Goal: Feedback & Contribution: Contribute content

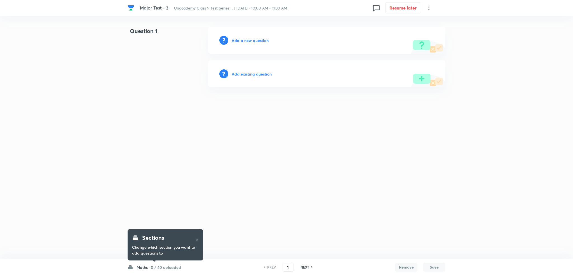
click at [252, 41] on h6 "Add a new question" at bounding box center [250, 41] width 37 height 6
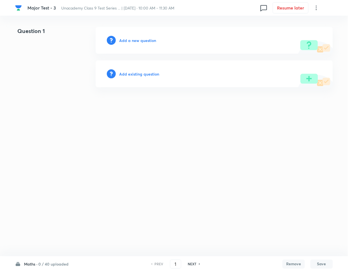
click at [2, 114] on html "Major Test - 3 Unacademy Class 9 Test Series ... | [DATE] · 10:00 AM - 11:30 AM…" at bounding box center [174, 57] width 348 height 114
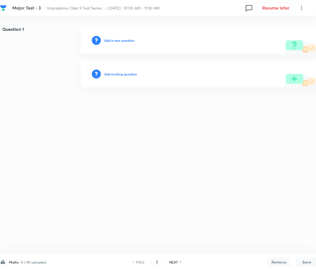
click at [120, 41] on h6 "Add a new question" at bounding box center [119, 40] width 30 height 5
click at [120, 41] on h6 "Choose a question type" at bounding box center [122, 40] width 36 height 5
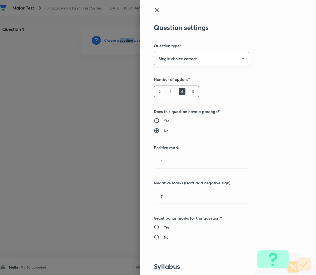
click at [179, 57] on button "Single choice correct" at bounding box center [202, 58] width 96 height 13
click at [178, 86] on span "Multiple choice correct" at bounding box center [196, 86] width 89 height 6
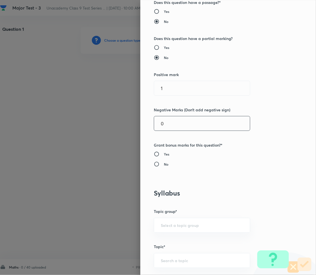
scroll to position [112, 0]
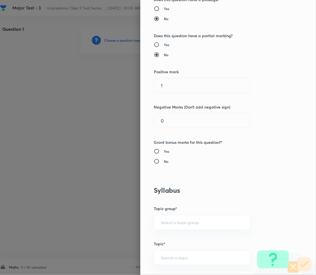
drag, startPoint x: 153, startPoint y: 88, endPoint x: 134, endPoint y: 88, distance: 19.1
click at [134, 88] on div "Question settings Question type* Multiple choice correct Number of options* 2 3…" at bounding box center [158, 137] width 316 height 275
type input "2"
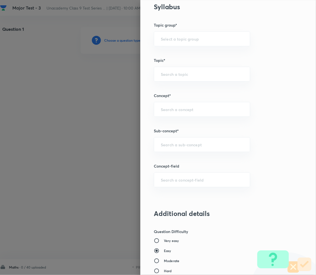
scroll to position [298, 0]
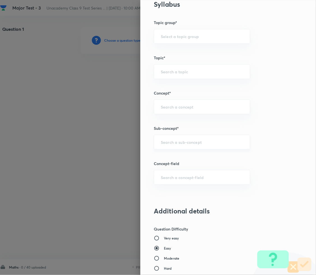
click at [171, 146] on div "​" at bounding box center [202, 142] width 96 height 15
paste input "Number System"
click at [178, 160] on li "Number System Class 9" at bounding box center [196, 158] width 96 height 10
type input "Number System Class 9"
type input "Foundation Class IX"
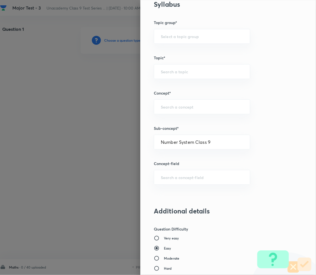
type input "Mathematics"
type input "Number System Class 9"
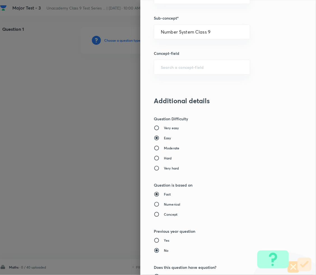
scroll to position [466, 0]
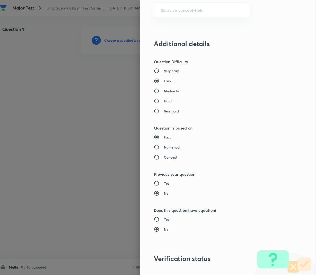
click at [164, 158] on h6 "Concept" at bounding box center [170, 157] width 13 height 5
click at [160, 158] on input "Concept" at bounding box center [159, 158] width 10 height 6
radio input "true"
radio input "false"
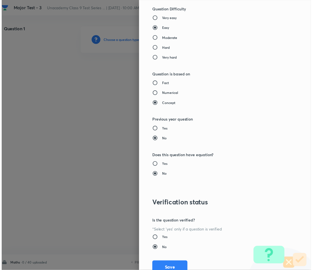
scroll to position [540, 0]
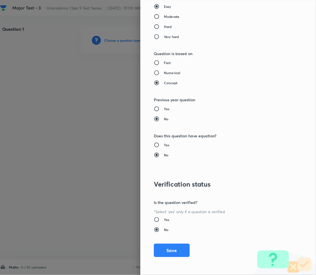
drag, startPoint x: 159, startPoint y: 145, endPoint x: 164, endPoint y: 149, distance: 5.8
click at [164, 145] on h6 "Yes" at bounding box center [166, 145] width 5 height 5
click at [160, 145] on input "Yes" at bounding box center [159, 145] width 10 height 6
radio input "true"
radio input "false"
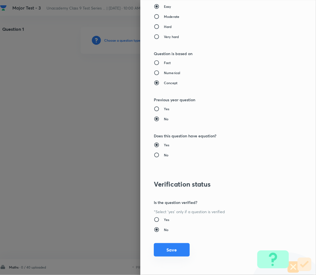
click at [172, 252] on button "Save" at bounding box center [172, 249] width 36 height 13
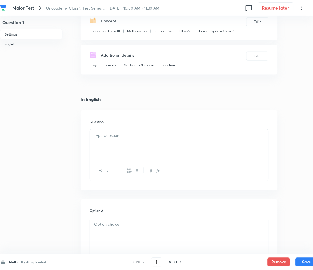
scroll to position [74, 0]
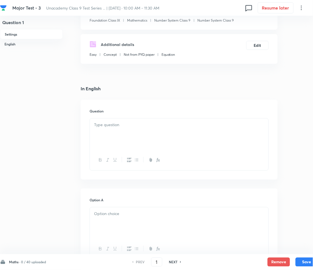
click at [130, 141] on div at bounding box center [179, 133] width 179 height 31
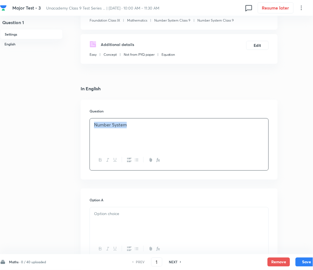
drag, startPoint x: 94, startPoint y: 126, endPoint x: 88, endPoint y: 126, distance: 6.2
click at [89, 126] on div "Question Number System" at bounding box center [179, 140] width 197 height 80
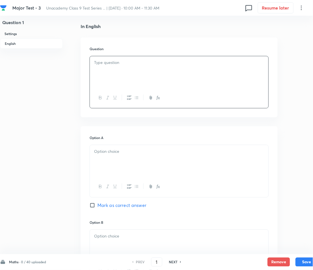
scroll to position [149, 0]
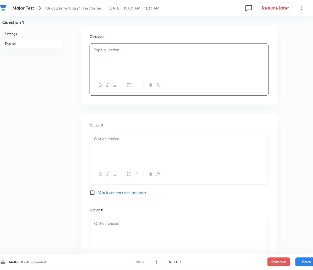
click at [113, 53] on p at bounding box center [179, 50] width 170 height 6
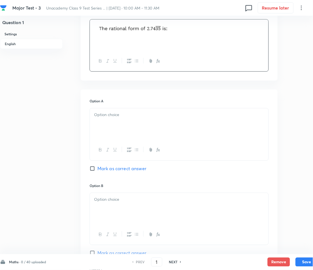
scroll to position [224, 0]
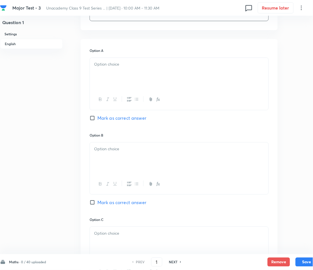
click at [115, 66] on p at bounding box center [179, 64] width 170 height 6
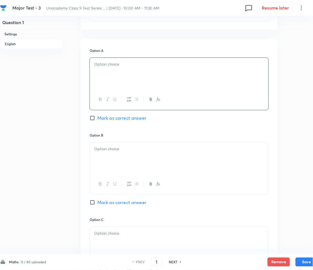
click at [109, 71] on div at bounding box center [179, 73] width 179 height 31
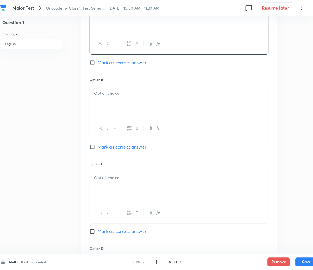
scroll to position [298, 0]
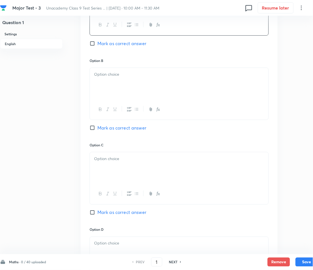
drag, startPoint x: 122, startPoint y: 74, endPoint x: 115, endPoint y: 78, distance: 8.8
click at [122, 74] on p at bounding box center [179, 74] width 170 height 6
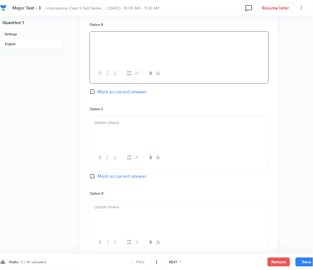
scroll to position [410, 0]
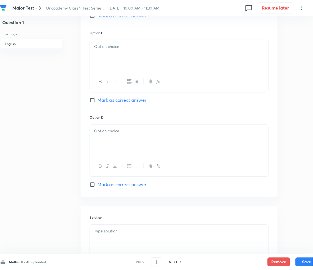
click at [111, 47] on p at bounding box center [179, 46] width 170 height 6
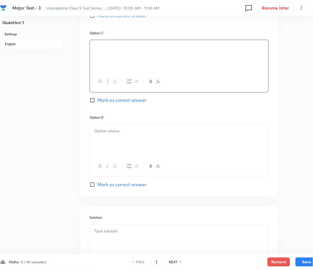
click at [128, 132] on p at bounding box center [179, 131] width 170 height 6
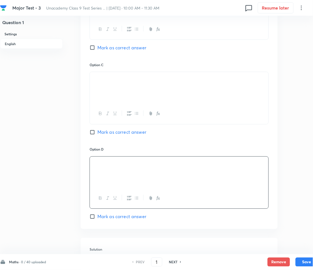
scroll to position [364, 0]
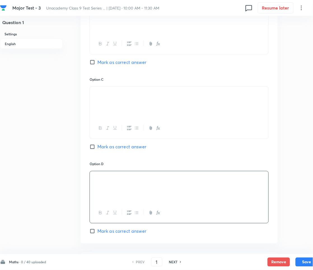
click at [105, 147] on span "Mark as correct answer" at bounding box center [121, 146] width 49 height 7
click at [97, 147] on input "Mark as correct answer" at bounding box center [94, 147] width 8 height 6
checkbox input "true"
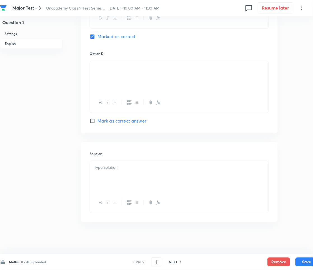
scroll to position [476, 0]
click at [110, 165] on p at bounding box center [179, 166] width 170 height 6
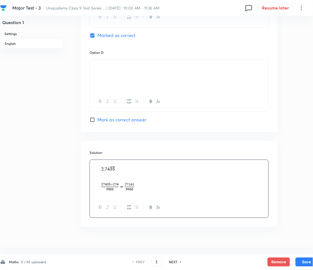
scroll to position [482, 0]
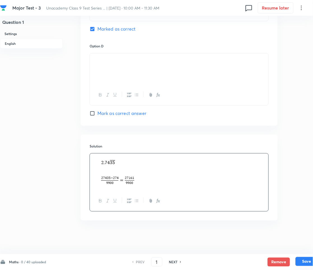
click at [306, 262] on button "Save" at bounding box center [307, 261] width 22 height 9
type input "2"
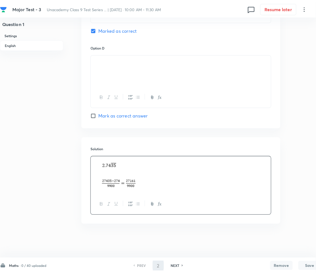
scroll to position [0, 0]
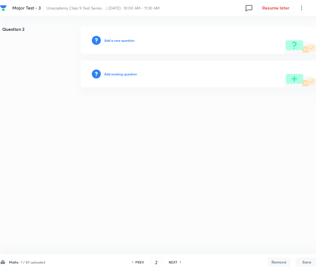
click at [116, 40] on h6 "Add a new question" at bounding box center [119, 40] width 30 height 5
click at [116, 40] on h6 "Choose a question type" at bounding box center [122, 40] width 36 height 5
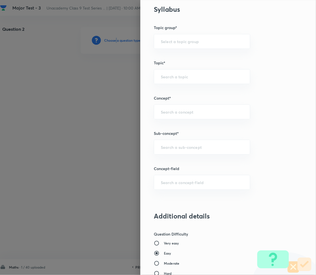
scroll to position [298, 0]
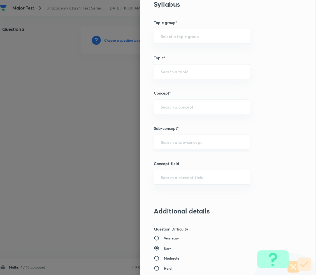
drag, startPoint x: 168, startPoint y: 144, endPoint x: 167, endPoint y: 149, distance: 4.2
click at [167, 149] on div "​" at bounding box center [202, 142] width 96 height 15
click at [172, 144] on input "text" at bounding box center [202, 141] width 82 height 5
paste input "Number System"
click at [176, 156] on li "Number System Class 9" at bounding box center [196, 158] width 96 height 10
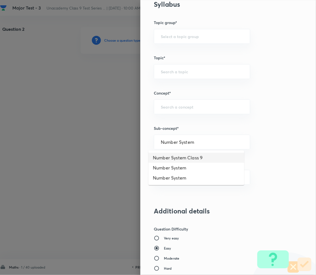
type input "Number System Class 9"
type input "Foundation Class IX"
type input "Mathematics"
type input "Number System Class 9"
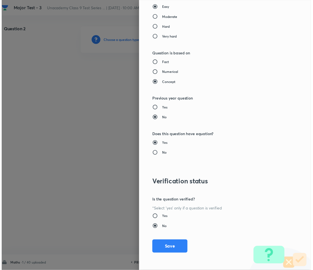
scroll to position [540, 0]
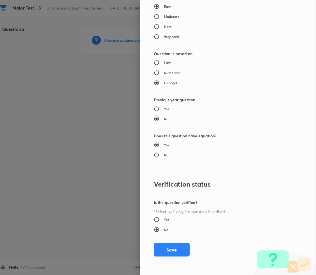
click at [165, 245] on button "Save" at bounding box center [172, 249] width 36 height 13
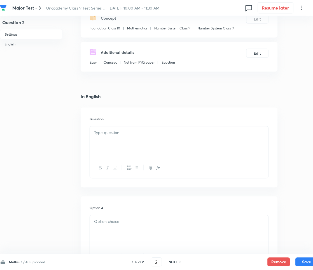
scroll to position [74, 0]
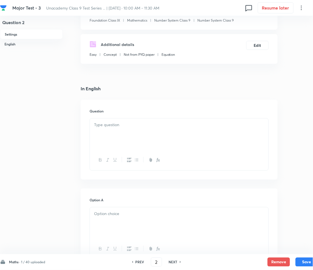
drag, startPoint x: 111, startPoint y: 116, endPoint x: 114, endPoint y: 121, distance: 5.8
click at [112, 119] on div "Question" at bounding box center [179, 140] width 197 height 80
click at [117, 125] on p at bounding box center [179, 125] width 170 height 6
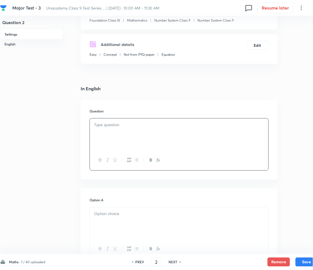
paste div
click at [97, 125] on p "1. Which one is greatest in the following:" at bounding box center [179, 125] width 170 height 6
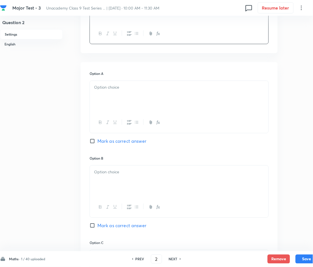
scroll to position [224, 0]
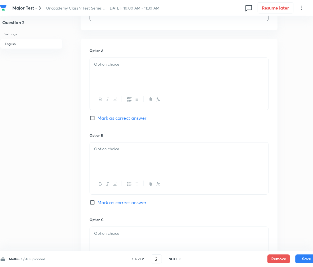
click at [113, 72] on div at bounding box center [179, 73] width 179 height 31
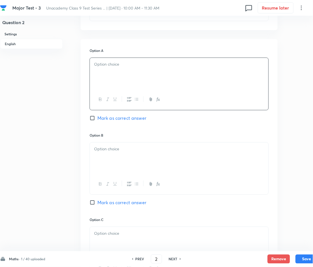
click at [129, 80] on div at bounding box center [179, 73] width 179 height 31
click at [96, 62] on strong "1." at bounding box center [95, 64] width 3 height 6
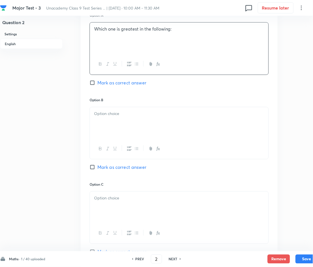
scroll to position [261, 0]
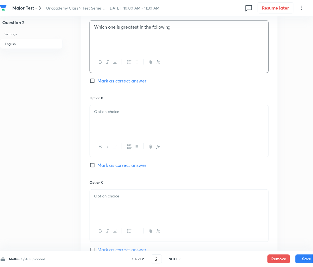
click at [119, 123] on div at bounding box center [179, 120] width 179 height 31
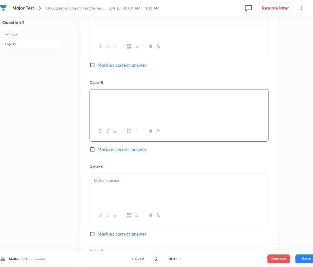
scroll to position [298, 0]
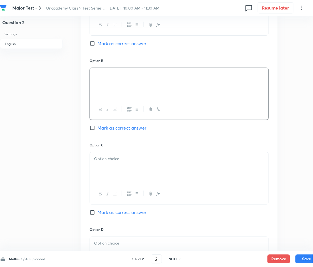
click at [122, 157] on p at bounding box center [179, 158] width 170 height 6
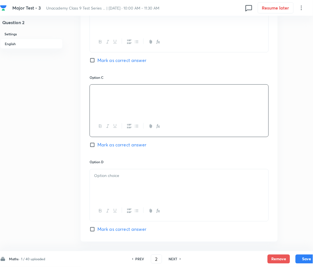
scroll to position [410, 0]
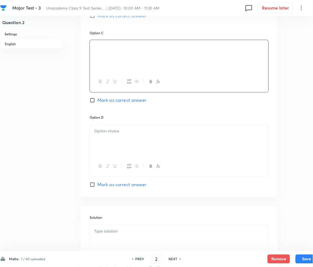
click at [110, 138] on div at bounding box center [179, 140] width 179 height 31
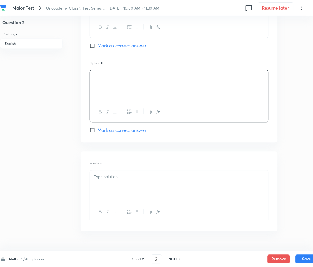
scroll to position [479, 0]
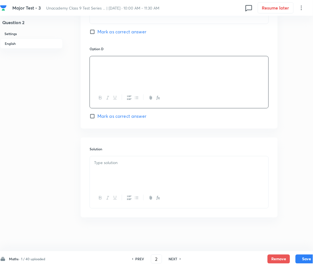
drag, startPoint x: 120, startPoint y: 153, endPoint x: 114, endPoint y: 164, distance: 12.1
click at [118, 155] on div "Solution" at bounding box center [179, 177] width 197 height 80
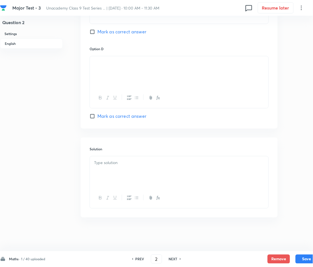
click at [113, 165] on p at bounding box center [179, 163] width 170 height 6
click at [131, 94] on div at bounding box center [179, 98] width 179 height 20
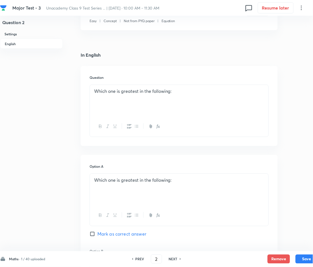
scroll to position [106, 0]
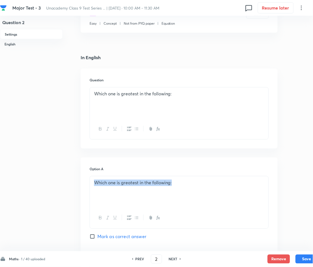
drag, startPoint x: 167, startPoint y: 184, endPoint x: 72, endPoint y: 188, distance: 94.7
click at [72, 188] on div "Question 2 Settings English Settings Type Multiple choice correct 4 options + 2…" at bounding box center [159, 267] width 318 height 692
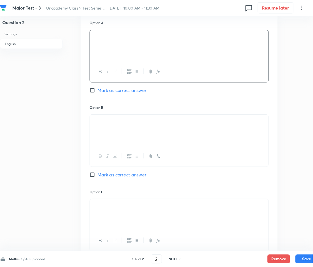
scroll to position [255, 0]
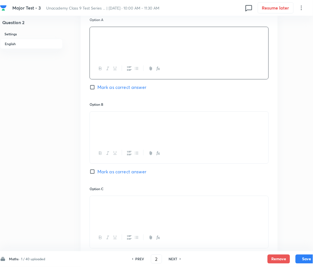
drag, startPoint x: 88, startPoint y: 125, endPoint x: 68, endPoint y: 122, distance: 19.8
click at [68, 122] on div "Question 2 Settings English Settings Type Multiple choice correct 4 options + 2…" at bounding box center [159, 118] width 318 height 692
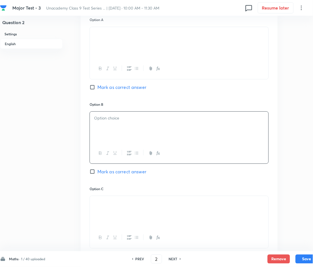
click at [108, 42] on div at bounding box center [179, 42] width 179 height 31
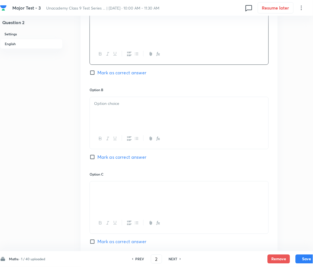
scroll to position [367, 0]
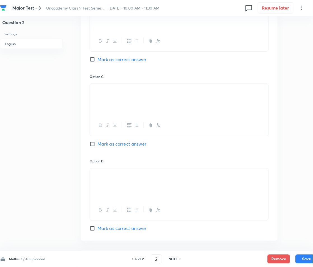
click at [87, 100] on div "Option A [PERSON_NAME] as correct answer Option B Mark as correct answer Option…" at bounding box center [179, 68] width 197 height 344
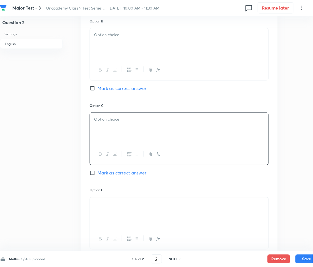
scroll to position [255, 0]
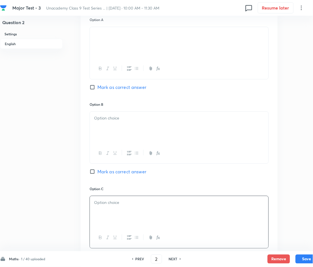
click at [117, 118] on p at bounding box center [179, 118] width 170 height 6
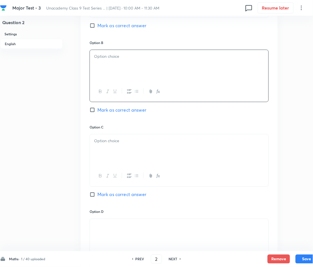
scroll to position [330, 0]
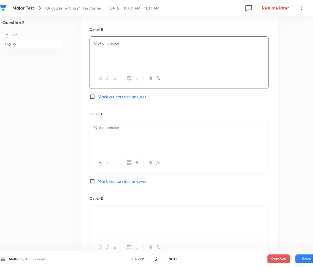
click at [112, 140] on div at bounding box center [179, 136] width 179 height 31
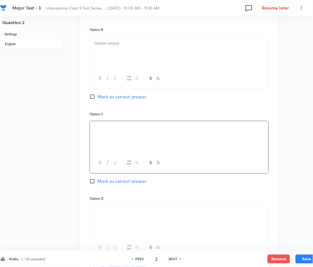
drag, startPoint x: 109, startPoint y: 129, endPoint x: 88, endPoint y: 129, distance: 21.0
click at [88, 129] on div "Option A [PERSON_NAME] as correct answer Option B Mark as correct answer Option…" at bounding box center [179, 105] width 197 height 344
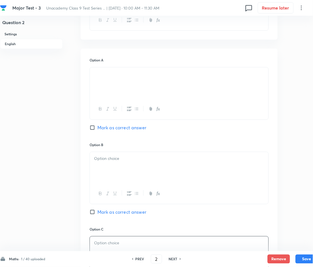
scroll to position [218, 0]
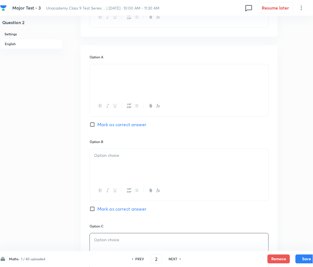
click at [108, 154] on p at bounding box center [179, 155] width 170 height 6
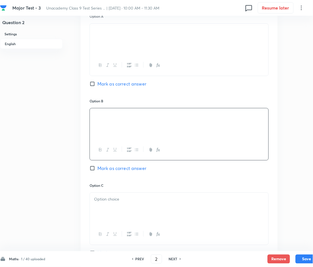
scroll to position [367, 0]
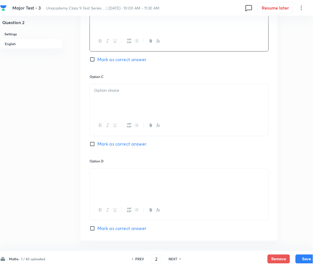
drag, startPoint x: 121, startPoint y: 181, endPoint x: 84, endPoint y: 182, distance: 37.2
click at [84, 182] on div "Option A [PERSON_NAME] as correct answer Option B Mark as correct answer Option…" at bounding box center [179, 68] width 197 height 344
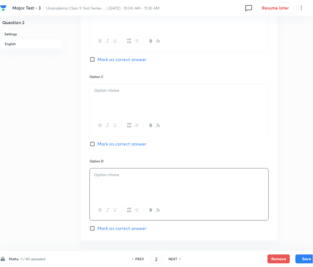
click at [118, 90] on p at bounding box center [179, 90] width 170 height 6
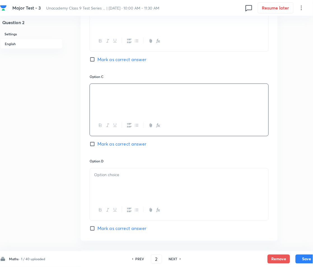
click at [109, 184] on div at bounding box center [179, 183] width 179 height 31
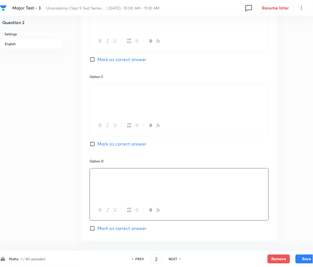
drag, startPoint x: 114, startPoint y: 180, endPoint x: 84, endPoint y: 180, distance: 30.0
click at [83, 178] on div "Option A [PERSON_NAME] as correct answer Option B Mark as correct answer Option…" at bounding box center [179, 68] width 197 height 344
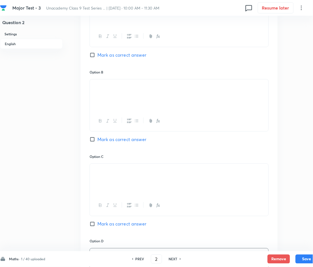
scroll to position [292, 0]
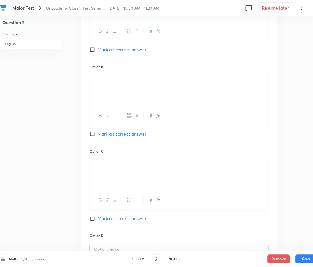
drag, startPoint x: 135, startPoint y: 173, endPoint x: 80, endPoint y: 175, distance: 54.9
click at [81, 172] on div "Option A [PERSON_NAME] as correct answer Option B Mark as correct answer Option…" at bounding box center [179, 143] width 197 height 344
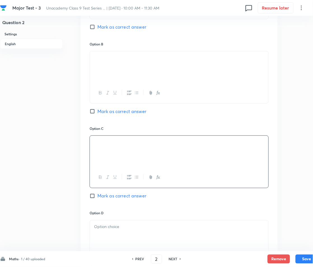
scroll to position [404, 0]
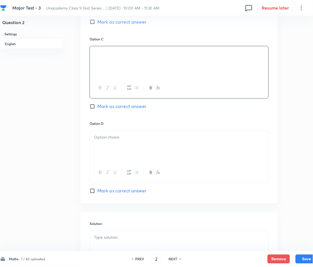
click at [117, 149] on div at bounding box center [179, 146] width 179 height 31
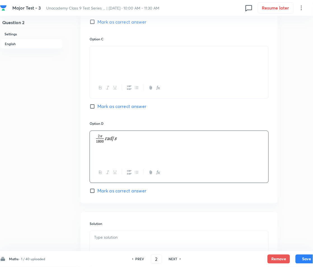
click at [104, 106] on span "Mark as correct answer" at bounding box center [121, 106] width 49 height 7
click at [97, 106] on input "Mark as correct answer" at bounding box center [94, 107] width 8 height 6
checkbox input "true"
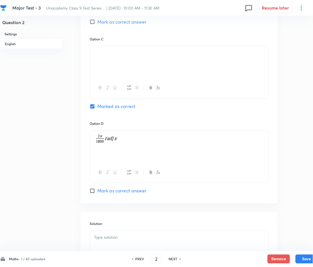
click at [130, 241] on div at bounding box center [179, 246] width 179 height 31
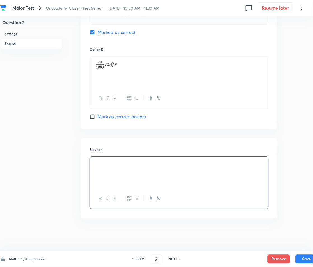
scroll to position [479, 0]
click at [311, 258] on button "Save" at bounding box center [307, 258] width 22 height 9
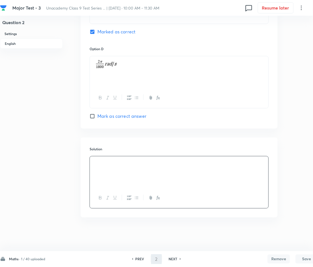
type input "3"
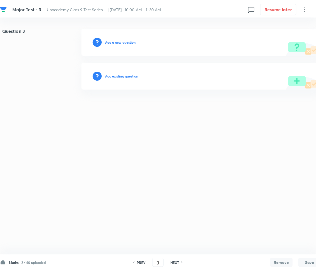
scroll to position [0, 0]
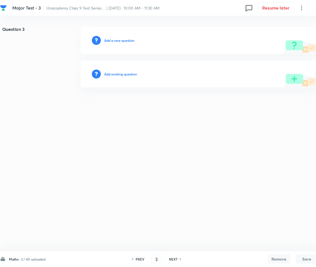
click at [123, 39] on h6 "Add a new question" at bounding box center [119, 40] width 30 height 5
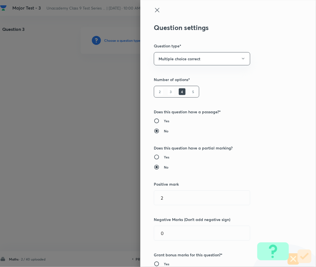
type input "Foundation Class IX"
type input "Mathematics"
type input "Number System Class 9"
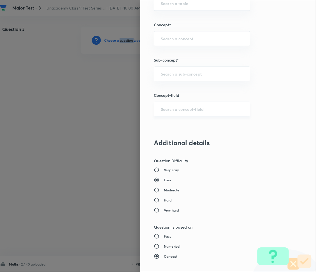
scroll to position [373, 0]
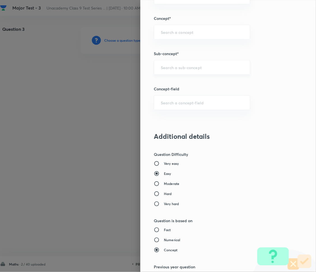
click at [167, 69] on input "text" at bounding box center [202, 67] width 82 height 5
click at [168, 67] on input "text" at bounding box center [202, 67] width 82 height 5
paste input "Number System"
click at [185, 85] on li "Number System Class 9" at bounding box center [196, 83] width 96 height 10
type input "Number System Class 9"
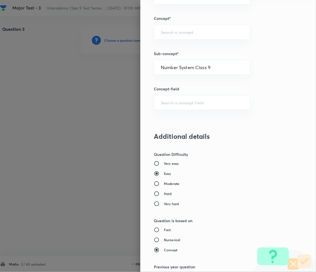
type input "Foundation Class IX"
type input "Mathematics"
type input "Number System Class 9"
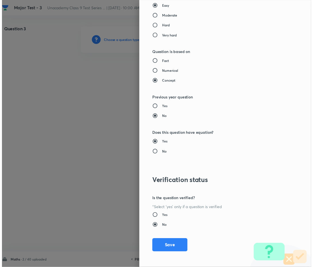
scroll to position [543, 0]
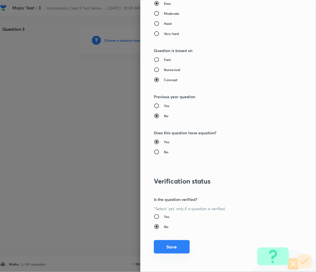
click at [157, 247] on button "Save" at bounding box center [172, 246] width 36 height 13
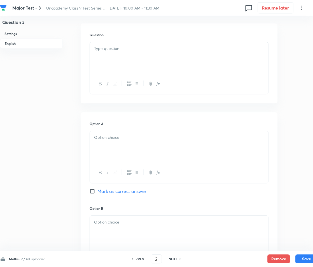
scroll to position [149, 0]
click at [129, 63] on div at bounding box center [179, 59] width 179 height 31
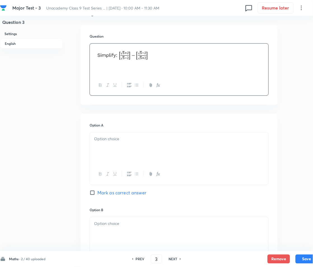
click at [112, 151] on div at bounding box center [179, 147] width 179 height 31
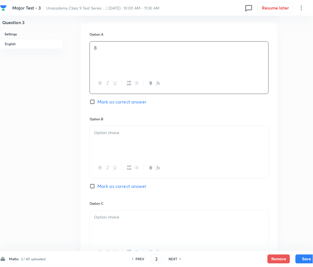
scroll to position [261, 0]
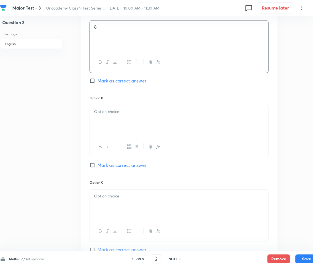
click at [111, 110] on p at bounding box center [179, 111] width 170 height 6
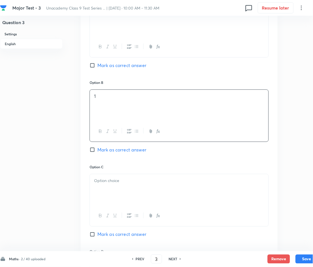
scroll to position [336, 0]
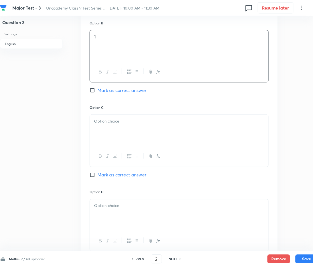
click at [115, 129] on div at bounding box center [179, 130] width 179 height 31
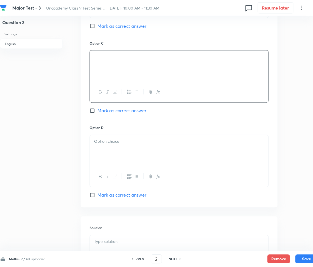
scroll to position [410, 0]
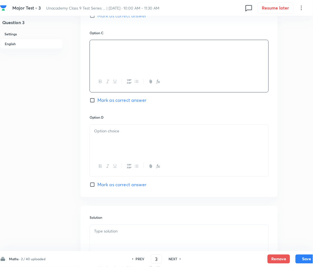
click at [109, 127] on div at bounding box center [179, 140] width 179 height 31
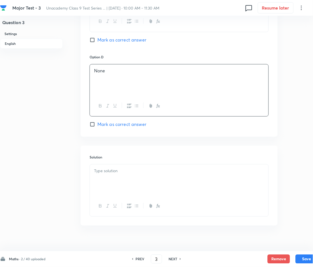
scroll to position [479, 0]
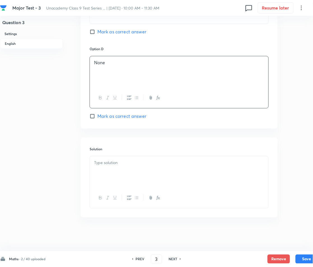
click at [104, 172] on div at bounding box center [179, 171] width 179 height 31
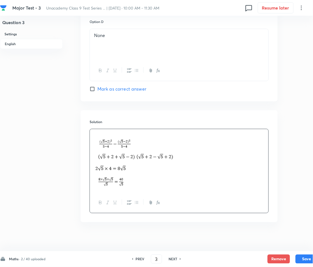
scroll to position [511, 0]
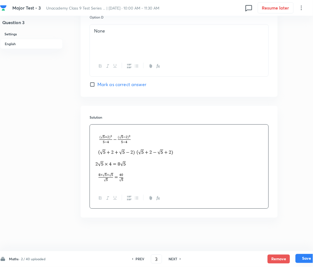
click at [305, 259] on button "Save" at bounding box center [307, 258] width 22 height 9
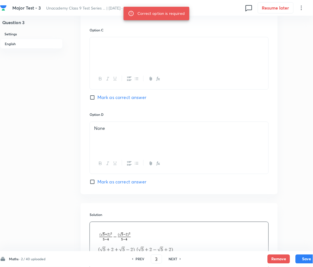
scroll to position [399, 0]
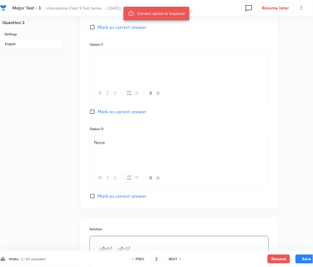
click at [108, 110] on span "Mark as correct answer" at bounding box center [121, 111] width 49 height 7
click at [97, 110] on input "Mark as correct answer" at bounding box center [94, 112] width 8 height 6
checkbox input "true"
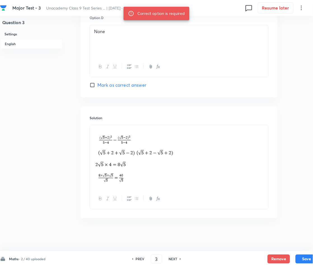
scroll to position [511, 0]
click at [304, 258] on button "Save" at bounding box center [307, 258] width 22 height 9
type input "4"
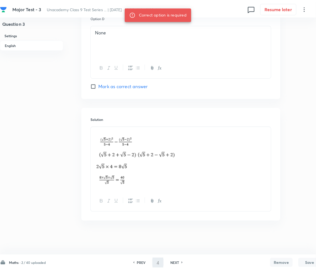
scroll to position [0, 0]
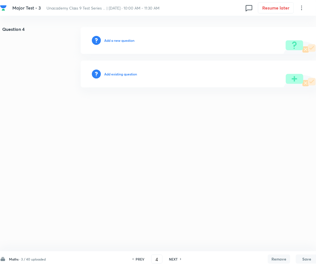
click at [120, 42] on h6 "Add a new question" at bounding box center [119, 40] width 30 height 5
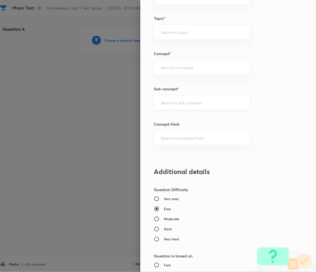
scroll to position [336, 0]
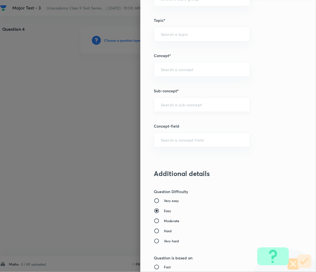
click at [170, 108] on div "​" at bounding box center [202, 104] width 96 height 15
click at [179, 107] on input "text" at bounding box center [202, 104] width 82 height 5
paste input "Number System"
click at [196, 123] on li "Number System Class 9" at bounding box center [196, 121] width 96 height 10
type input "Number System Class 9"
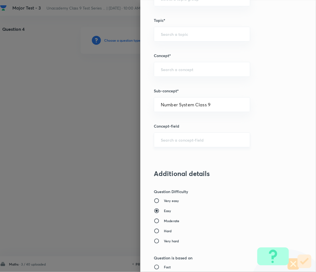
type input "Foundation Class IX"
type input "Mathematics"
type input "Number System Class 9"
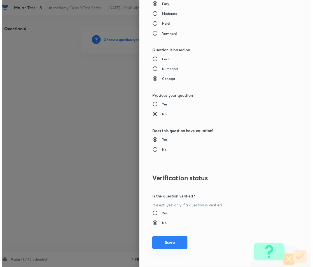
scroll to position [543, 0]
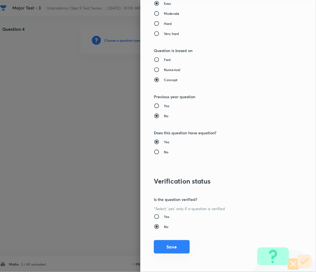
drag, startPoint x: 181, startPoint y: 245, endPoint x: 171, endPoint y: 248, distance: 10.7
click at [181, 246] on button "Save" at bounding box center [172, 246] width 36 height 13
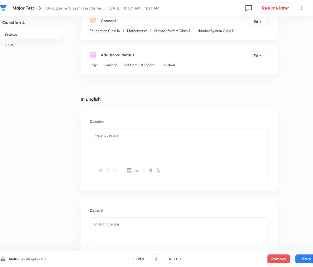
scroll to position [74, 0]
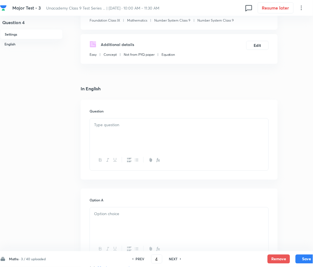
click at [113, 130] on div at bounding box center [179, 133] width 179 height 31
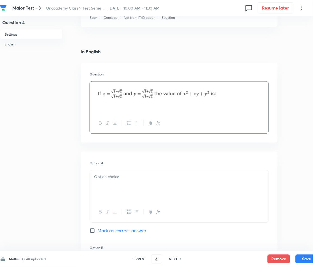
scroll to position [149, 0]
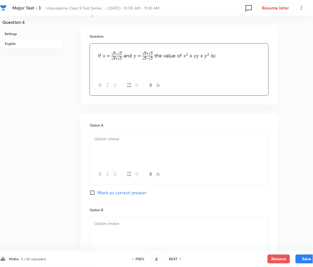
click at [124, 140] on p at bounding box center [179, 139] width 170 height 6
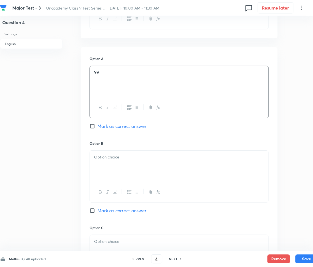
scroll to position [224, 0]
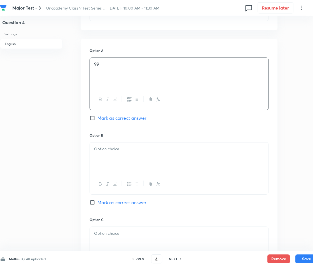
drag, startPoint x: 117, startPoint y: 143, endPoint x: 116, endPoint y: 147, distance: 4.3
click at [116, 144] on div at bounding box center [179, 157] width 179 height 31
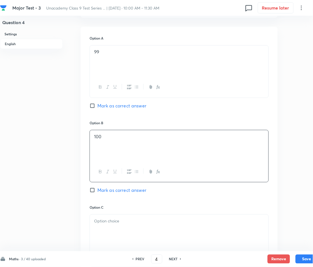
scroll to position [298, 0]
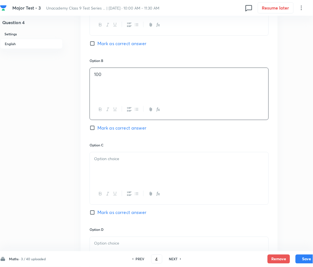
click at [127, 177] on div at bounding box center [179, 167] width 179 height 31
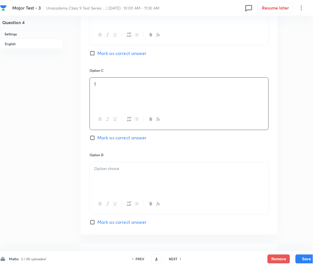
scroll to position [373, 0]
click at [136, 179] on div at bounding box center [179, 177] width 179 height 31
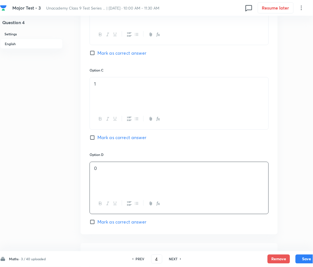
scroll to position [149, 0]
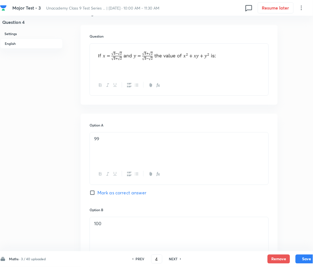
click at [102, 194] on span "Mark as correct answer" at bounding box center [121, 192] width 49 height 7
click at [97, 194] on input "Mark as correct answer" at bounding box center [94, 193] width 8 height 6
checkbox input "true"
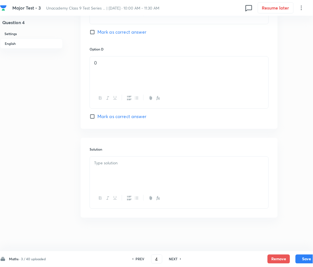
scroll to position [479, 0]
click at [117, 169] on div at bounding box center [179, 171] width 179 height 31
drag, startPoint x: 118, startPoint y: 172, endPoint x: 123, endPoint y: 172, distance: 4.2
click at [118, 172] on div at bounding box center [179, 171] width 179 height 31
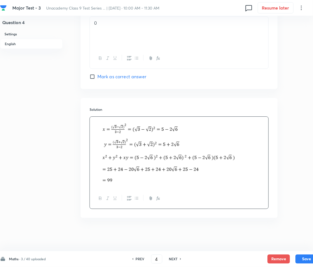
scroll to position [519, 0]
click at [302, 254] on button "Save" at bounding box center [307, 258] width 22 height 9
type input "5"
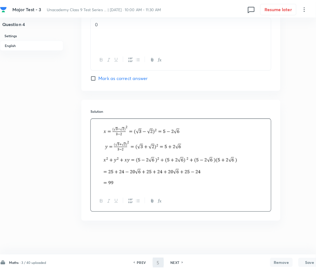
scroll to position [0, 0]
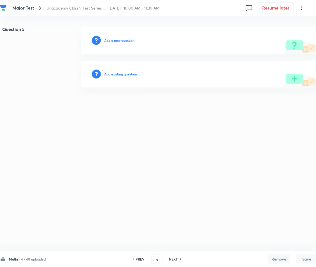
click at [106, 40] on h6 "Add a new question" at bounding box center [119, 40] width 30 height 5
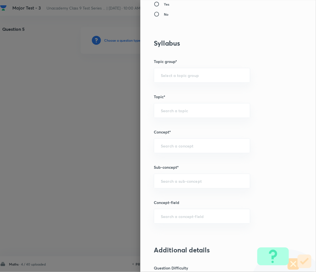
scroll to position [261, 0]
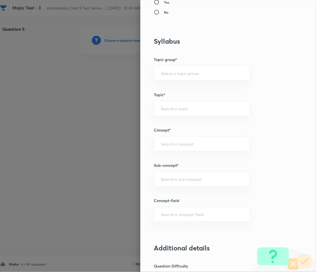
click at [172, 188] on div "Question settings Question type* Multiple choice correct Number of options* 2 3…" at bounding box center [228, 136] width 176 height 272
click at [163, 181] on input "text" at bounding box center [202, 179] width 82 height 5
paste input "Number System"
click at [186, 197] on li "Number System Class 9" at bounding box center [196, 195] width 96 height 10
type input "Number System Class 9"
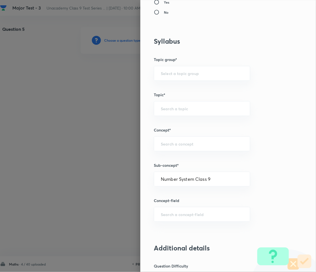
type input "Foundation Class IX"
type input "Mathematics"
type input "Number System Class 9"
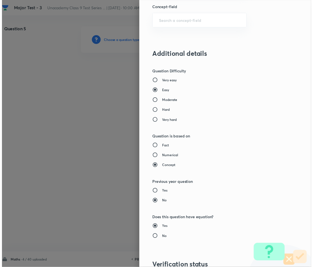
scroll to position [543, 0]
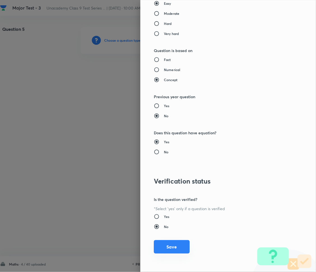
click at [167, 246] on button "Save" at bounding box center [172, 246] width 36 height 13
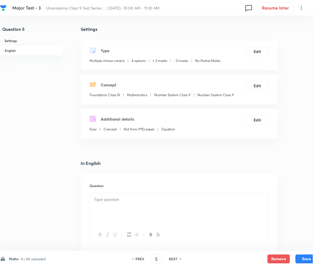
drag, startPoint x: 112, startPoint y: 98, endPoint x: 102, endPoint y: 98, distance: 10.4
click at [112, 98] on div "Foundation Class IX Mathematics Number System Class 9 Number System Class 9" at bounding box center [162, 95] width 144 height 7
drag, startPoint x: 130, startPoint y: 199, endPoint x: 122, endPoint y: 203, distance: 9.3
click at [130, 200] on p at bounding box center [179, 199] width 170 height 6
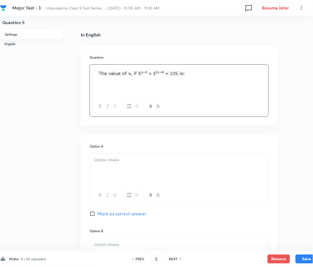
scroll to position [149, 0]
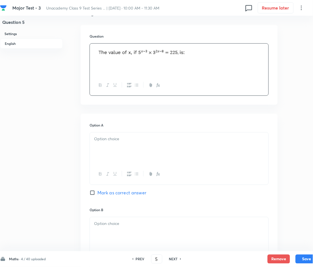
drag, startPoint x: 133, startPoint y: 176, endPoint x: 125, endPoint y: 155, distance: 22.7
click at [133, 176] on button "button" at bounding box center [136, 174] width 7 height 7
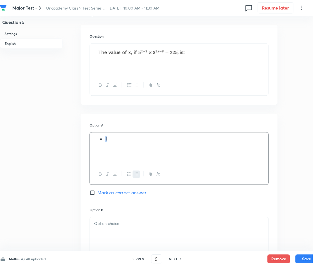
drag, startPoint x: 79, startPoint y: 144, endPoint x: 87, endPoint y: 144, distance: 7.6
click at [79, 144] on div "Question 5 Settings English Settings Type Multiple choice correct 4 options + 2…" at bounding box center [159, 224] width 318 height 692
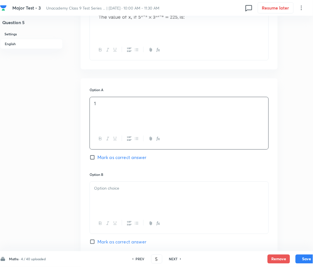
scroll to position [186, 0]
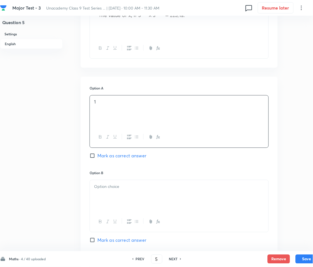
click at [125, 189] on p at bounding box center [179, 186] width 170 height 6
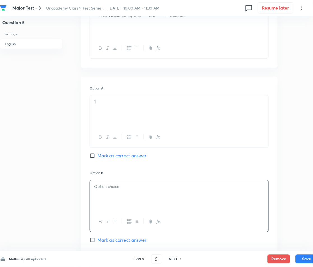
paste div
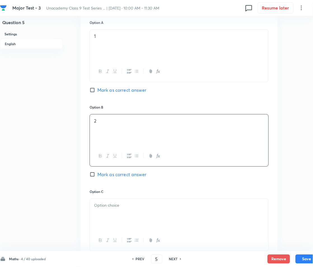
scroll to position [261, 0]
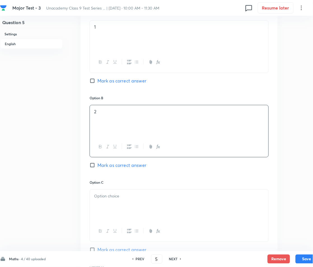
click at [119, 200] on div at bounding box center [179, 204] width 179 height 31
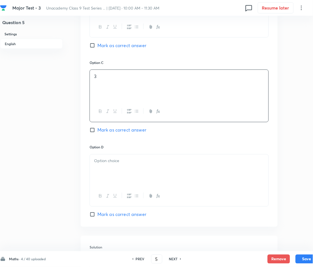
scroll to position [410, 0]
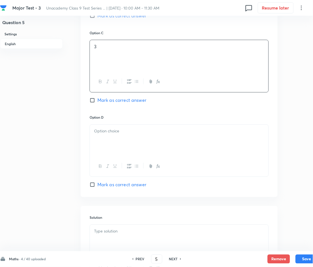
click at [113, 131] on p at bounding box center [179, 131] width 170 height 6
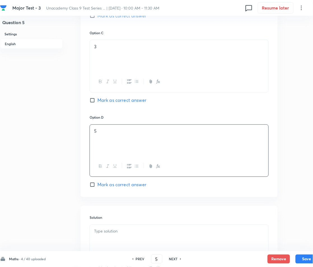
click at [99, 184] on span "Mark as correct answer" at bounding box center [121, 184] width 49 height 7
click at [97, 184] on input "Mark as correct answer" at bounding box center [94, 185] width 8 height 6
checkbox input "true"
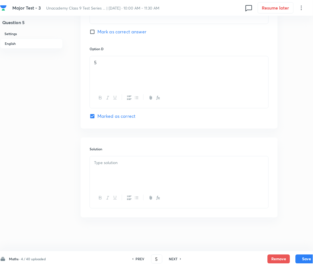
click at [112, 171] on div at bounding box center [179, 171] width 179 height 31
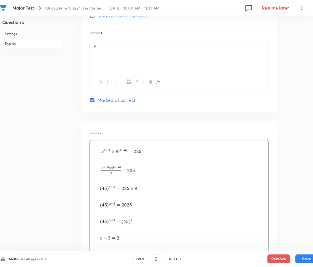
scroll to position [572, 0]
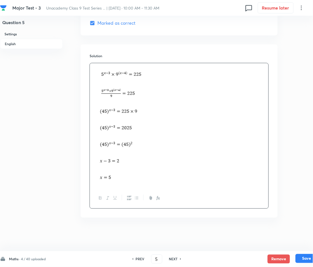
click at [305, 256] on button "Save" at bounding box center [307, 258] width 22 height 9
type input "6"
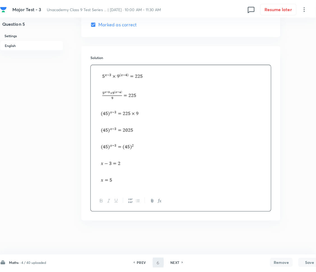
scroll to position [0, 0]
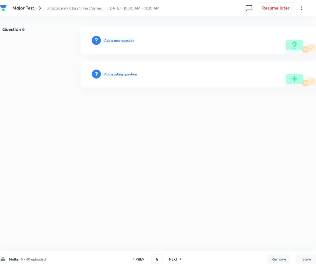
click at [109, 38] on h6 "Add a new question" at bounding box center [119, 40] width 30 height 5
click at [109, 38] on h6 "Choose a question type" at bounding box center [122, 40] width 36 height 5
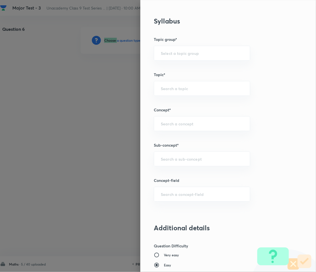
scroll to position [373, 0]
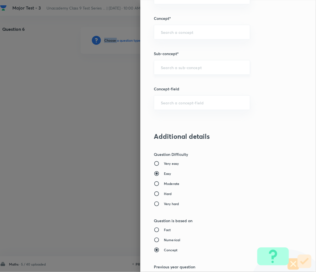
click at [171, 71] on div "​" at bounding box center [202, 67] width 96 height 15
paste input "Number System"
click at [167, 82] on li "Number System Class 9" at bounding box center [196, 83] width 96 height 10
type input "Number System Class 9"
type input "Foundation Class IX"
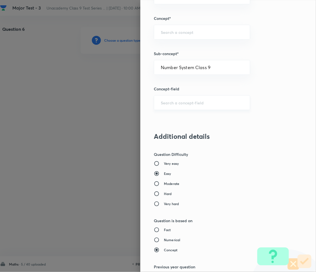
type input "Mathematics"
type input "Number System Class 9"
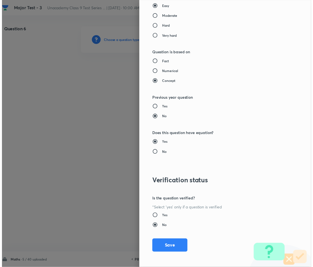
scroll to position [543, 0]
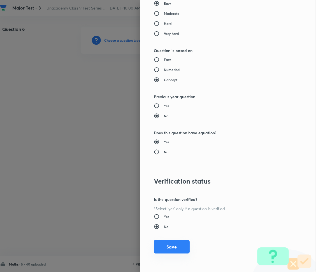
click at [173, 244] on button "Save" at bounding box center [172, 246] width 36 height 13
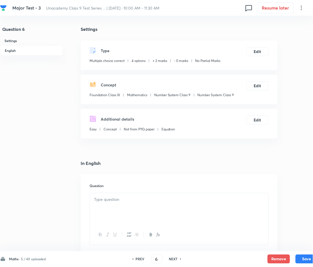
click at [103, 95] on p "Foundation Class IX" at bounding box center [105, 94] width 31 height 5
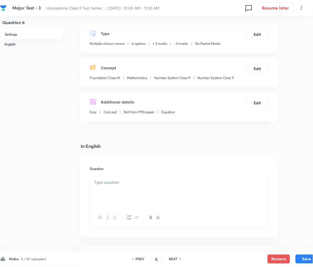
scroll to position [74, 0]
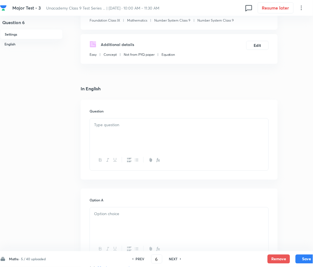
click at [110, 129] on div at bounding box center [179, 133] width 179 height 31
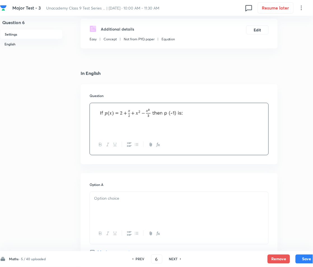
scroll to position [149, 0]
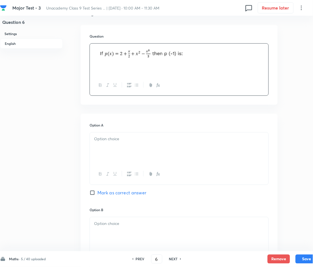
drag, startPoint x: 115, startPoint y: 125, endPoint x: 112, endPoint y: 150, distance: 24.8
click at [114, 127] on h6 "Option A" at bounding box center [179, 125] width 179 height 5
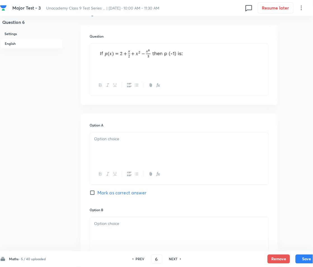
click at [112, 150] on div at bounding box center [179, 147] width 179 height 31
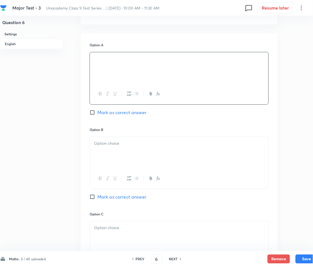
scroll to position [261, 0]
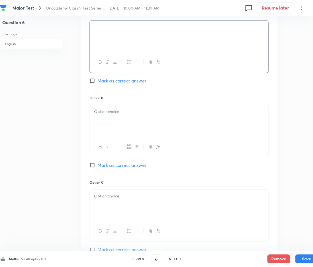
click at [118, 120] on div at bounding box center [179, 120] width 179 height 31
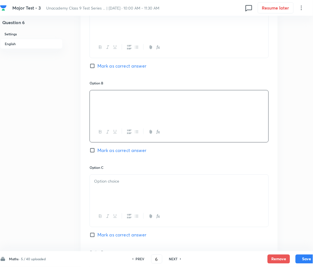
scroll to position [336, 0]
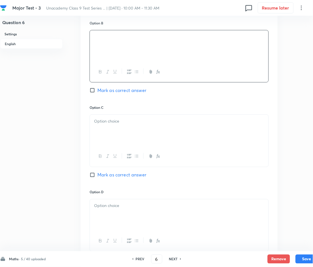
click at [111, 128] on div at bounding box center [179, 130] width 179 height 31
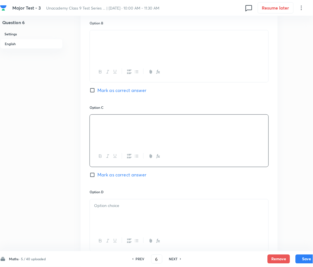
click at [112, 90] on span "Mark as correct answer" at bounding box center [121, 90] width 49 height 7
click at [97, 90] on input "Mark as correct answer" at bounding box center [94, 90] width 8 height 6
checkbox input "true"
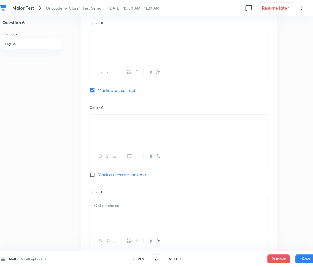
click at [114, 213] on div at bounding box center [179, 214] width 179 height 31
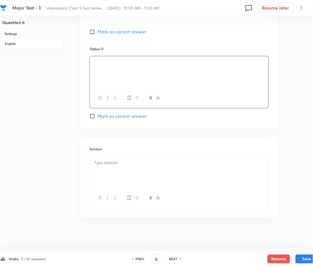
click at [113, 159] on div at bounding box center [179, 171] width 179 height 31
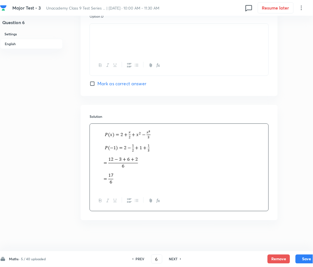
scroll to position [514, 0]
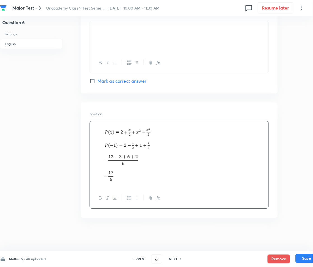
click at [308, 256] on button "Save" at bounding box center [307, 258] width 22 height 9
type input "7"
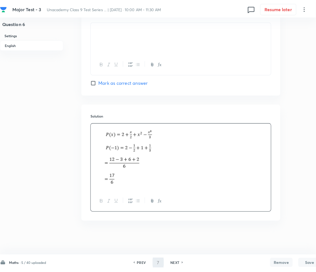
scroll to position [0, 0]
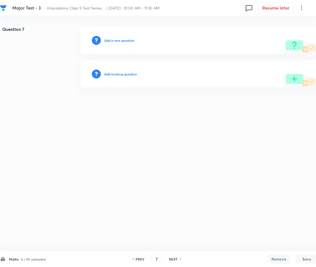
click at [109, 34] on div "Add a new question" at bounding box center [199, 40] width 237 height 27
click at [109, 38] on h6 "Add a new question" at bounding box center [119, 40] width 30 height 5
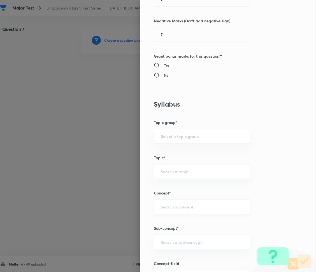
scroll to position [261, 0]
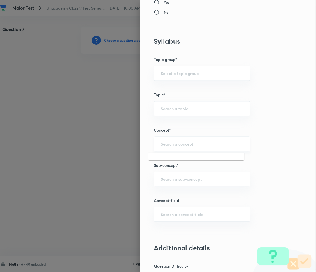
click at [167, 143] on input "text" at bounding box center [202, 143] width 82 height 5
click at [176, 179] on input "text" at bounding box center [202, 179] width 82 height 5
paste input "Number System"
click at [187, 195] on li "Number System Class 9" at bounding box center [196, 195] width 96 height 10
type input "Number System Class 9"
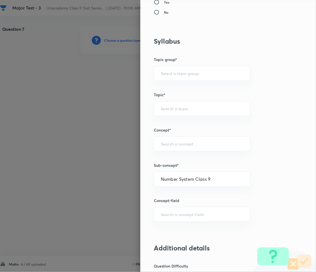
type input "Foundation Class IX"
type input "Mathematics"
type input "Number System Class 9"
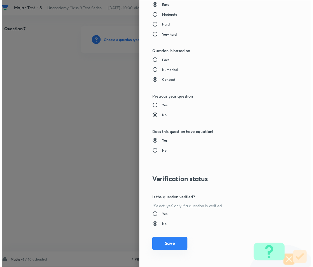
scroll to position [543, 0]
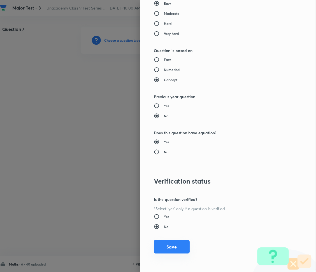
click at [157, 241] on button "Save" at bounding box center [172, 246] width 36 height 13
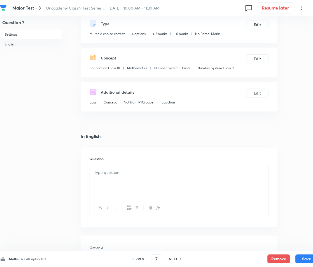
scroll to position [149, 0]
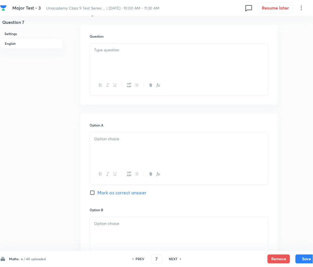
click at [104, 102] on div "Question" at bounding box center [179, 65] width 197 height 80
click at [123, 54] on div at bounding box center [179, 59] width 179 height 31
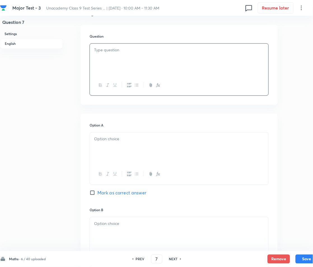
paste div
click at [100, 50] on p "1. Which of the following is cubic polynomial." at bounding box center [179, 50] width 170 height 6
click at [111, 146] on div at bounding box center [179, 147] width 179 height 31
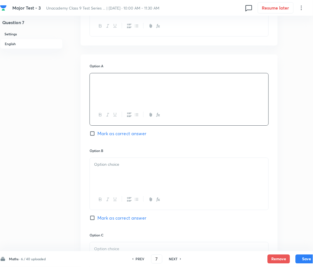
scroll to position [224, 0]
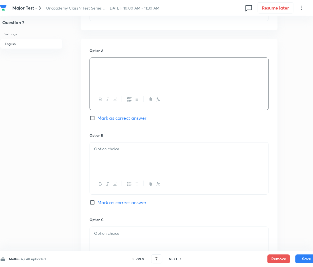
click at [109, 155] on div at bounding box center [179, 157] width 179 height 31
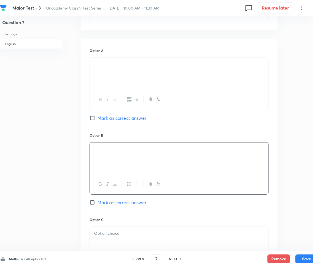
click at [109, 118] on span "Mark as correct answer" at bounding box center [121, 118] width 49 height 7
click at [97, 118] on input "Mark as correct answer" at bounding box center [94, 118] width 8 height 6
checkbox input "true"
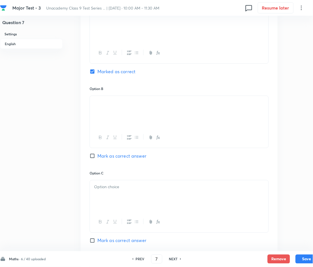
scroll to position [298, 0]
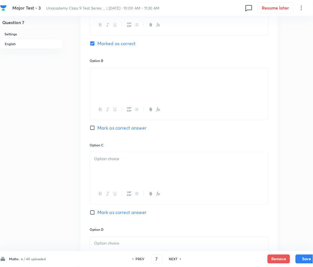
click at [114, 168] on div at bounding box center [179, 167] width 179 height 31
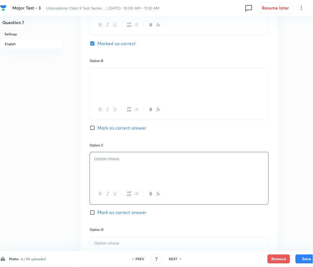
click at [116, 168] on div at bounding box center [179, 167] width 179 height 31
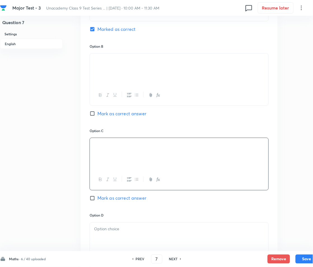
scroll to position [373, 0]
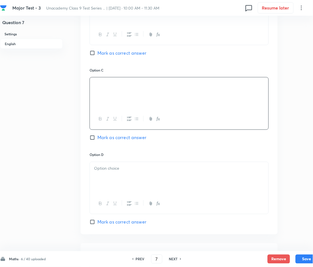
click at [117, 177] on div at bounding box center [179, 177] width 179 height 31
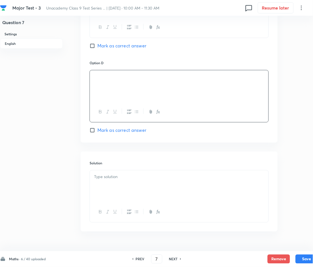
scroll to position [479, 0]
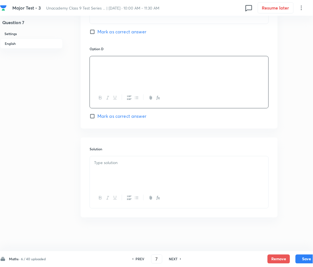
click at [117, 167] on div at bounding box center [179, 171] width 179 height 31
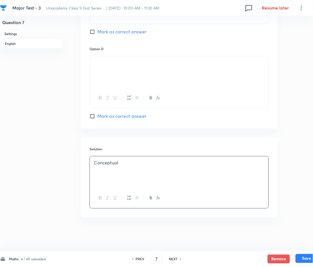
click at [304, 259] on button "Save" at bounding box center [307, 258] width 22 height 9
type input "8"
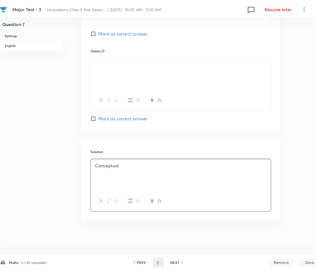
scroll to position [0, 0]
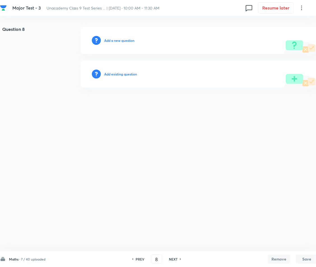
click at [121, 45] on div "Add a new question" at bounding box center [199, 40] width 237 height 27
click at [118, 41] on h6 "Add a new question" at bounding box center [119, 40] width 30 height 5
click at [118, 41] on h6 "Choose a question type" at bounding box center [122, 40] width 36 height 5
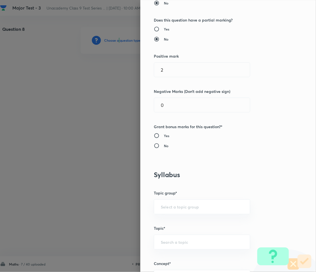
scroll to position [224, 0]
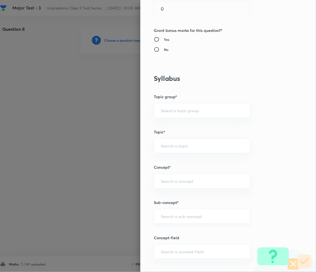
click at [172, 214] on input "text" at bounding box center [202, 216] width 82 height 5
paste input "Number System"
click at [186, 234] on li "Number System Class 9" at bounding box center [196, 233] width 96 height 10
type input "Number System Class 9"
type input "Foundation Class IX"
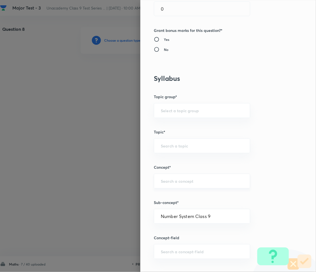
type input "Mathematics"
type input "Number System Class 9"
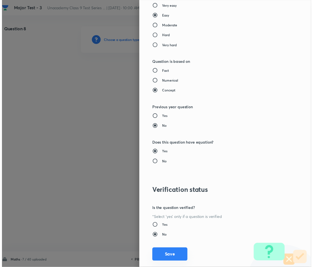
scroll to position [543, 0]
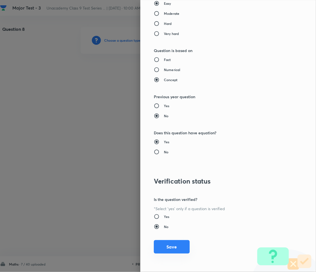
click at [169, 243] on button "Save" at bounding box center [172, 246] width 36 height 13
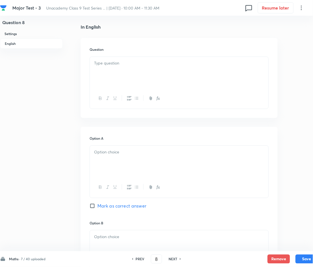
scroll to position [149, 0]
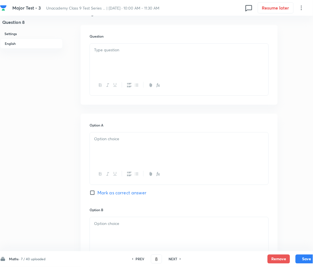
click at [123, 136] on p at bounding box center [179, 139] width 170 height 6
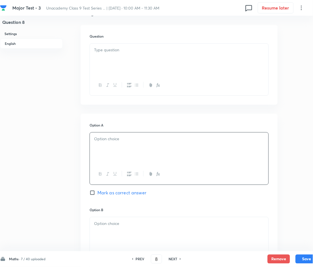
click at [118, 58] on div at bounding box center [179, 59] width 179 height 31
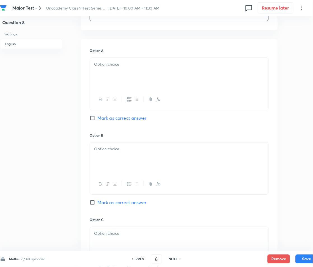
click at [125, 66] on p at bounding box center [179, 64] width 170 height 6
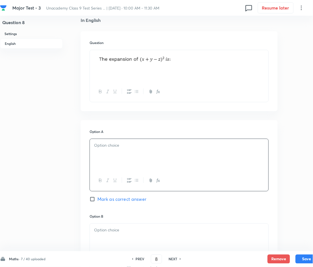
scroll to position [112, 0]
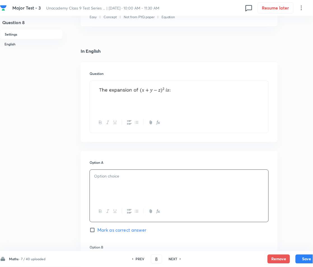
click at [111, 190] on div at bounding box center [179, 185] width 179 height 31
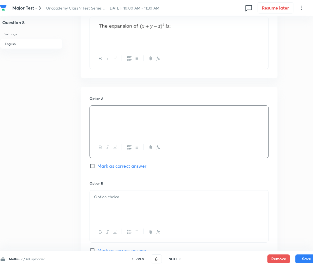
scroll to position [186, 0]
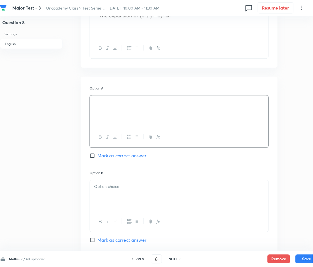
drag, startPoint x: 124, startPoint y: 185, endPoint x: 110, endPoint y: 195, distance: 16.9
click at [124, 188] on p at bounding box center [179, 186] width 170 height 6
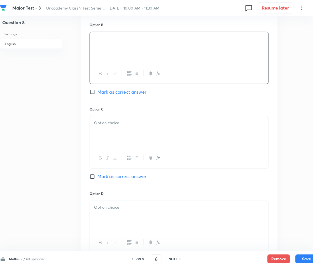
scroll to position [336, 0]
click at [115, 120] on p at bounding box center [179, 121] width 170 height 6
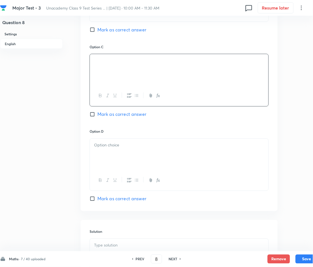
scroll to position [410, 0]
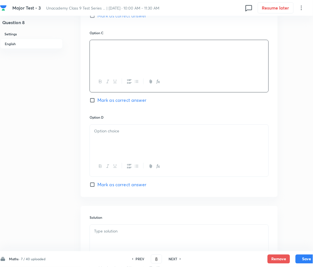
click at [125, 151] on div at bounding box center [179, 140] width 179 height 31
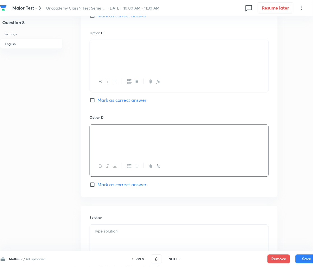
click at [113, 99] on span "Mark as correct answer" at bounding box center [121, 100] width 49 height 7
click at [97, 99] on input "Mark as correct answer" at bounding box center [94, 100] width 8 height 6
checkbox input "true"
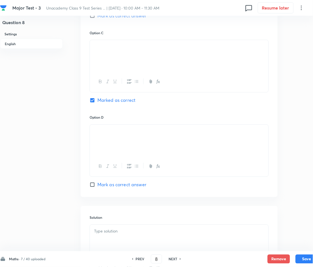
click at [119, 240] on div at bounding box center [179, 240] width 179 height 31
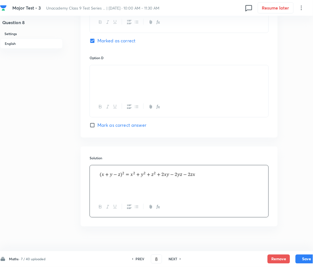
scroll to position [479, 0]
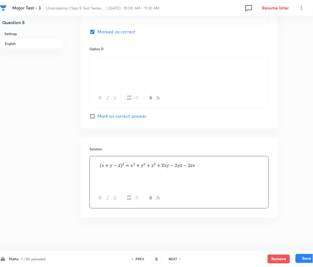
click at [305, 258] on button "Save" at bounding box center [307, 258] width 22 height 9
type input "9"
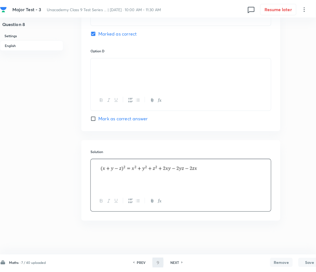
scroll to position [0, 0]
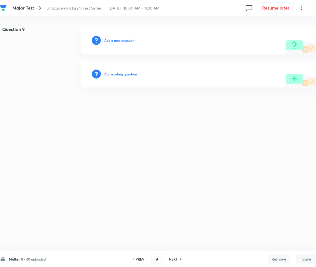
click at [131, 45] on div "Add a new question" at bounding box center [199, 40] width 237 height 27
click at [131, 41] on h6 "Add a new question" at bounding box center [119, 40] width 30 height 5
click at [131, 41] on h6 "Choose a question type" at bounding box center [122, 40] width 36 height 5
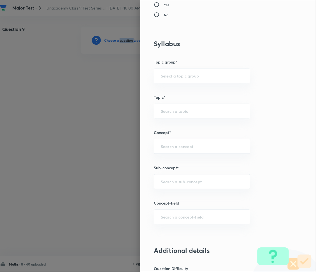
scroll to position [261, 0]
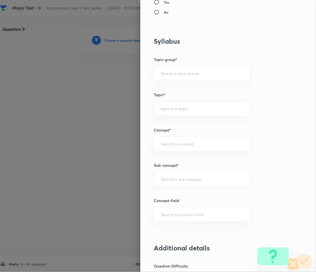
click at [173, 179] on input "text" at bounding box center [202, 179] width 82 height 5
click at [182, 184] on div "​" at bounding box center [202, 179] width 96 height 15
paste input "Number System"
click at [190, 195] on li "Number System Class 9" at bounding box center [196, 195] width 96 height 10
type input "Number System Class 9"
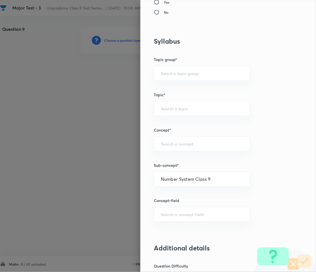
type input "Foundation Class IX"
type input "Mathematics"
type input "Number System Class 9"
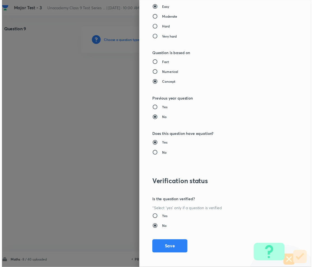
scroll to position [543, 0]
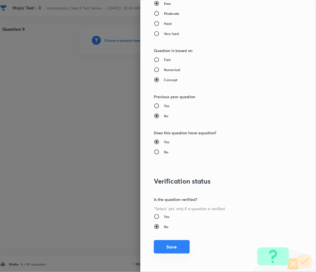
click at [171, 245] on button "Save" at bounding box center [172, 246] width 36 height 13
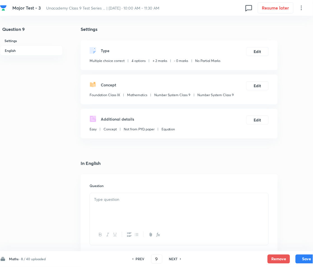
click at [109, 85] on h5 "Concept" at bounding box center [108, 85] width 15 height 6
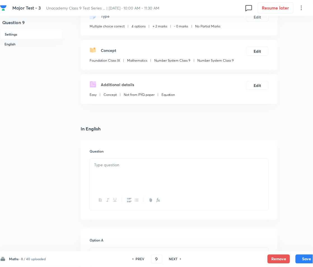
scroll to position [37, 0]
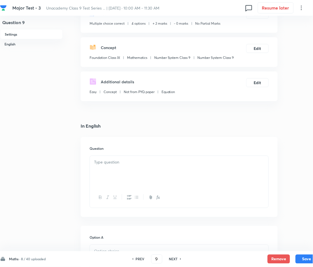
click at [113, 165] on div at bounding box center [179, 171] width 179 height 31
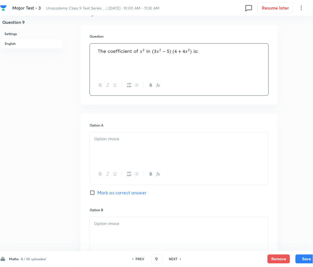
drag, startPoint x: 129, startPoint y: 141, endPoint x: 111, endPoint y: 144, distance: 18.2
click at [127, 142] on div at bounding box center [179, 147] width 179 height 31
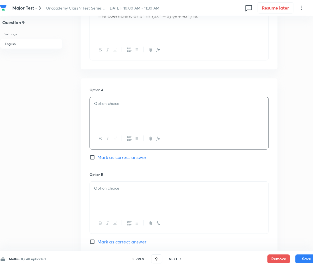
scroll to position [186, 0]
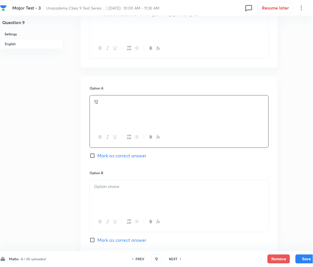
click at [127, 184] on p at bounding box center [179, 186] width 170 height 6
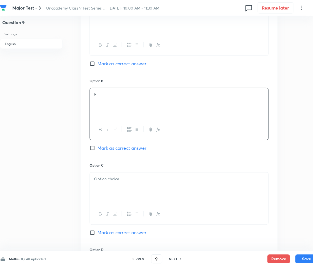
scroll to position [298, 0]
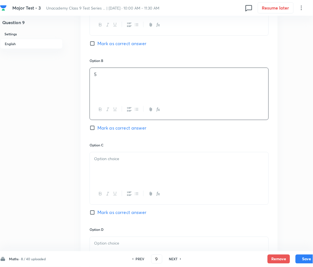
click at [115, 151] on div "Option C Mark as correct answer" at bounding box center [179, 184] width 179 height 84
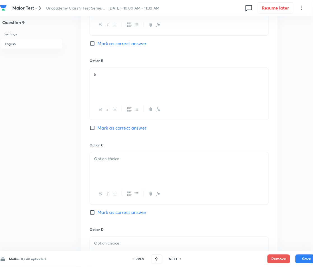
click at [107, 163] on div at bounding box center [179, 167] width 179 height 31
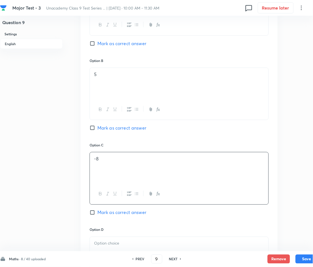
click at [4, 154] on div "Question 9 Settings English" at bounding box center [31, 74] width 63 height 692
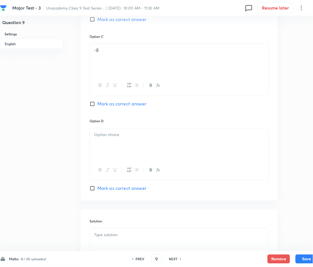
scroll to position [448, 0]
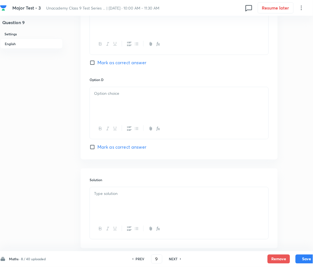
click at [111, 101] on div at bounding box center [179, 102] width 179 height 31
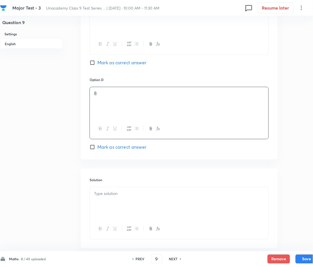
click at [105, 60] on span "Mark as correct answer" at bounding box center [121, 62] width 49 height 7
click at [97, 60] on input "Mark as correct answer" at bounding box center [94, 63] width 8 height 6
checkbox input "true"
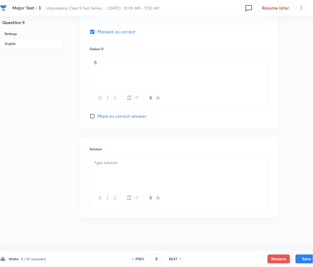
click at [111, 162] on p at bounding box center [179, 163] width 170 height 6
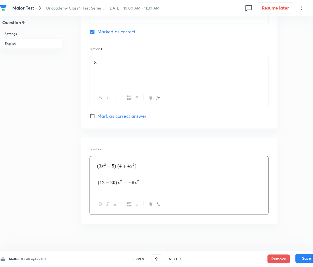
click at [304, 260] on button "Save" at bounding box center [307, 258] width 22 height 9
type input "10"
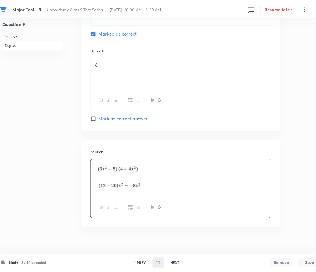
scroll to position [0, 0]
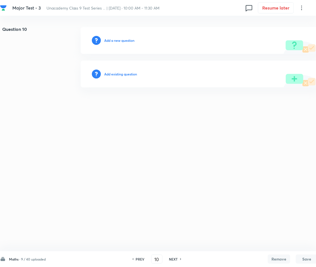
click at [117, 44] on div "Add a new question" at bounding box center [199, 40] width 237 height 27
click at [114, 38] on h6 "Add a new question" at bounding box center [119, 40] width 30 height 5
click at [114, 38] on h6 "Choose a question type" at bounding box center [122, 40] width 36 height 5
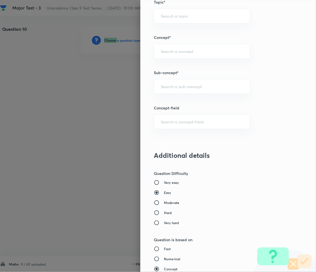
scroll to position [373, 0]
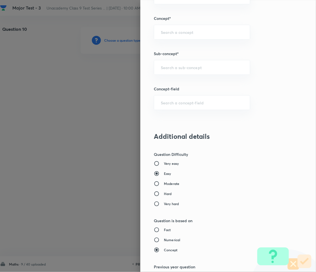
click at [173, 78] on div "Question settings Question type* Multiple choice correct Number of options* 2 3…" at bounding box center [228, 136] width 176 height 272
drag, startPoint x: 170, startPoint y: 70, endPoint x: 168, endPoint y: 67, distance: 3.9
click at [170, 70] on div "​" at bounding box center [202, 67] width 96 height 15
paste input "Number System"
click at [177, 82] on li "Number System Class 9" at bounding box center [196, 83] width 96 height 10
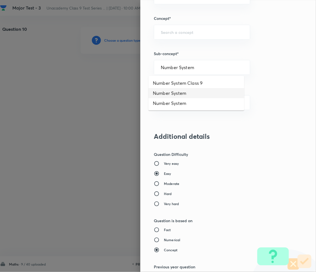
type input "Number System Class 9"
type input "Foundation Class IX"
type input "Mathematics"
type input "Number System Class 9"
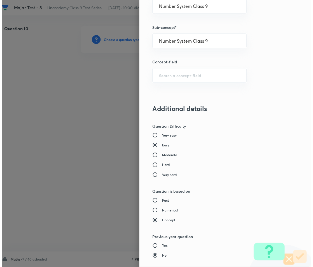
scroll to position [543, 0]
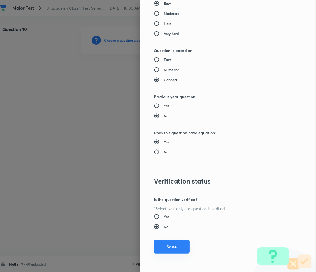
drag, startPoint x: 167, startPoint y: 246, endPoint x: 156, endPoint y: 248, distance: 10.9
click at [167, 246] on button "Save" at bounding box center [172, 246] width 36 height 13
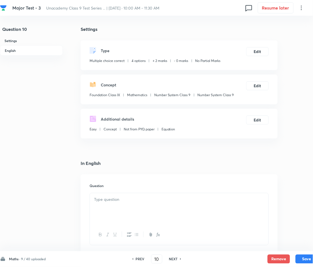
click at [134, 202] on p at bounding box center [179, 199] width 170 height 6
paste div
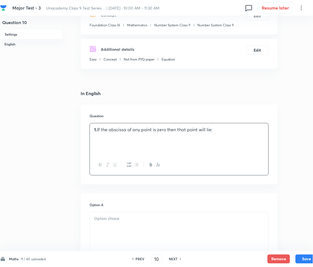
scroll to position [74, 0]
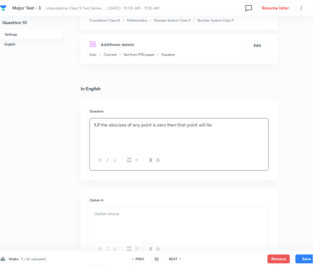
click at [97, 126] on strong "1." at bounding box center [95, 125] width 3 height 6
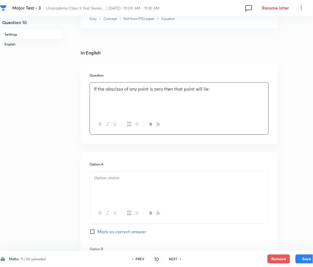
scroll to position [186, 0]
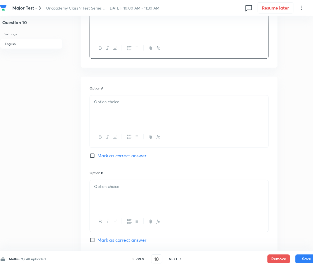
click at [120, 104] on p at bounding box center [179, 102] width 170 height 6
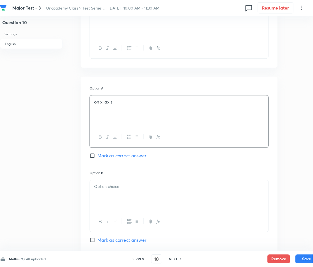
click at [130, 198] on div at bounding box center [179, 195] width 179 height 31
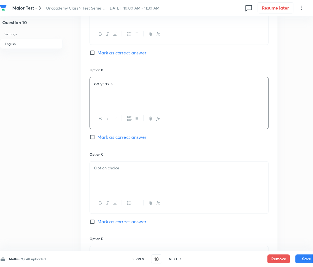
scroll to position [298, 0]
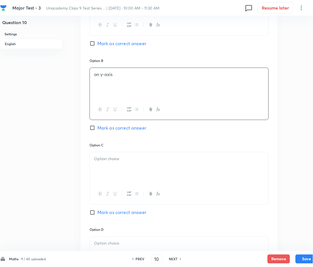
drag, startPoint x: 111, startPoint y: 146, endPoint x: 109, endPoint y: 150, distance: 3.8
click at [109, 148] on div "Option C Mark as correct answer" at bounding box center [179, 184] width 179 height 84
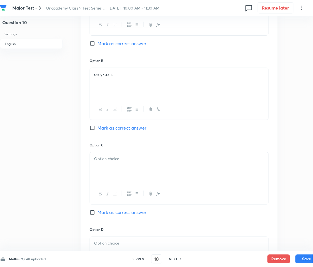
click at [116, 162] on div at bounding box center [179, 167] width 179 height 31
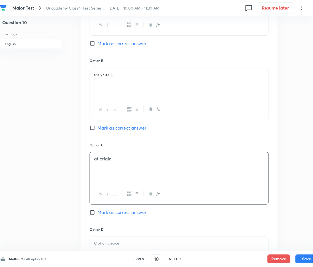
click at [1, 151] on div "Question 10 Settings English" at bounding box center [31, 74] width 63 height 692
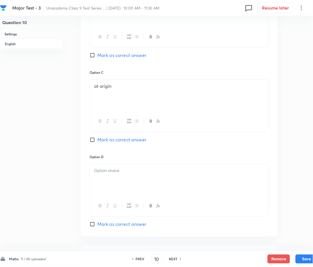
scroll to position [410, 0]
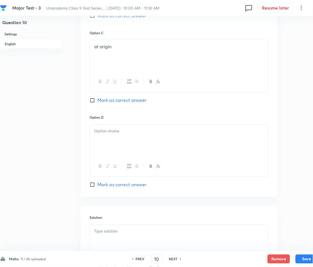
click at [111, 143] on div at bounding box center [179, 140] width 179 height 31
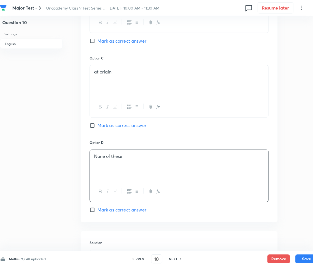
scroll to position [298, 0]
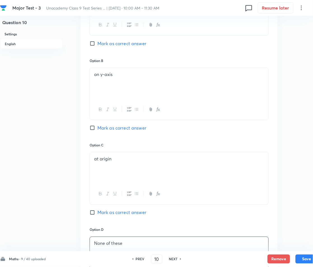
click at [103, 125] on span "Mark as correct answer" at bounding box center [121, 127] width 49 height 7
click at [97, 125] on input "Mark as correct answer" at bounding box center [94, 128] width 8 height 6
checkbox input "true"
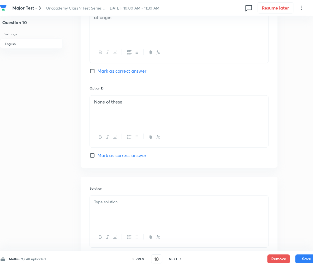
scroll to position [479, 0]
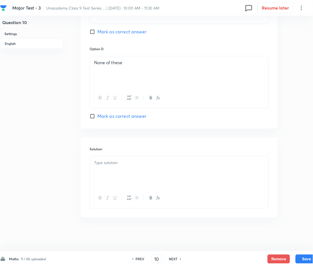
click at [107, 171] on div at bounding box center [179, 171] width 179 height 31
click at [296, 258] on button "Save" at bounding box center [307, 258] width 22 height 9
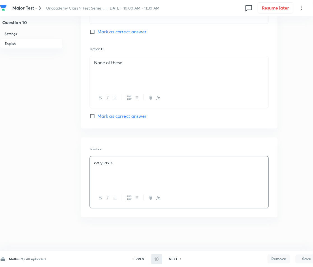
type input "11"
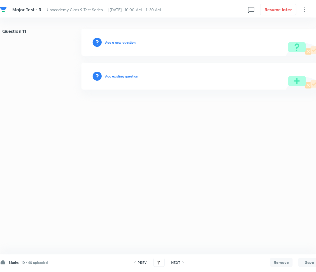
scroll to position [0, 0]
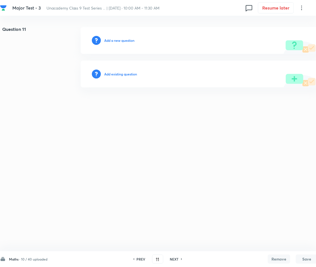
click at [124, 41] on h6 "Add a new question" at bounding box center [119, 40] width 30 height 5
click at [124, 41] on h6 "Choose a question type" at bounding box center [122, 40] width 36 height 5
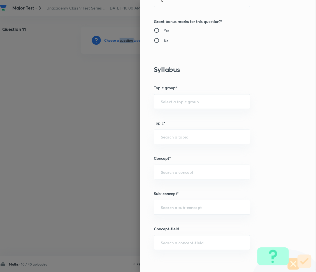
scroll to position [298, 0]
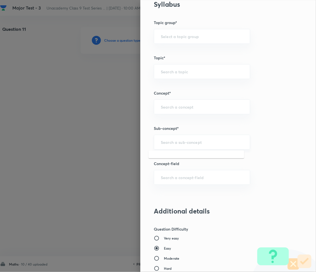
click at [163, 143] on input "text" at bounding box center [202, 141] width 82 height 5
click at [164, 144] on input "text" at bounding box center [202, 141] width 82 height 5
paste input "Number System"
click at [177, 158] on li "Number System Class 9" at bounding box center [196, 158] width 96 height 10
type input "Number System Class 9"
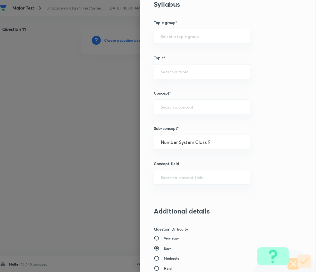
type input "Foundation Class IX"
type input "Mathematics"
type input "Number System Class 9"
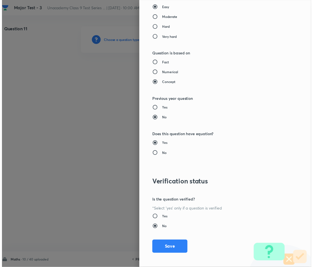
scroll to position [543, 0]
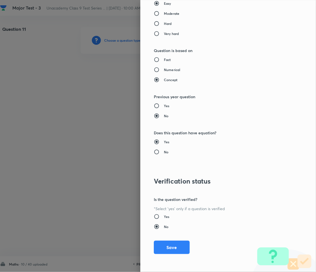
drag, startPoint x: 165, startPoint y: 246, endPoint x: 147, endPoint y: 244, distance: 18.0
click at [165, 246] on button "Save" at bounding box center [172, 247] width 36 height 13
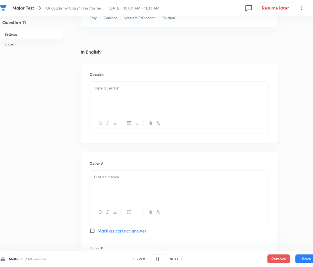
scroll to position [112, 0]
drag, startPoint x: 112, startPoint y: 93, endPoint x: 107, endPoint y: 91, distance: 5.5
click at [113, 93] on div at bounding box center [179, 96] width 179 height 31
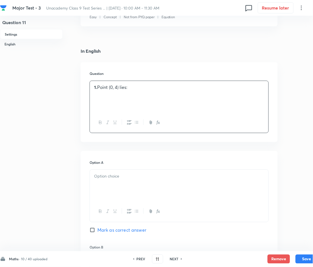
click at [96, 88] on strong "1." at bounding box center [95, 87] width 3 height 6
drag, startPoint x: 144, startPoint y: 213, endPoint x: 131, endPoint y: 194, distance: 23.0
click at [141, 209] on div at bounding box center [179, 211] width 179 height 20
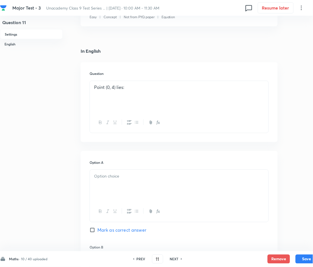
click at [120, 188] on div at bounding box center [179, 185] width 179 height 31
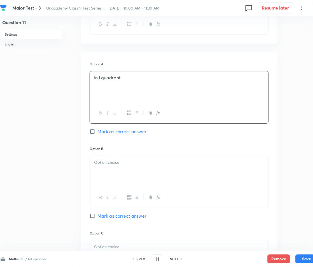
scroll to position [261, 0]
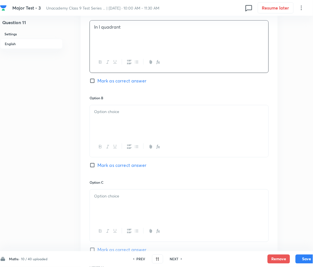
click at [126, 111] on p at bounding box center [179, 111] width 170 height 6
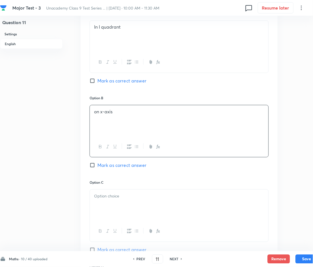
drag, startPoint x: 64, startPoint y: 114, endPoint x: 53, endPoint y: 115, distance: 11.5
click at [62, 114] on div "Question 11 Settings English Settings Type Multiple choice correct 4 options + …" at bounding box center [159, 112] width 318 height 692
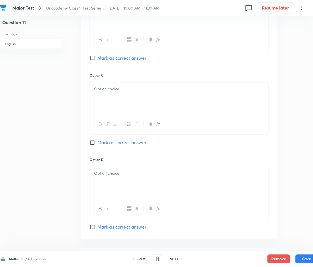
scroll to position [373, 0]
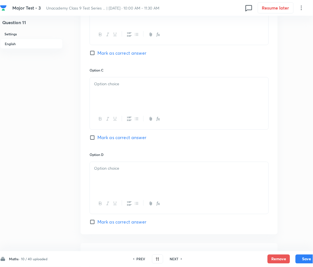
click at [107, 87] on p at bounding box center [179, 84] width 170 height 6
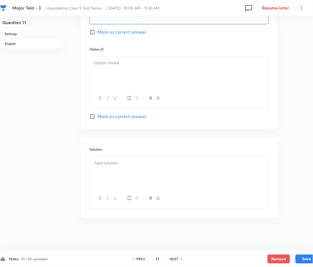
scroll to position [479, 0]
click at [116, 77] on div at bounding box center [179, 71] width 179 height 31
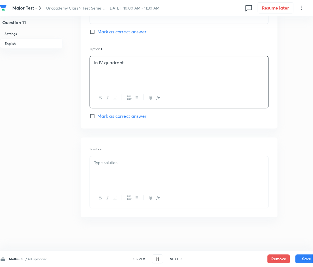
click at [102, 32] on span "Mark as correct answer" at bounding box center [121, 32] width 49 height 7
click at [97, 32] on input "Mark as correct answer" at bounding box center [94, 32] width 8 height 6
checkbox input "true"
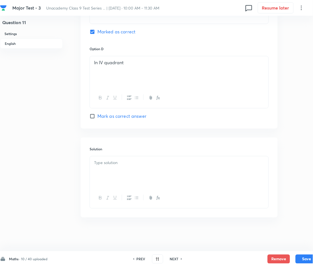
drag, startPoint x: 124, startPoint y: 160, endPoint x: 123, endPoint y: 162, distance: 2.9
click at [123, 161] on div at bounding box center [179, 171] width 179 height 31
click at [302, 257] on button "Save" at bounding box center [307, 258] width 22 height 9
type input "12"
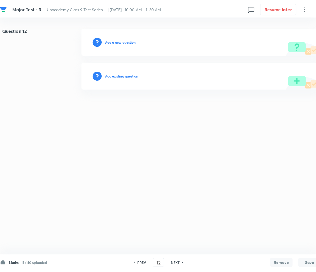
scroll to position [0, 0]
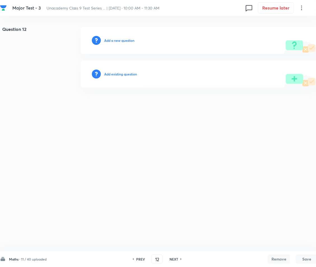
click at [111, 36] on div "Add a new question" at bounding box center [199, 40] width 237 height 27
click at [111, 37] on div "Add a new question" at bounding box center [199, 40] width 237 height 27
click at [122, 40] on h6 "Add a new question" at bounding box center [119, 40] width 30 height 5
click at [122, 40] on h6 "Choose a question type" at bounding box center [122, 40] width 36 height 5
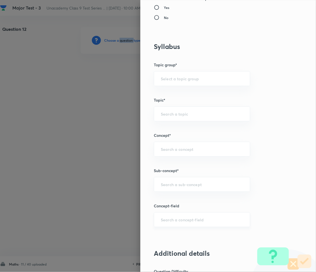
scroll to position [261, 0]
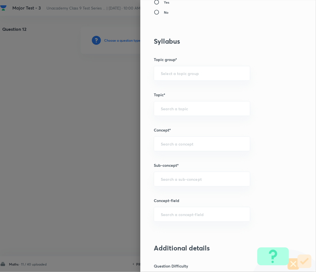
click at [171, 190] on div "Question settings Question type* Multiple choice correct Number of options* 2 3…" at bounding box center [228, 136] width 176 height 272
click at [176, 179] on input "text" at bounding box center [202, 179] width 82 height 5
click at [90, 91] on div at bounding box center [158, 136] width 316 height 272
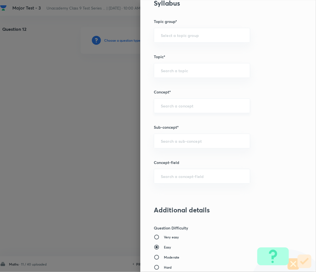
scroll to position [298, 0]
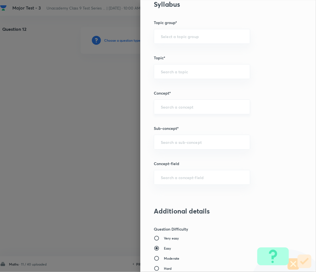
click at [168, 112] on div "​" at bounding box center [202, 106] width 96 height 15
click at [169, 139] on div "​" at bounding box center [202, 142] width 96 height 15
paste input "Number System"
click at [179, 159] on li "Number System Class 9" at bounding box center [196, 158] width 96 height 10
type input "Number System Class 9"
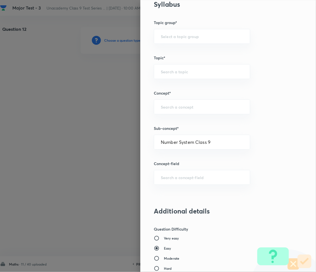
type input "Foundation Class IX"
type input "Mathematics"
type input "Number System Class 9"
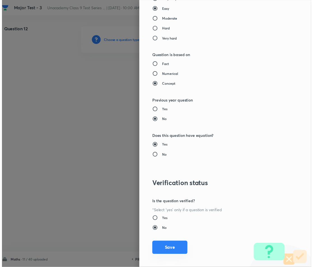
scroll to position [543, 0]
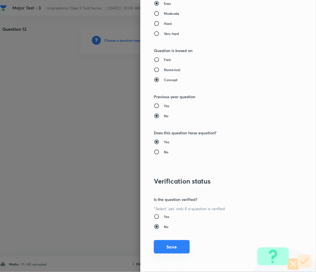
click at [160, 243] on button "Save" at bounding box center [172, 246] width 36 height 13
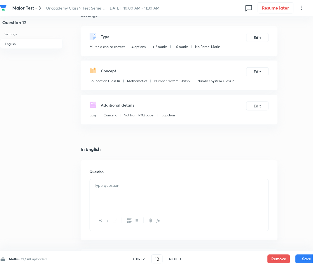
scroll to position [37, 0]
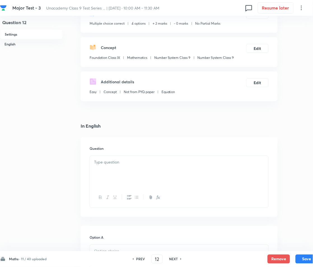
click at [116, 159] on div at bounding box center [179, 171] width 179 height 31
paste div
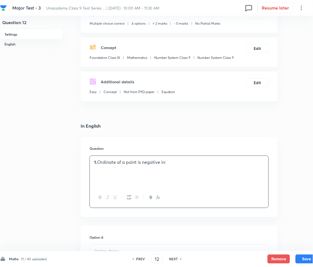
click at [96, 163] on strong "1." at bounding box center [95, 162] width 3 height 6
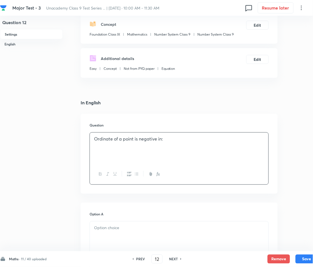
scroll to position [186, 0]
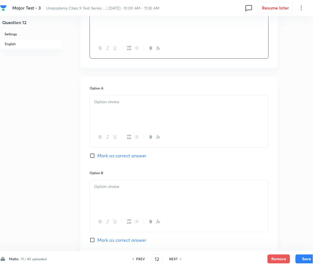
click at [118, 105] on div at bounding box center [179, 110] width 179 height 31
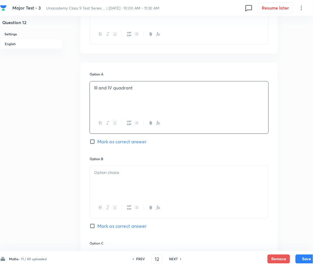
scroll to position [224, 0]
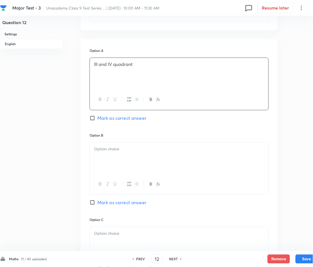
click at [106, 152] on p at bounding box center [179, 149] width 170 height 6
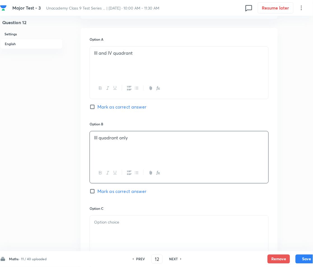
scroll to position [336, 0]
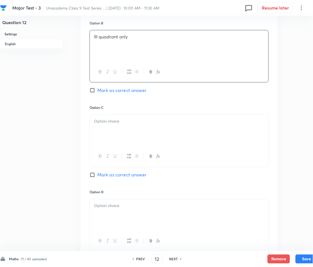
click at [111, 126] on div at bounding box center [179, 130] width 179 height 31
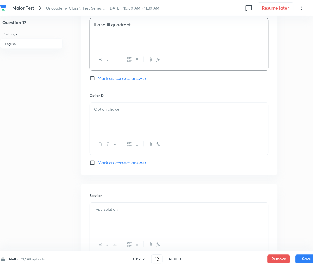
scroll to position [448, 0]
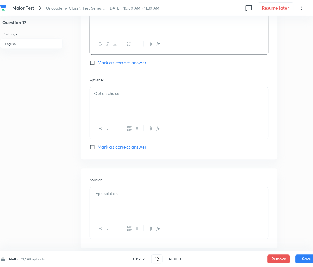
click at [113, 97] on div at bounding box center [179, 102] width 179 height 31
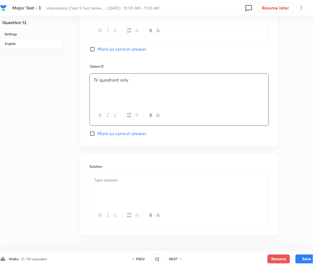
scroll to position [479, 0]
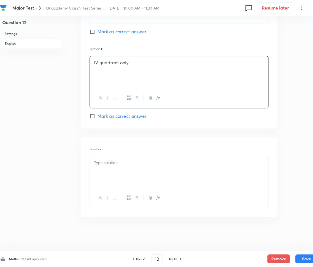
click at [118, 158] on div at bounding box center [179, 171] width 179 height 31
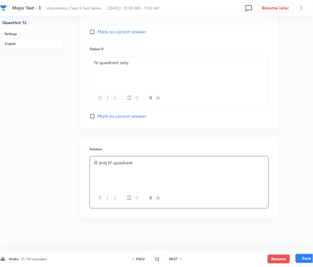
click at [302, 259] on button "Save" at bounding box center [307, 258] width 22 height 9
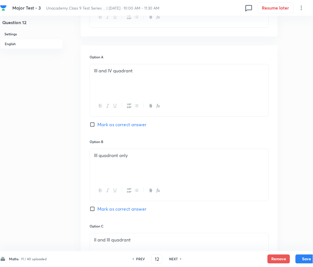
click at [101, 123] on span "Mark as correct answer" at bounding box center [121, 124] width 49 height 7
click at [97, 123] on input "Mark as correct answer" at bounding box center [94, 125] width 8 height 6
checkbox input "true"
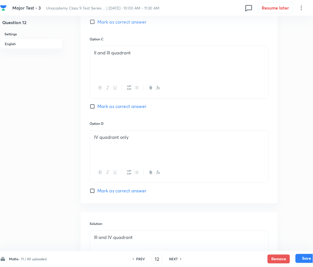
click at [305, 258] on button "Save" at bounding box center [307, 258] width 22 height 9
type input "13"
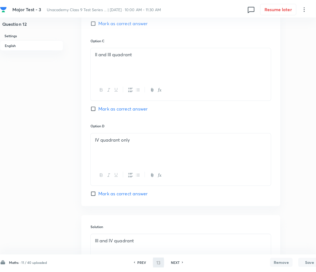
scroll to position [0, 0]
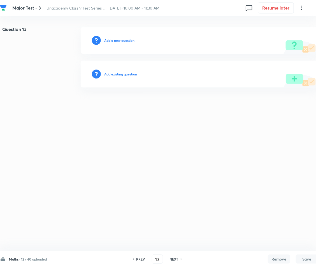
click at [126, 40] on h6 "Add a new question" at bounding box center [119, 40] width 30 height 5
click at [126, 40] on h6 "Choose a question type" at bounding box center [122, 40] width 36 height 5
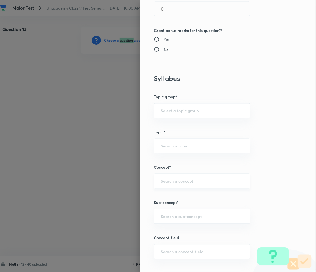
scroll to position [336, 0]
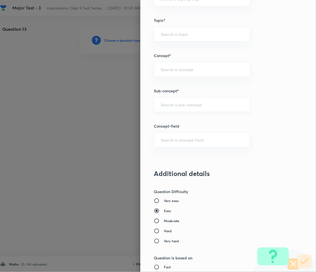
click at [174, 103] on input "text" at bounding box center [202, 104] width 82 height 5
paste input "Number System"
click at [181, 119] on li "Number System Class 9" at bounding box center [196, 121] width 96 height 10
type input "Number System Class 9"
type input "Foundation Class IX"
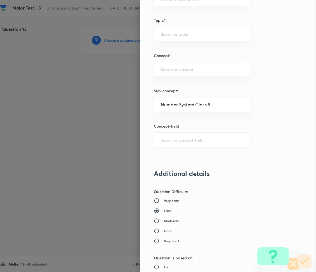
type input "Mathematics"
type input "Number System Class 9"
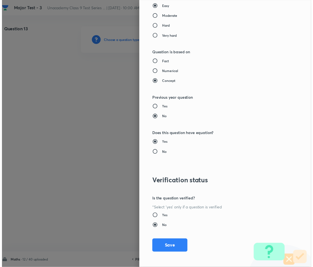
scroll to position [543, 0]
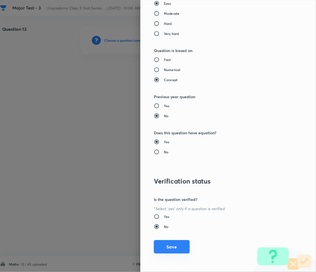
drag, startPoint x: 165, startPoint y: 247, endPoint x: 160, endPoint y: 247, distance: 4.8
click at [165, 247] on button "Save" at bounding box center [172, 246] width 36 height 13
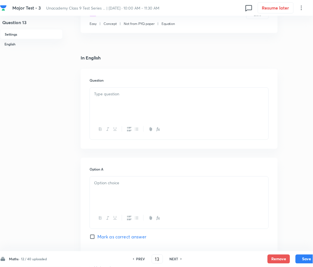
scroll to position [112, 0]
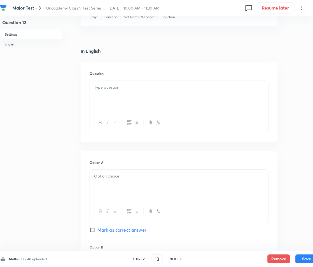
drag, startPoint x: 111, startPoint y: 80, endPoint x: 113, endPoint y: 86, distance: 6.7
click at [113, 85] on div "Question" at bounding box center [179, 102] width 197 height 80
click at [115, 88] on p at bounding box center [179, 87] width 170 height 6
paste div
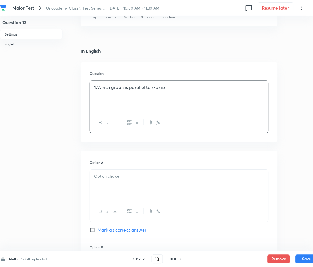
drag, startPoint x: 97, startPoint y: 89, endPoint x: 106, endPoint y: 91, distance: 8.7
click at [99, 88] on p "1. Which graph is parallel to x-axis?" at bounding box center [179, 87] width 170 height 6
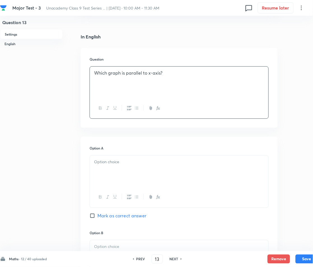
scroll to position [149, 0]
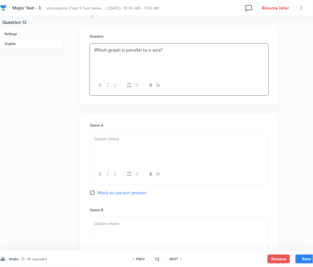
drag, startPoint x: 111, startPoint y: 151, endPoint x: 86, endPoint y: 149, distance: 25.9
click at [108, 148] on div at bounding box center [179, 147] width 179 height 31
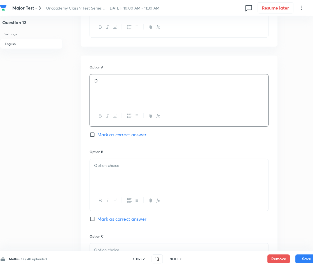
scroll to position [224, 0]
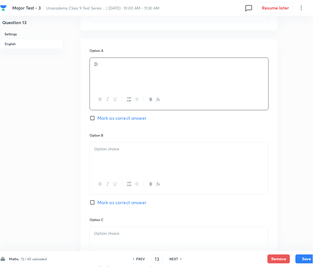
click at [113, 157] on div at bounding box center [179, 157] width 179 height 31
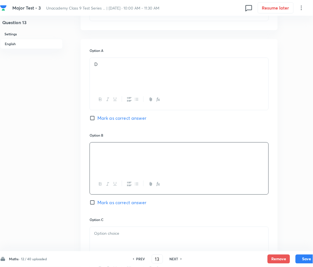
click at [108, 201] on span "Mark as correct answer" at bounding box center [121, 202] width 49 height 7
click at [97, 201] on input "Mark as correct answer" at bounding box center [94, 202] width 8 height 6
checkbox input "true"
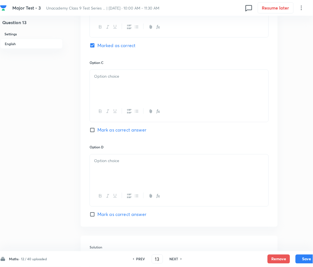
scroll to position [410, 0]
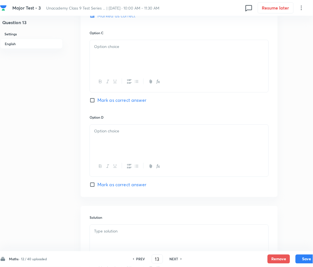
click at [101, 126] on div at bounding box center [179, 140] width 179 height 31
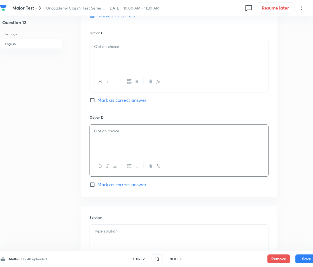
click at [117, 52] on div at bounding box center [179, 55] width 179 height 31
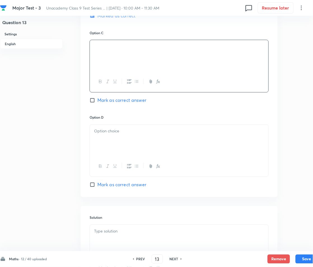
click at [110, 138] on div at bounding box center [179, 140] width 179 height 31
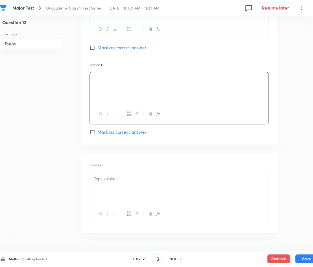
scroll to position [479, 0]
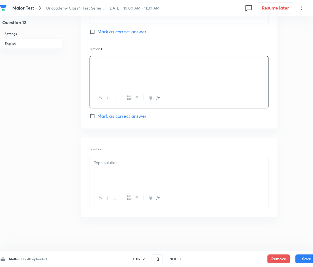
drag, startPoint x: 120, startPoint y: 158, endPoint x: 108, endPoint y: 164, distance: 12.8
click at [115, 160] on div "Solution" at bounding box center [179, 177] width 197 height 80
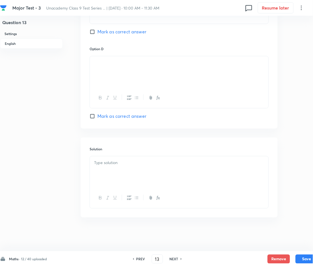
click at [104, 167] on div at bounding box center [179, 171] width 179 height 31
click at [303, 256] on button "Save" at bounding box center [307, 258] width 22 height 9
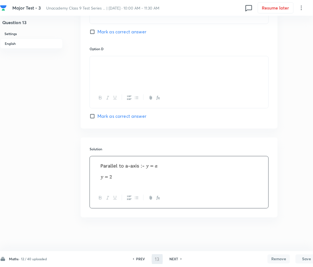
type input "14"
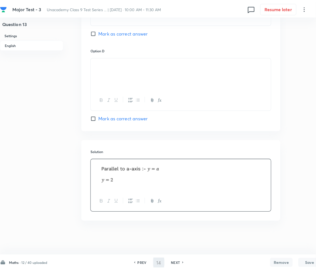
scroll to position [0, 0]
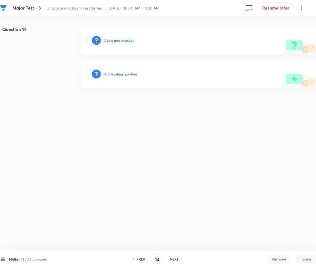
drag, startPoint x: 113, startPoint y: 37, endPoint x: 113, endPoint y: 40, distance: 2.8
click at [113, 38] on div "Add a new question" at bounding box center [199, 40] width 237 height 27
click at [113, 40] on h6 "Add a new question" at bounding box center [119, 40] width 30 height 5
click at [113, 40] on h6 "Choose a question type" at bounding box center [122, 40] width 36 height 5
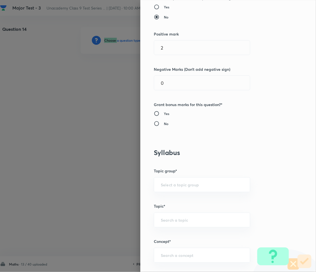
scroll to position [261, 0]
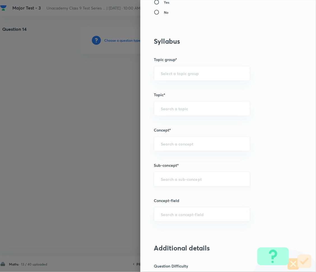
click at [172, 182] on input "text" at bounding box center [202, 179] width 82 height 5
paste input "Number System"
click at [186, 196] on li "Number System Class 9" at bounding box center [196, 195] width 96 height 10
type input "Number System Class 9"
type input "Foundation Class IX"
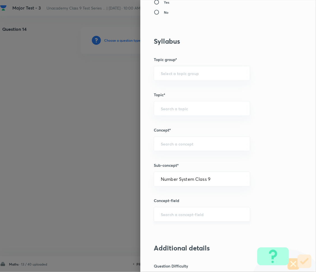
type input "Mathematics"
type input "Number System Class 9"
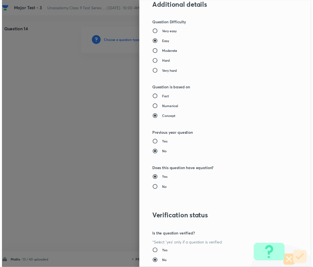
scroll to position [543, 0]
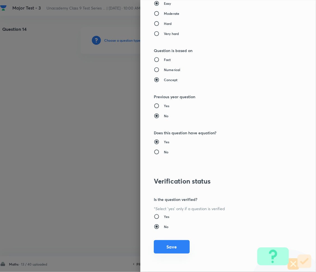
click at [162, 251] on button "Save" at bounding box center [172, 246] width 36 height 13
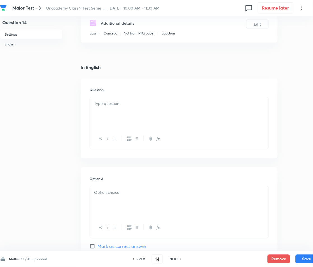
scroll to position [149, 0]
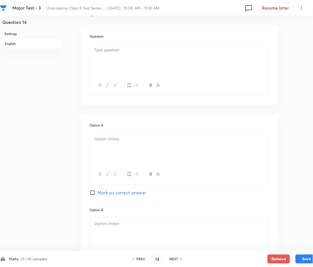
click at [118, 57] on div at bounding box center [179, 59] width 179 height 31
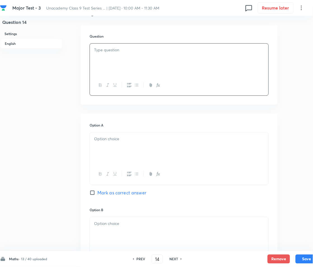
paste div
drag, startPoint x: 93, startPoint y: 47, endPoint x: 100, endPoint y: 49, distance: 7.4
click at [93, 47] on div "1. The area of the triangle formed by joining the points (1, 0), (0, 0) and (0,…" at bounding box center [179, 59] width 179 height 31
click at [100, 50] on p "1. The area of the triangle formed by joining the points (1, 0), (0, 0) and (0,…" at bounding box center [179, 50] width 170 height 6
drag, startPoint x: 123, startPoint y: 141, endPoint x: 113, endPoint y: 139, distance: 9.9
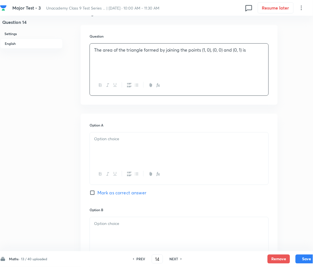
click at [123, 141] on p at bounding box center [179, 139] width 170 height 6
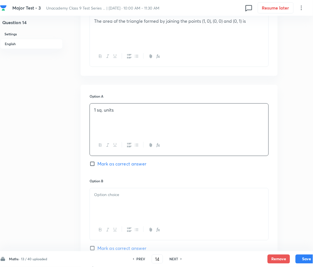
scroll to position [261, 0]
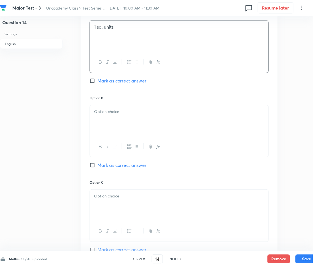
click at [118, 117] on div at bounding box center [179, 120] width 179 height 31
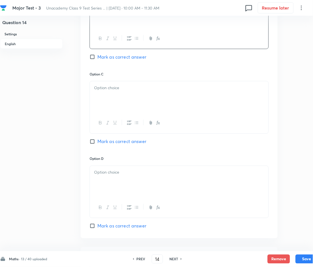
scroll to position [373, 0]
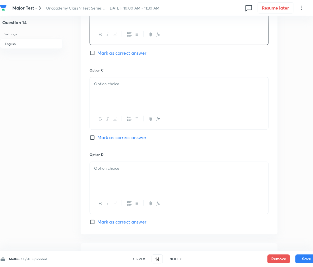
click at [125, 90] on div at bounding box center [179, 92] width 179 height 31
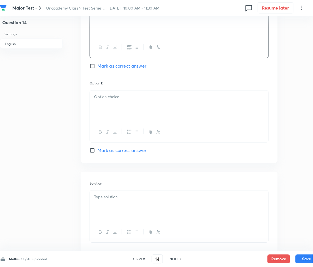
scroll to position [479, 0]
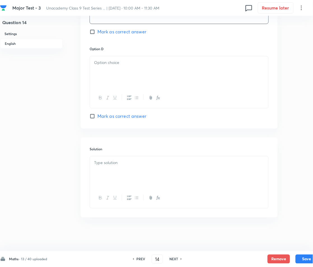
drag, startPoint x: 111, startPoint y: 69, endPoint x: 106, endPoint y: 73, distance: 6.3
click at [111, 69] on div at bounding box center [179, 71] width 179 height 31
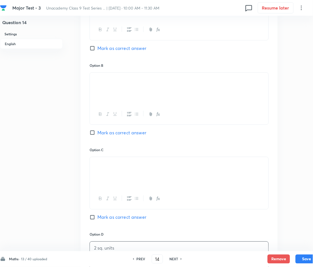
scroll to position [292, 0]
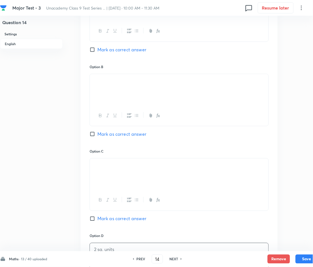
click at [100, 133] on span "Mark as correct answer" at bounding box center [121, 133] width 49 height 7
click at [97, 133] on input "Mark as correct answer" at bounding box center [94, 134] width 8 height 6
checkbox input "true"
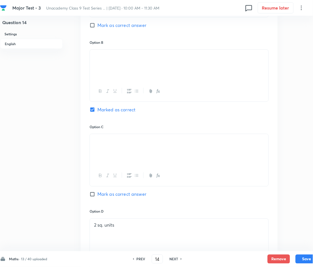
scroll to position [442, 0]
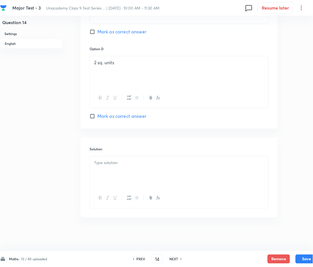
click at [126, 162] on p at bounding box center [179, 163] width 170 height 6
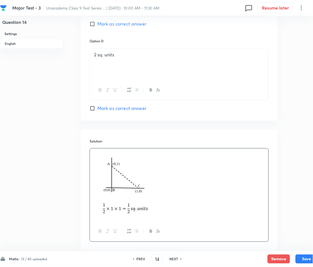
scroll to position [520, 0]
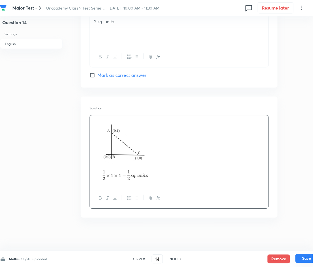
click at [304, 258] on button "Save" at bounding box center [307, 258] width 22 height 9
type input "15"
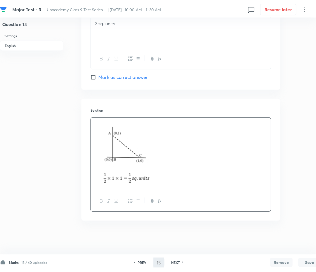
scroll to position [0, 0]
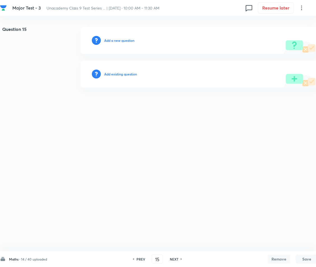
click at [113, 36] on div "Add a new question" at bounding box center [199, 40] width 237 height 27
drag, startPoint x: 118, startPoint y: 33, endPoint x: 115, endPoint y: 39, distance: 7.1
click at [117, 36] on div "Add a new question" at bounding box center [199, 40] width 237 height 27
click at [115, 39] on h6 "Add a new question" at bounding box center [119, 40] width 30 height 5
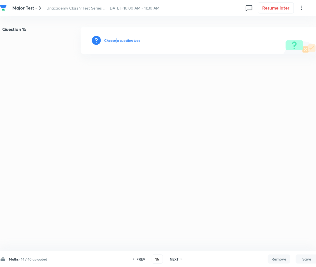
click at [115, 39] on h6 "Choose a question type" at bounding box center [122, 40] width 36 height 5
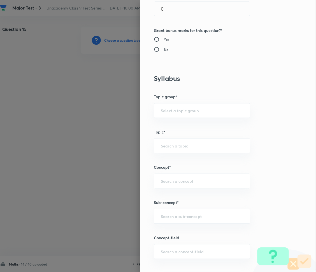
click at [177, 189] on div "Question settings Question type* Multiple choice correct Number of options* 2 3…" at bounding box center [228, 136] width 176 height 272
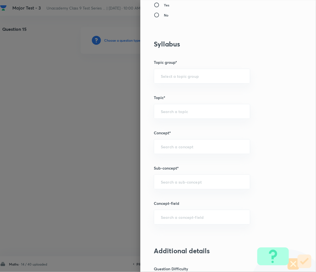
scroll to position [261, 0]
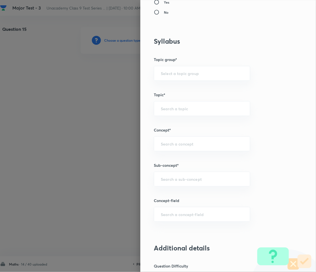
click at [168, 187] on div "Question settings Question type* Multiple choice correct Number of options* 2 3…" at bounding box center [228, 136] width 176 height 272
drag, startPoint x: 165, startPoint y: 180, endPoint x: 135, endPoint y: 209, distance: 41.8
click at [164, 183] on div "​" at bounding box center [202, 179] width 96 height 15
click at [178, 180] on input "text" at bounding box center [202, 179] width 82 height 5
paste input "Number System"
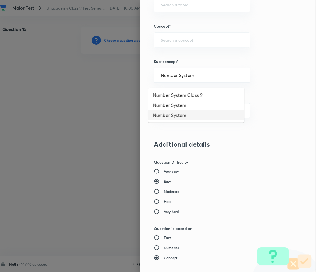
scroll to position [373, 0]
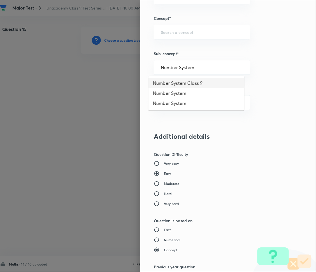
click at [192, 81] on li "Number System Class 9" at bounding box center [196, 83] width 96 height 10
type input "Number System Class 9"
type input "Foundation Class IX"
type input "Mathematics"
type input "Number System Class 9"
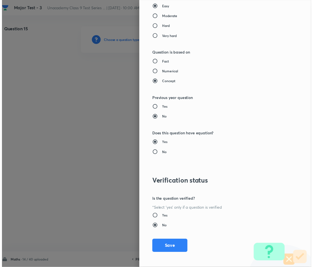
scroll to position [543, 0]
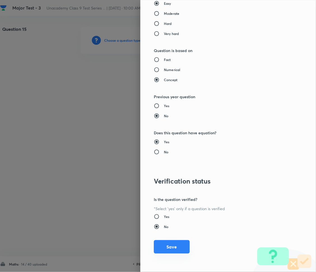
click at [163, 246] on button "Save" at bounding box center [172, 246] width 36 height 13
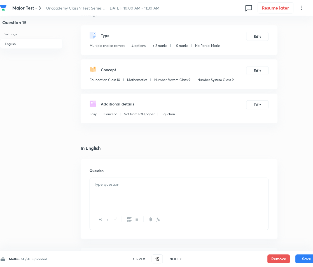
scroll to position [74, 0]
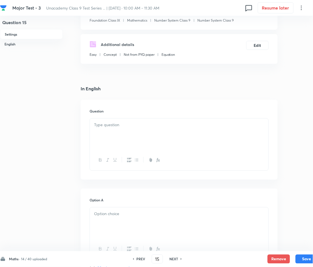
click at [123, 134] on div at bounding box center [179, 133] width 179 height 31
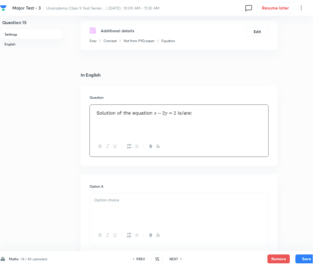
scroll to position [149, 0]
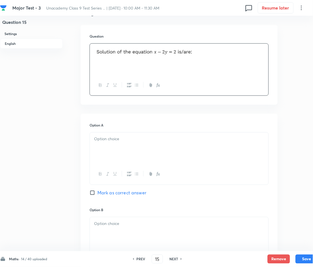
drag, startPoint x: 141, startPoint y: 150, endPoint x: 137, endPoint y: 152, distance: 4.6
click at [137, 152] on div at bounding box center [179, 147] width 179 height 31
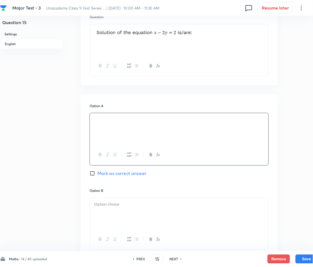
scroll to position [261, 0]
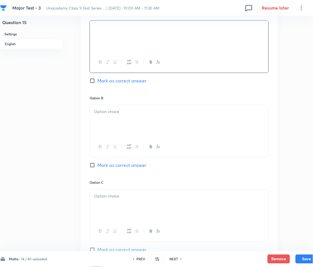
click at [108, 114] on p at bounding box center [179, 111] width 170 height 6
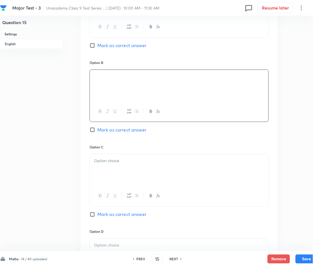
scroll to position [298, 0]
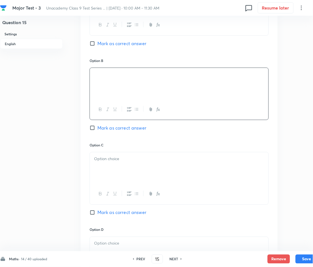
click at [111, 172] on div at bounding box center [179, 167] width 179 height 31
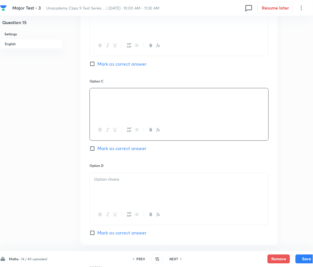
scroll to position [373, 0]
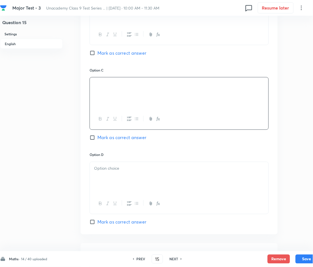
click at [122, 171] on p at bounding box center [179, 168] width 170 height 6
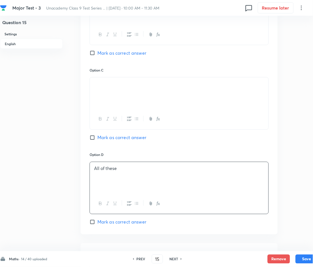
click at [110, 221] on span "Mark as correct answer" at bounding box center [121, 221] width 49 height 7
click at [97, 221] on input "Mark as correct answer" at bounding box center [94, 222] width 8 height 6
checkbox input "true"
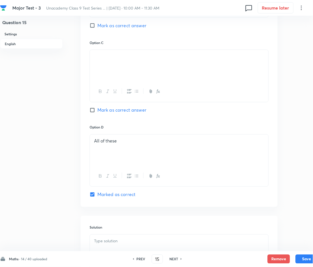
scroll to position [479, 0]
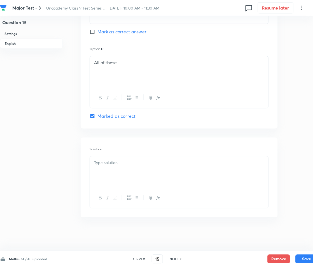
click at [145, 173] on div at bounding box center [179, 171] width 179 height 31
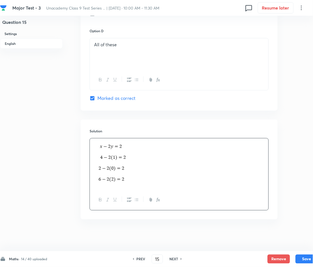
scroll to position [499, 0]
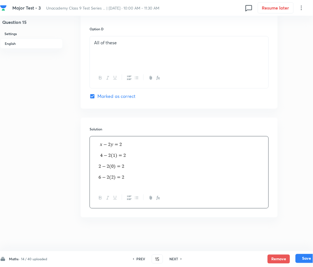
click at [304, 257] on button "Save" at bounding box center [307, 258] width 22 height 9
type input "16"
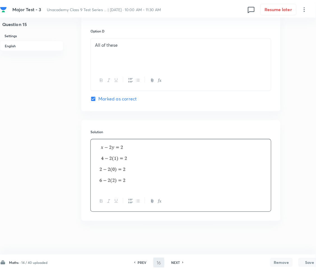
scroll to position [0, 0]
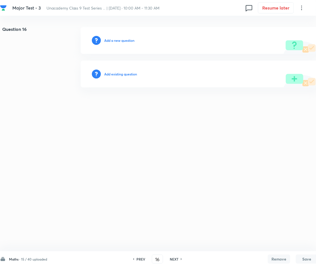
click at [116, 38] on h6 "Add a new question" at bounding box center [119, 40] width 30 height 5
click at [116, 38] on h6 "Choose a question type" at bounding box center [122, 40] width 36 height 5
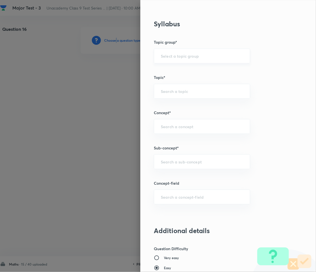
scroll to position [298, 0]
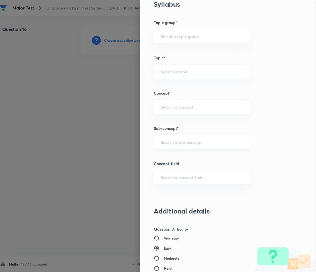
click at [168, 141] on input "text" at bounding box center [202, 141] width 82 height 5
click at [170, 141] on input "text" at bounding box center [202, 141] width 82 height 5
paste input "Number System"
click at [177, 159] on li "Number System Class 9" at bounding box center [196, 158] width 96 height 10
type input "Number System Class 9"
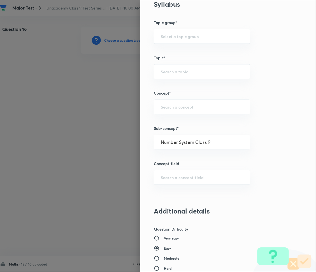
type input "Foundation Class IX"
type input "Mathematics"
type input "Number System Class 9"
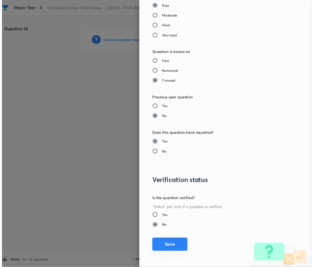
scroll to position [543, 0]
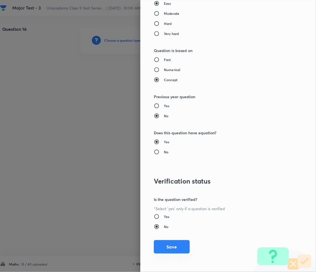
click at [169, 248] on button "Save" at bounding box center [172, 246] width 36 height 13
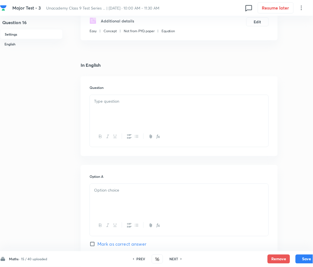
scroll to position [112, 0]
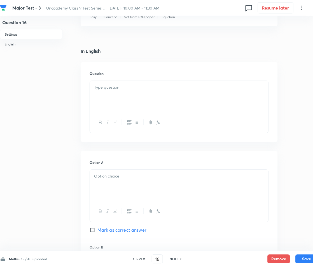
drag, startPoint x: 139, startPoint y: 174, endPoint x: 125, endPoint y: 147, distance: 30.7
click at [139, 174] on p at bounding box center [179, 176] width 170 height 6
click at [113, 77] on div "Question" at bounding box center [179, 102] width 197 height 80
click at [118, 90] on p at bounding box center [179, 87] width 170 height 6
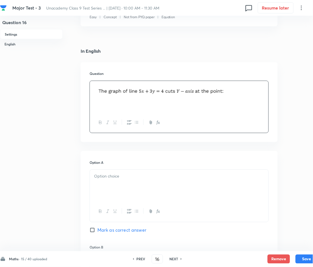
click at [143, 188] on div at bounding box center [179, 185] width 179 height 31
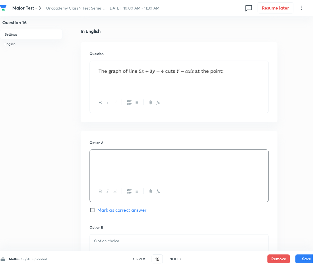
scroll to position [224, 0]
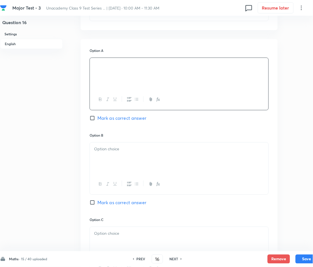
click at [124, 159] on div at bounding box center [179, 157] width 179 height 31
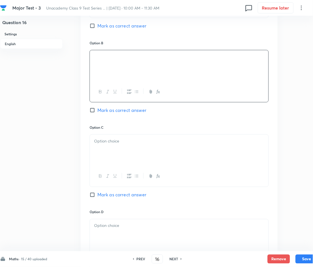
scroll to position [336, 0]
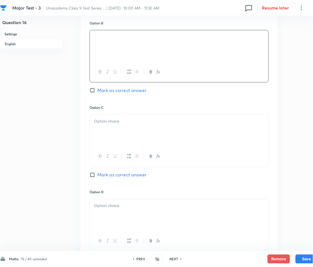
click at [124, 132] on div at bounding box center [179, 130] width 179 height 31
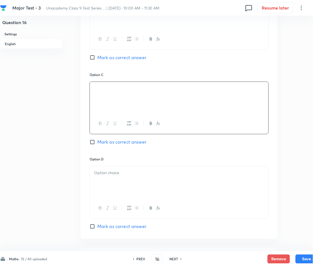
scroll to position [448, 0]
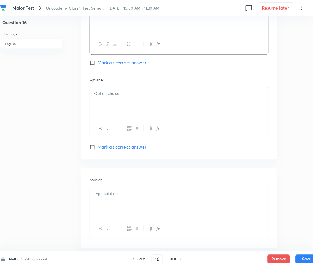
click at [92, 102] on div at bounding box center [179, 102] width 179 height 31
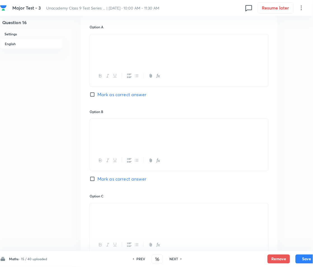
scroll to position [224, 0]
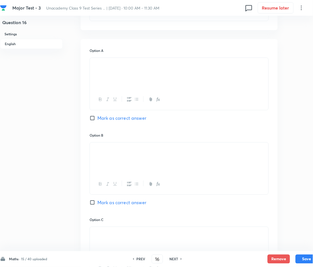
click at [109, 118] on span "Mark as correct answer" at bounding box center [121, 118] width 49 height 7
click at [97, 118] on input "Mark as correct answer" at bounding box center [94, 118] width 8 height 6
checkbox input "true"
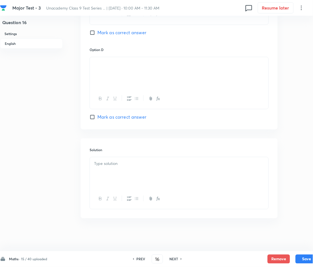
scroll to position [479, 0]
click at [111, 167] on div at bounding box center [179, 171] width 179 height 31
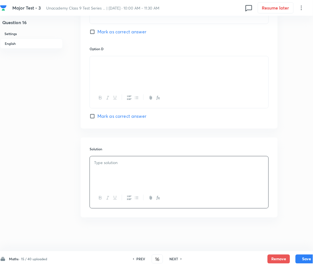
click at [115, 160] on p at bounding box center [179, 163] width 170 height 6
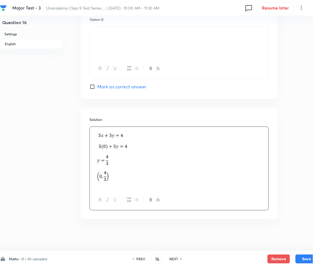
scroll to position [510, 0]
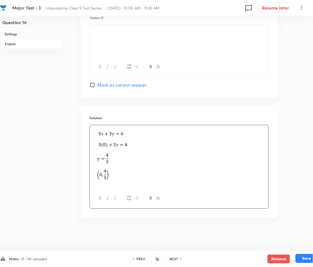
click at [307, 258] on button "Save" at bounding box center [307, 258] width 22 height 9
type input "17"
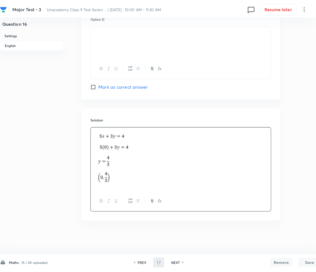
scroll to position [0, 0]
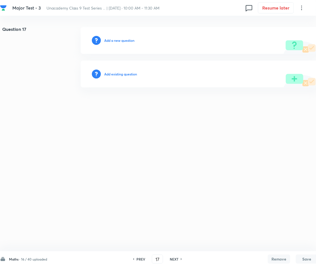
click at [111, 38] on h6 "Add a new question" at bounding box center [119, 40] width 30 height 5
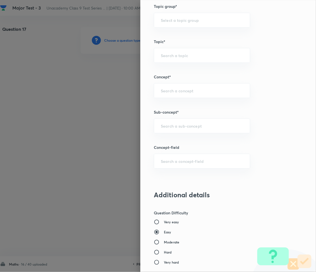
scroll to position [336, 0]
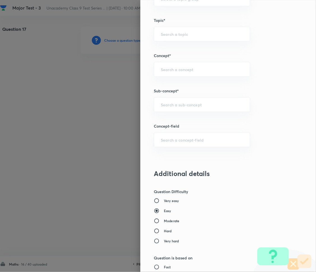
click at [167, 95] on div "Question settings Question type* Multiple choice correct Number of options* 2 3…" at bounding box center [228, 136] width 176 height 272
click at [167, 101] on div "​" at bounding box center [202, 104] width 96 height 15
paste input "Number System"
click at [189, 115] on ul "Number System Class 9 Number System Number System" at bounding box center [196, 130] width 96 height 35
click at [188, 116] on li "Number System Class 9" at bounding box center [196, 121] width 96 height 10
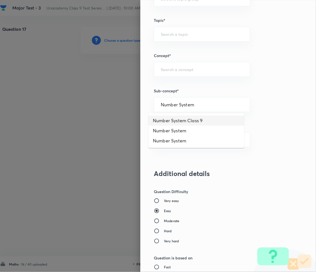
type input "Number System Class 9"
type input "Foundation Class IX"
type input "Mathematics"
type input "Number System Class 9"
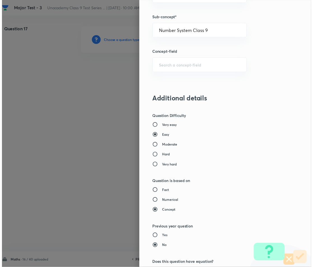
scroll to position [543, 0]
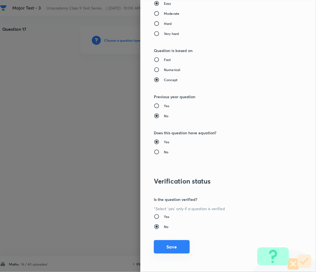
click at [169, 246] on button "Save" at bounding box center [172, 246] width 36 height 13
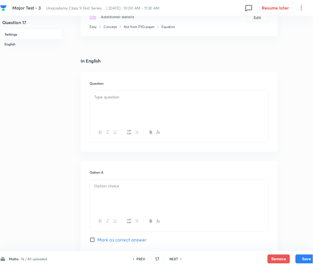
scroll to position [112, 0]
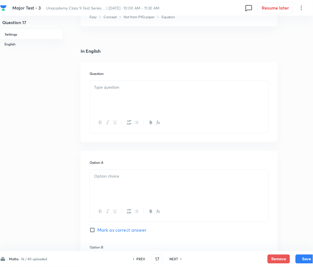
click at [109, 94] on div at bounding box center [179, 96] width 179 height 31
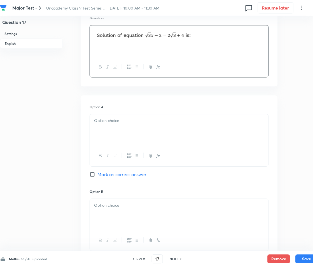
scroll to position [186, 0]
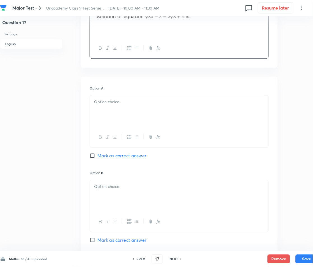
click at [120, 115] on div at bounding box center [179, 110] width 179 height 31
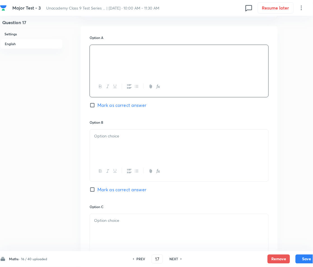
scroll to position [261, 0]
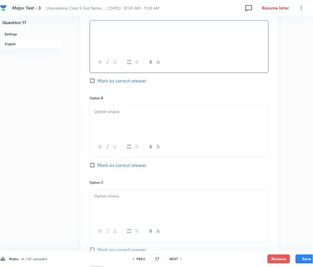
click at [107, 120] on div at bounding box center [179, 120] width 179 height 31
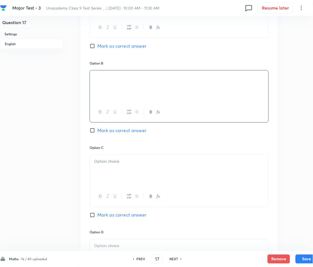
scroll to position [298, 0]
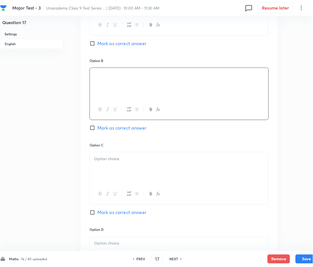
click at [111, 169] on div at bounding box center [179, 167] width 179 height 31
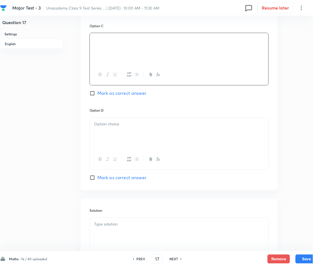
scroll to position [448, 0]
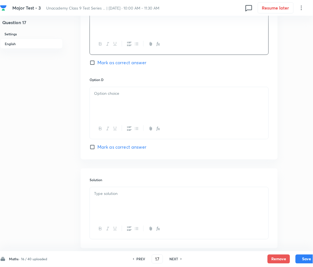
click at [102, 105] on div at bounding box center [179, 102] width 179 height 31
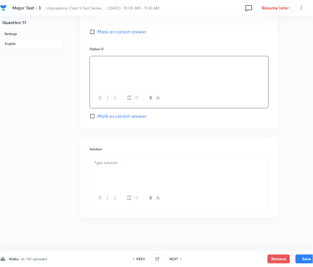
click at [118, 165] on p at bounding box center [179, 163] width 170 height 6
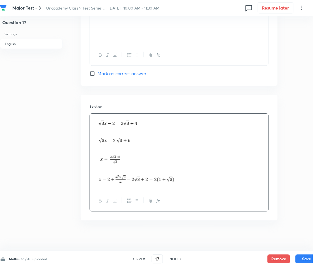
scroll to position [525, 0]
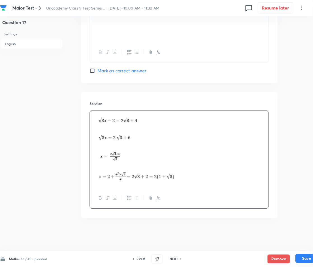
click at [310, 258] on button "Save" at bounding box center [307, 258] width 22 height 9
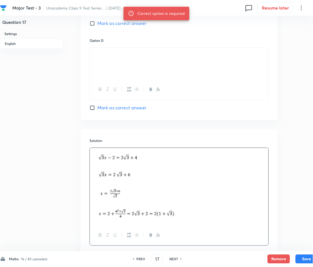
click at [107, 109] on span "Mark as correct answer" at bounding box center [121, 107] width 49 height 7
click at [97, 109] on input "Mark as correct answer" at bounding box center [94, 108] width 8 height 6
checkbox input "true"
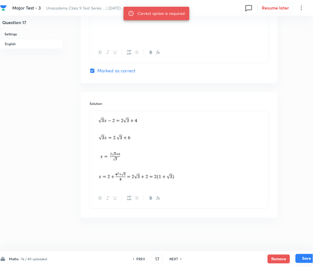
click at [306, 261] on button "Save" at bounding box center [307, 258] width 22 height 9
type input "18"
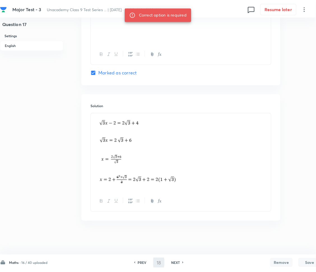
scroll to position [0, 0]
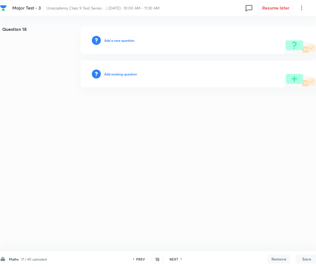
click at [108, 40] on h6 "Add a new question" at bounding box center [119, 40] width 30 height 5
click at [108, 40] on h6 "Choose a question type" at bounding box center [122, 40] width 36 height 5
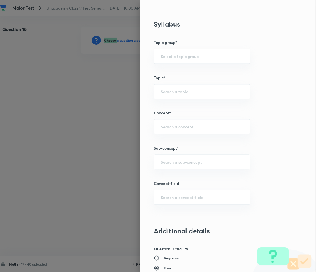
scroll to position [336, 0]
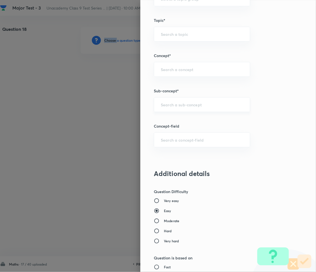
click at [171, 108] on div "​" at bounding box center [202, 104] width 96 height 15
paste input "Number System"
click at [170, 120] on li "Number System Class 9" at bounding box center [196, 121] width 96 height 10
type input "Number System Class 9"
type input "Foundation Class IX"
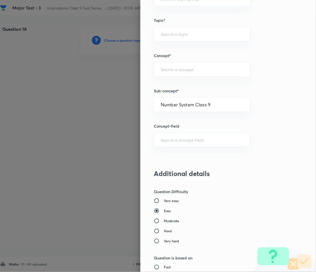
type input "Mathematics"
type input "Number System Class 9"
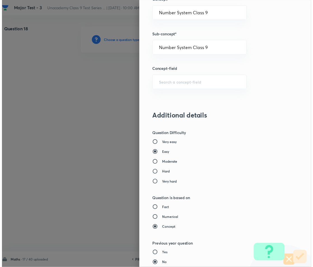
scroll to position [543, 0]
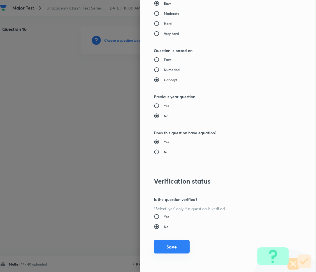
click at [165, 242] on button "Save" at bounding box center [172, 246] width 36 height 13
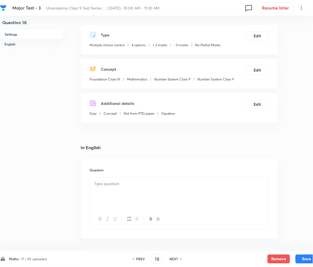
scroll to position [37, 0]
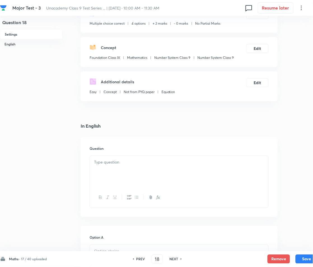
drag, startPoint x: 114, startPoint y: 156, endPoint x: 114, endPoint y: 159, distance: 3.4
click at [114, 159] on div at bounding box center [179, 171] width 179 height 31
paste div
click at [95, 165] on p "1. A proof is required for:" at bounding box center [179, 162] width 170 height 6
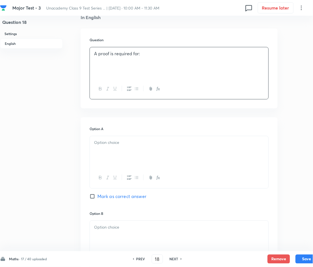
scroll to position [149, 0]
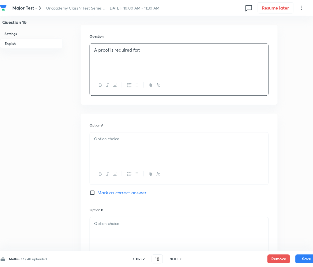
drag, startPoint x: 120, startPoint y: 129, endPoint x: 121, endPoint y: 134, distance: 5.6
click at [120, 129] on div "Option A Mark as correct answer" at bounding box center [179, 165] width 179 height 84
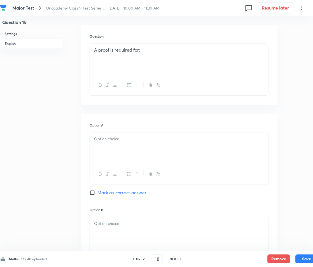
click at [120, 137] on p at bounding box center [179, 139] width 170 height 6
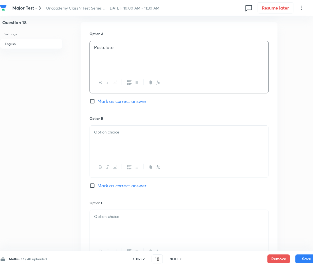
scroll to position [261, 0]
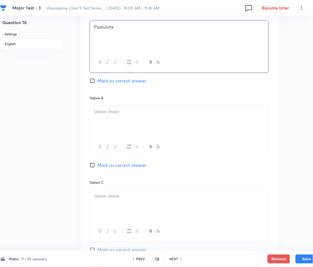
click at [127, 117] on div at bounding box center [179, 120] width 179 height 31
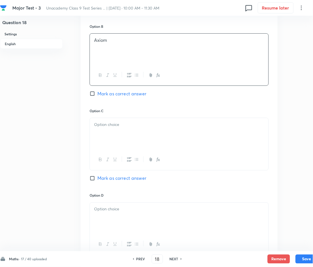
scroll to position [336, 0]
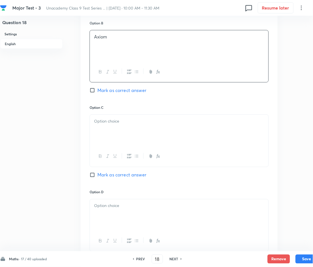
click at [118, 122] on p at bounding box center [179, 121] width 170 height 6
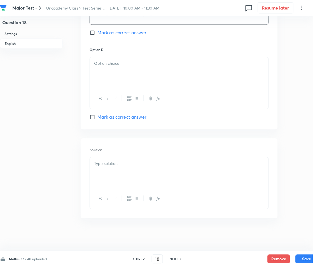
scroll to position [479, 0]
click at [111, 58] on div at bounding box center [179, 71] width 179 height 31
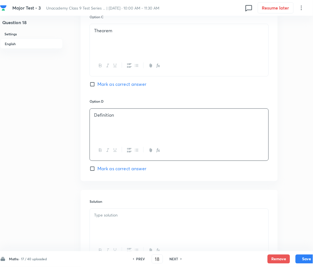
scroll to position [404, 0]
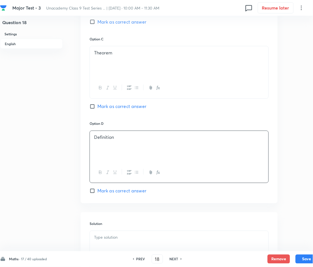
click at [106, 105] on span "Mark as correct answer" at bounding box center [121, 106] width 49 height 7
click at [97, 105] on input "Mark as correct answer" at bounding box center [94, 107] width 8 height 6
checkbox input "true"
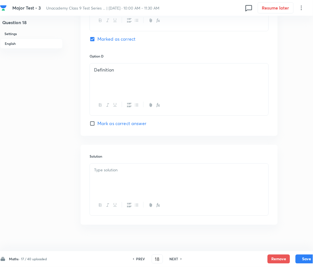
scroll to position [479, 0]
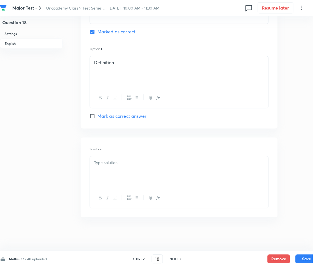
click at [113, 168] on div at bounding box center [179, 171] width 179 height 31
click at [310, 260] on button "Save" at bounding box center [307, 258] width 22 height 9
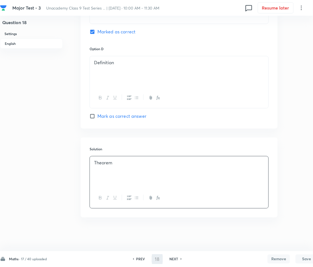
type input "19"
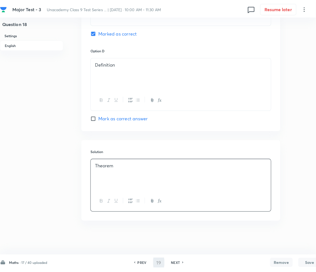
scroll to position [0, 0]
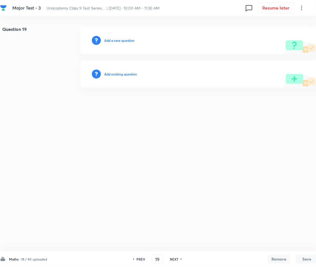
click at [115, 39] on h6 "Add a new question" at bounding box center [119, 40] width 30 height 5
click at [115, 39] on h6 "Choose a question type" at bounding box center [122, 40] width 36 height 5
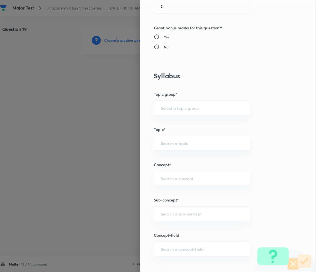
scroll to position [298, 0]
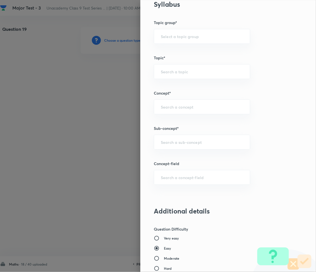
drag, startPoint x: 169, startPoint y: 144, endPoint x: 158, endPoint y: 204, distance: 60.5
click at [170, 144] on input "text" at bounding box center [202, 141] width 82 height 5
click at [174, 143] on input "text" at bounding box center [202, 141] width 82 height 5
paste input "Number System"
click at [183, 156] on li "Number System Class 9" at bounding box center [196, 158] width 96 height 10
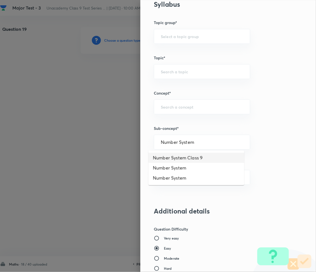
type input "Number System Class 9"
type input "Foundation Class IX"
type input "Mathematics"
type input "Number System Class 9"
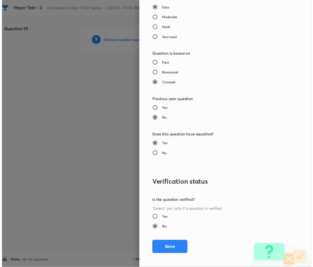
scroll to position [543, 0]
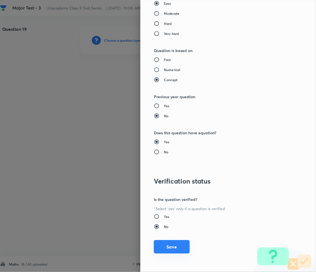
drag, startPoint x: 163, startPoint y: 245, endPoint x: 160, endPoint y: 247, distance: 3.5
click at [163, 245] on button "Save" at bounding box center [172, 246] width 36 height 13
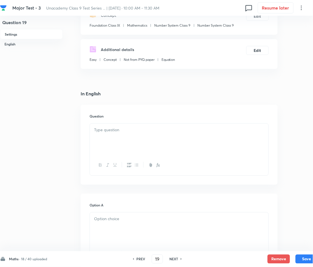
scroll to position [74, 0]
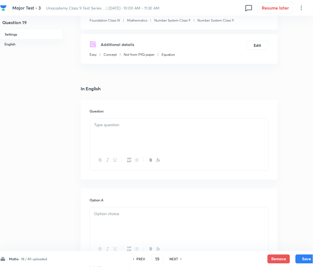
drag, startPoint x: 117, startPoint y: 113, endPoint x: 113, endPoint y: 121, distance: 9.0
click at [117, 112] on h6 "Question" at bounding box center [179, 111] width 179 height 5
drag, startPoint x: 112, startPoint y: 128, endPoint x: 105, endPoint y: 128, distance: 7.0
click at [113, 128] on div at bounding box center [179, 133] width 179 height 31
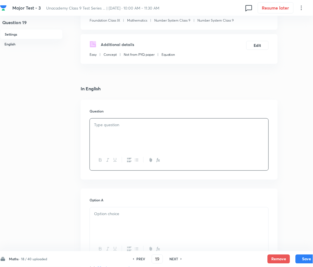
paste div
click at [100, 127] on p "1. How many number of lines does pass through two distinct points." at bounding box center [179, 125] width 170 height 6
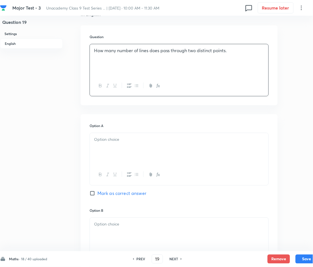
scroll to position [149, 0]
click at [113, 144] on div at bounding box center [179, 147] width 179 height 31
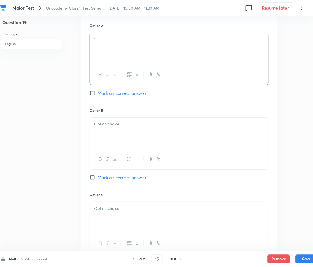
scroll to position [261, 0]
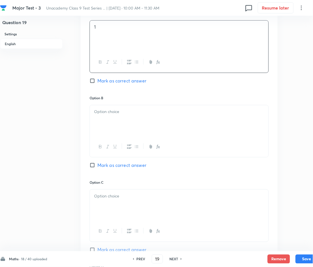
drag, startPoint x: 94, startPoint y: 103, endPoint x: 105, endPoint y: 114, distance: 15.2
click at [94, 103] on div "Option B [PERSON_NAME] as correct answer" at bounding box center [179, 137] width 179 height 84
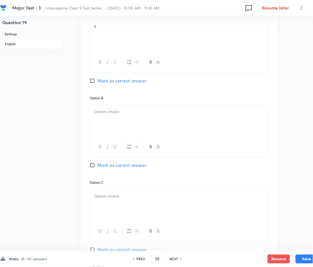
click at [111, 114] on div at bounding box center [179, 120] width 179 height 31
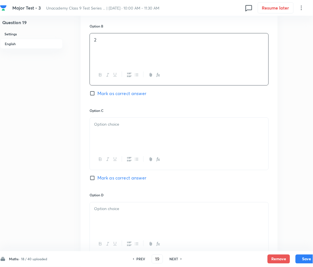
scroll to position [336, 0]
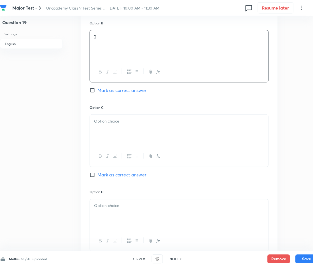
click at [113, 138] on div at bounding box center [179, 130] width 179 height 31
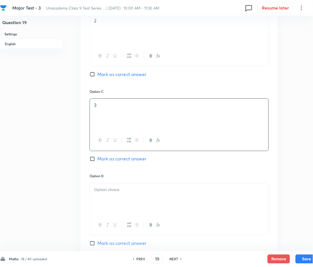
scroll to position [410, 0]
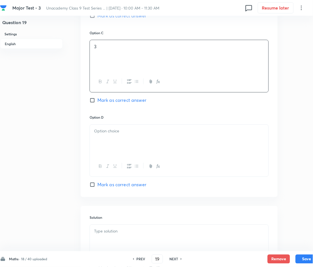
click at [109, 135] on div at bounding box center [179, 140] width 179 height 31
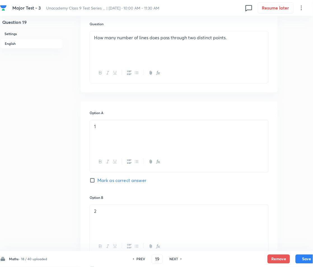
scroll to position [149, 0]
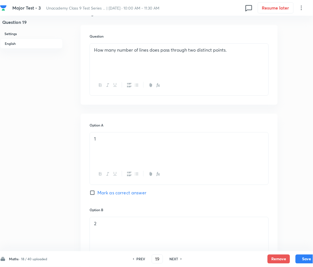
click at [93, 194] on input "Mark as correct answer" at bounding box center [94, 193] width 8 height 6
checkbox input "true"
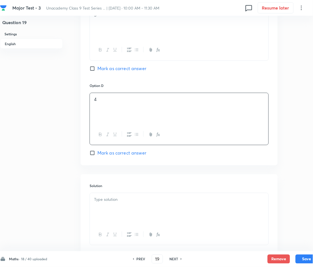
scroll to position [448, 0]
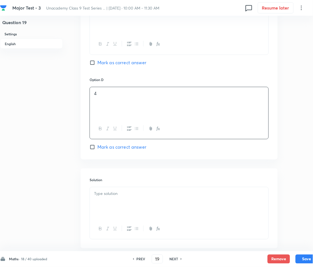
click at [108, 196] on p at bounding box center [179, 193] width 170 height 6
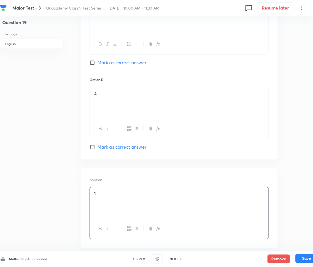
click at [310, 259] on button "Save" at bounding box center [307, 258] width 22 height 9
type input "20"
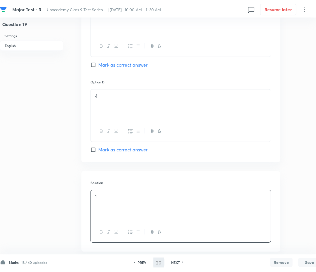
scroll to position [0, 0]
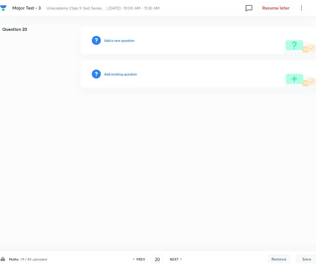
click at [123, 41] on h6 "Add a new question" at bounding box center [119, 40] width 30 height 5
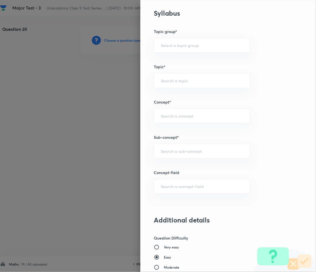
scroll to position [298, 0]
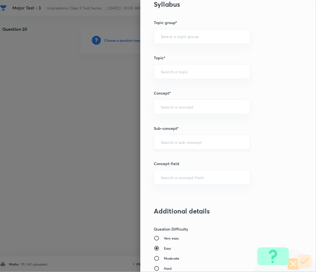
click at [166, 139] on div "​" at bounding box center [202, 142] width 96 height 15
paste input "Number System"
click at [174, 141] on input "Number System" at bounding box center [202, 141] width 82 height 5
click at [177, 157] on li "Number System Class 9" at bounding box center [196, 158] width 96 height 10
type input "Number System Class 9"
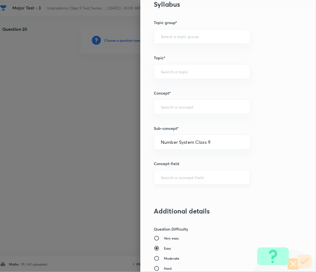
type input "Foundation Class IX"
type input "Mathematics"
type input "Number System Class 9"
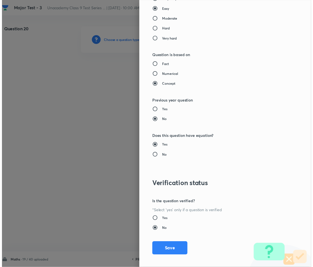
scroll to position [543, 0]
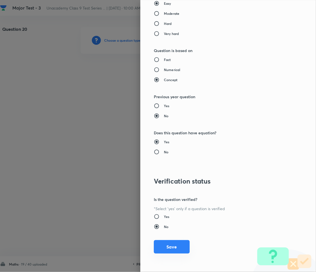
click at [169, 247] on button "Save" at bounding box center [172, 246] width 36 height 13
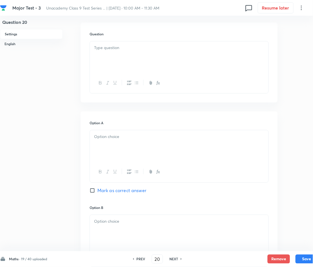
scroll to position [186, 0]
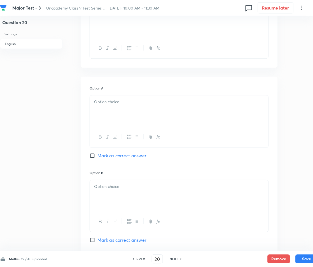
click at [120, 109] on div at bounding box center [179, 110] width 179 height 31
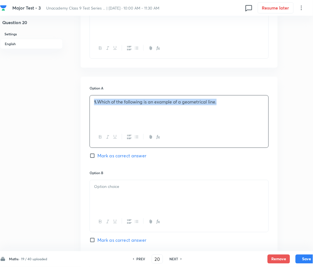
drag, startPoint x: 174, startPoint y: 102, endPoint x: 74, endPoint y: 104, distance: 100.0
click at [74, 104] on div "Question 20 Settings English Settings Type Multiple choice correct 4 options + …" at bounding box center [159, 186] width 318 height 692
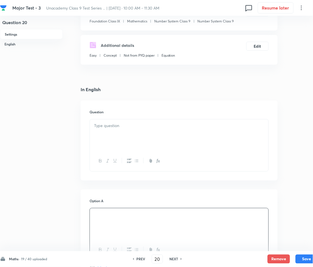
scroll to position [37, 0]
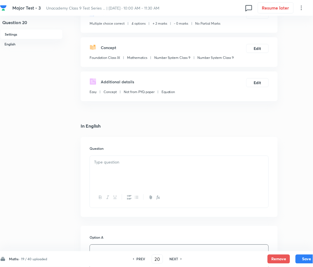
click at [114, 165] on p at bounding box center [179, 162] width 170 height 6
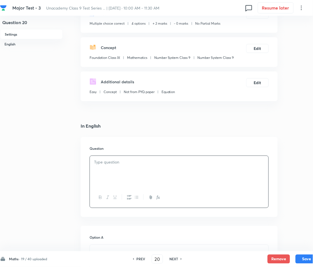
click at [129, 164] on p at bounding box center [179, 162] width 170 height 6
paste div
drag, startPoint x: 95, startPoint y: 161, endPoint x: 104, endPoint y: 163, distance: 8.8
click at [97, 161] on strong "1." at bounding box center [95, 162] width 3 height 6
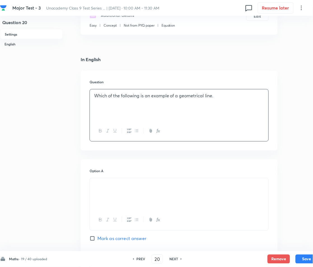
scroll to position [149, 0]
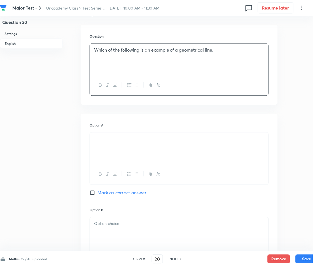
drag, startPoint x: 114, startPoint y: 125, endPoint x: 114, endPoint y: 129, distance: 3.7
click at [114, 125] on h6 "Option A" at bounding box center [179, 125] width 179 height 5
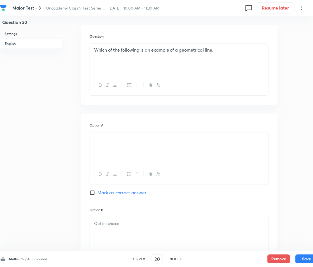
click at [118, 147] on div at bounding box center [179, 147] width 179 height 31
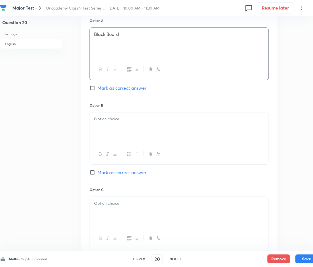
scroll to position [261, 0]
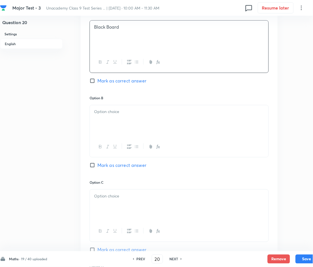
click at [121, 119] on div at bounding box center [179, 120] width 179 height 31
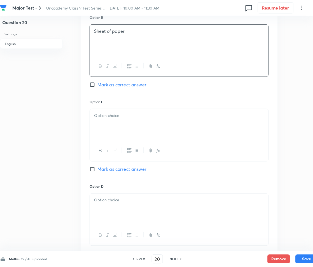
scroll to position [373, 0]
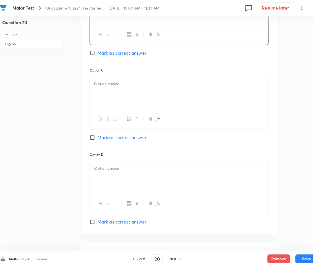
drag, startPoint x: 120, startPoint y: 96, endPoint x: 84, endPoint y: 108, distance: 37.3
click at [120, 96] on div at bounding box center [179, 92] width 179 height 31
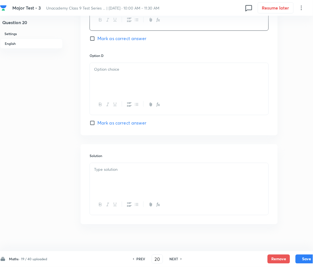
scroll to position [479, 0]
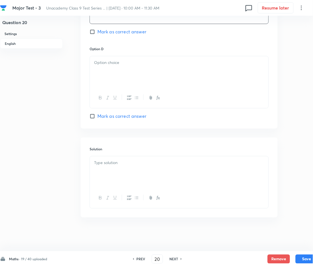
drag, startPoint x: 124, startPoint y: 82, endPoint x: 104, endPoint y: 85, distance: 20.4
click at [124, 82] on div at bounding box center [179, 71] width 179 height 31
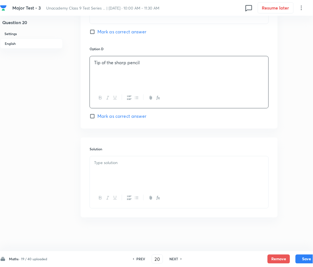
click at [119, 160] on p at bounding box center [179, 163] width 170 height 6
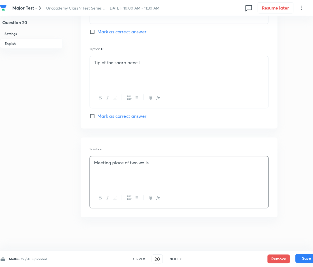
click at [303, 255] on button "Save" at bounding box center [307, 258] width 22 height 9
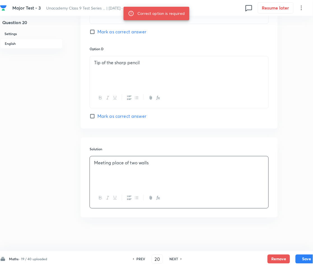
click at [104, 33] on span "Mark as correct answer" at bounding box center [121, 32] width 49 height 7
click at [97, 33] on input "Mark as correct answer" at bounding box center [94, 32] width 8 height 6
checkbox input "true"
click at [302, 256] on button "Save" at bounding box center [307, 258] width 22 height 9
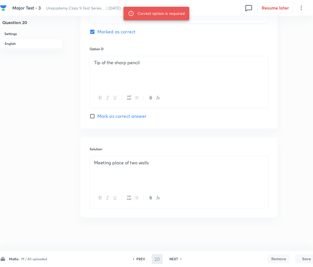
type input "21"
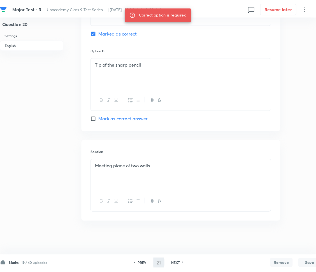
scroll to position [0, 0]
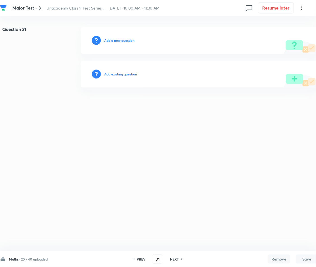
click at [129, 42] on h6 "Add a new question" at bounding box center [119, 40] width 30 height 5
click at [129, 41] on h6 "Choose a question type" at bounding box center [122, 40] width 36 height 5
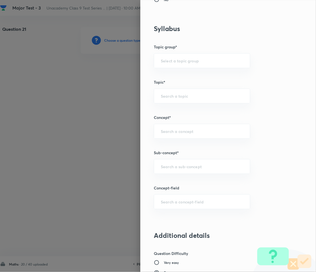
scroll to position [336, 0]
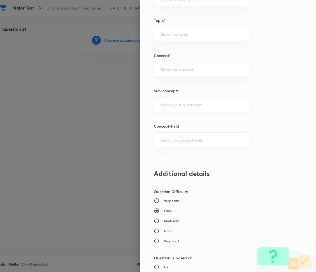
click at [169, 100] on div "​" at bounding box center [202, 104] width 96 height 15
click at [193, 105] on input "text" at bounding box center [202, 104] width 82 height 5
paste input "Number System"
click at [193, 121] on li "Number System Class 9" at bounding box center [196, 121] width 96 height 10
type input "Number System Class 9"
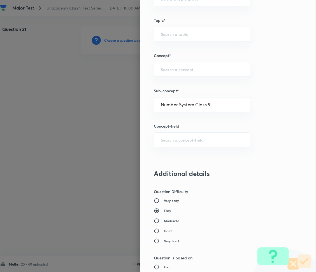
type input "Foundation Class IX"
type input "Mathematics"
type input "Number System Class 9"
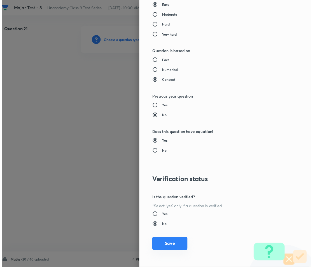
scroll to position [543, 0]
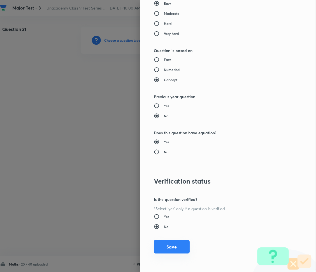
click at [173, 246] on button "Save" at bounding box center [172, 246] width 36 height 13
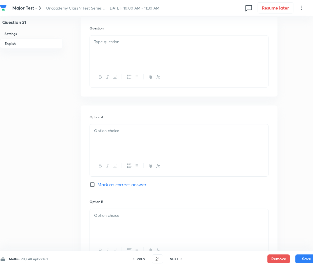
scroll to position [186, 0]
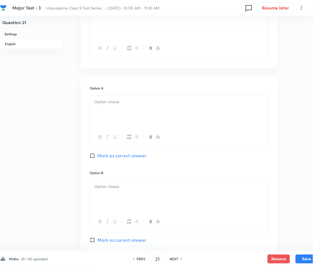
click at [120, 106] on div at bounding box center [179, 110] width 179 height 31
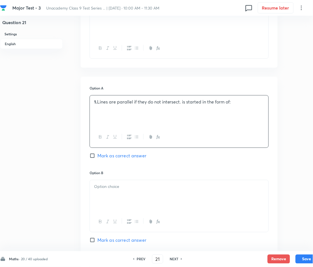
click at [97, 101] on p "1. Lines are parallel if they do not intersect. is started in the form of:" at bounding box center [179, 102] width 170 height 6
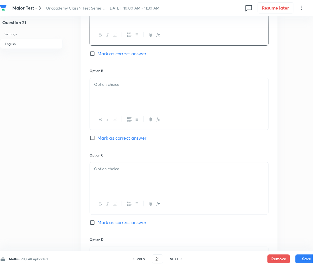
scroll to position [298, 0]
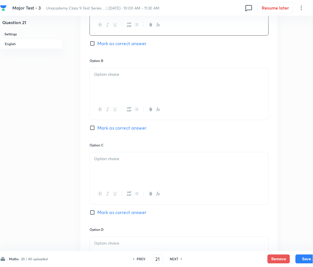
click at [119, 93] on div at bounding box center [179, 83] width 179 height 31
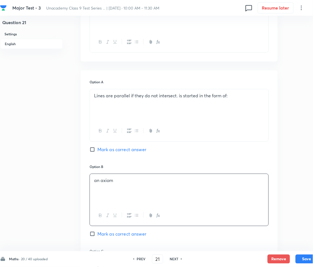
scroll to position [186, 0]
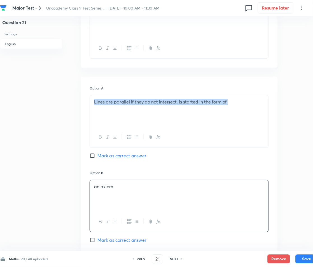
drag, startPoint x: 244, startPoint y: 103, endPoint x: 88, endPoint y: 110, distance: 155.6
click at [88, 110] on div "Option A Lines are parallel if they do not intersect. is started in the form of…" at bounding box center [179, 248] width 197 height 344
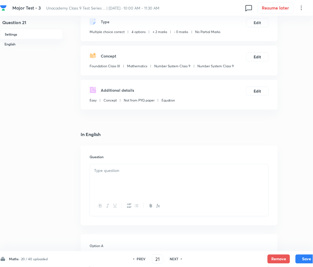
scroll to position [0, 0]
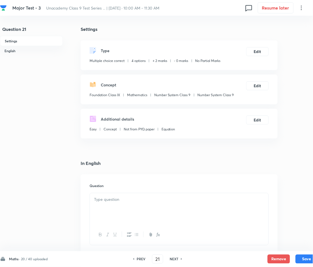
click at [106, 203] on div at bounding box center [179, 208] width 179 height 31
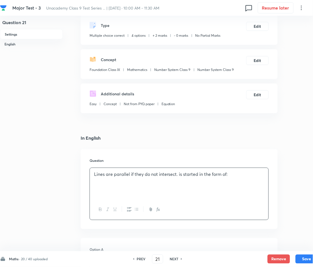
scroll to position [186, 0]
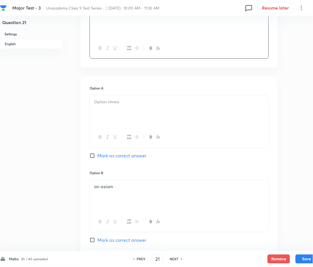
drag, startPoint x: 120, startPoint y: 190, endPoint x: 86, endPoint y: 192, distance: 34.5
click at [86, 192] on div "Option A [PERSON_NAME] as correct answer Option B an axiom Mark as correct answ…" at bounding box center [179, 248] width 197 height 344
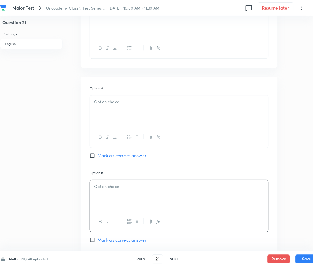
click at [147, 107] on div at bounding box center [179, 110] width 179 height 31
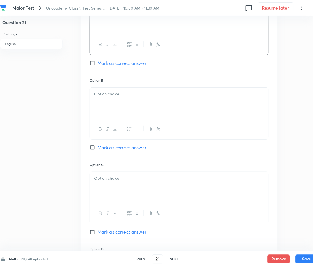
scroll to position [298, 0]
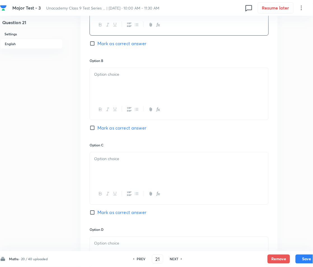
click at [115, 79] on div at bounding box center [179, 83] width 179 height 31
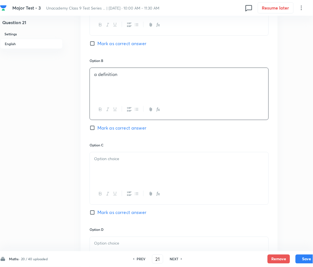
click at [124, 161] on p at bounding box center [179, 158] width 170 height 6
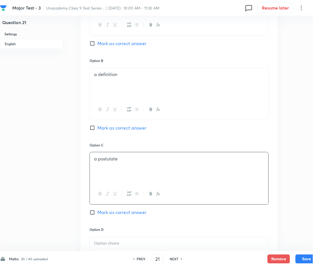
drag, startPoint x: 66, startPoint y: 155, endPoint x: 12, endPoint y: 106, distance: 72.3
click at [65, 155] on div "Question 21 Settings English Settings Type Multiple choice correct 4 options + …" at bounding box center [159, 74] width 318 height 692
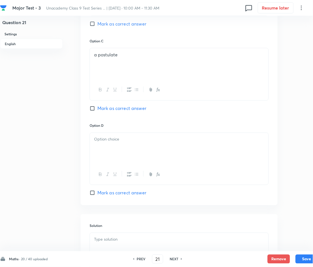
scroll to position [410, 0]
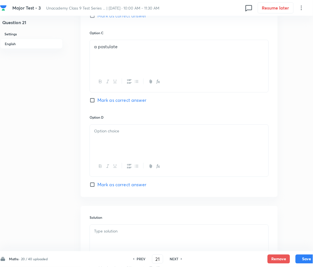
drag, startPoint x: 118, startPoint y: 134, endPoint x: 104, endPoint y: 137, distance: 14.6
click at [119, 134] on p at bounding box center [179, 131] width 170 height 6
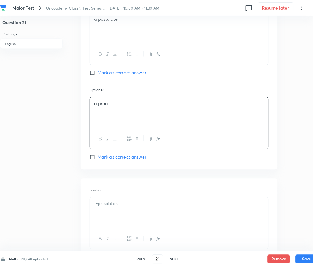
scroll to position [479, 0]
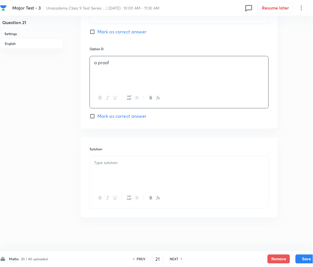
click at [124, 164] on p at bounding box center [179, 163] width 170 height 6
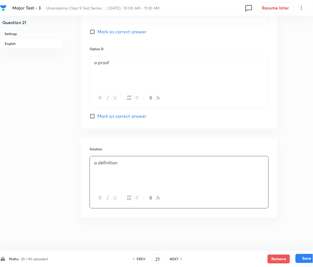
click at [307, 261] on button "Save" at bounding box center [307, 258] width 22 height 9
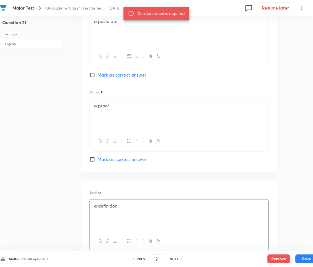
scroll to position [330, 0]
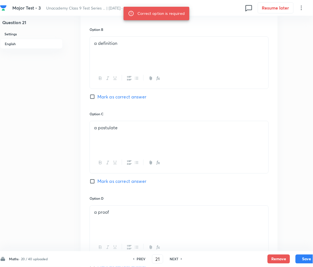
click at [101, 100] on div "Option B a definition Mark as correct answer" at bounding box center [179, 69] width 179 height 84
click at [114, 98] on span "Mark as correct answer" at bounding box center [121, 96] width 49 height 7
click at [97, 98] on input "Mark as correct answer" at bounding box center [94, 97] width 8 height 6
checkbox input "true"
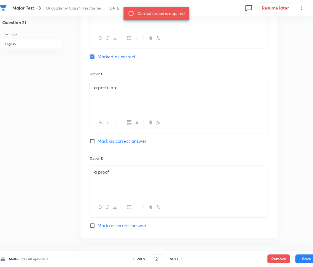
scroll to position [479, 0]
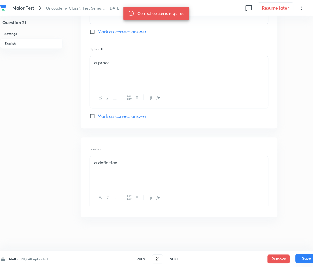
click at [307, 258] on button "Save" at bounding box center [307, 258] width 22 height 9
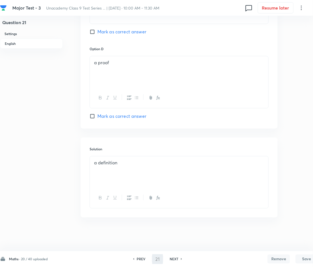
type input "22"
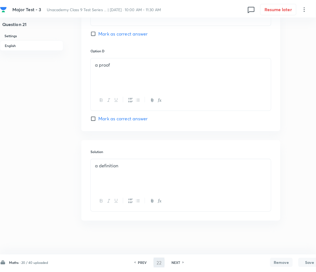
scroll to position [0, 0]
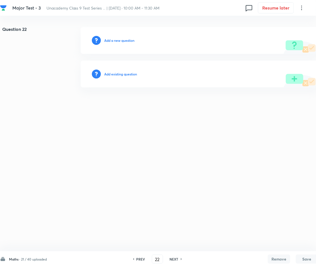
click at [127, 39] on h6 "Add a new question" at bounding box center [119, 40] width 30 height 5
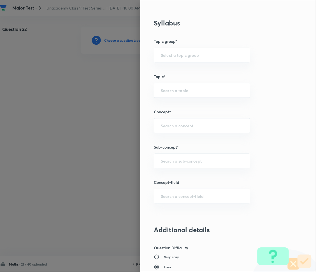
scroll to position [298, 0]
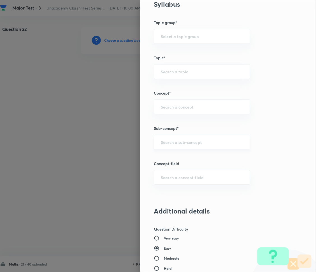
click at [182, 141] on input "text" at bounding box center [202, 141] width 82 height 5
click at [173, 143] on input "text" at bounding box center [202, 141] width 82 height 5
paste input "Number System"
click at [186, 160] on li "Number System Class 9" at bounding box center [196, 158] width 96 height 10
type input "Number System Class 9"
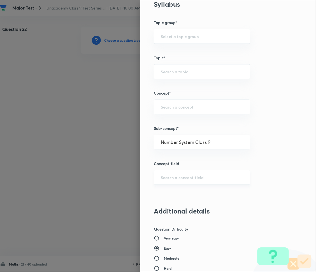
type input "Foundation Class IX"
type input "Mathematics"
type input "Number System Class 9"
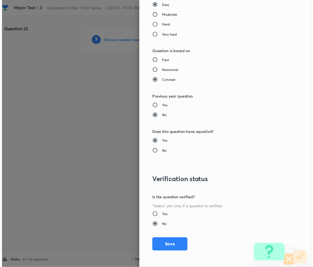
scroll to position [543, 0]
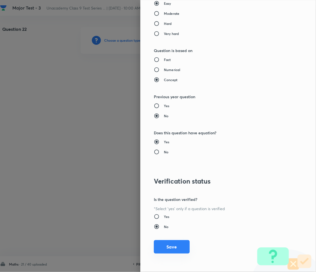
click at [167, 248] on button "Save" at bounding box center [172, 246] width 36 height 13
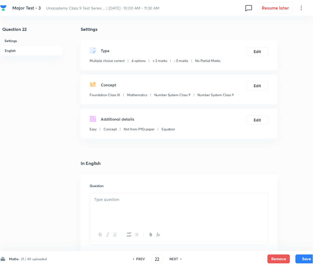
click at [124, 207] on div at bounding box center [179, 208] width 179 height 31
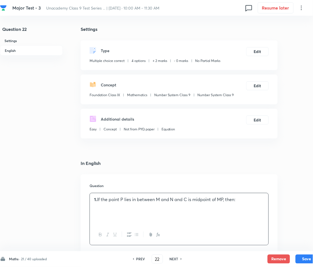
drag, startPoint x: 96, startPoint y: 199, endPoint x: 103, endPoint y: 201, distance: 6.9
click at [97, 199] on p "1. If the point P lies in between M and N and C is midpoint of MP, then:" at bounding box center [179, 199] width 170 height 6
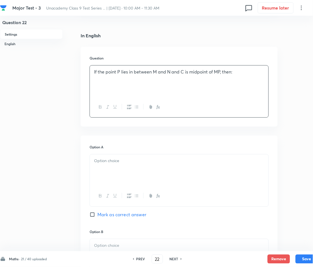
scroll to position [149, 0]
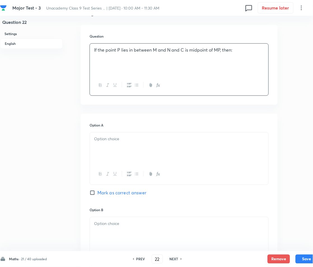
click at [130, 143] on div at bounding box center [179, 147] width 179 height 31
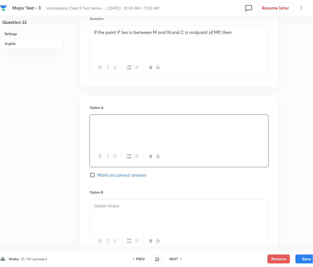
scroll to position [224, 0]
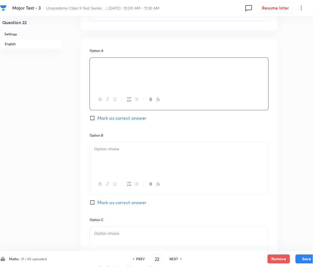
drag, startPoint x: 120, startPoint y: 159, endPoint x: 102, endPoint y: 165, distance: 19.1
click at [113, 162] on div at bounding box center [179, 157] width 179 height 31
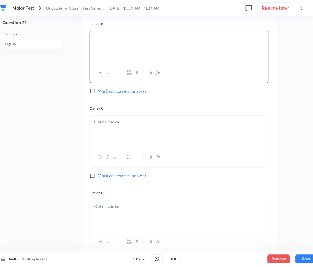
scroll to position [336, 0]
click at [110, 116] on div at bounding box center [179, 130] width 179 height 31
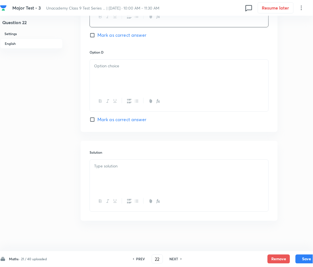
scroll to position [479, 0]
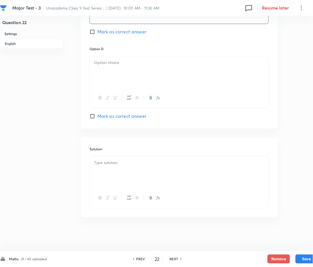
drag, startPoint x: 120, startPoint y: 64, endPoint x: 122, endPoint y: 72, distance: 7.6
click at [120, 65] on p at bounding box center [179, 63] width 170 height 6
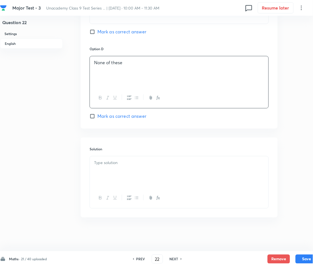
drag, startPoint x: 118, startPoint y: 149, endPoint x: 111, endPoint y: 162, distance: 14.4
click at [117, 155] on div "Solution" at bounding box center [179, 177] width 197 height 80
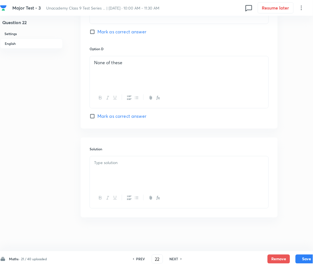
click at [110, 162] on p at bounding box center [179, 163] width 170 height 6
click at [306, 260] on button "Save" at bounding box center [307, 258] width 22 height 9
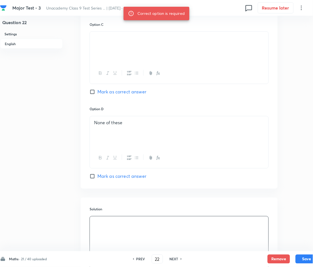
scroll to position [404, 0]
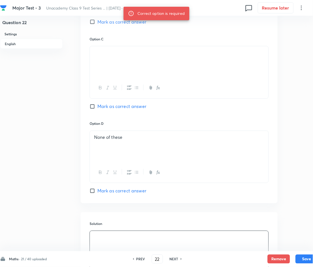
drag, startPoint x: 104, startPoint y: 107, endPoint x: 110, endPoint y: 115, distance: 9.4
click at [104, 107] on span "Mark as correct answer" at bounding box center [121, 106] width 49 height 7
click at [97, 107] on input "Mark as correct answer" at bounding box center [94, 107] width 8 height 6
checkbox input "true"
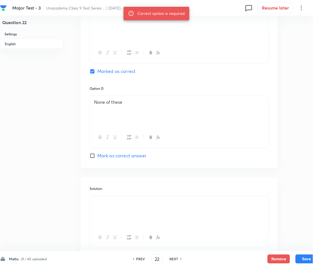
scroll to position [479, 0]
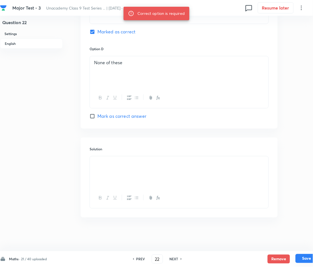
click at [301, 258] on button "Save" at bounding box center [307, 258] width 22 height 9
type input "23"
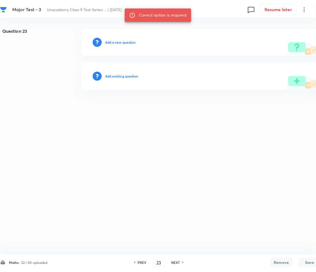
scroll to position [0, 0]
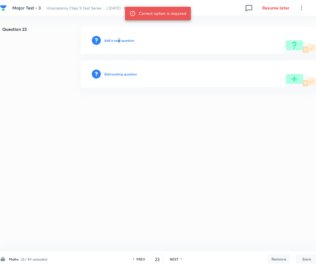
drag, startPoint x: 119, startPoint y: 34, endPoint x: 122, endPoint y: 40, distance: 6.9
click at [120, 39] on div "Add a new question" at bounding box center [199, 40] width 237 height 27
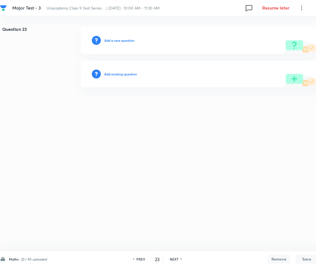
click at [122, 40] on h6 "Add a new question" at bounding box center [119, 40] width 30 height 5
click at [122, 40] on h6 "Choose a question type" at bounding box center [122, 40] width 36 height 5
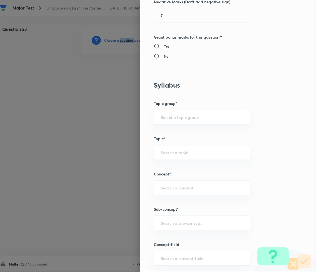
scroll to position [298, 0]
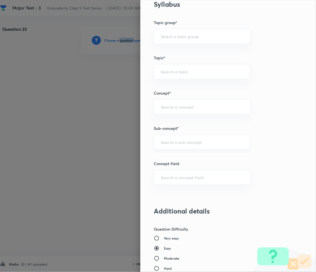
click at [168, 146] on div "​" at bounding box center [202, 142] width 96 height 15
paste input "Number System"
click at [182, 159] on li "Number System Class 9" at bounding box center [196, 158] width 96 height 10
type input "Number System Class 9"
type input "Foundation Class IX"
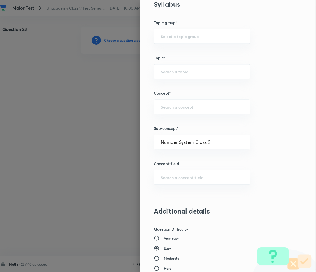
type input "Mathematics"
type input "Number System Class 9"
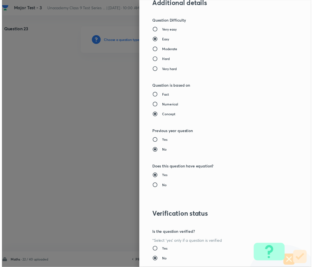
scroll to position [543, 0]
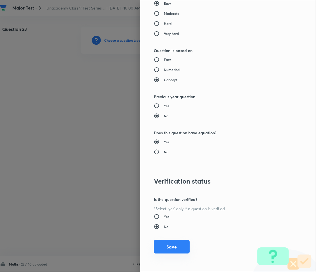
click at [159, 247] on button "Save" at bounding box center [172, 246] width 36 height 13
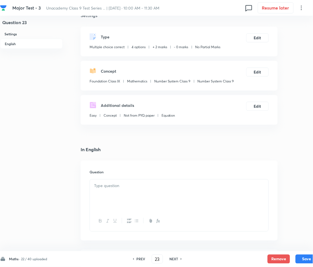
scroll to position [37, 0]
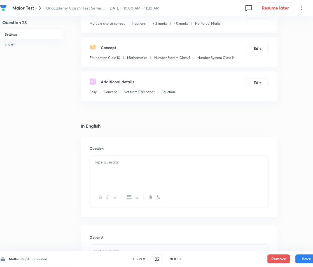
click at [115, 174] on div at bounding box center [179, 171] width 179 height 31
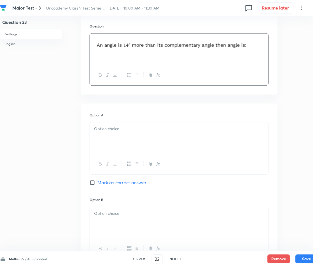
scroll to position [186, 0]
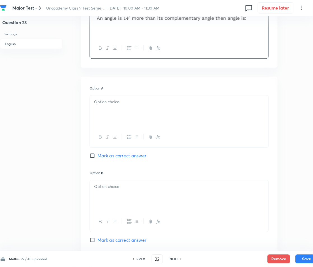
click at [106, 106] on div at bounding box center [179, 110] width 179 height 31
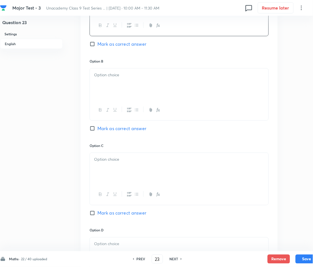
scroll to position [298, 0]
click at [120, 79] on div at bounding box center [179, 83] width 179 height 31
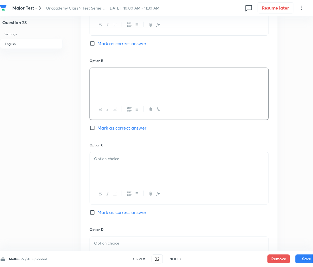
click at [109, 161] on p at bounding box center [179, 158] width 170 height 6
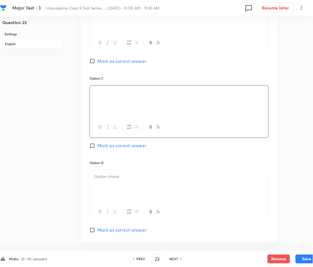
scroll to position [373, 0]
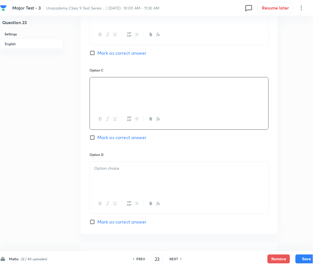
drag, startPoint x: 122, startPoint y: 175, endPoint x: 119, endPoint y: 174, distance: 3.1
click at [123, 175] on div at bounding box center [179, 177] width 179 height 31
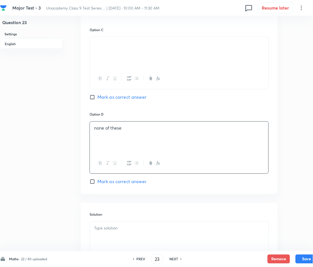
scroll to position [448, 0]
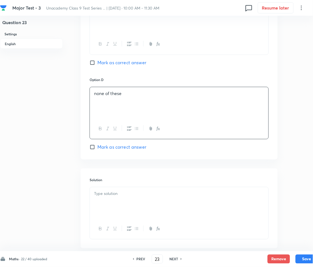
drag, startPoint x: 121, startPoint y: 174, endPoint x: 114, endPoint y: 188, distance: 16.4
click at [121, 176] on div "Solution" at bounding box center [179, 208] width 197 height 80
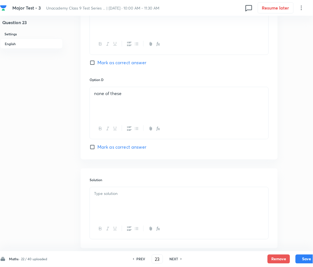
click at [113, 197] on div at bounding box center [179, 202] width 179 height 31
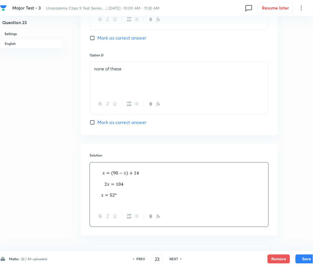
scroll to position [491, 0]
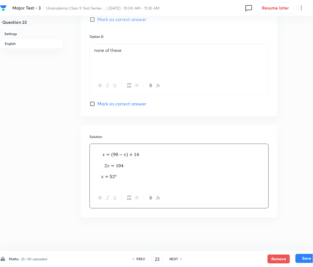
click at [304, 263] on div "Remove Save" at bounding box center [293, 258] width 50 height 9
click at [307, 258] on button "Save" at bounding box center [307, 258] width 22 height 9
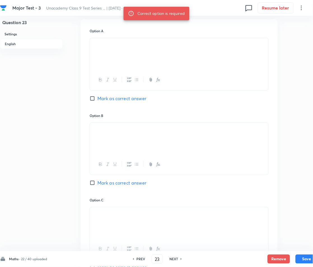
scroll to position [230, 0]
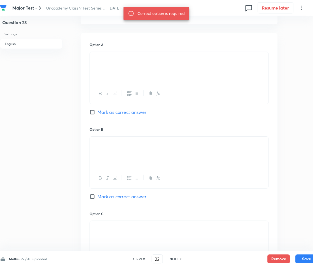
click at [104, 195] on span "Mark as correct answer" at bounding box center [121, 196] width 49 height 7
click at [97, 195] on input "Mark as correct answer" at bounding box center [94, 196] width 8 height 6
checkbox input "true"
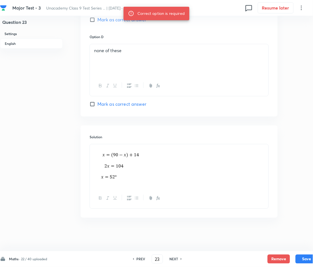
scroll to position [491, 0]
click at [299, 255] on button "Save" at bounding box center [307, 258] width 22 height 9
type input "24"
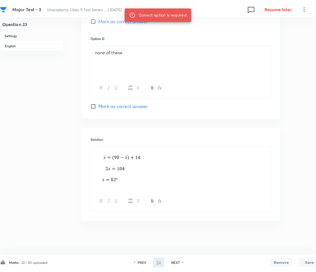
scroll to position [0, 0]
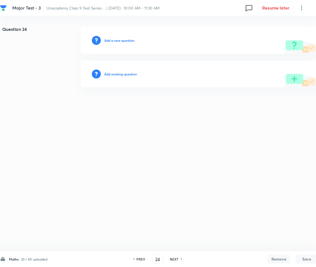
click at [110, 39] on h6 "Add a new question" at bounding box center [119, 40] width 30 height 5
click at [110, 39] on h6 "Choose a question type" at bounding box center [122, 40] width 36 height 5
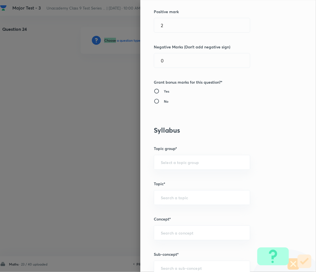
scroll to position [261, 0]
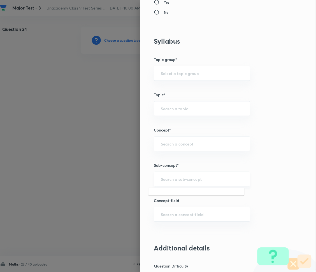
click at [165, 181] on input "text" at bounding box center [202, 179] width 82 height 5
paste input "Number System"
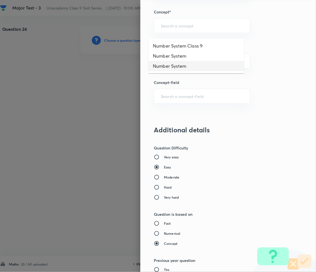
scroll to position [410, 0]
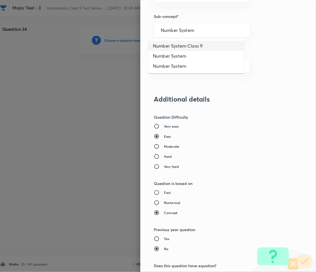
click at [179, 47] on li "Number System Class 9" at bounding box center [196, 46] width 96 height 10
type input "Number System Class 9"
type input "Foundation Class IX"
type input "Mathematics"
type input "Number System Class 9"
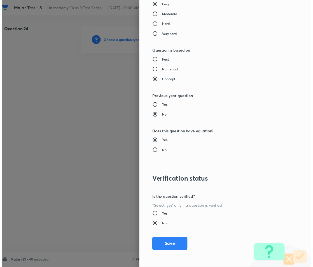
scroll to position [543, 0]
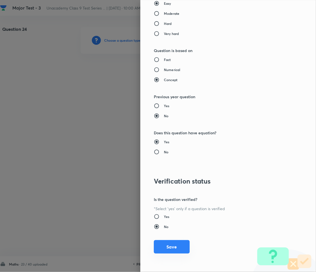
click at [169, 251] on button "Save" at bounding box center [172, 246] width 36 height 13
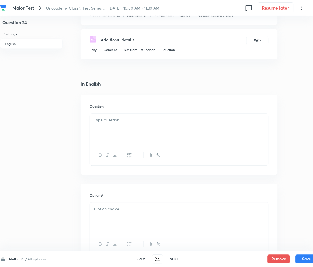
scroll to position [149, 0]
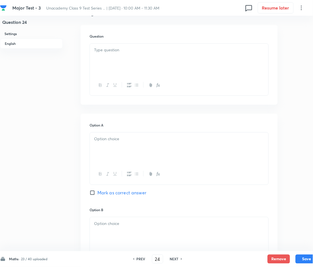
click at [109, 142] on p at bounding box center [179, 139] width 170 height 6
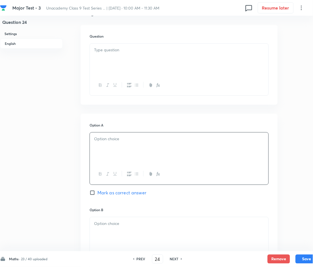
click at [121, 56] on div at bounding box center [179, 59] width 179 height 31
paste div
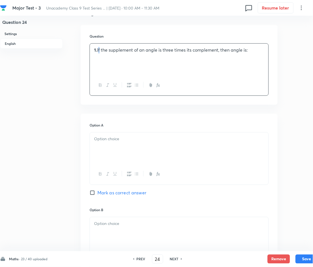
click at [99, 50] on p "1. If the supplement of an angle is three times its complement, then angle is:" at bounding box center [179, 50] width 170 height 6
click at [124, 144] on div at bounding box center [179, 147] width 179 height 31
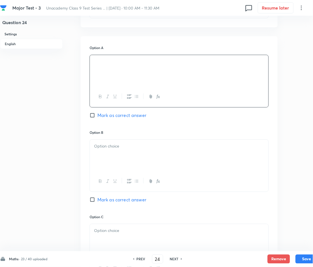
scroll to position [261, 0]
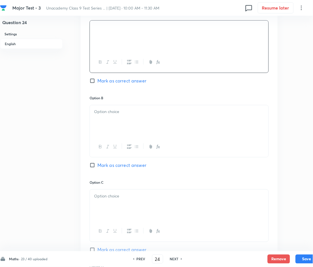
click at [102, 116] on div at bounding box center [179, 120] width 179 height 31
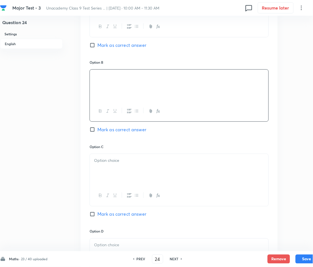
scroll to position [298, 0]
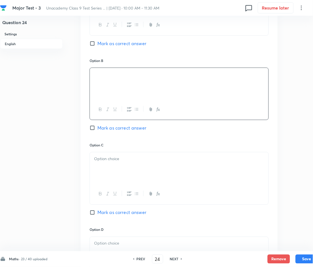
click at [122, 163] on div at bounding box center [179, 167] width 179 height 31
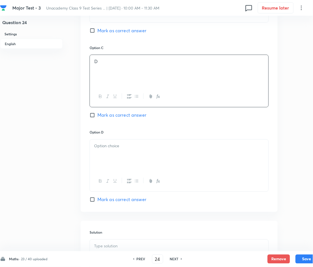
scroll to position [410, 0]
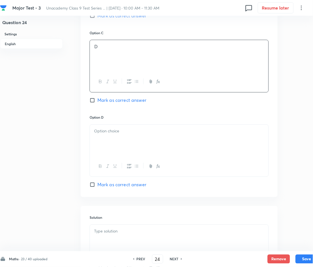
click at [111, 137] on div at bounding box center [179, 140] width 179 height 31
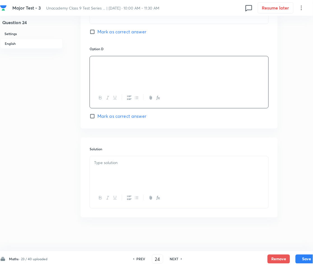
click at [118, 174] on div at bounding box center [179, 171] width 179 height 31
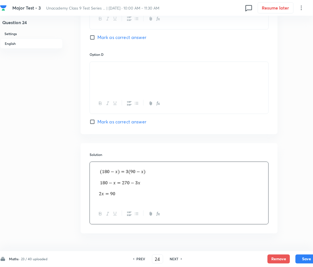
scroll to position [479, 0]
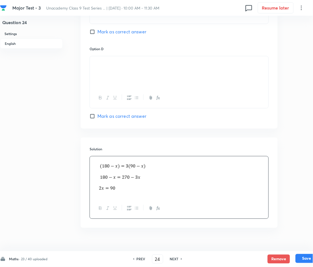
click at [304, 258] on button "Save" at bounding box center [307, 258] width 22 height 9
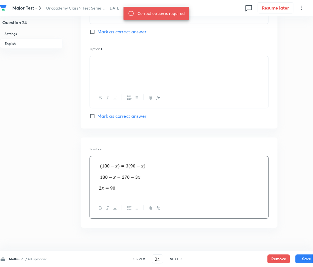
click at [112, 115] on span "Mark as correct answer" at bounding box center [121, 116] width 49 height 7
click at [97, 115] on input "Mark as correct answer" at bounding box center [94, 116] width 8 height 6
checkbox input "true"
click at [309, 258] on button "Save" at bounding box center [307, 258] width 22 height 9
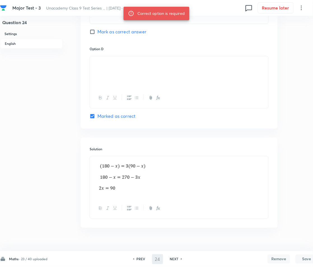
type input "25"
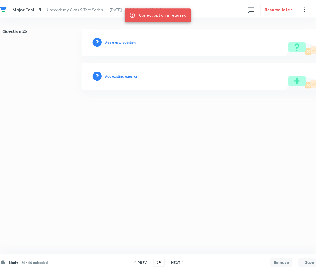
scroll to position [0, 0]
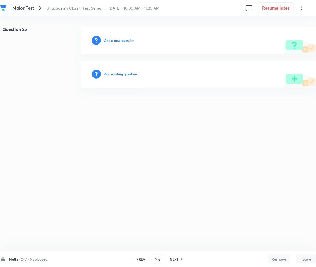
click at [114, 41] on h6 "Add a new question" at bounding box center [119, 40] width 30 height 5
click at [114, 41] on h6 "Choose a question type" at bounding box center [122, 40] width 36 height 5
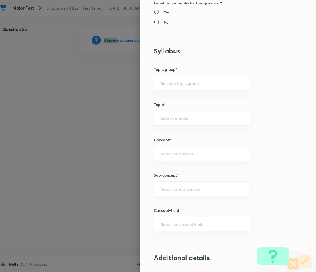
scroll to position [261, 0]
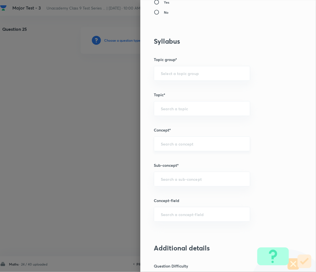
drag, startPoint x: 174, startPoint y: 141, endPoint x: 177, endPoint y: 144, distance: 4.0
click at [175, 141] on input "text" at bounding box center [202, 143] width 82 height 5
click at [158, 174] on div "​" at bounding box center [202, 179] width 96 height 15
paste input "Number System"
click at [181, 197] on li "Number System Class 9" at bounding box center [196, 195] width 96 height 10
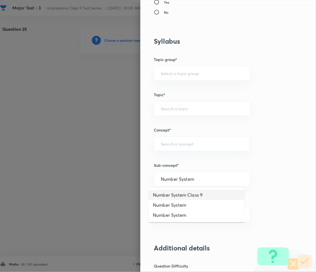
type input "Number System Class 9"
type input "Foundation Class IX"
type input "Mathematics"
type input "Number System Class 9"
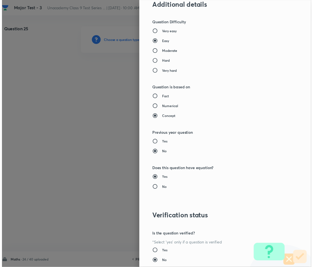
scroll to position [543, 0]
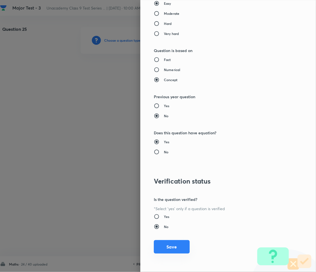
drag, startPoint x: 166, startPoint y: 248, endPoint x: 132, endPoint y: 266, distance: 38.6
click at [166, 248] on button "Save" at bounding box center [172, 246] width 36 height 13
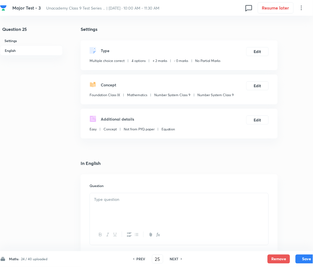
click at [111, 122] on div "Additional details Easy Concept Not from PYQ paper Equation" at bounding box center [133, 124] width 86 height 18
click at [124, 210] on div at bounding box center [179, 208] width 179 height 31
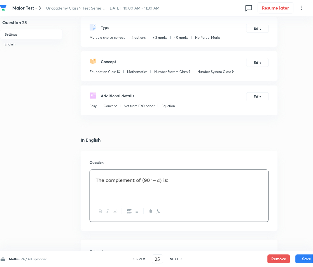
scroll to position [112, 0]
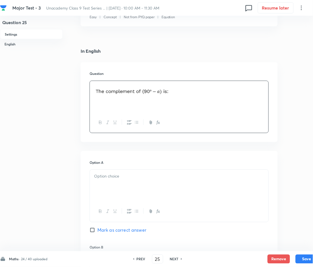
click at [38, 109] on div "Question 25 Settings English" at bounding box center [31, 261] width 63 height 692
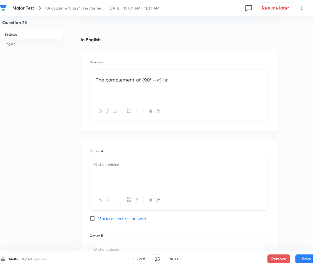
scroll to position [149, 0]
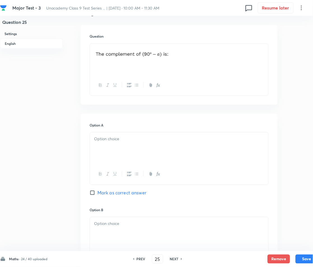
click at [124, 143] on div at bounding box center [179, 147] width 179 height 31
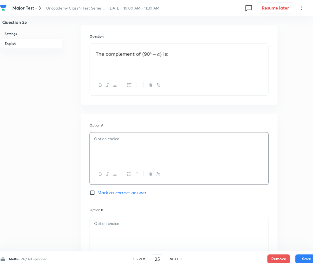
drag, startPoint x: 248, startPoint y: 127, endPoint x: 101, endPoint y: 133, distance: 148.0
click at [243, 129] on div "Option A Mark as correct answer" at bounding box center [179, 165] width 179 height 84
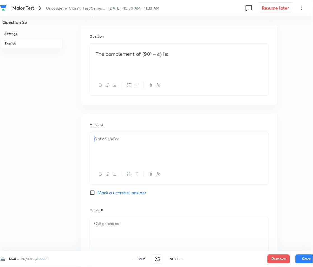
click at [111, 143] on div at bounding box center [179, 147] width 179 height 31
click at [101, 141] on p at bounding box center [179, 139] width 170 height 6
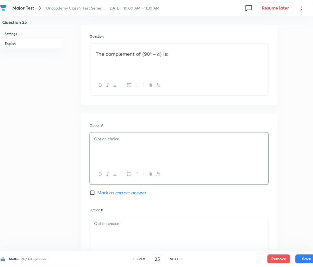
click at [101, 139] on p at bounding box center [179, 139] width 170 height 6
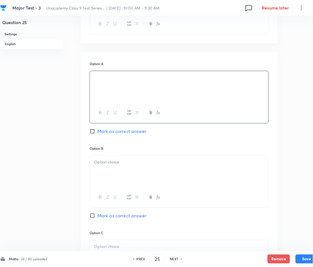
scroll to position [224, 0]
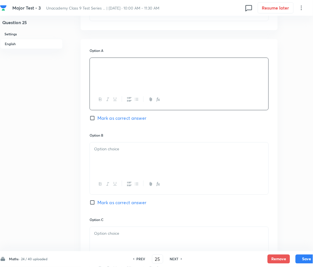
click at [127, 154] on div at bounding box center [179, 157] width 179 height 31
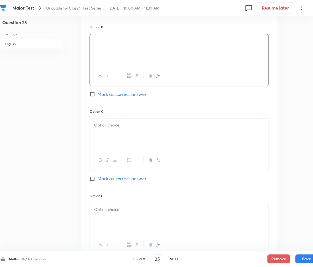
scroll to position [336, 0]
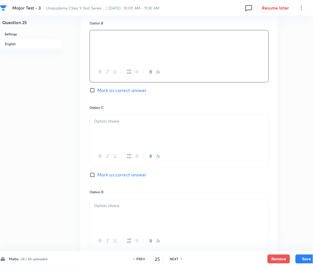
click at [113, 127] on div at bounding box center [179, 130] width 179 height 31
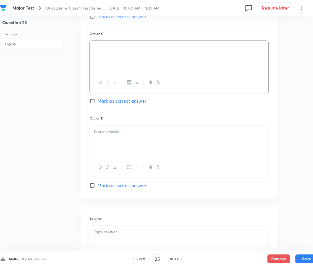
scroll to position [410, 0]
click at [104, 143] on div at bounding box center [179, 140] width 179 height 31
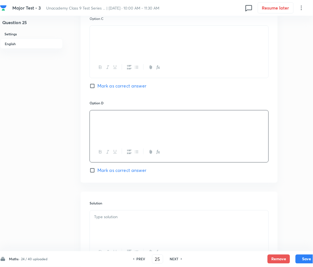
scroll to position [448, 0]
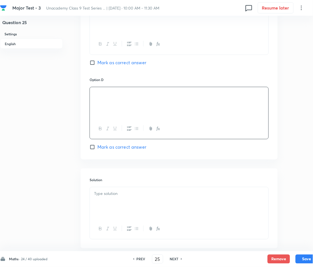
click at [124, 196] on p at bounding box center [179, 193] width 170 height 6
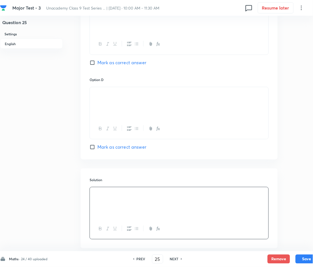
drag, startPoint x: 107, startPoint y: 148, endPoint x: 114, endPoint y: 151, distance: 8.1
click at [107, 148] on span "Mark as correct answer" at bounding box center [121, 147] width 49 height 7
click at [97, 148] on input "Mark as correct answer" at bounding box center [94, 147] width 8 height 6
checkbox input "true"
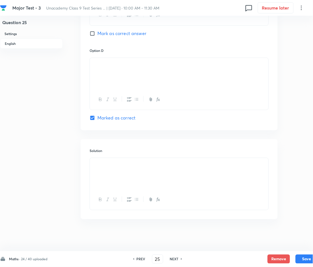
scroll to position [479, 0]
click at [309, 257] on button "Save" at bounding box center [307, 258] width 22 height 9
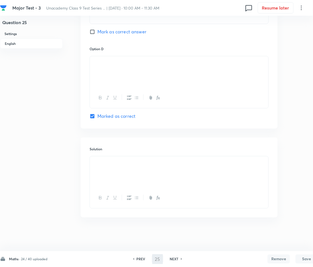
type input "26"
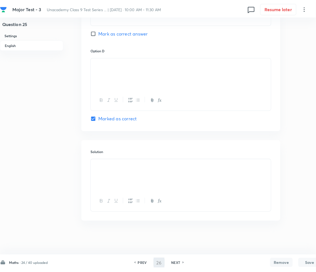
scroll to position [0, 0]
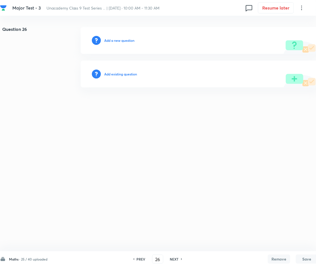
click at [112, 40] on h6 "Add a new question" at bounding box center [119, 40] width 30 height 5
click at [111, 40] on h6 "Choose a question type" at bounding box center [122, 40] width 36 height 5
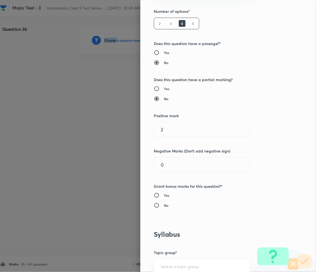
scroll to position [186, 0]
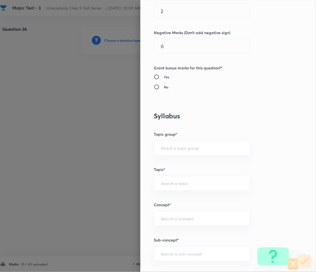
click at [120, 255] on div at bounding box center [158, 136] width 316 height 272
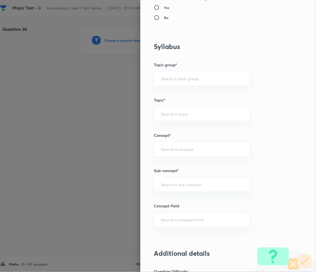
scroll to position [261, 0]
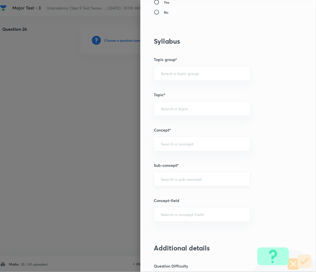
click at [172, 186] on div "​" at bounding box center [202, 179] width 96 height 15
paste input "Number System"
click at [185, 194] on li "Number System Class 9" at bounding box center [196, 195] width 96 height 10
type input "Number System Class 9"
type input "Foundation Class IX"
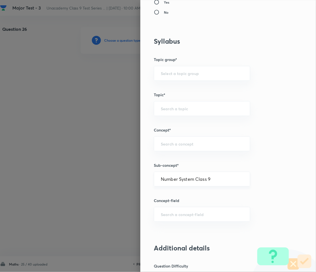
type input "Mathematics"
type input "Number System Class 9"
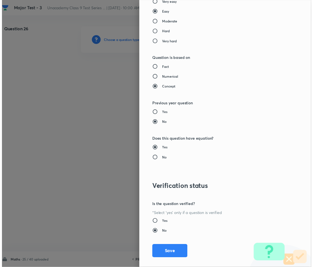
scroll to position [543, 0]
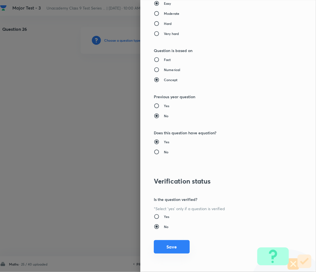
click at [163, 251] on button "Save" at bounding box center [172, 246] width 36 height 13
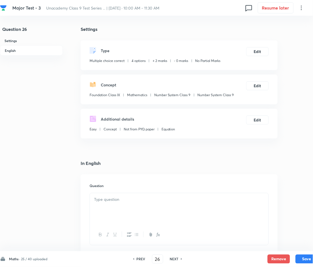
click at [102, 114] on div "Additional details Easy Concept Not from PYQ paper Equation Edit" at bounding box center [179, 124] width 197 height 30
click at [128, 202] on p at bounding box center [179, 199] width 170 height 6
paste div
click at [98, 204] on div "1. A triangle can have" at bounding box center [179, 208] width 179 height 31
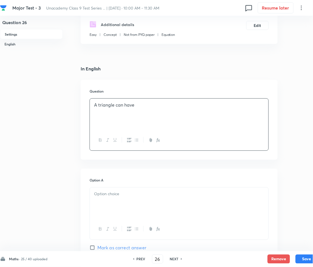
scroll to position [149, 0]
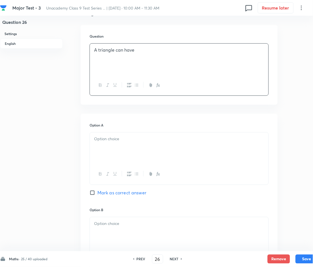
click at [110, 143] on div at bounding box center [179, 147] width 179 height 31
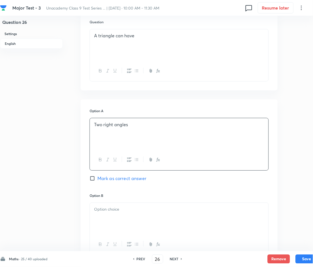
scroll to position [261, 0]
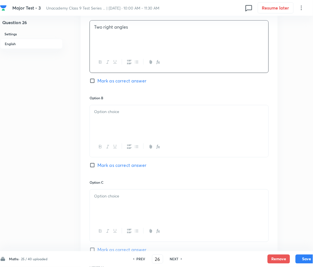
click at [111, 107] on div at bounding box center [179, 120] width 179 height 31
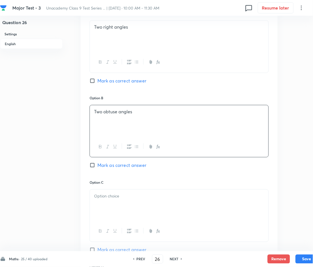
click at [122, 202] on div at bounding box center [179, 204] width 179 height 31
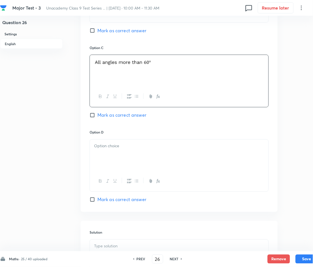
scroll to position [410, 0]
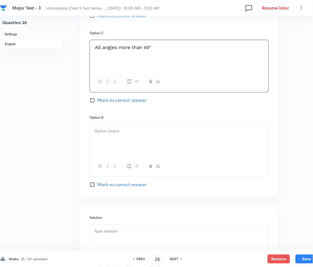
click at [110, 130] on p at bounding box center [179, 131] width 170 height 6
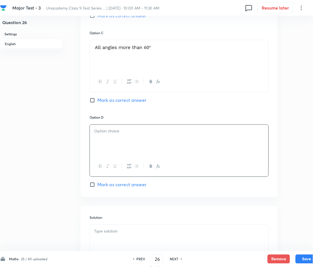
click at [123, 127] on div at bounding box center [179, 140] width 179 height 31
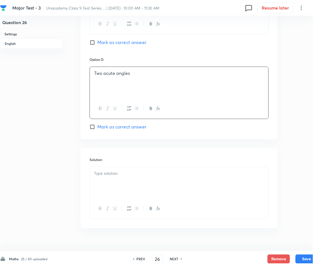
scroll to position [479, 0]
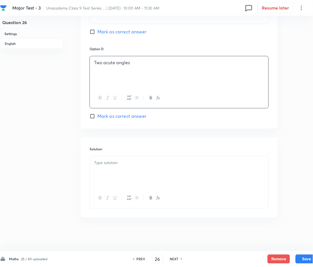
click at [121, 173] on div at bounding box center [179, 171] width 179 height 31
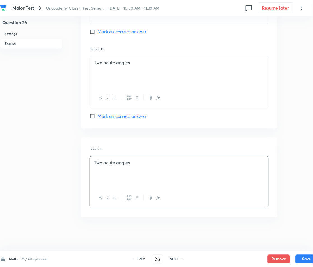
click at [113, 114] on span "Mark as correct answer" at bounding box center [121, 116] width 49 height 7
click at [97, 114] on input "Mark as correct answer" at bounding box center [94, 116] width 8 height 6
checkbox input "true"
click at [305, 257] on button "Save" at bounding box center [307, 258] width 22 height 9
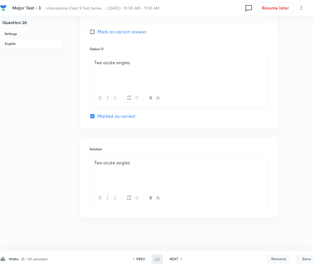
type input "27"
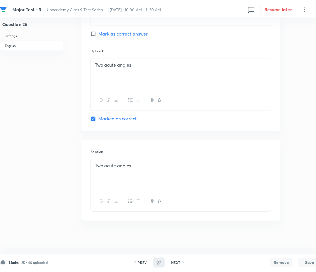
scroll to position [0, 0]
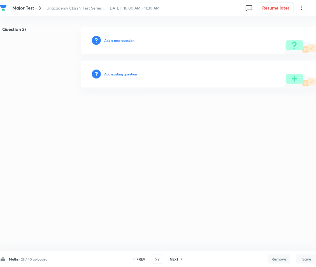
click at [113, 38] on h6 "Add a new question" at bounding box center [119, 40] width 30 height 5
click at [113, 38] on h6 "Choose a question type" at bounding box center [122, 40] width 36 height 5
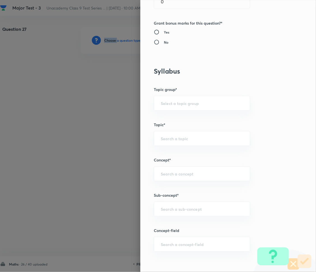
scroll to position [298, 0]
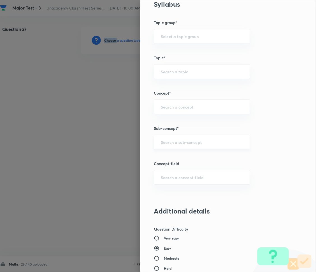
drag, startPoint x: 164, startPoint y: 145, endPoint x: 161, endPoint y: 147, distance: 3.4
click at [163, 145] on div "​" at bounding box center [202, 142] width 96 height 15
click at [183, 143] on input "text" at bounding box center [202, 141] width 82 height 5
paste input "Number System"
click at [182, 159] on li "Number System Class 9" at bounding box center [196, 158] width 96 height 10
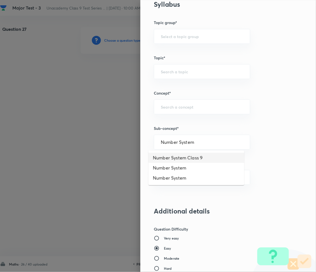
type input "Number System Class 9"
type input "Foundation Class IX"
type input "Mathematics"
type input "Number System Class 9"
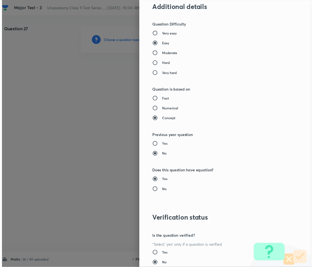
scroll to position [543, 0]
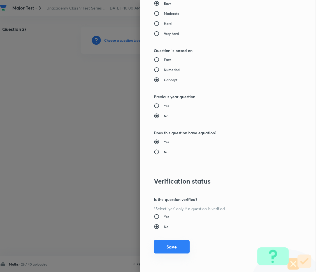
click at [160, 244] on button "Save" at bounding box center [172, 246] width 36 height 13
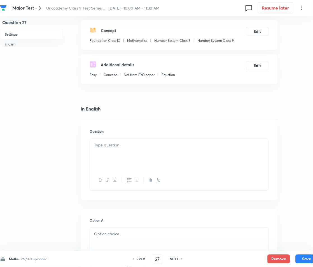
scroll to position [74, 0]
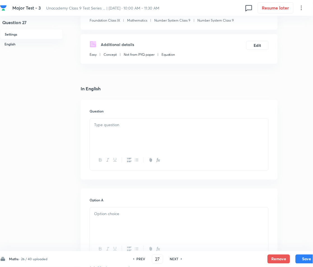
click at [104, 131] on div at bounding box center [179, 133] width 179 height 31
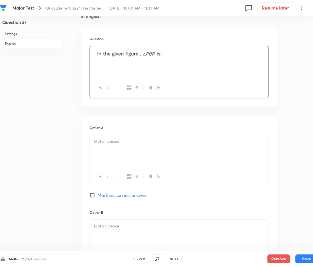
scroll to position [149, 0]
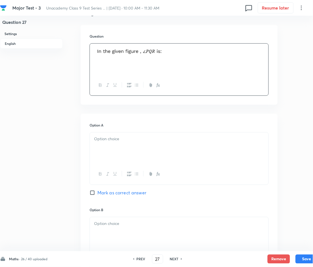
drag, startPoint x: 122, startPoint y: 143, endPoint x: 123, endPoint y: 147, distance: 3.6
click at [122, 144] on div at bounding box center [179, 147] width 179 height 31
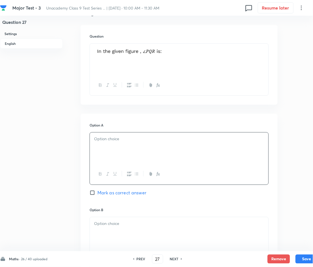
click at [129, 71] on div at bounding box center [179, 59] width 179 height 31
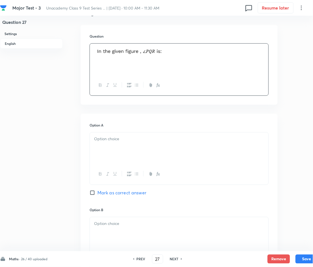
click at [174, 50] on p at bounding box center [179, 53] width 170 height 13
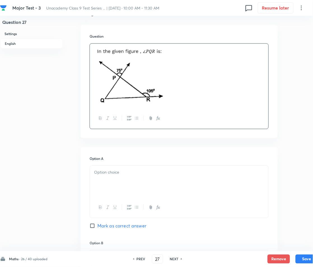
drag, startPoint x: 63, startPoint y: 64, endPoint x: 44, endPoint y: 83, distance: 26.9
click at [62, 73] on div "Question 27 Settings English Settings Type Multiple choice correct 4 options + …" at bounding box center [159, 240] width 318 height 725
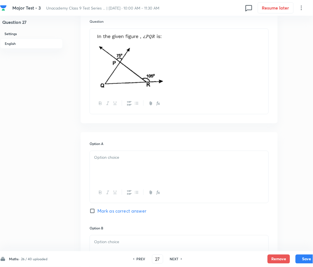
scroll to position [224, 0]
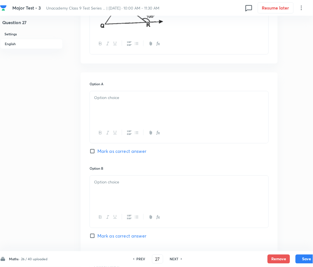
click at [135, 91] on div at bounding box center [179, 106] width 179 height 31
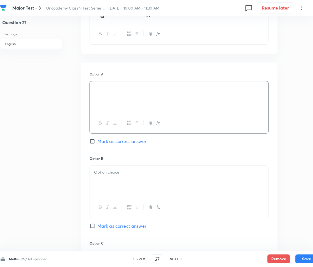
scroll to position [298, 0]
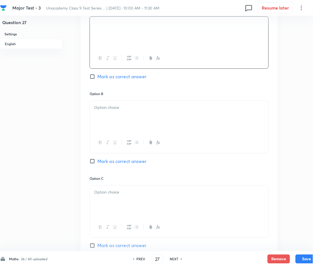
click at [128, 112] on div at bounding box center [179, 116] width 179 height 31
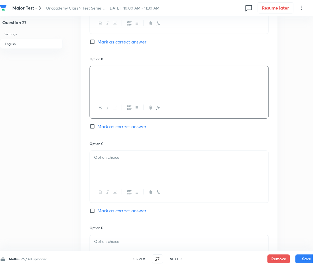
scroll to position [336, 0]
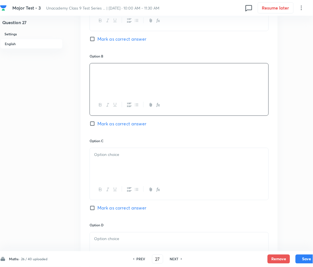
click at [124, 153] on p at bounding box center [179, 154] width 170 height 6
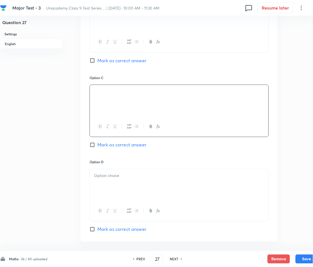
scroll to position [410, 0]
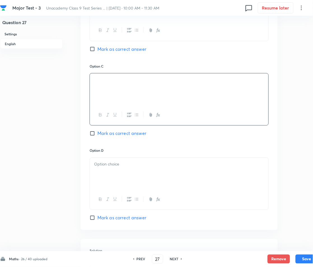
click at [128, 172] on div at bounding box center [179, 173] width 179 height 31
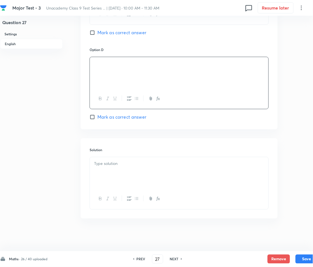
scroll to position [512, 0]
drag, startPoint x: 114, startPoint y: 161, endPoint x: 118, endPoint y: 167, distance: 7.3
click at [114, 163] on p at bounding box center [179, 162] width 170 height 6
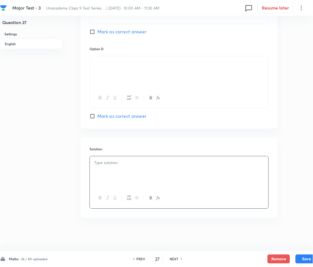
scroll to position [507, 0]
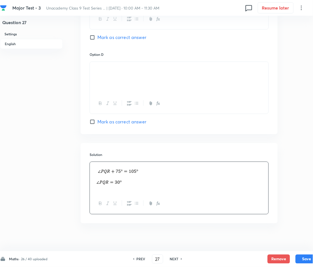
click at [108, 34] on span "Mark as correct answer" at bounding box center [121, 37] width 49 height 7
click at [97, 34] on input "Mark as correct answer" at bounding box center [94, 37] width 8 height 6
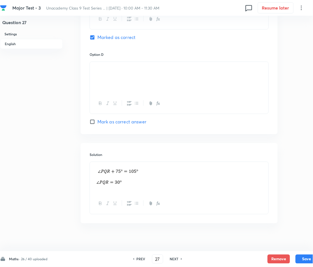
click at [108, 36] on span "Marked as correct" at bounding box center [116, 37] width 38 height 7
click at [97, 36] on input "Marked as correct" at bounding box center [94, 37] width 8 height 6
drag, startPoint x: 109, startPoint y: 38, endPoint x: 113, endPoint y: 39, distance: 4.0
click at [110, 38] on span "Mark as correct answer" at bounding box center [121, 37] width 49 height 7
click at [97, 38] on input "Mark as correct answer" at bounding box center [94, 37] width 8 height 6
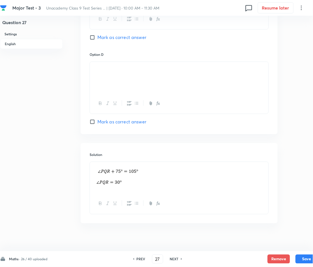
checkbox input "true"
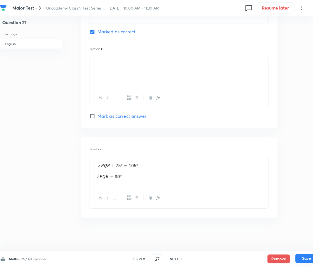
click at [305, 258] on button "Save" at bounding box center [307, 258] width 22 height 9
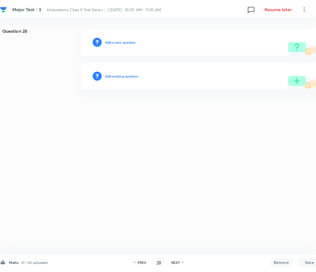
scroll to position [0, 0]
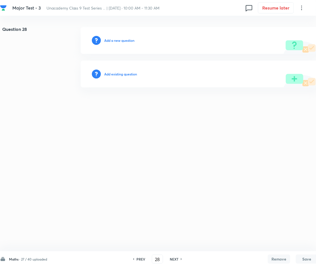
click at [115, 37] on div "Add a new question" at bounding box center [199, 40] width 237 height 27
click at [115, 38] on h6 "Add a new question" at bounding box center [119, 40] width 30 height 5
click at [120, 38] on h6 "Choose a question type" at bounding box center [122, 40] width 36 height 5
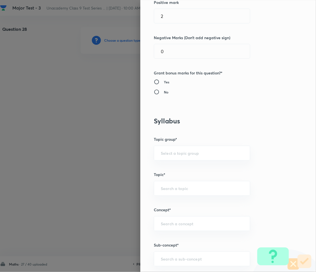
scroll to position [261, 0]
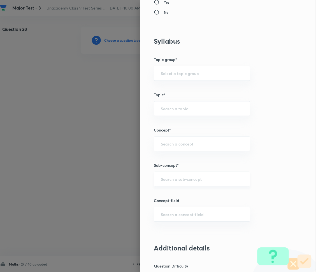
click at [176, 181] on input "text" at bounding box center [202, 179] width 82 height 5
paste input "Number System"
click at [199, 197] on li "Number System Class 9" at bounding box center [196, 195] width 96 height 10
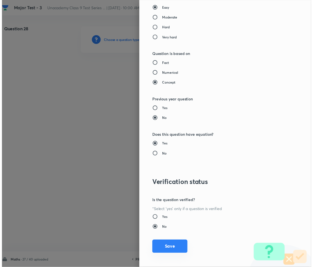
scroll to position [543, 0]
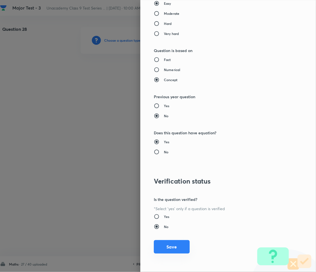
click at [172, 248] on button "Save" at bounding box center [172, 246] width 36 height 13
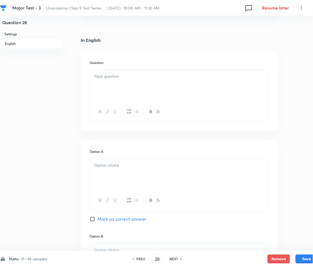
scroll to position [149, 0]
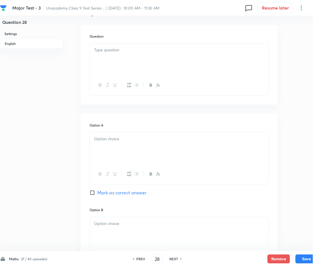
click at [123, 140] on p at bounding box center [179, 139] width 170 height 6
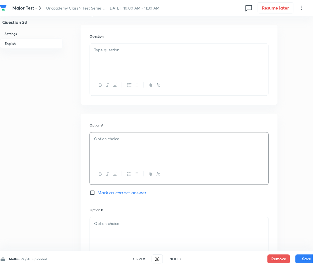
drag, startPoint x: 121, startPoint y: 50, endPoint x: 125, endPoint y: 50, distance: 3.7
click at [121, 50] on p at bounding box center [179, 50] width 170 height 6
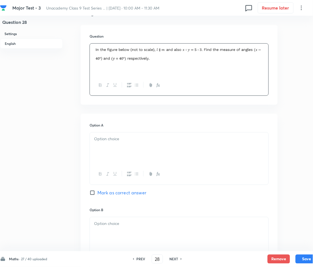
click at [129, 67] on div at bounding box center [179, 59] width 179 height 31
click at [199, 59] on img at bounding box center [179, 54] width 170 height 15
click at [271, 54] on div "Question" at bounding box center [179, 65] width 197 height 80
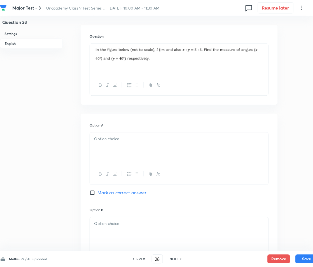
click at [262, 52] on img at bounding box center [179, 54] width 170 height 15
click at [238, 51] on img at bounding box center [179, 54] width 170 height 15
drag, startPoint x: 104, startPoint y: 53, endPoint x: 195, endPoint y: 60, distance: 90.7
click at [193, 60] on img at bounding box center [179, 54] width 170 height 15
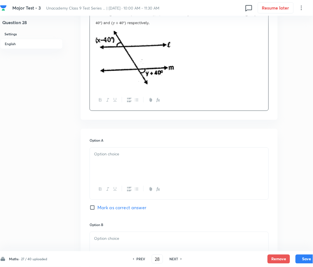
scroll to position [186, 0]
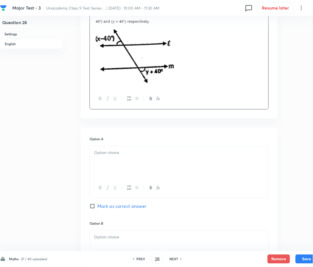
click at [115, 157] on div at bounding box center [179, 161] width 179 height 31
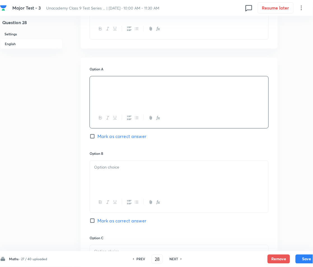
scroll to position [261, 0]
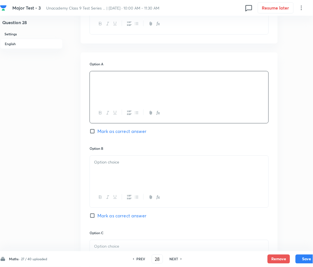
drag, startPoint x: 124, startPoint y: 171, endPoint x: 86, endPoint y: 169, distance: 38.1
click at [123, 171] on div at bounding box center [179, 170] width 179 height 31
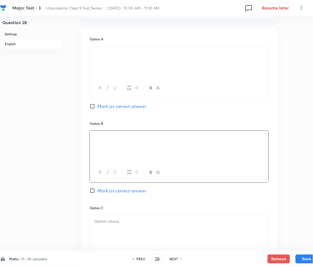
scroll to position [373, 0]
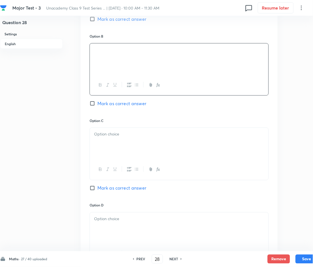
drag, startPoint x: 102, startPoint y: 109, endPoint x: 101, endPoint y: 104, distance: 4.4
click at [102, 108] on div "Option B [PERSON_NAME] as correct answer" at bounding box center [179, 76] width 179 height 84
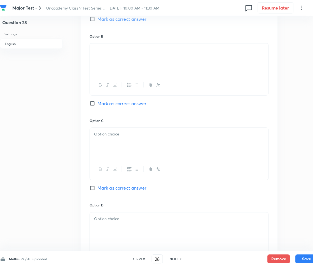
click at [101, 104] on span "Mark as correct answer" at bounding box center [121, 103] width 49 height 7
click at [97, 104] on input "Mark as correct answer" at bounding box center [94, 104] width 8 height 6
drag, startPoint x: 111, startPoint y: 132, endPoint x: 111, endPoint y: 138, distance: 5.6
click at [111, 132] on p at bounding box center [179, 134] width 170 height 6
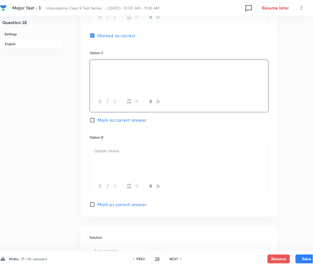
scroll to position [448, 0]
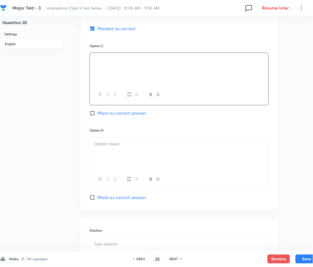
click at [110, 154] on div at bounding box center [179, 152] width 179 height 31
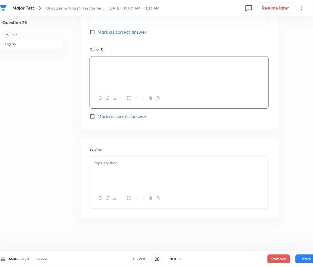
click at [130, 161] on p at bounding box center [179, 163] width 170 height 6
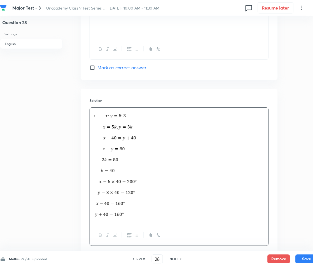
scroll to position [615, 0]
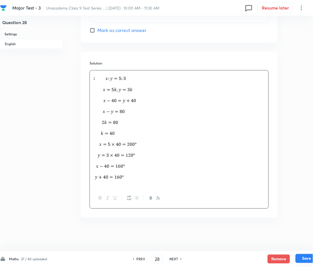
click at [300, 256] on button "Save" at bounding box center [307, 258] width 22 height 9
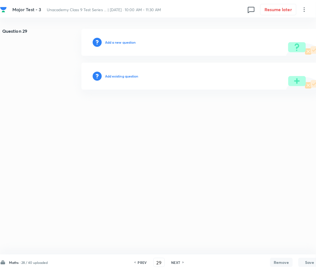
scroll to position [0, 0]
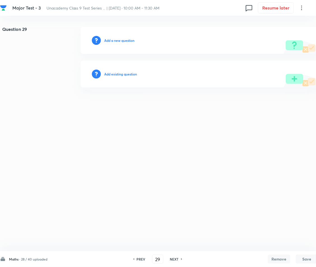
click at [118, 39] on h6 "Add a new question" at bounding box center [119, 40] width 30 height 5
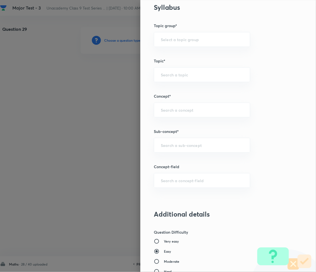
scroll to position [298, 0]
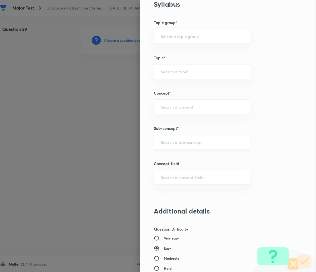
drag, startPoint x: 170, startPoint y: 144, endPoint x: 168, endPoint y: 147, distance: 3.3
click at [170, 144] on div "​" at bounding box center [202, 142] width 96 height 15
paste input "Number System"
click at [174, 156] on li "Number System Class 9" at bounding box center [196, 158] width 96 height 10
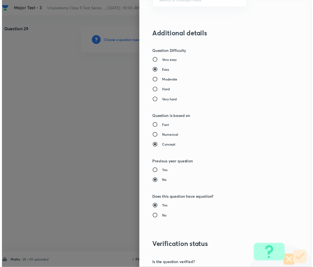
scroll to position [543, 0]
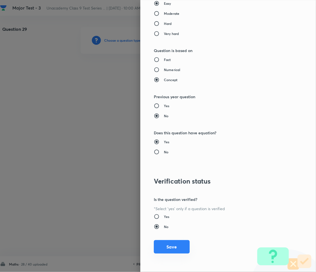
click at [168, 246] on button "Save" at bounding box center [172, 246] width 36 height 13
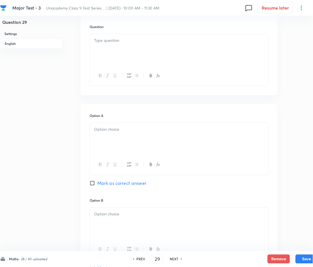
scroll to position [186, 0]
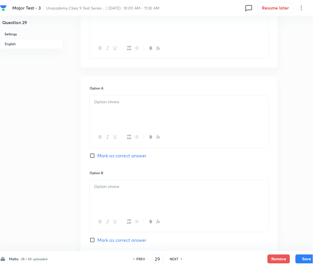
click at [126, 100] on div at bounding box center [179, 110] width 179 height 31
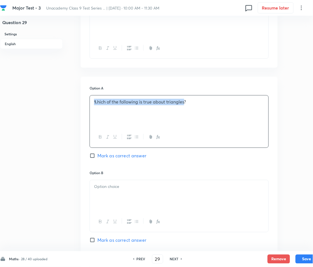
drag, startPoint x: 183, startPoint y: 101, endPoint x: 45, endPoint y: 106, distance: 137.9
click at [45, 106] on div "Question 29 Settings English Settings Type Multiple choice correct 4 options + …" at bounding box center [159, 186] width 318 height 692
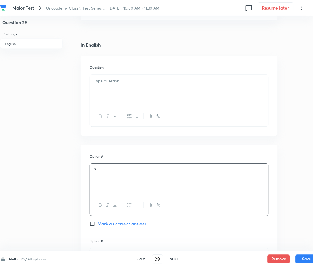
scroll to position [112, 0]
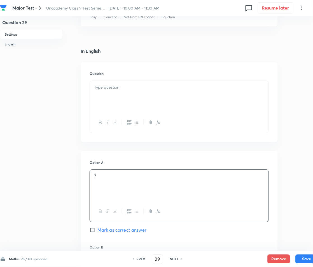
click at [125, 81] on div "Question" at bounding box center [179, 102] width 197 height 80
click at [122, 89] on p at bounding box center [179, 87] width 170 height 6
copy h6
click at [116, 91] on div at bounding box center [179, 96] width 179 height 31
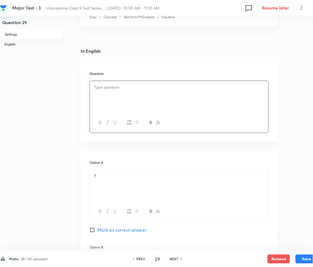
click at [117, 90] on p at bounding box center [179, 87] width 170 height 6
paste div
drag, startPoint x: 98, startPoint y: 88, endPoint x: 103, endPoint y: 88, distance: 5.6
click at [98, 88] on p "1. hich of the following is true about triangles?" at bounding box center [179, 87] width 170 height 6
drag, startPoint x: 113, startPoint y: 177, endPoint x: 69, endPoint y: 186, distance: 44.8
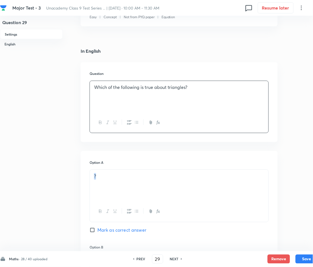
click at [69, 186] on div "Question 29 Settings English Settings Type Multiple choice correct 4 options + …" at bounding box center [159, 261] width 318 height 692
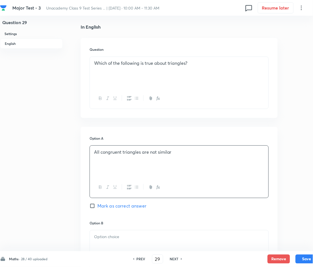
scroll to position [186, 0]
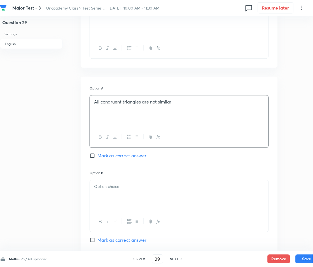
drag, startPoint x: 115, startPoint y: 165, endPoint x: 114, endPoint y: 174, distance: 9.0
click at [115, 166] on div "Option A All congruent triangles are not similar Mark as correct answer" at bounding box center [179, 127] width 179 height 84
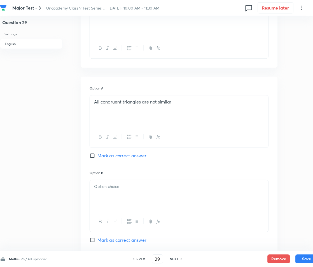
click at [115, 189] on p at bounding box center [179, 186] width 170 height 6
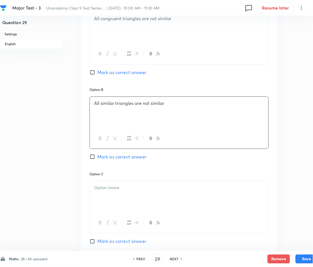
scroll to position [336, 0]
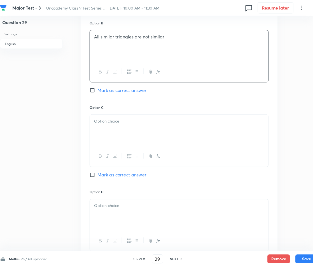
click at [119, 126] on div at bounding box center [179, 130] width 179 height 31
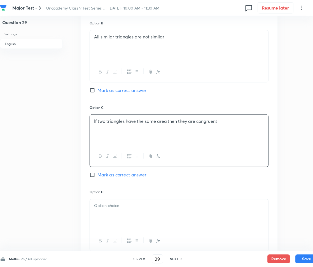
click at [92, 176] on input "Mark as correct answer" at bounding box center [94, 175] width 8 height 6
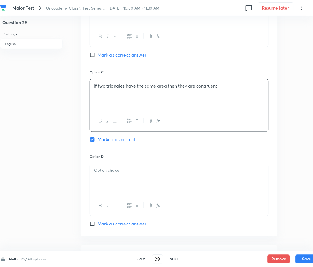
scroll to position [373, 0]
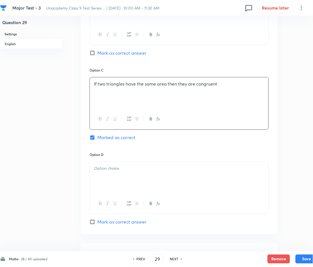
click at [136, 170] on p at bounding box center [179, 168] width 170 height 6
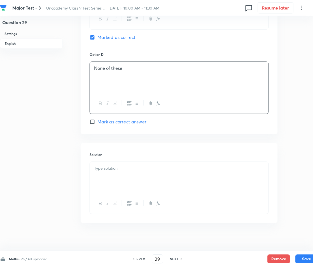
scroll to position [479, 0]
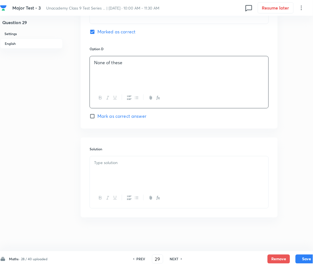
click at [110, 160] on p at bounding box center [179, 163] width 170 height 6
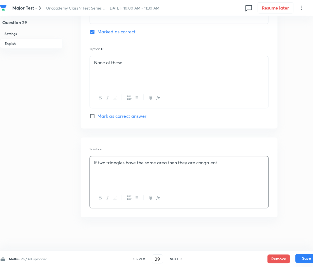
click at [302, 255] on button "Save" at bounding box center [307, 258] width 22 height 9
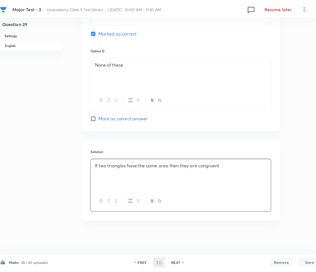
scroll to position [0, 0]
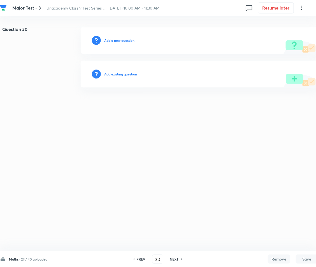
click at [119, 41] on h6 "Add a new question" at bounding box center [119, 40] width 30 height 5
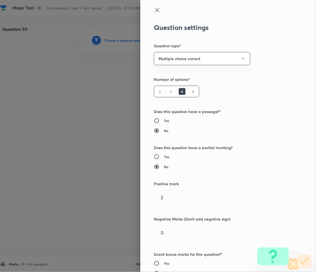
click at [119, 41] on div at bounding box center [158, 136] width 316 height 272
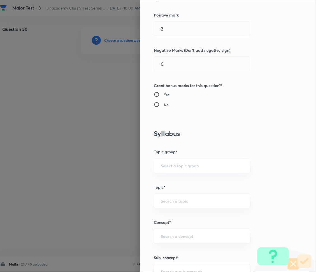
scroll to position [261, 0]
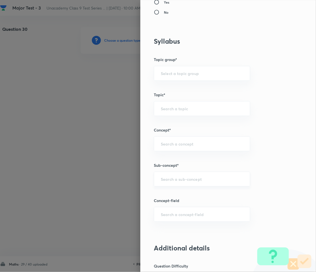
click at [161, 180] on input "text" at bounding box center [202, 179] width 82 height 5
paste input "Number System"
drag, startPoint x: 186, startPoint y: 192, endPoint x: 176, endPoint y: 202, distance: 13.3
click at [186, 192] on li "Number System Class 9" at bounding box center [196, 195] width 96 height 10
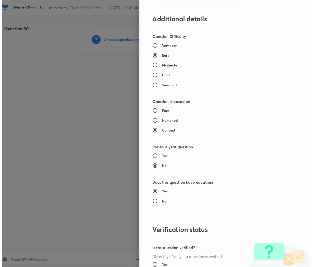
scroll to position [543, 0]
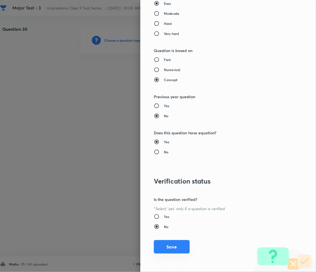
click at [164, 240] on button "Save" at bounding box center [172, 246] width 36 height 13
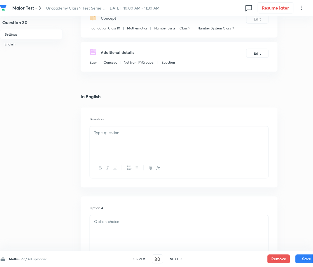
scroll to position [74, 0]
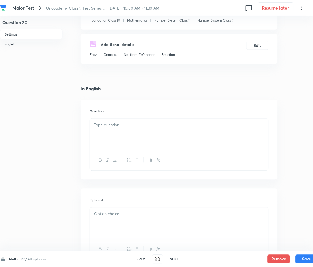
click at [120, 127] on p at bounding box center [179, 125] width 170 height 6
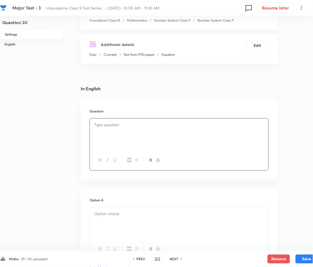
paste div
click at [99, 123] on p "1. For given figure, which one is correct:" at bounding box center [179, 125] width 170 height 6
drag, startPoint x: 141, startPoint y: 141, endPoint x: 133, endPoint y: 144, distance: 7.8
click at [140, 142] on div "For given figure, which one is correct:" at bounding box center [179, 133] width 179 height 31
drag, startPoint x: 176, startPoint y: 125, endPoint x: 186, endPoint y: 124, distance: 9.6
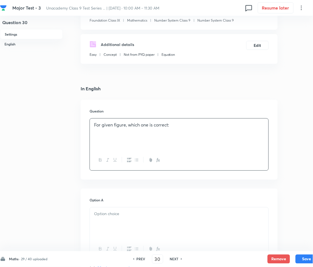
click at [177, 124] on p "For given figure, which one is correct:" at bounding box center [179, 125] width 170 height 6
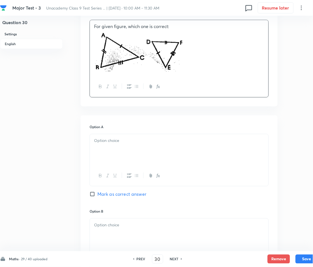
scroll to position [224, 0]
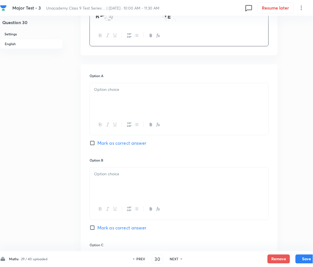
drag, startPoint x: 126, startPoint y: 96, endPoint x: 96, endPoint y: 96, distance: 29.4
click at [126, 95] on div at bounding box center [179, 98] width 179 height 31
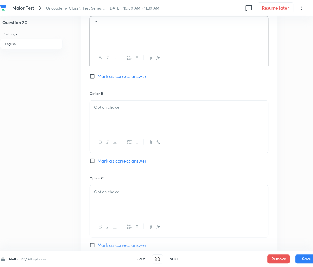
scroll to position [298, 0]
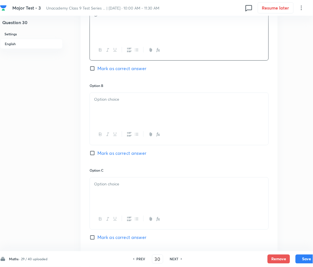
click at [106, 107] on div at bounding box center [179, 108] width 179 height 31
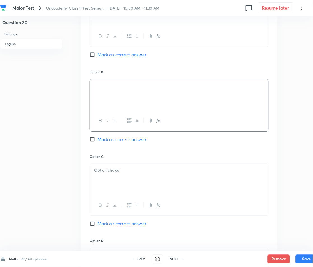
scroll to position [336, 0]
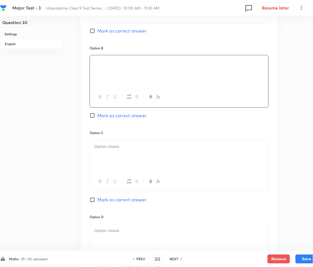
click at [129, 157] on div at bounding box center [179, 155] width 179 height 31
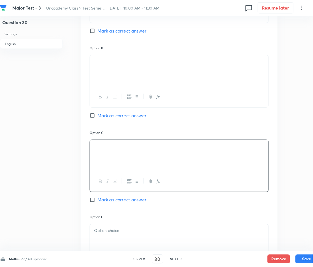
click at [97, 200] on input "Mark as correct answer" at bounding box center [94, 200] width 8 height 6
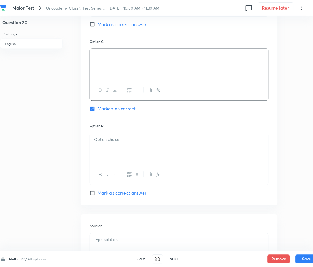
scroll to position [448, 0]
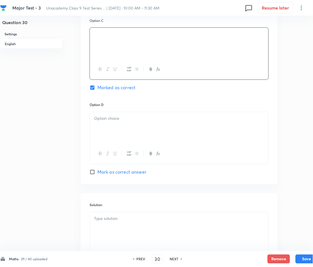
click at [111, 123] on div at bounding box center [179, 127] width 179 height 31
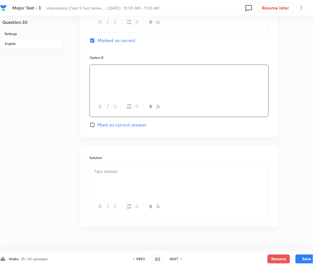
scroll to position [504, 0]
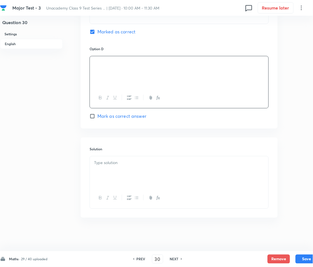
click at [119, 172] on div at bounding box center [179, 171] width 179 height 31
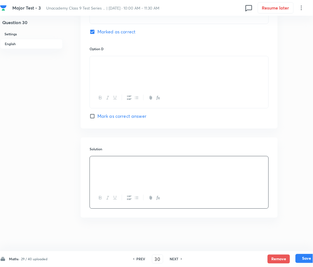
click at [305, 255] on button "Save" at bounding box center [307, 258] width 22 height 9
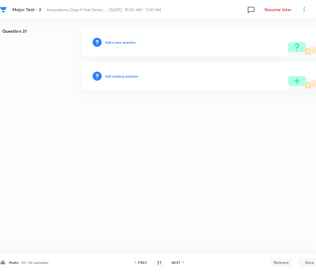
scroll to position [0, 0]
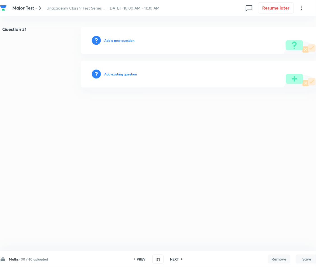
click at [125, 46] on div "Add a new question" at bounding box center [199, 40] width 237 height 27
click at [122, 40] on h6 "Add a new question" at bounding box center [119, 40] width 30 height 5
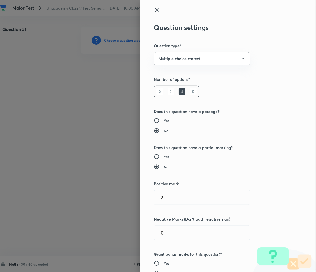
click at [122, 40] on div at bounding box center [158, 136] width 316 height 272
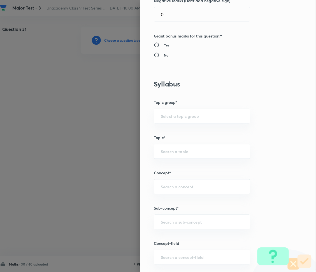
scroll to position [298, 0]
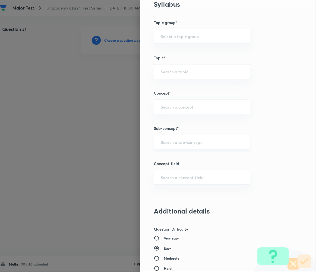
click at [170, 144] on input "text" at bounding box center [202, 141] width 82 height 5
click at [175, 142] on input "text" at bounding box center [202, 141] width 82 height 5
paste input "Number System"
drag, startPoint x: 178, startPoint y: 156, endPoint x: 180, endPoint y: 161, distance: 5.0
click at [178, 156] on li "Number System Class 9" at bounding box center [196, 158] width 96 height 10
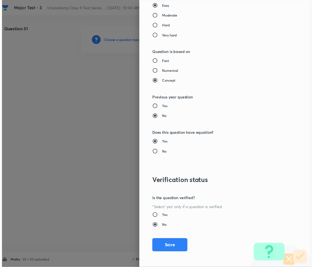
scroll to position [543, 0]
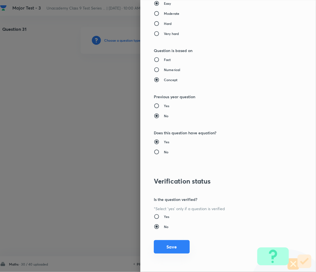
click at [164, 248] on button "Save" at bounding box center [172, 246] width 36 height 13
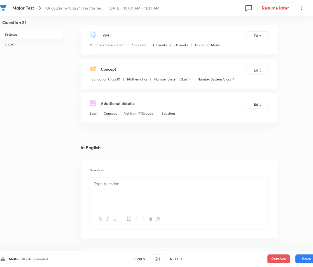
scroll to position [74, 0]
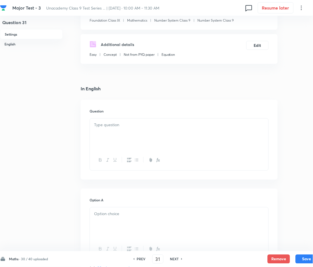
click at [121, 134] on div at bounding box center [179, 133] width 179 height 31
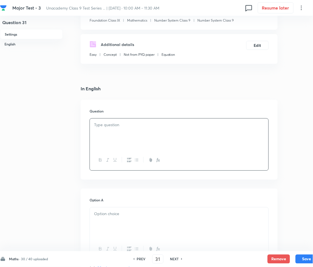
paste div
drag, startPoint x: 99, startPoint y: 126, endPoint x: 105, endPoint y: 125, distance: 6.2
click at [99, 126] on p "1. The number of triangles with any three of the lengths 1, 4, 6 and 8 cm, are:" at bounding box center [179, 125] width 170 height 6
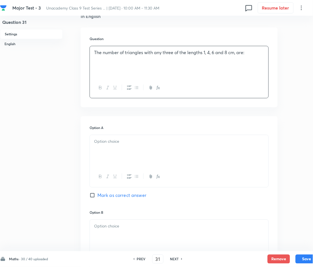
scroll to position [149, 0]
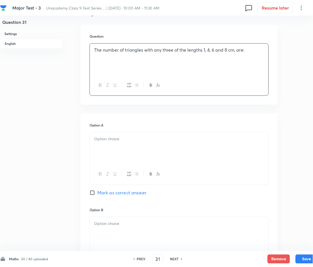
drag, startPoint x: 113, startPoint y: 146, endPoint x: 110, endPoint y: 146, distance: 3.4
click at [113, 146] on div at bounding box center [179, 147] width 179 height 31
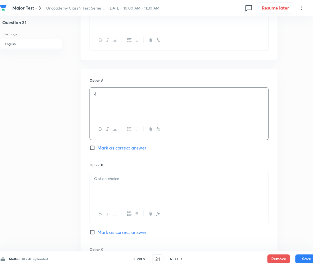
scroll to position [224, 0]
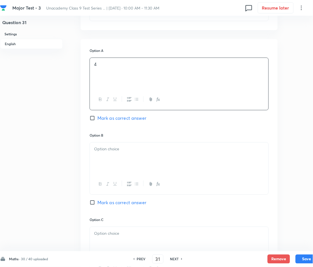
click at [118, 158] on div at bounding box center [179, 157] width 179 height 31
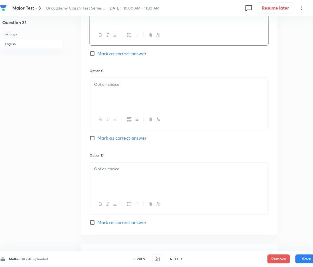
scroll to position [373, 0]
click at [113, 92] on div at bounding box center [179, 92] width 179 height 31
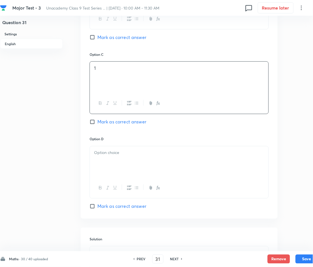
scroll to position [479, 0]
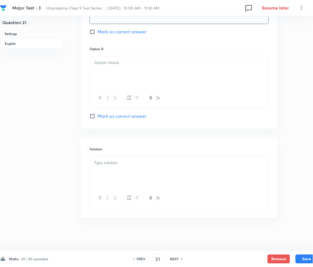
click at [120, 71] on div at bounding box center [179, 71] width 179 height 31
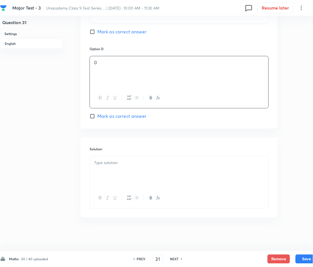
click at [106, 167] on div at bounding box center [179, 171] width 179 height 31
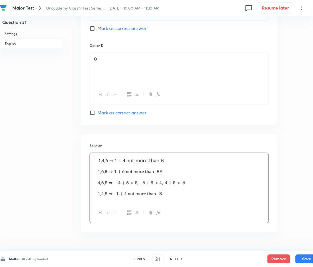
scroll to position [497, 0]
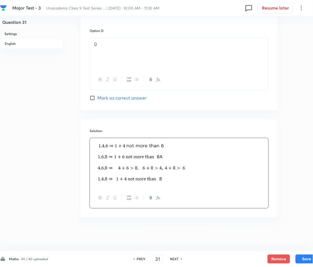
click at [295, 255] on div "Remove Save" at bounding box center [293, 258] width 50 height 9
click at [304, 256] on button "Save" at bounding box center [307, 258] width 22 height 9
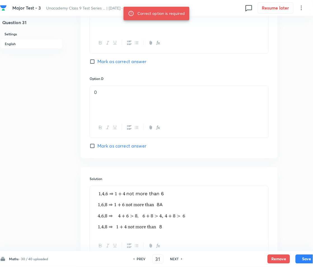
scroll to position [423, 0]
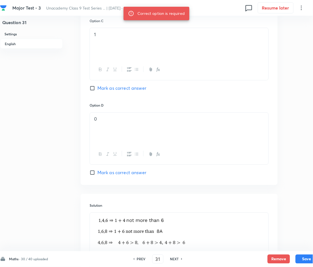
click at [109, 87] on span "Mark as correct answer" at bounding box center [121, 88] width 49 height 7
click at [97, 87] on input "Mark as correct answer" at bounding box center [94, 88] width 8 height 6
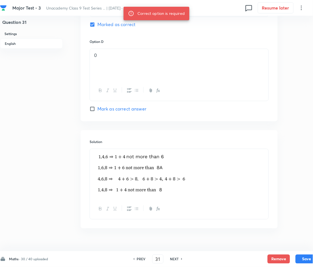
scroll to position [497, 0]
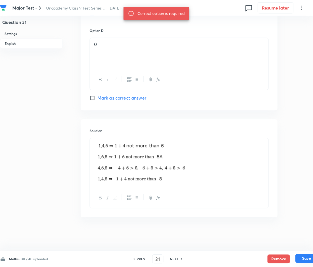
click at [306, 260] on button "Save" at bounding box center [307, 258] width 22 height 9
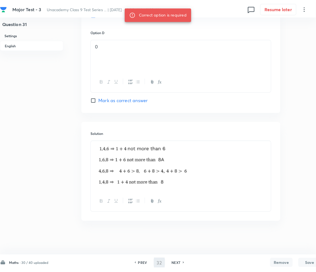
scroll to position [0, 0]
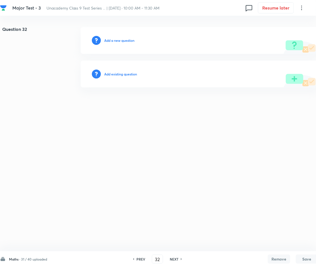
click at [126, 38] on h6 "Add a new question" at bounding box center [119, 40] width 30 height 5
click at [126, 38] on h6 "Choose a question type" at bounding box center [122, 40] width 36 height 5
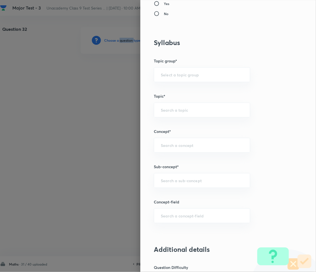
scroll to position [261, 0]
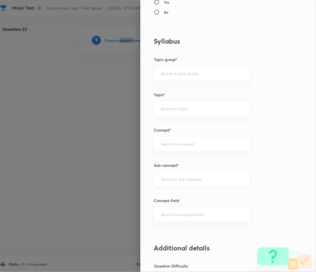
drag, startPoint x: 173, startPoint y: 177, endPoint x: 173, endPoint y: 179, distance: 2.8
click at [173, 178] on div "​" at bounding box center [202, 179] width 96 height 15
drag, startPoint x: 171, startPoint y: 179, endPoint x: 165, endPoint y: 181, distance: 6.7
click at [172, 179] on input "text" at bounding box center [202, 179] width 82 height 5
paste input "Number System"
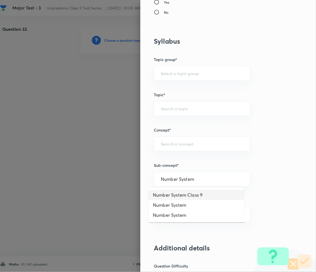
click at [180, 192] on li "Number System Class 9" at bounding box center [196, 195] width 96 height 10
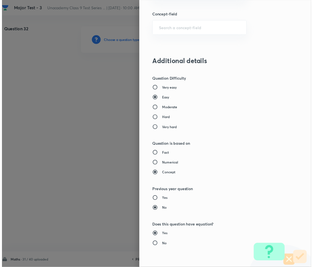
scroll to position [543, 0]
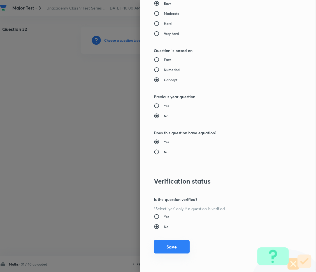
click at [163, 249] on button "Save" at bounding box center [172, 246] width 36 height 13
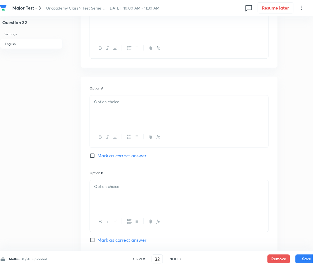
click at [117, 100] on p at bounding box center [179, 102] width 170 height 6
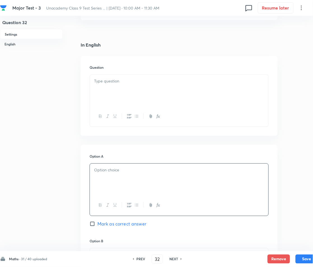
scroll to position [112, 0]
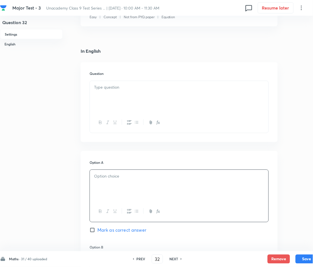
click at [116, 87] on p at bounding box center [179, 87] width 170 height 6
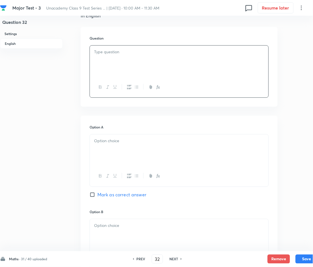
scroll to position [149, 0]
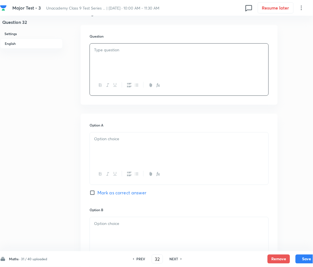
click at [115, 55] on div at bounding box center [179, 59] width 179 height 31
click at [111, 76] on div at bounding box center [179, 85] width 179 height 20
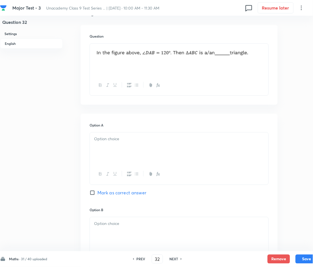
click at [256, 52] on p at bounding box center [179, 54] width 170 height 15
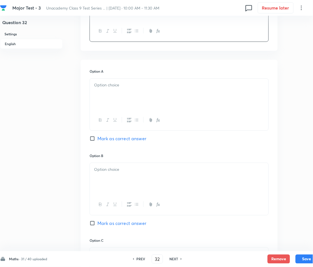
scroll to position [261, 0]
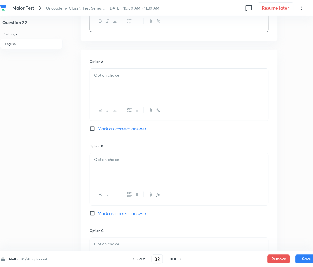
click at [126, 99] on div at bounding box center [179, 84] width 179 height 31
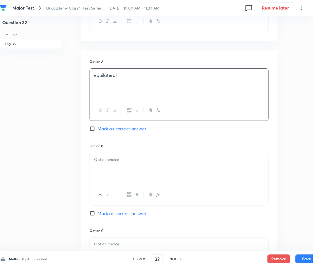
drag, startPoint x: 126, startPoint y: 171, endPoint x: 92, endPoint y: 168, distance: 34.0
click at [126, 171] on div at bounding box center [179, 168] width 179 height 31
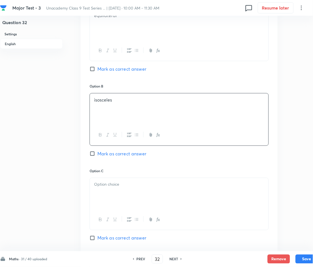
scroll to position [336, 0]
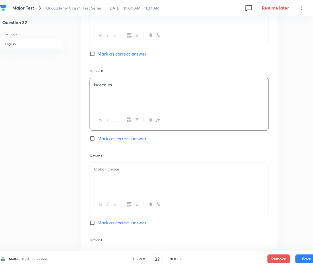
click at [114, 172] on p at bounding box center [179, 169] width 170 height 6
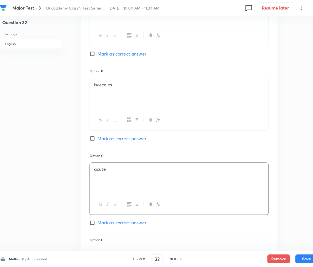
click at [102, 224] on span "Mark as correct answer" at bounding box center [121, 222] width 49 height 7
click at [97, 224] on input "Mark as correct answer" at bounding box center [94, 223] width 8 height 6
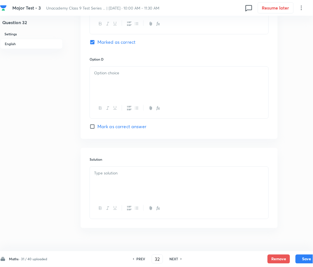
scroll to position [527, 0]
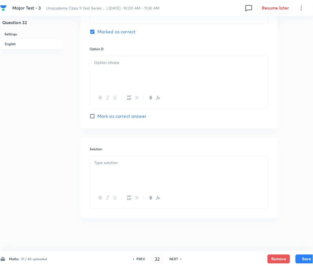
click at [126, 80] on div at bounding box center [179, 71] width 179 height 31
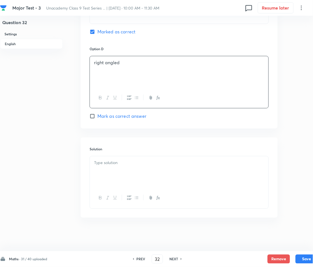
drag, startPoint x: 115, startPoint y: 155, endPoint x: 113, endPoint y: 158, distance: 4.1
click at [114, 157] on div "Solution" at bounding box center [179, 177] width 197 height 80
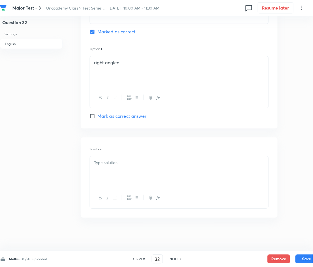
click at [110, 165] on p at bounding box center [179, 162] width 170 height 6
click at [113, 166] on div at bounding box center [179, 171] width 179 height 31
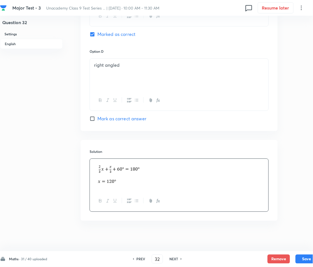
scroll to position [527, 0]
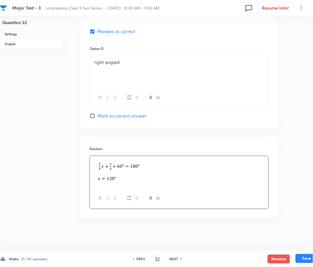
click at [305, 258] on button "Save" at bounding box center [307, 258] width 22 height 9
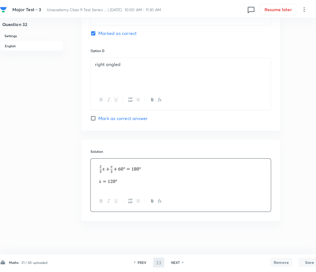
scroll to position [0, 0]
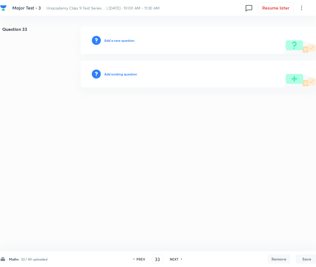
click at [113, 44] on div "Add a new question" at bounding box center [199, 40] width 237 height 27
click at [111, 39] on h6 "Add a new question" at bounding box center [119, 40] width 30 height 5
click at [111, 39] on h6 "Choose a question type" at bounding box center [122, 40] width 36 height 5
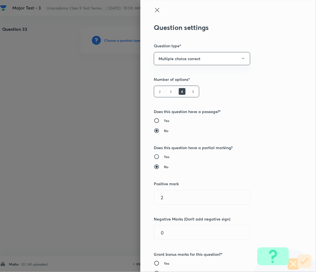
click at [116, 264] on div at bounding box center [158, 136] width 316 height 272
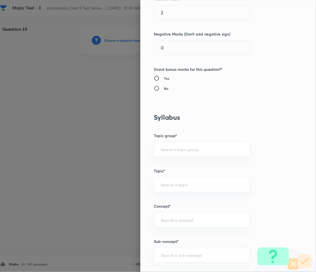
scroll to position [261, 0]
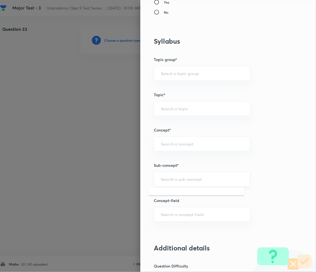
click at [172, 180] on input "text" at bounding box center [202, 179] width 82 height 5
paste input "Number System"
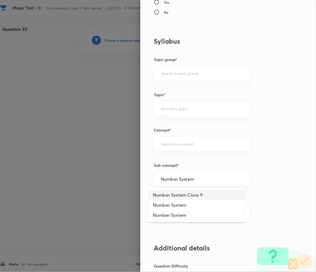
drag, startPoint x: 190, startPoint y: 193, endPoint x: 179, endPoint y: 208, distance: 18.5
click at [190, 195] on li "Number System Class 9" at bounding box center [196, 195] width 96 height 10
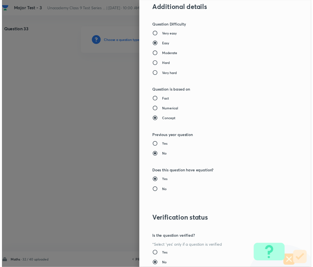
scroll to position [543, 0]
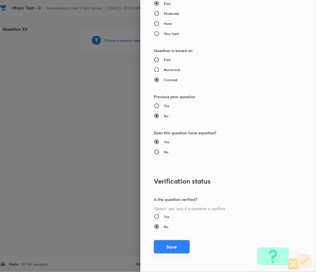
click at [172, 248] on button "Save" at bounding box center [172, 246] width 36 height 13
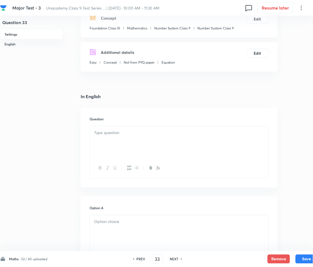
scroll to position [74, 0]
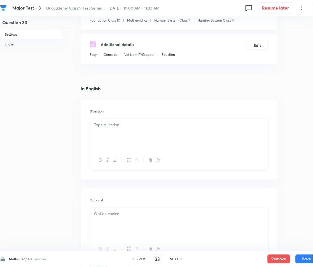
click at [111, 116] on div "Question" at bounding box center [179, 140] width 197 height 80
click at [100, 125] on p at bounding box center [179, 125] width 170 height 6
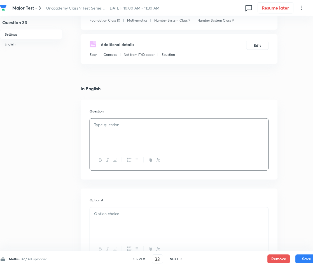
click at [116, 134] on div at bounding box center [179, 133] width 179 height 31
click at [263, 128] on img at bounding box center [179, 127] width 170 height 10
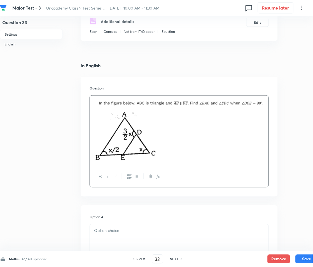
scroll to position [186, 0]
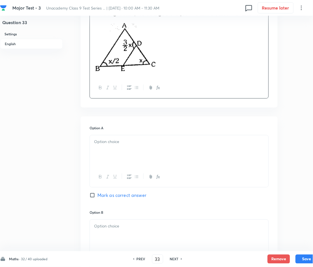
click at [120, 155] on div at bounding box center [179, 150] width 179 height 31
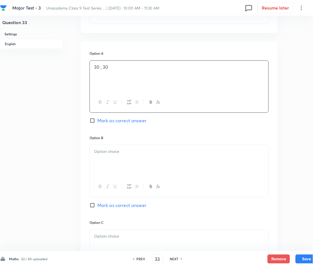
scroll to position [261, 0]
click at [115, 155] on div at bounding box center [179, 159] width 179 height 31
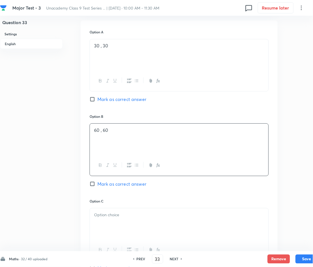
scroll to position [336, 0]
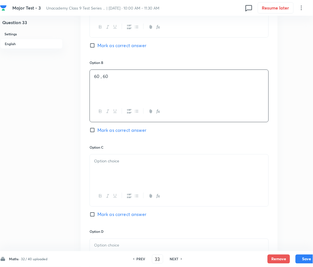
click at [127, 164] on div at bounding box center [179, 169] width 179 height 31
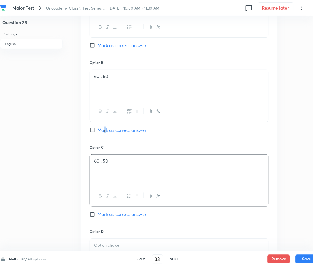
click at [105, 131] on span "Mark as correct answer" at bounding box center [121, 130] width 49 height 7
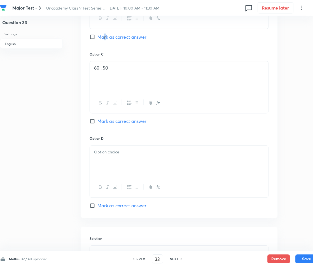
scroll to position [448, 0]
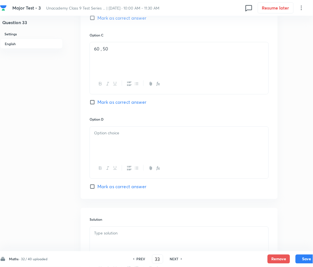
click at [113, 134] on p at bounding box center [179, 133] width 170 height 6
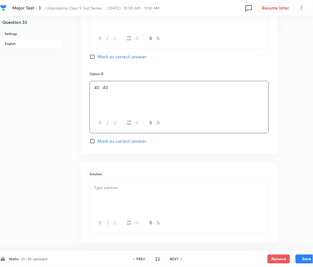
scroll to position [519, 0]
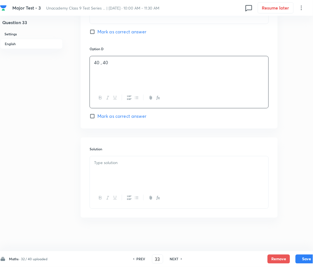
click at [120, 165] on div at bounding box center [179, 171] width 179 height 31
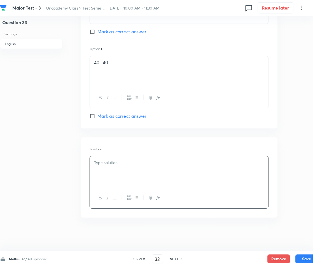
scroll to position [513, 0]
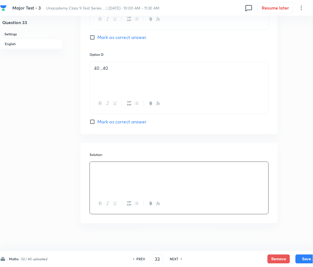
drag, startPoint x: 114, startPoint y: 184, endPoint x: 94, endPoint y: 169, distance: 25.2
click at [94, 169] on div at bounding box center [179, 177] width 179 height 31
click at [94, 171] on div at bounding box center [179, 177] width 179 height 31
drag, startPoint x: 165, startPoint y: 177, endPoint x: 158, endPoint y: 178, distance: 6.5
click at [165, 177] on p at bounding box center [179, 176] width 170 height 7
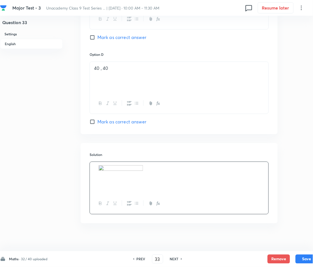
drag, startPoint x: 110, startPoint y: 172, endPoint x: 83, endPoint y: 173, distance: 27.8
click at [83, 173] on div "Solution" at bounding box center [179, 183] width 197 height 80
click at [105, 171] on img at bounding box center [121, 168] width 45 height 7
click at [105, 169] on img at bounding box center [121, 168] width 45 height 7
click at [101, 168] on img at bounding box center [121, 168] width 45 height 7
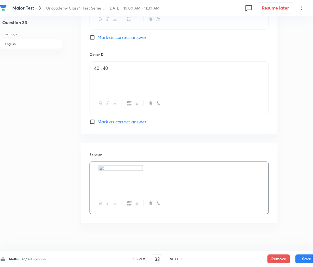
drag, startPoint x: 101, startPoint y: 168, endPoint x: 127, endPoint y: 169, distance: 26.1
click at [123, 170] on img at bounding box center [121, 168] width 45 height 7
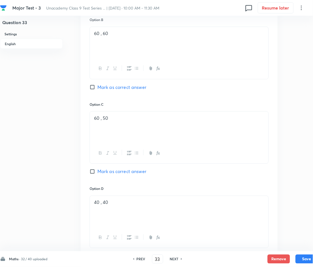
scroll to position [364, 0]
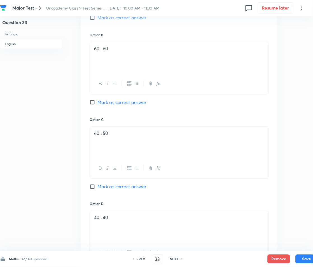
drag, startPoint x: 109, startPoint y: 99, endPoint x: 109, endPoint y: 102, distance: 3.1
click at [109, 100] on span "Mark as correct answer" at bounding box center [121, 102] width 49 height 7
click at [97, 100] on input "Mark as correct answer" at bounding box center [94, 102] width 8 height 6
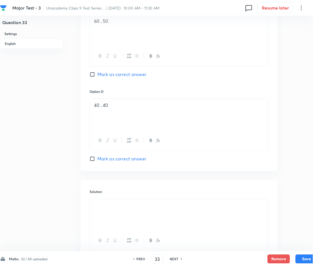
click at [125, 209] on div at bounding box center [179, 214] width 179 height 31
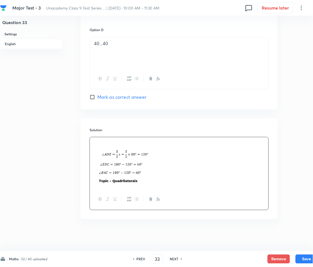
scroll to position [539, 0]
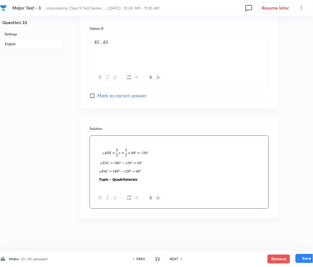
click at [303, 259] on button "Save" at bounding box center [307, 258] width 22 height 9
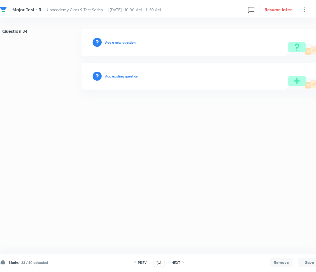
scroll to position [0, 0]
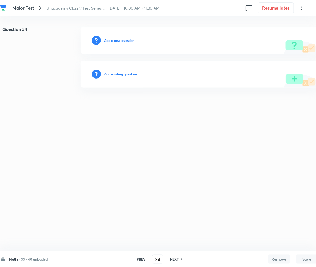
click at [111, 38] on h6 "Add a new question" at bounding box center [119, 40] width 30 height 5
click at [113, 37] on div "Choose a question type" at bounding box center [199, 40] width 237 height 27
click at [128, 41] on h6 "Choose a question type" at bounding box center [122, 40] width 36 height 5
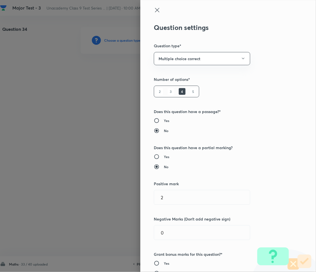
click at [128, 41] on div at bounding box center [158, 136] width 316 height 272
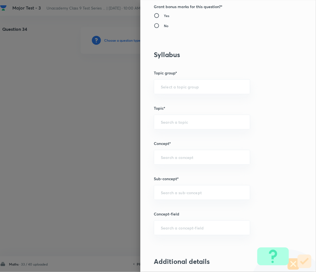
scroll to position [336, 0]
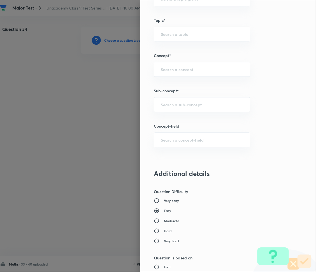
drag, startPoint x: 171, startPoint y: 108, endPoint x: 143, endPoint y: 159, distance: 58.5
click at [171, 107] on div "​" at bounding box center [202, 104] width 96 height 15
click at [176, 104] on input "text" at bounding box center [202, 104] width 82 height 5
paste input "Number System"
click at [184, 120] on li "Number System Class 9" at bounding box center [196, 121] width 96 height 10
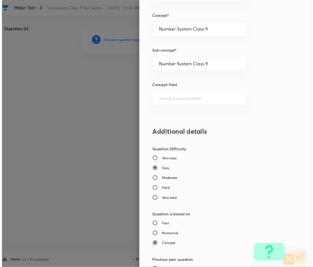
scroll to position [543, 0]
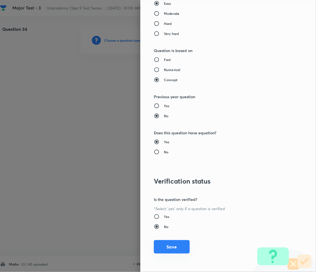
click at [168, 246] on button "Save" at bounding box center [172, 246] width 36 height 13
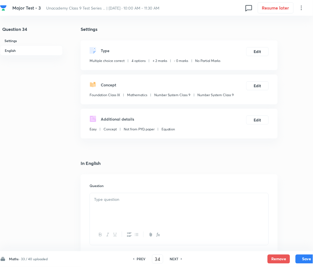
click at [134, 208] on div at bounding box center [179, 208] width 179 height 31
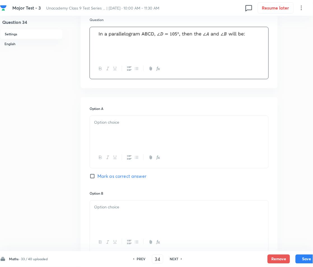
scroll to position [186, 0]
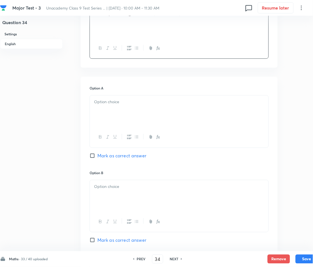
drag, startPoint x: 118, startPoint y: 118, endPoint x: 104, endPoint y: 109, distance: 17.1
click at [117, 115] on div at bounding box center [179, 110] width 179 height 31
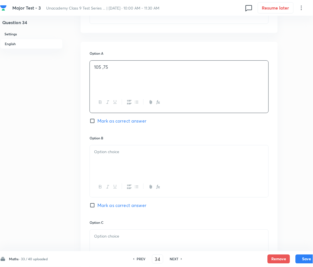
scroll to position [261, 0]
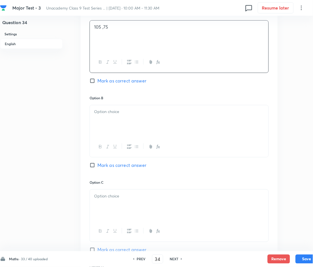
click at [102, 109] on p at bounding box center [179, 111] width 170 height 6
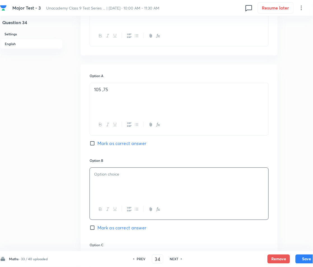
scroll to position [186, 0]
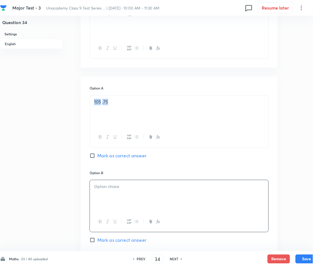
drag, startPoint x: 134, startPoint y: 104, endPoint x: 75, endPoint y: 106, distance: 58.5
click at [75, 106] on div "Question 34 Settings English Settings Type Multiple choice correct 4 options + …" at bounding box center [159, 186] width 318 height 692
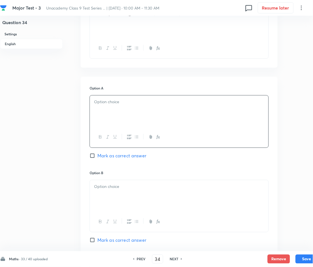
click at [108, 108] on div at bounding box center [179, 110] width 179 height 31
drag, startPoint x: 113, startPoint y: 176, endPoint x: 115, endPoint y: 190, distance: 13.3
click at [113, 186] on div "Option B [PERSON_NAME] as correct answer" at bounding box center [179, 212] width 179 height 84
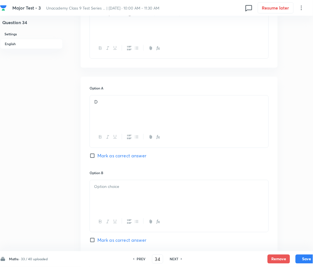
drag, startPoint x: 116, startPoint y: 190, endPoint x: 111, endPoint y: 188, distance: 4.7
click at [116, 190] on div at bounding box center [179, 195] width 179 height 31
copy h6
click at [107, 188] on p at bounding box center [179, 186] width 170 height 6
click at [108, 188] on p at bounding box center [179, 186] width 170 height 6
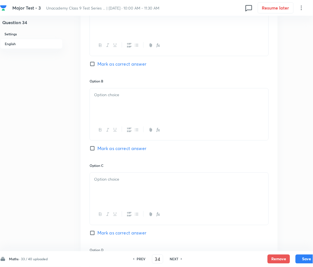
scroll to position [298, 0]
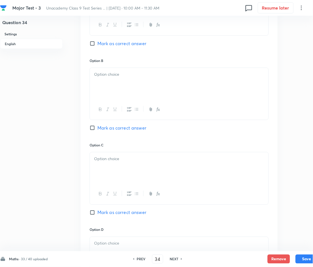
click at [102, 74] on p at bounding box center [179, 74] width 170 height 6
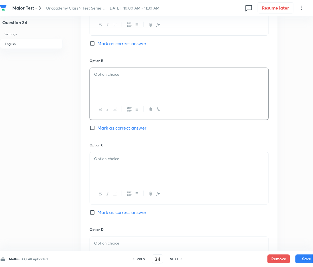
click at [129, 164] on div at bounding box center [179, 167] width 179 height 31
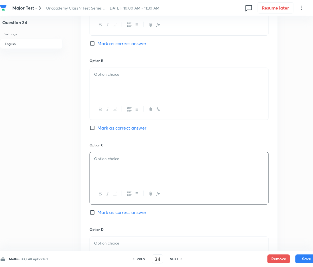
click at [116, 83] on div at bounding box center [179, 83] width 179 height 31
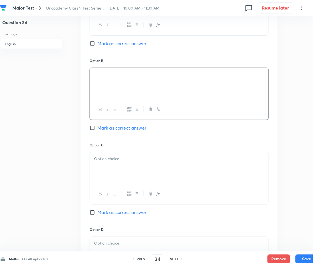
click at [104, 126] on span "Mark as correct answer" at bounding box center [121, 127] width 49 height 7
click at [97, 126] on input "Mark as correct answer" at bounding box center [94, 128] width 8 height 6
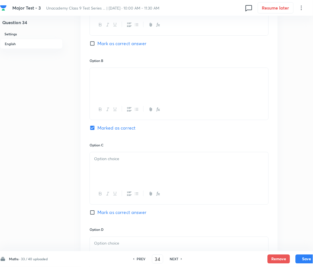
click at [111, 154] on div at bounding box center [179, 167] width 179 height 31
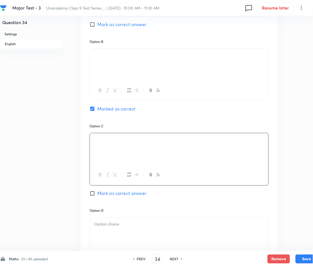
scroll to position [410, 0]
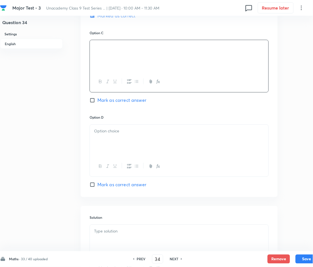
click at [117, 142] on div at bounding box center [179, 140] width 179 height 31
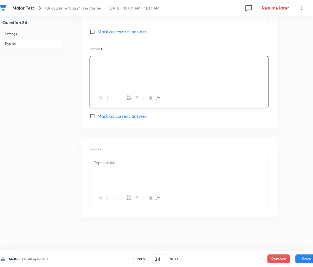
click at [131, 160] on div at bounding box center [179, 182] width 179 height 52
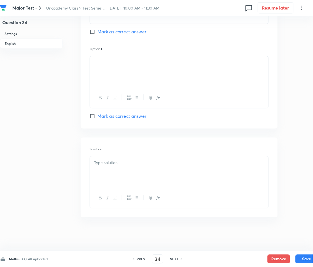
click at [126, 167] on div at bounding box center [179, 171] width 179 height 31
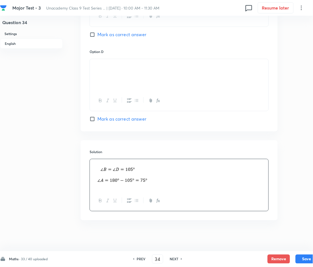
scroll to position [479, 0]
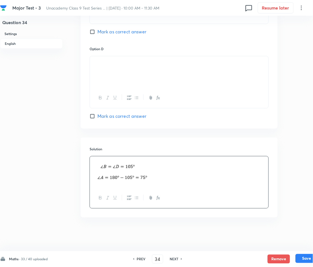
click at [306, 255] on button "Save" at bounding box center [307, 258] width 22 height 9
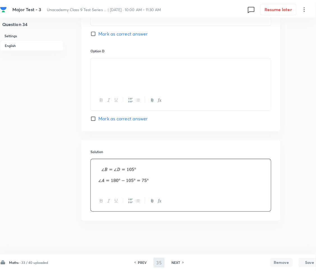
scroll to position [0, 0]
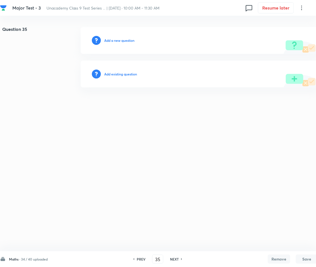
click at [116, 45] on div "Add a new question" at bounding box center [199, 40] width 237 height 27
click at [114, 40] on h6 "Add a new question" at bounding box center [119, 40] width 30 height 5
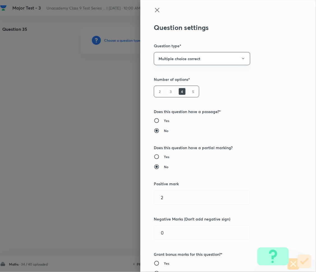
click at [114, 40] on div at bounding box center [158, 136] width 316 height 272
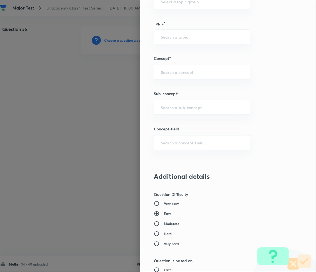
scroll to position [336, 0]
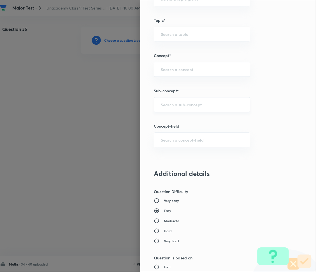
click at [174, 101] on div "​" at bounding box center [202, 104] width 96 height 15
paste input "Number System"
click at [192, 122] on li "Number System Class 9" at bounding box center [196, 121] width 96 height 10
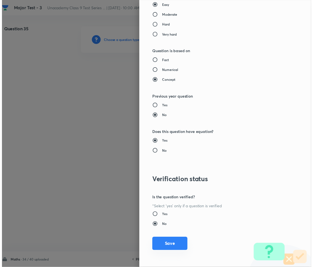
scroll to position [543, 0]
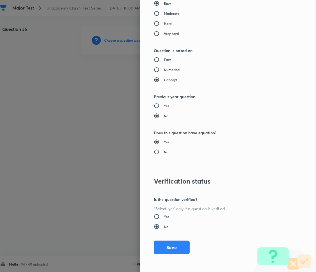
drag, startPoint x: 172, startPoint y: 251, endPoint x: 122, endPoint y: 263, distance: 51.4
click at [171, 251] on button "Save" at bounding box center [172, 247] width 36 height 13
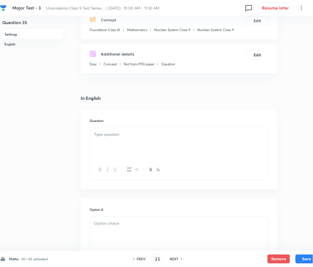
scroll to position [74, 0]
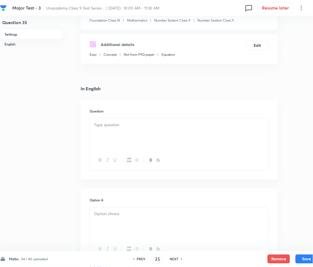
click at [122, 129] on div at bounding box center [179, 133] width 179 height 31
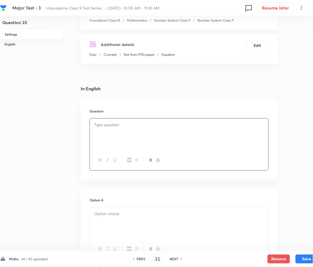
paste div
click at [100, 125] on p "1. When the diagonals of a parallelogram are perpendicular to each other then i…" at bounding box center [179, 128] width 170 height 13
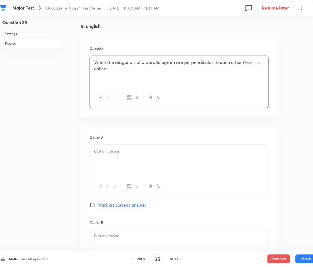
scroll to position [149, 0]
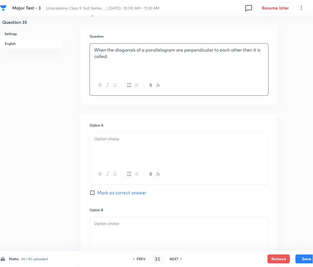
click at [93, 144] on div at bounding box center [179, 147] width 179 height 31
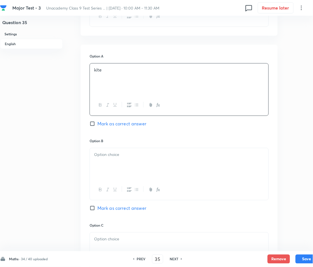
scroll to position [224, 0]
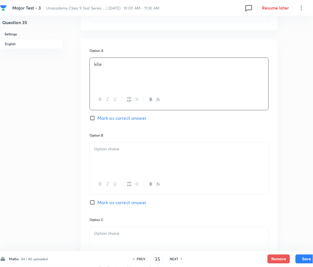
drag, startPoint x: 112, startPoint y: 157, endPoint x: 64, endPoint y: 152, distance: 48.1
click at [111, 157] on div at bounding box center [179, 157] width 179 height 31
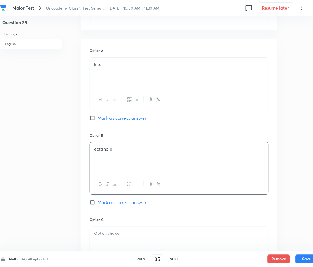
drag, startPoint x: 94, startPoint y: 149, endPoint x: 108, endPoint y: 150, distance: 14.0
click at [94, 149] on p "ectangle" at bounding box center [179, 149] width 170 height 6
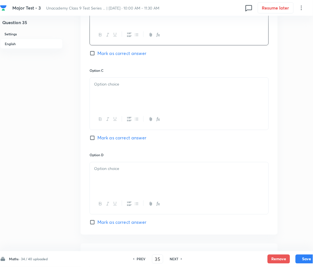
scroll to position [373, 0]
drag, startPoint x: 116, startPoint y: 83, endPoint x: 118, endPoint y: 85, distance: 3.0
click at [117, 83] on p at bounding box center [179, 84] width 170 height 6
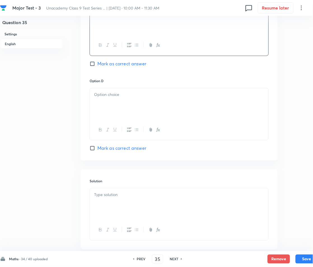
scroll to position [448, 0]
click at [115, 100] on div at bounding box center [179, 102] width 179 height 31
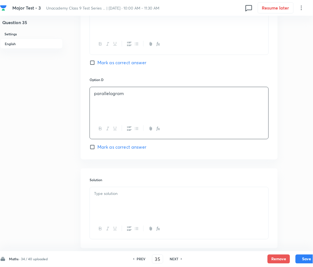
click at [109, 65] on span "Mark as correct answer" at bounding box center [121, 62] width 49 height 7
click at [97, 65] on input "Mark as correct answer" at bounding box center [94, 63] width 8 height 6
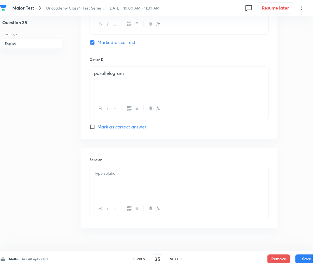
scroll to position [479, 0]
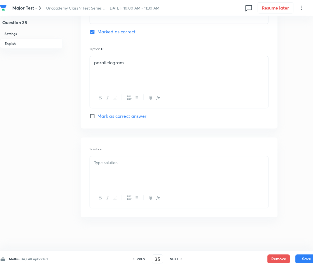
drag, startPoint x: 111, startPoint y: 152, endPoint x: 113, endPoint y: 170, distance: 17.7
click at [111, 158] on div "Solution" at bounding box center [179, 177] width 197 height 80
click at [114, 170] on div at bounding box center [179, 171] width 179 height 31
click at [104, 165] on p at bounding box center [179, 163] width 170 height 6
click at [105, 166] on div at bounding box center [179, 171] width 179 height 31
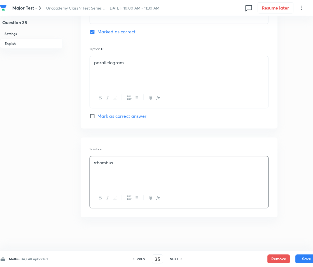
click at [94, 165] on strong ":" at bounding box center [94, 163] width 1 height 6
click at [298, 256] on button "Save" at bounding box center [307, 258] width 22 height 9
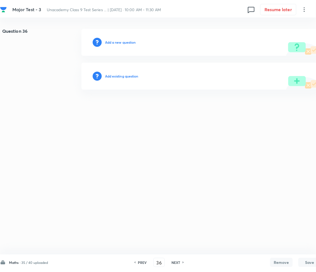
scroll to position [0, 0]
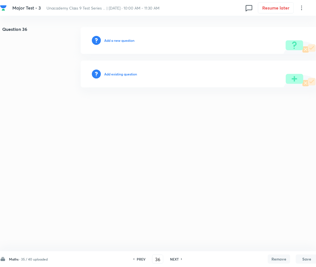
click at [121, 39] on h6 "Add a new question" at bounding box center [119, 40] width 30 height 5
click at [121, 39] on h6 "Choose a question type" at bounding box center [122, 40] width 36 height 5
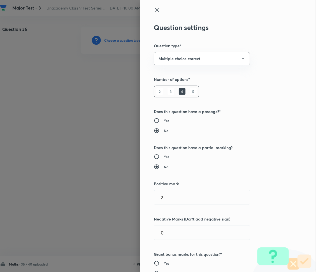
click at [121, 39] on div at bounding box center [158, 136] width 316 height 272
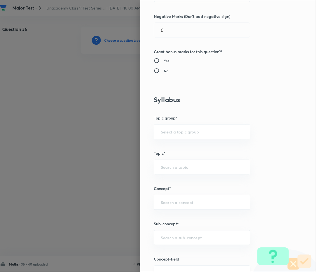
scroll to position [298, 0]
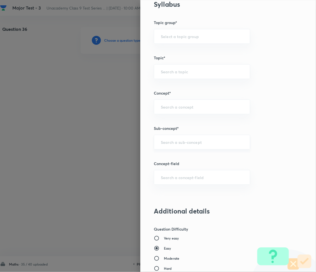
click at [164, 140] on input "text" at bounding box center [202, 141] width 82 height 5
click at [165, 145] on div "​" at bounding box center [202, 142] width 96 height 15
paste input "Number System"
click at [168, 158] on li "Number System Class 9" at bounding box center [196, 158] width 96 height 10
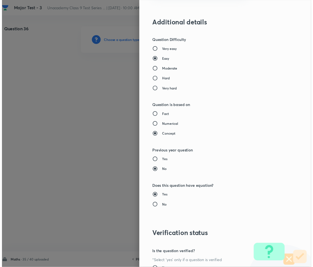
scroll to position [543, 0]
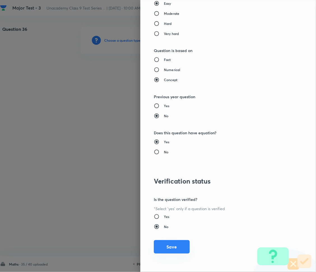
click at [165, 246] on button "Save" at bounding box center [172, 246] width 36 height 13
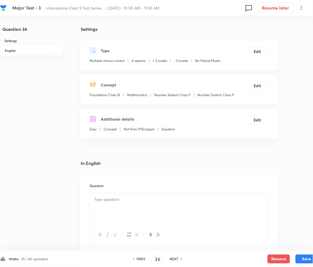
click at [129, 202] on p at bounding box center [179, 199] width 170 height 6
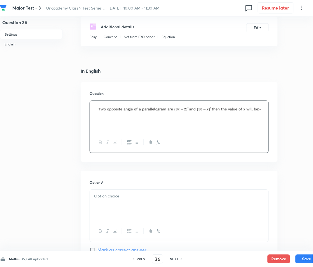
scroll to position [112, 0]
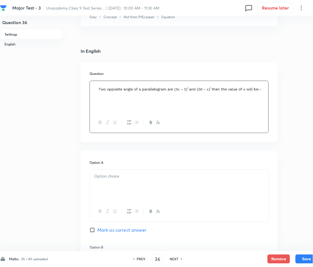
click at [121, 178] on p at bounding box center [179, 176] width 170 height 6
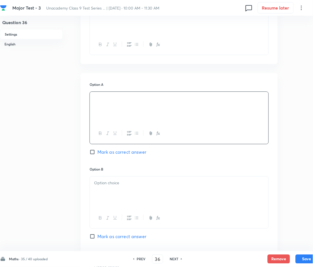
scroll to position [224, 0]
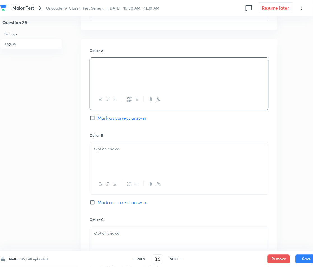
drag, startPoint x: 117, startPoint y: 156, endPoint x: 98, endPoint y: 156, distance: 19.6
click at [117, 156] on div at bounding box center [179, 157] width 179 height 31
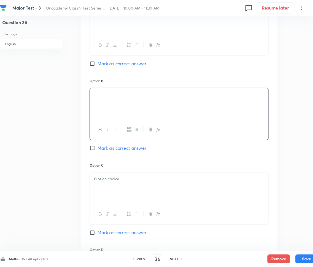
scroll to position [298, 0]
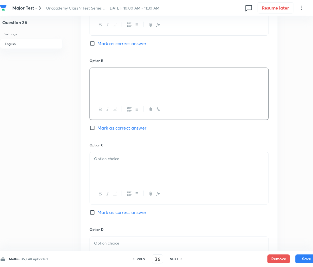
click at [109, 159] on p at bounding box center [179, 158] width 170 height 6
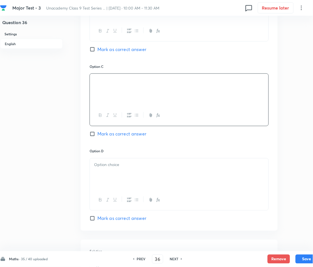
scroll to position [410, 0]
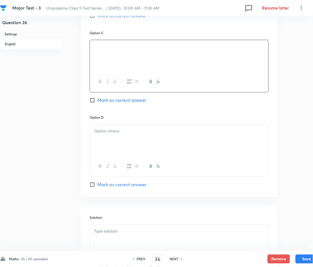
drag, startPoint x: 104, startPoint y: 134, endPoint x: 97, endPoint y: 138, distance: 8.3
click at [104, 134] on p at bounding box center [179, 131] width 170 height 6
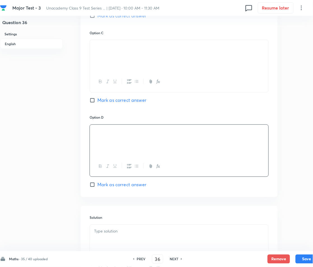
click at [109, 182] on span "Mark as correct answer" at bounding box center [121, 184] width 49 height 7
click at [97, 182] on input "Mark as correct answer" at bounding box center [94, 185] width 8 height 6
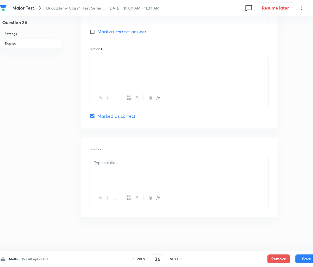
drag, startPoint x: 111, startPoint y: 157, endPoint x: 116, endPoint y: 164, distance: 8.0
click at [113, 160] on div at bounding box center [179, 171] width 179 height 31
click at [303, 256] on button "Save" at bounding box center [307, 258] width 22 height 9
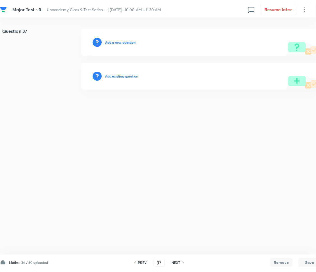
scroll to position [0, 0]
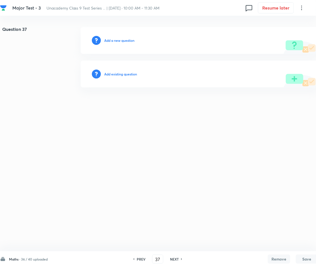
click at [120, 40] on h6 "Add a new question" at bounding box center [119, 40] width 30 height 5
click at [120, 40] on h6 "Choose a question type" at bounding box center [122, 40] width 36 height 5
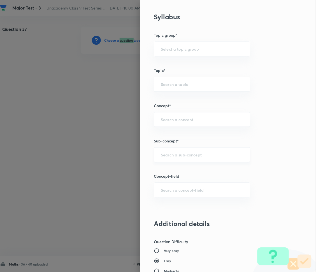
scroll to position [298, 0]
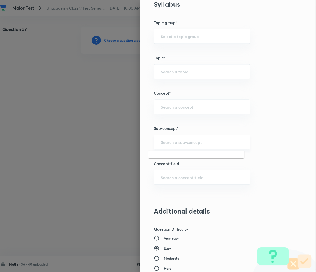
click at [178, 141] on input "text" at bounding box center [202, 141] width 82 height 5
paste input "Number System"
drag, startPoint x: 174, startPoint y: 156, endPoint x: 169, endPoint y: 166, distance: 10.8
click at [174, 157] on li "Number System Class 9" at bounding box center [196, 158] width 96 height 10
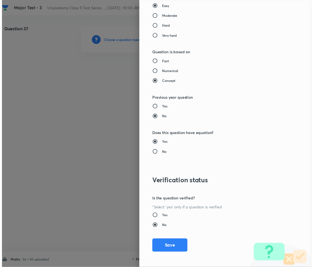
scroll to position [543, 0]
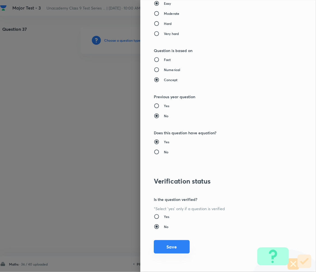
click at [167, 245] on button "Save" at bounding box center [172, 246] width 36 height 13
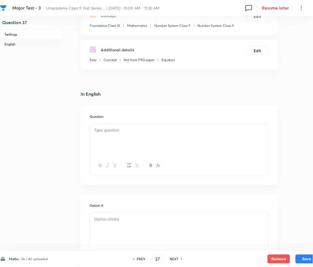
scroll to position [74, 0]
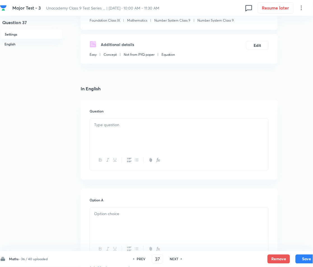
click at [111, 129] on div at bounding box center [179, 133] width 179 height 31
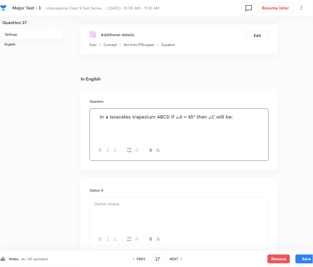
scroll to position [112, 0]
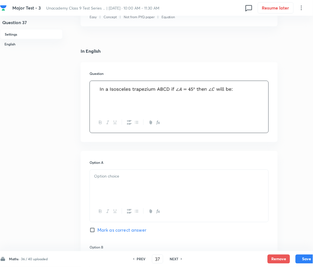
click at [122, 183] on div at bounding box center [179, 185] width 179 height 31
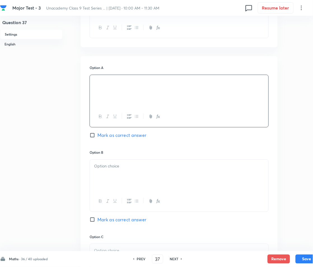
scroll to position [224, 0]
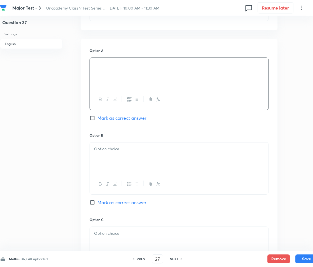
click at [118, 154] on div at bounding box center [179, 157] width 179 height 31
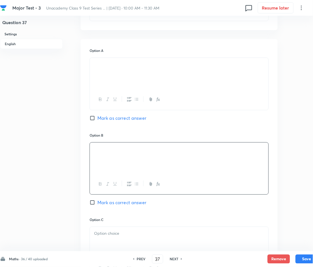
click at [114, 202] on span "Mark as correct answer" at bounding box center [121, 202] width 49 height 7
click at [97, 202] on input "Mark as correct answer" at bounding box center [94, 202] width 8 height 6
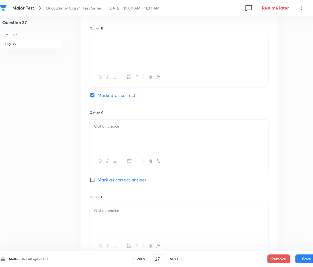
scroll to position [336, 0]
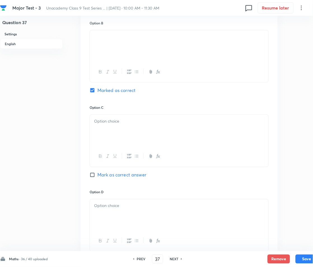
click at [115, 127] on div at bounding box center [179, 130] width 179 height 31
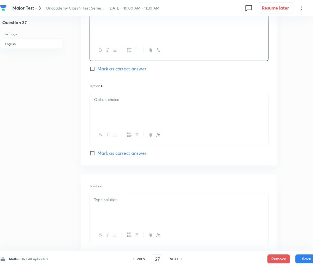
scroll to position [448, 0]
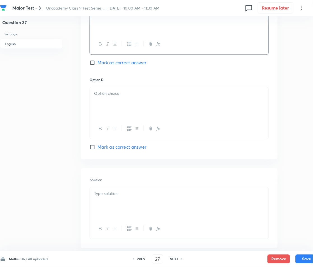
click at [129, 102] on div at bounding box center [179, 102] width 179 height 31
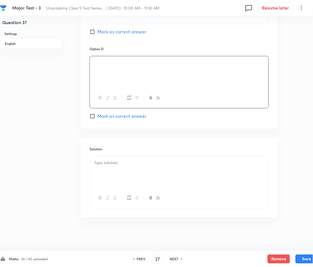
drag, startPoint x: 128, startPoint y: 165, endPoint x: 127, endPoint y: 167, distance: 2.9
click at [128, 166] on div at bounding box center [179, 171] width 179 height 31
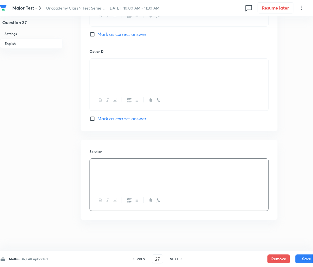
scroll to position [479, 0]
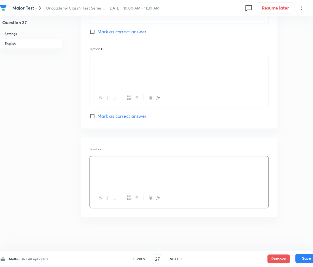
click at [303, 258] on button "Save" at bounding box center [307, 258] width 22 height 9
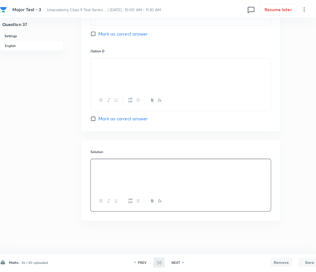
scroll to position [0, 0]
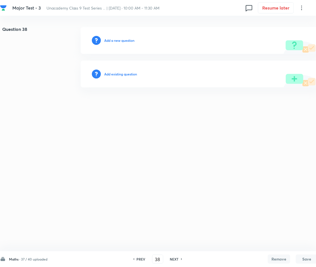
click at [122, 41] on h6 "Add a new question" at bounding box center [119, 40] width 30 height 5
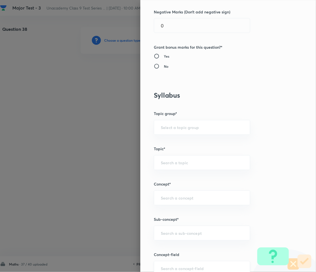
scroll to position [261, 0]
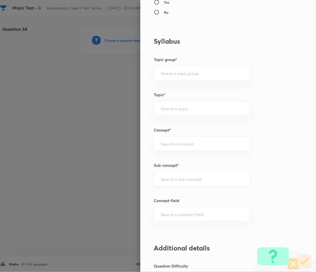
click at [166, 176] on div "​" at bounding box center [202, 179] width 96 height 15
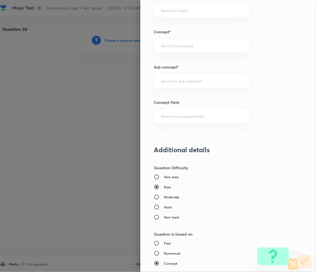
scroll to position [410, 0]
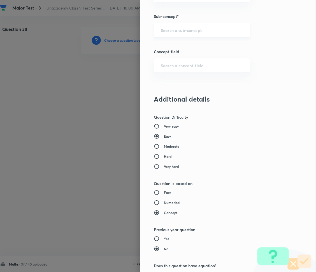
click at [176, 31] on input "text" at bounding box center [202, 29] width 82 height 5
paste input "Number System"
click at [175, 45] on li "Number System Class 9" at bounding box center [196, 46] width 96 height 10
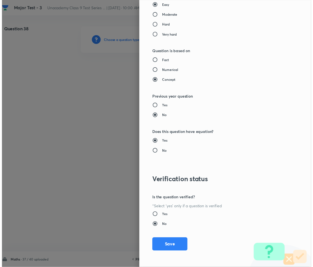
scroll to position [543, 0]
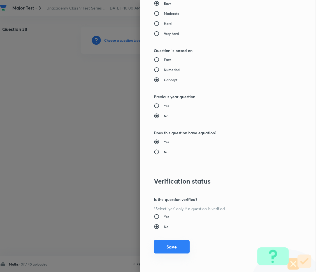
drag, startPoint x: 164, startPoint y: 239, endPoint x: 164, endPoint y: 244, distance: 5.0
click at [164, 240] on div "Question settings Question type* Multiple choice correct Number of options* 2 3…" at bounding box center [228, 136] width 176 height 272
click at [164, 249] on button "Save" at bounding box center [172, 246] width 36 height 13
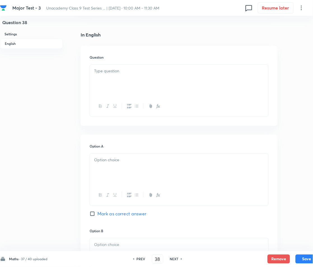
scroll to position [149, 0]
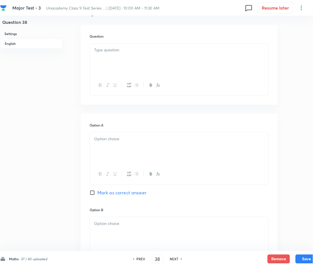
click at [123, 56] on div at bounding box center [179, 59] width 179 height 31
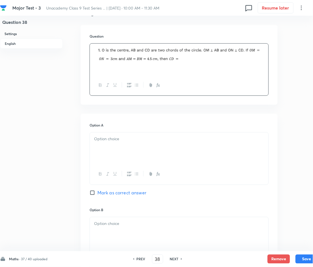
drag, startPoint x: 256, startPoint y: 55, endPoint x: 275, endPoint y: 57, distance: 18.9
click at [259, 56] on img at bounding box center [179, 55] width 170 height 16
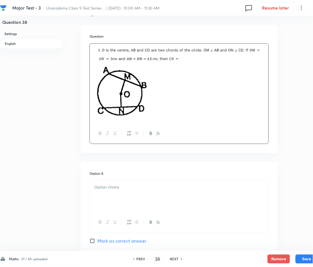
click at [129, 195] on div at bounding box center [179, 196] width 179 height 31
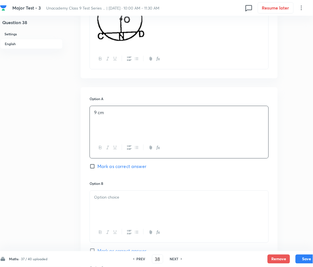
click at [119, 197] on p at bounding box center [179, 197] width 170 height 6
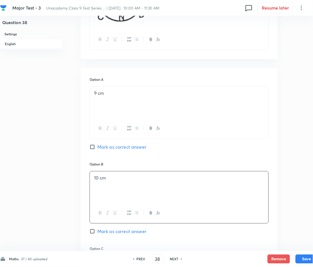
scroll to position [336, 0]
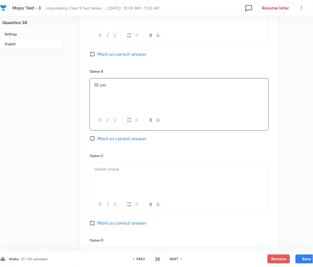
click at [99, 134] on div "Option B 10 cm Mark as correct answer" at bounding box center [179, 111] width 179 height 84
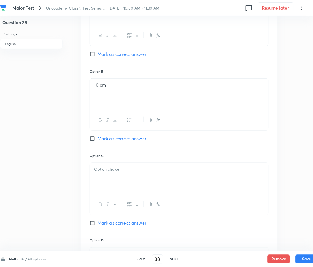
drag, startPoint x: 97, startPoint y: 138, endPoint x: 90, endPoint y: 139, distance: 6.5
click at [97, 138] on input "Mark as correct answer" at bounding box center [94, 139] width 8 height 6
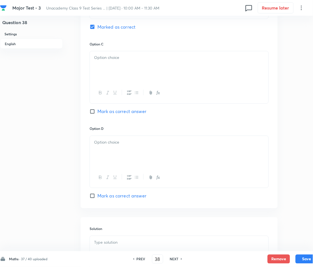
scroll to position [448, 0]
click at [118, 71] on div at bounding box center [179, 66] width 179 height 31
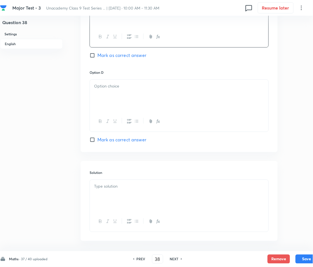
scroll to position [522, 0]
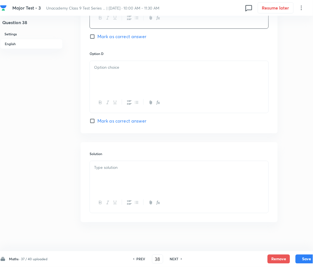
click at [120, 69] on p at bounding box center [179, 67] width 170 height 6
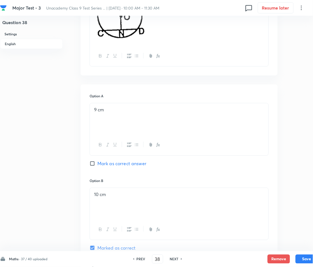
scroll to position [224, 0]
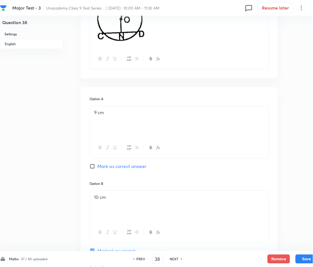
click at [100, 168] on span "Mark as correct answer" at bounding box center [121, 166] width 49 height 7
click at [97, 168] on input "Mark as correct answer" at bounding box center [94, 166] width 8 height 6
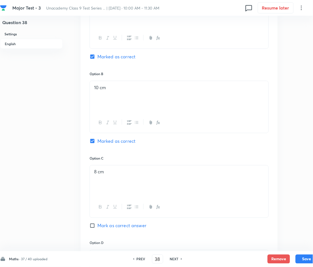
scroll to position [336, 0]
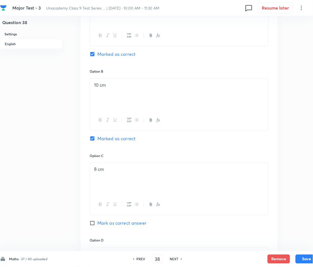
click at [92, 136] on input "Marked as correct" at bounding box center [94, 139] width 8 height 6
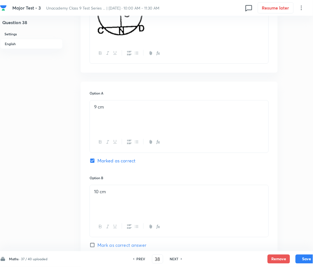
scroll to position [224, 0]
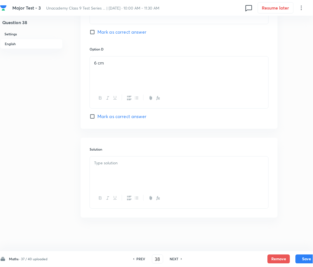
click at [118, 169] on div at bounding box center [179, 171] width 179 height 31
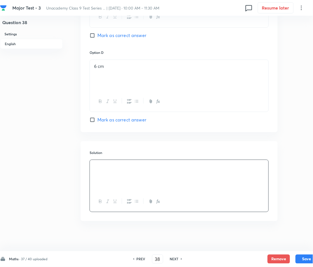
scroll to position [527, 0]
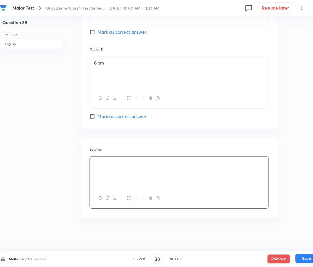
click at [301, 257] on button "Save" at bounding box center [307, 258] width 22 height 9
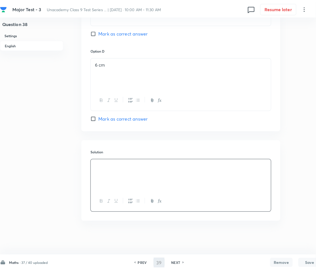
scroll to position [0, 0]
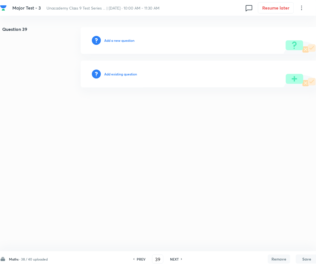
click at [123, 42] on h6 "Add a new question" at bounding box center [119, 40] width 30 height 5
click at [123, 43] on h6 "Choose a question type" at bounding box center [122, 40] width 36 height 5
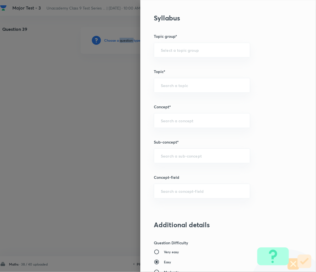
scroll to position [373, 0]
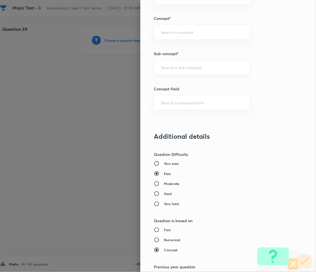
click at [177, 65] on input "text" at bounding box center [202, 67] width 82 height 5
paste input "Number System"
click at [191, 80] on li "Number System Class 9" at bounding box center [196, 83] width 96 height 10
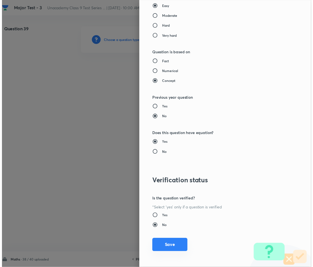
scroll to position [543, 0]
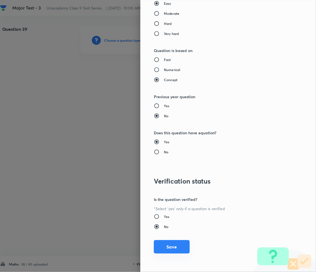
click at [160, 242] on button "Save" at bounding box center [172, 246] width 36 height 13
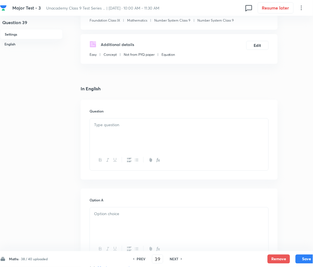
scroll to position [112, 0]
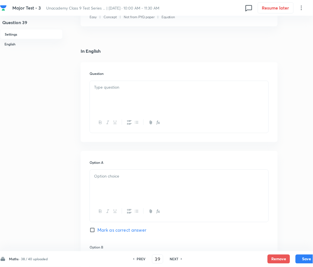
drag, startPoint x: 52, startPoint y: 253, endPoint x: 46, endPoint y: 251, distance: 6.5
click at [52, 253] on div "Maths · 38 / 40 uploaded PREV 39 ​ NEXT Remove Save" at bounding box center [159, 259] width 318 height 16
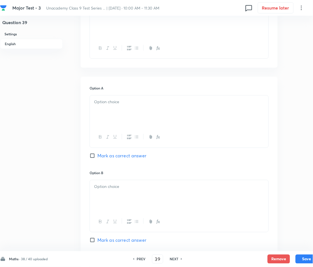
drag, startPoint x: 110, startPoint y: 23, endPoint x: 145, endPoint y: 128, distance: 110.6
click at [111, 23] on div at bounding box center [179, 21] width 179 height 31
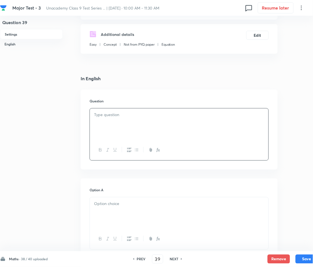
scroll to position [74, 0]
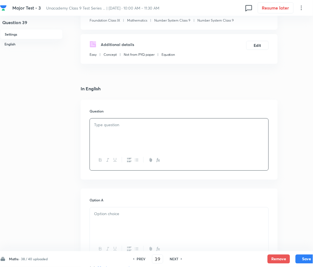
click at [120, 124] on p at bounding box center [179, 125] width 170 height 6
click at [109, 128] on p at bounding box center [179, 125] width 170 height 6
click at [266, 128] on div at bounding box center [179, 133] width 179 height 31
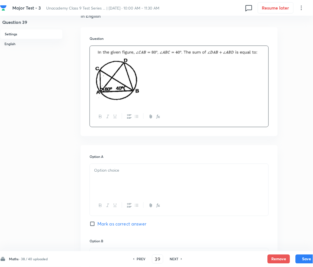
scroll to position [186, 0]
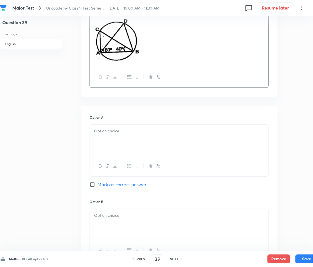
click at [111, 136] on div at bounding box center [179, 139] width 179 height 31
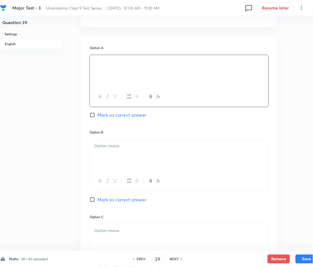
scroll to position [261, 0]
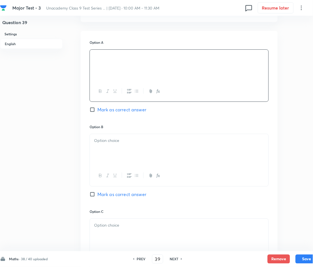
click at [118, 144] on div at bounding box center [179, 149] width 179 height 31
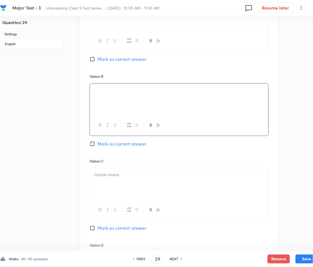
scroll to position [336, 0]
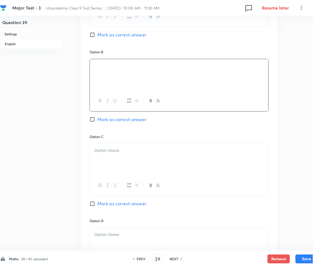
drag, startPoint x: 120, startPoint y: 151, endPoint x: 114, endPoint y: 156, distance: 7.8
click at [120, 151] on p at bounding box center [179, 150] width 170 height 6
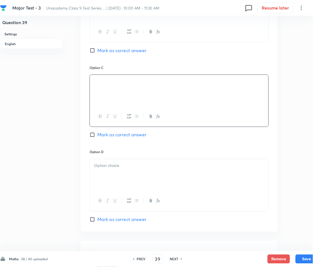
scroll to position [448, 0]
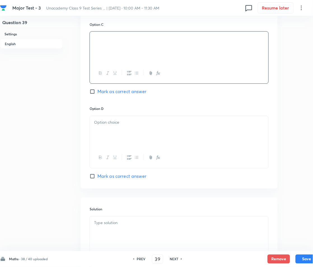
drag, startPoint x: 111, startPoint y: 128, endPoint x: 83, endPoint y: 130, distance: 27.8
click at [106, 127] on div at bounding box center [179, 131] width 179 height 31
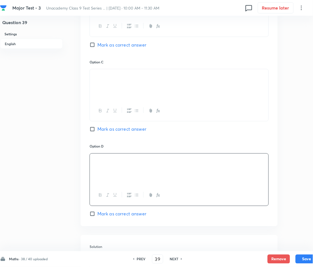
click at [113, 127] on span "Mark as correct answer" at bounding box center [121, 129] width 49 height 7
click at [97, 127] on input "Mark as correct answer" at bounding box center [94, 129] width 8 height 6
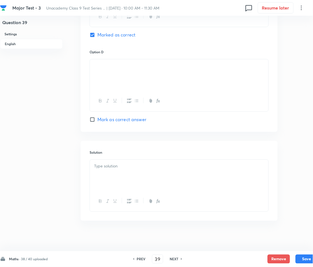
scroll to position [508, 0]
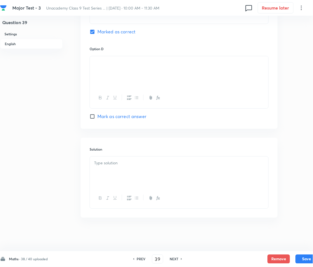
click at [108, 165] on p at bounding box center [179, 163] width 170 height 6
click at [126, 166] on p at bounding box center [179, 163] width 170 height 6
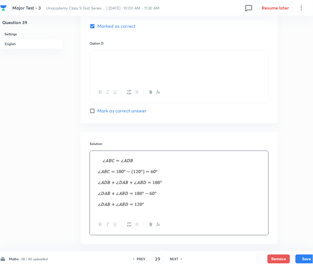
scroll to position [540, 0]
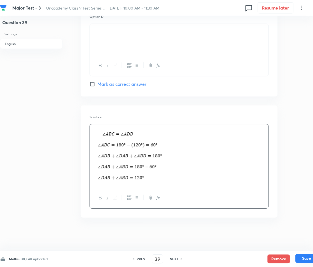
click at [302, 260] on button "Save" at bounding box center [307, 258] width 22 height 9
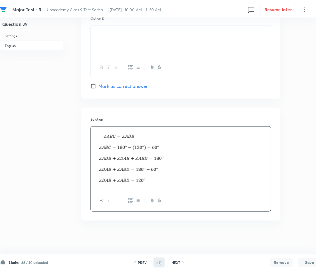
scroll to position [0, 0]
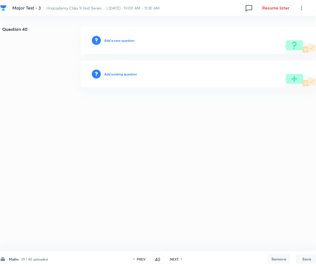
click at [119, 42] on h6 "Add a new question" at bounding box center [119, 40] width 30 height 5
click at [119, 40] on h6 "Choose a question type" at bounding box center [122, 40] width 36 height 5
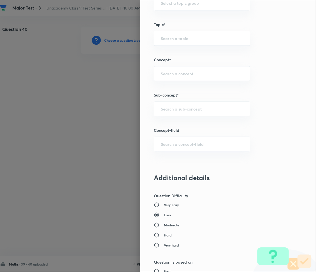
scroll to position [336, 0]
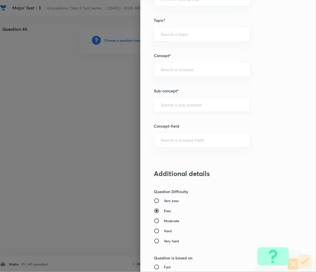
drag, startPoint x: 167, startPoint y: 101, endPoint x: 169, endPoint y: 105, distance: 4.1
click at [167, 101] on div "​" at bounding box center [202, 104] width 96 height 15
paste input "Number System"
click at [177, 118] on li "Number System Class 9" at bounding box center [196, 121] width 96 height 10
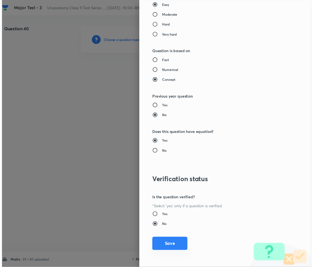
scroll to position [543, 0]
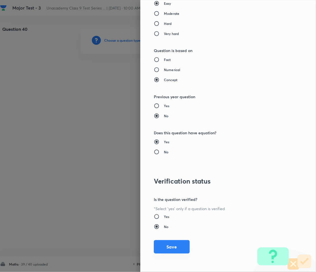
click at [166, 247] on button "Save" at bounding box center [172, 246] width 36 height 13
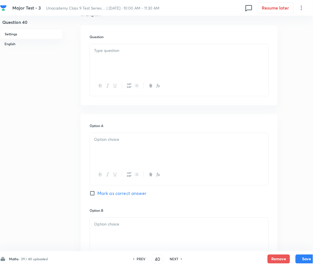
scroll to position [149, 0]
click at [103, 140] on p at bounding box center [179, 139] width 170 height 6
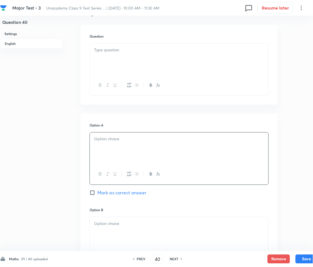
drag, startPoint x: 118, startPoint y: 47, endPoint x: 111, endPoint y: 99, distance: 52.3
click at [118, 48] on div at bounding box center [179, 59] width 179 height 31
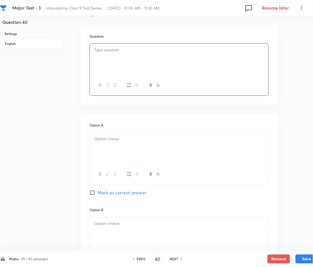
click at [128, 55] on div at bounding box center [179, 59] width 179 height 31
drag, startPoint x: 173, startPoint y: 57, endPoint x: 197, endPoint y: 63, distance: 24.9
click at [174, 53] on p at bounding box center [179, 50] width 170 height 6
click at [140, 70] on div at bounding box center [179, 59] width 179 height 31
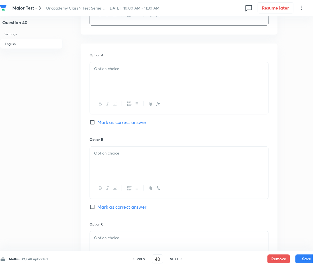
scroll to position [261, 0]
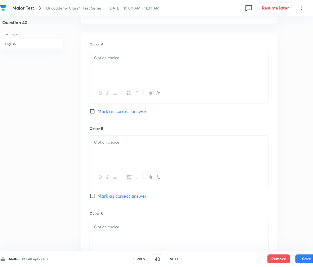
drag, startPoint x: 135, startPoint y: 69, endPoint x: 132, endPoint y: 68, distance: 2.9
click at [135, 68] on div at bounding box center [179, 66] width 179 height 31
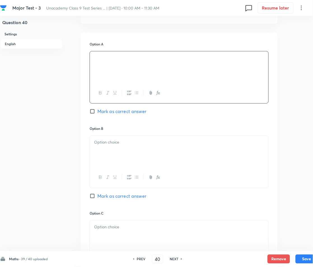
drag, startPoint x: 126, startPoint y: 134, endPoint x: 123, endPoint y: 144, distance: 10.5
click at [125, 139] on div "Option B [PERSON_NAME] as correct answer" at bounding box center [179, 168] width 179 height 84
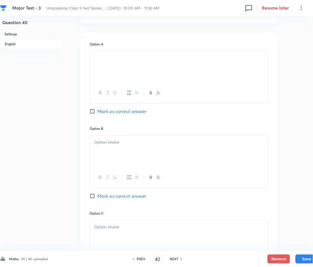
click at [123, 144] on div at bounding box center [179, 151] width 179 height 31
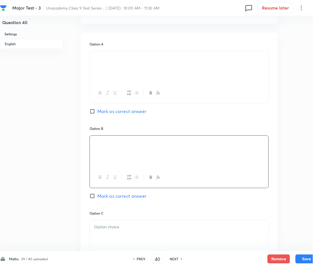
click at [105, 115] on span "Mark as correct answer" at bounding box center [121, 111] width 49 height 7
click at [97, 114] on input "Mark as correct answer" at bounding box center [94, 111] width 8 height 6
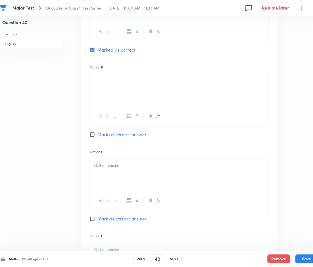
scroll to position [336, 0]
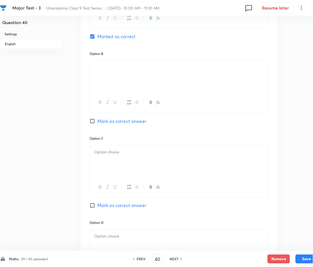
drag, startPoint x: 126, startPoint y: 149, endPoint x: 123, endPoint y: 164, distance: 15.4
click at [125, 150] on div "Option C Mark as correct answer" at bounding box center [179, 178] width 179 height 84
click at [122, 169] on div at bounding box center [179, 160] width 179 height 31
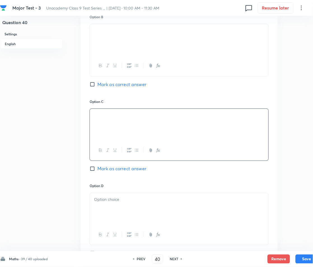
scroll to position [373, 0]
click at [114, 202] on p at bounding box center [179, 199] width 170 height 6
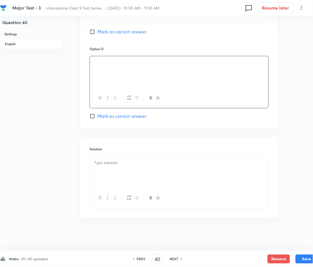
click at [109, 174] on div at bounding box center [179, 171] width 179 height 31
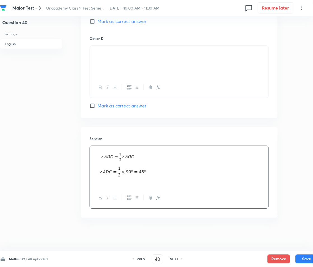
scroll to position [527, 0]
click at [306, 260] on button "Save" at bounding box center [307, 258] width 22 height 9
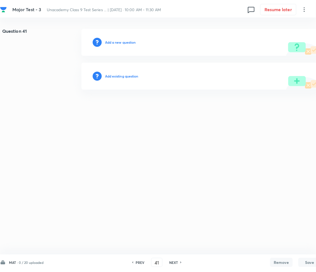
scroll to position [0, 0]
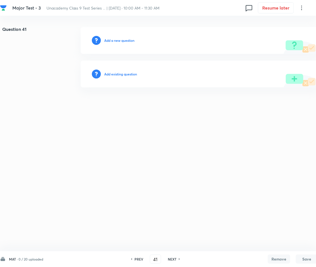
click at [115, 40] on h6 "Add a new question" at bounding box center [119, 40] width 30 height 5
click at [115, 40] on h6 "Choose a question type" at bounding box center [122, 40] width 36 height 5
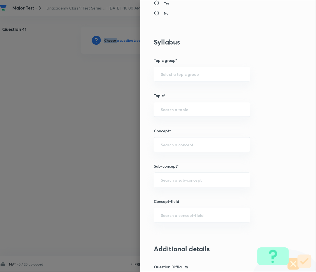
scroll to position [261, 0]
click at [172, 185] on div "​" at bounding box center [202, 179] width 96 height 15
click at [180, 180] on input "text" at bounding box center [202, 179] width 82 height 5
paste input "Number System"
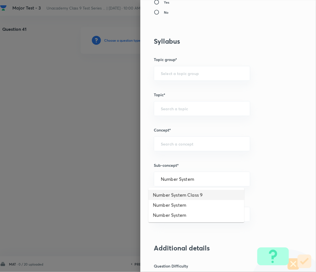
click at [192, 197] on li "Number System Class 9" at bounding box center [196, 195] width 96 height 10
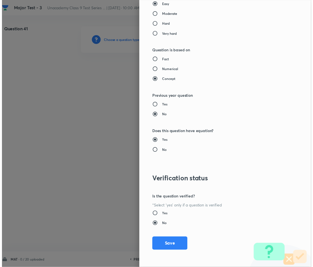
scroll to position [543, 0]
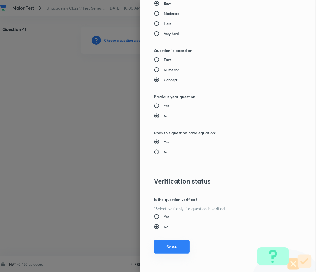
click at [170, 250] on button "Save" at bounding box center [172, 246] width 36 height 13
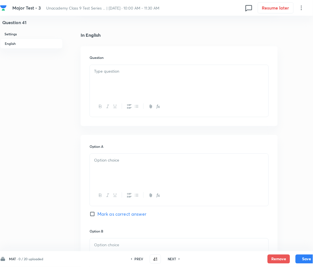
scroll to position [112, 0]
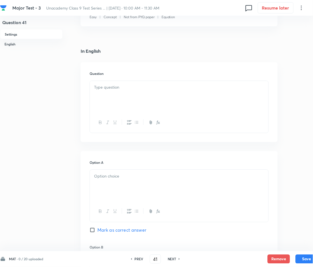
drag, startPoint x: 90, startPoint y: 113, endPoint x: 9, endPoint y: 123, distance: 81.5
click at [90, 113] on div at bounding box center [179, 122] width 179 height 20
click at [144, 94] on div at bounding box center [179, 96] width 179 height 31
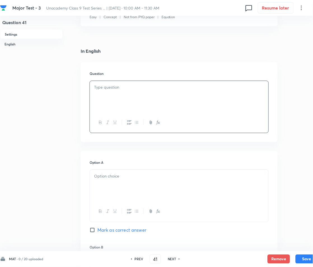
click at [151, 97] on div at bounding box center [179, 96] width 179 height 31
click at [128, 181] on div at bounding box center [179, 185] width 179 height 31
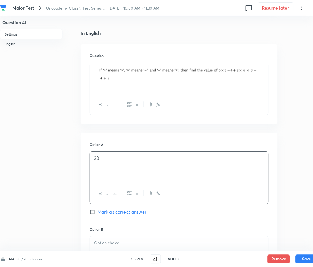
scroll to position [186, 0]
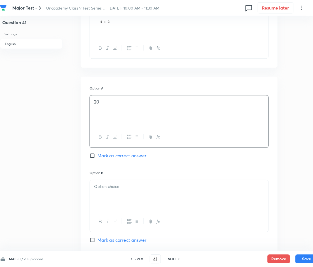
drag, startPoint x: 115, startPoint y: 189, endPoint x: 110, endPoint y: 192, distance: 5.8
click at [115, 191] on div at bounding box center [179, 195] width 179 height 31
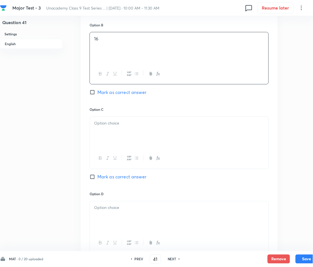
scroll to position [336, 0]
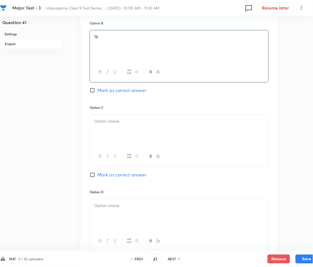
click at [119, 122] on p at bounding box center [179, 121] width 170 height 6
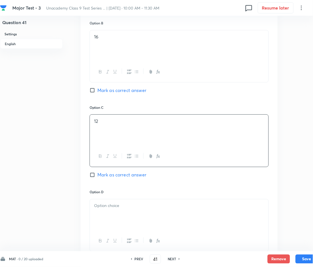
click at [112, 212] on div at bounding box center [179, 214] width 179 height 31
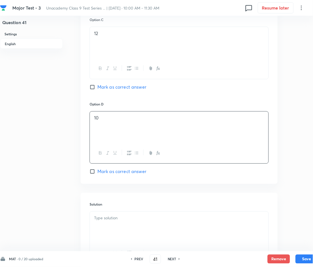
scroll to position [448, 0]
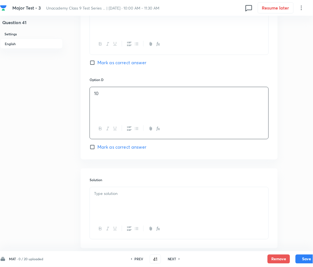
click at [107, 149] on span "Mark as correct answer" at bounding box center [121, 147] width 49 height 7
click at [97, 149] on input "Mark as correct answer" at bounding box center [94, 147] width 8 height 6
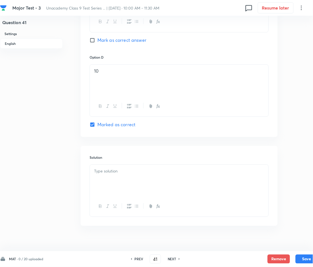
scroll to position [479, 0]
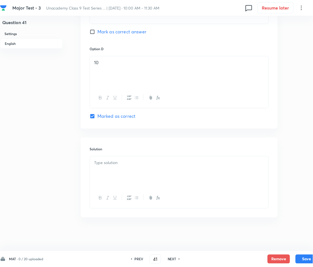
drag, startPoint x: 135, startPoint y: 147, endPoint x: 115, endPoint y: 175, distance: 34.2
click at [133, 156] on div "Solution" at bounding box center [179, 177] width 197 height 80
click at [115, 175] on div at bounding box center [179, 171] width 179 height 31
click at [110, 167] on div at bounding box center [179, 171] width 179 height 31
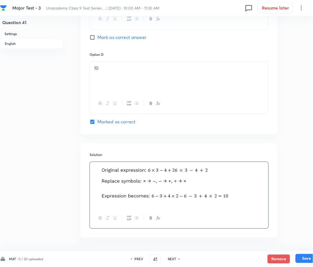
click at [307, 257] on button "Save" at bounding box center [307, 258] width 22 height 9
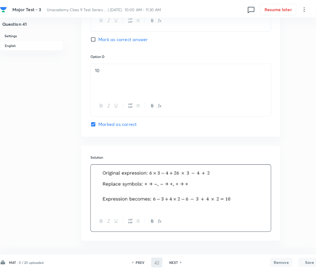
scroll to position [0, 0]
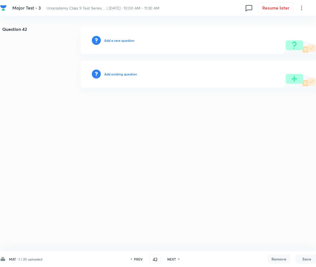
click at [123, 42] on h6 "Add a new question" at bounding box center [119, 40] width 30 height 5
click at [123, 42] on h6 "Choose a question type" at bounding box center [122, 40] width 36 height 5
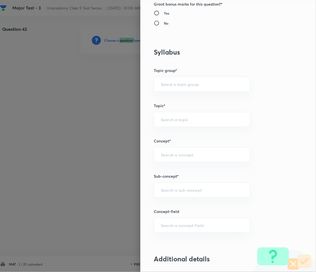
scroll to position [336, 0]
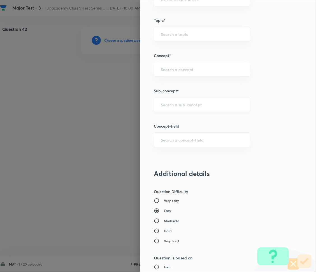
click at [167, 104] on input "text" at bounding box center [202, 104] width 82 height 5
paste input "Number System"
click at [176, 123] on li "Number System Class 9" at bounding box center [196, 121] width 96 height 10
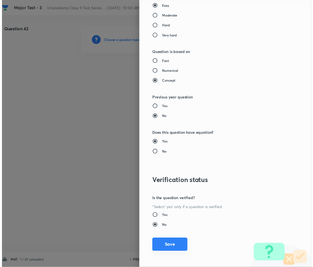
scroll to position [543, 0]
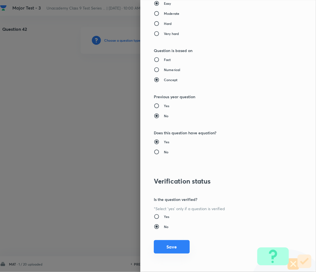
click at [165, 245] on button "Save" at bounding box center [172, 246] width 36 height 13
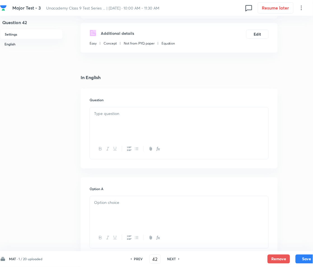
scroll to position [112, 0]
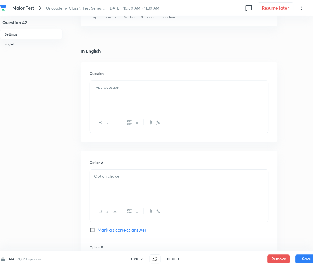
drag, startPoint x: 105, startPoint y: 74, endPoint x: 106, endPoint y: 78, distance: 4.8
click at [106, 78] on div "Question" at bounding box center [179, 102] width 197 height 80
click at [108, 83] on div at bounding box center [179, 96] width 179 height 31
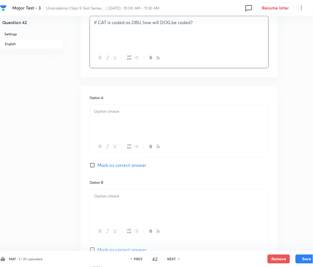
scroll to position [186, 0]
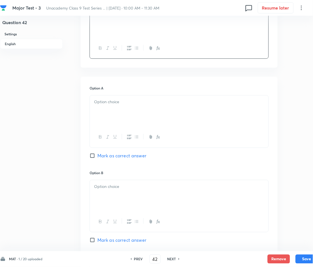
drag, startPoint x: 123, startPoint y: 92, endPoint x: 120, endPoint y: 96, distance: 6.0
click at [123, 92] on div "Option A Mark as correct answer" at bounding box center [179, 127] width 179 height 84
drag, startPoint x: 116, startPoint y: 99, endPoint x: 116, endPoint y: 102, distance: 3.4
click at [116, 99] on p at bounding box center [179, 102] width 170 height 6
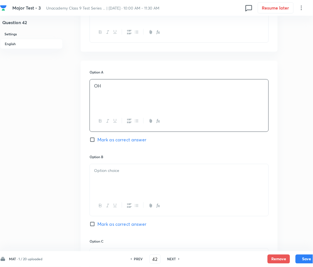
scroll to position [224, 0]
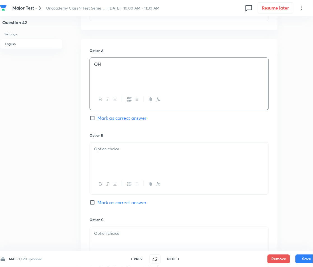
click at [113, 161] on div at bounding box center [179, 157] width 179 height 31
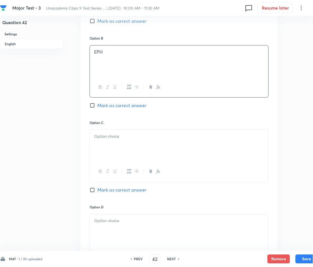
scroll to position [336, 0]
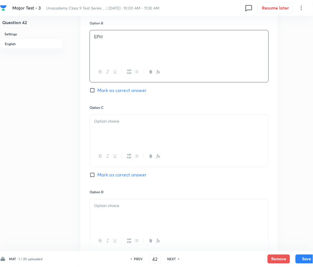
click at [111, 133] on div at bounding box center [179, 130] width 179 height 31
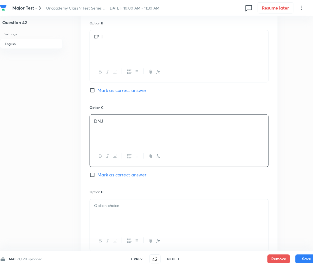
click at [128, 207] on p at bounding box center [179, 205] width 170 height 6
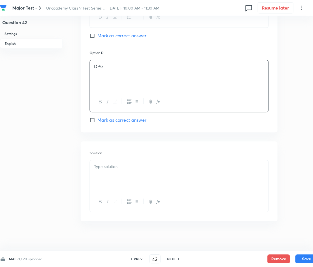
scroll to position [479, 0]
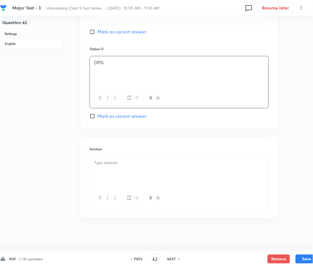
click at [115, 168] on div at bounding box center [179, 171] width 179 height 31
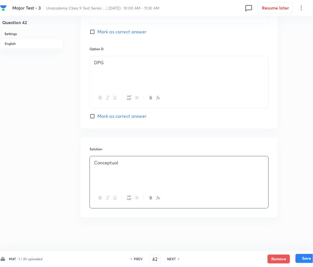
click at [299, 256] on button "Save" at bounding box center [307, 258] width 22 height 9
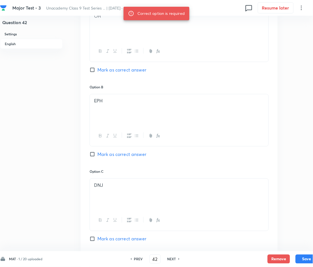
scroll to position [255, 0]
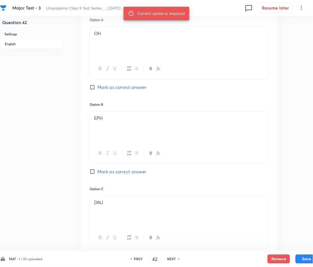
click at [94, 172] on input "Mark as correct answer" at bounding box center [94, 172] width 8 height 6
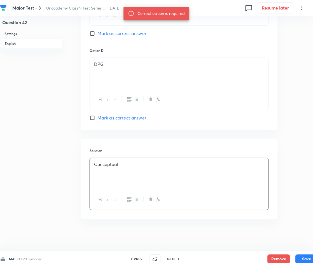
scroll to position [479, 0]
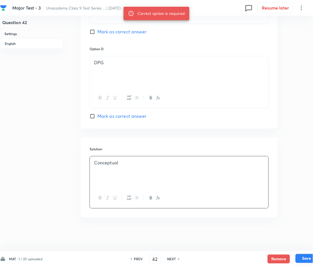
click at [305, 259] on button "Save" at bounding box center [307, 258] width 22 height 9
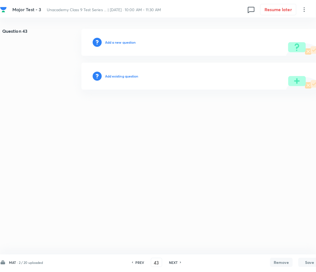
scroll to position [0, 0]
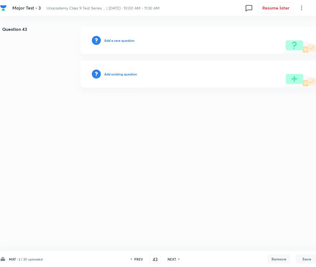
click at [113, 42] on h6 "Add a new question" at bounding box center [119, 40] width 30 height 5
click at [113, 42] on h6 "Choose a question type" at bounding box center [122, 40] width 36 height 5
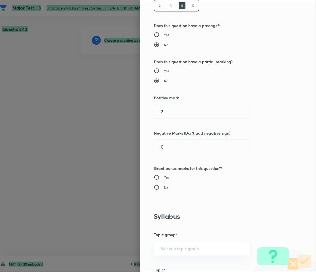
scroll to position [186, 0]
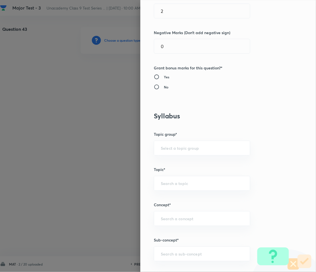
click at [182, 233] on div "Question settings Question type* Multiple choice correct Number of options* 2 3…" at bounding box center [228, 136] width 176 height 272
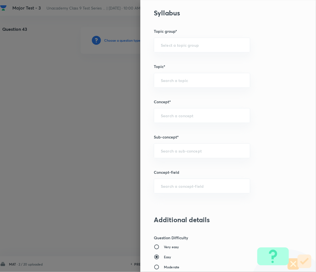
scroll to position [298, 0]
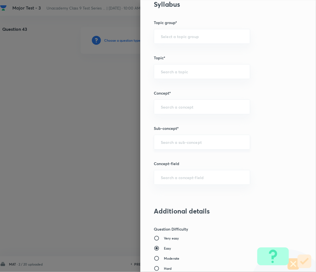
click at [172, 142] on input "text" at bounding box center [202, 141] width 82 height 5
paste input "Number System"
drag, startPoint x: 189, startPoint y: 157, endPoint x: 190, endPoint y: 164, distance: 7.7
click at [189, 157] on li "Number System Class 9" at bounding box center [196, 158] width 96 height 10
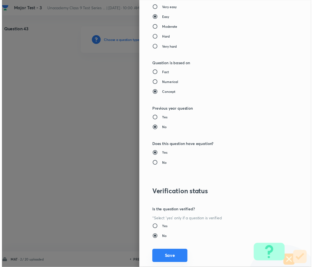
scroll to position [543, 0]
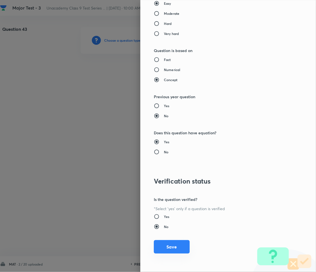
drag, startPoint x: 168, startPoint y: 247, endPoint x: 166, endPoint y: 250, distance: 3.4
click at [168, 247] on button "Save" at bounding box center [172, 246] width 36 height 13
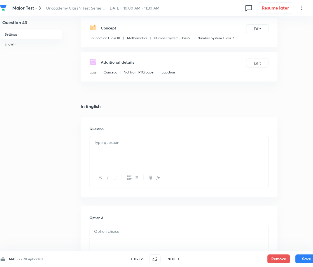
scroll to position [74, 0]
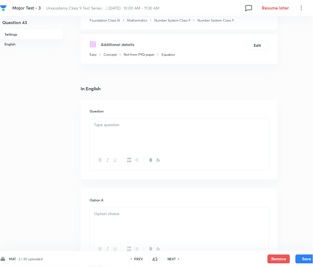
click at [122, 127] on p at bounding box center [179, 125] width 170 height 6
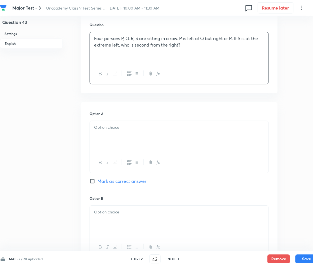
scroll to position [186, 0]
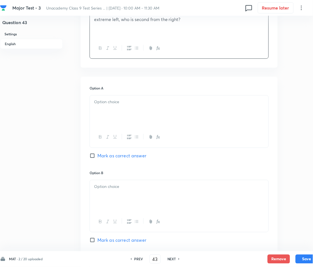
click at [114, 104] on p at bounding box center [179, 102] width 170 height 6
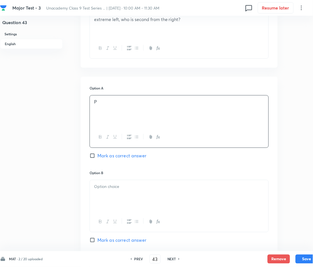
click at [120, 192] on div at bounding box center [179, 195] width 179 height 31
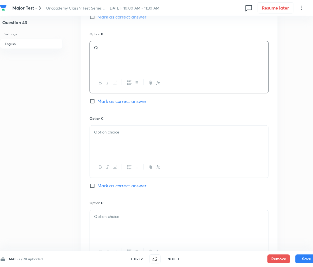
scroll to position [336, 0]
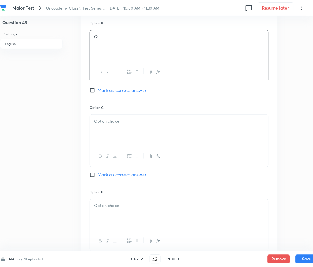
click at [102, 123] on p at bounding box center [179, 121] width 170 height 6
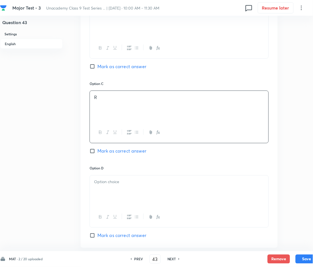
scroll to position [448, 0]
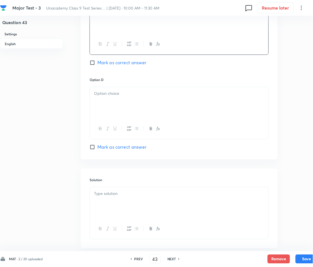
drag, startPoint x: 127, startPoint y: 99, endPoint x: 97, endPoint y: 106, distance: 31.6
click at [127, 102] on div at bounding box center [179, 102] width 179 height 31
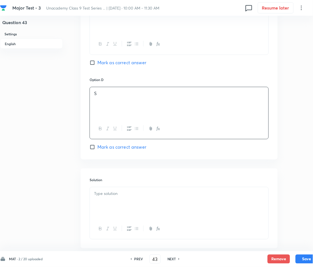
click at [117, 186] on div "Solution" at bounding box center [179, 208] width 197 height 80
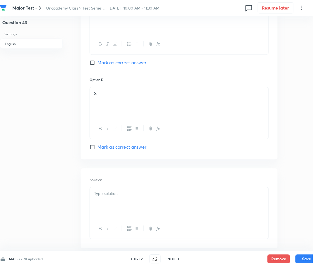
click at [119, 192] on p at bounding box center [179, 193] width 170 height 6
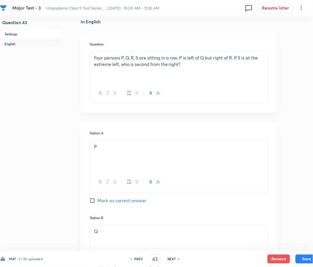
scroll to position [143, 0]
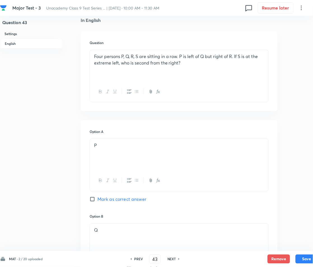
click at [98, 199] on span "Mark as correct answer" at bounding box center [121, 199] width 49 height 7
click at [97, 199] on input "Mark as correct answer" at bounding box center [94, 199] width 8 height 6
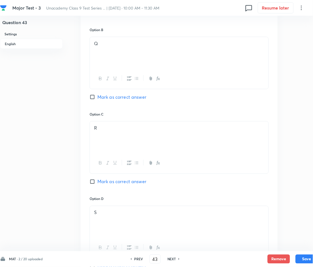
scroll to position [330, 0]
drag, startPoint x: 305, startPoint y: 256, endPoint x: 295, endPoint y: 253, distance: 10.5
click at [305, 257] on button "Save" at bounding box center [307, 258] width 22 height 9
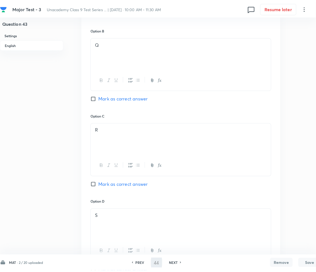
scroll to position [0, 0]
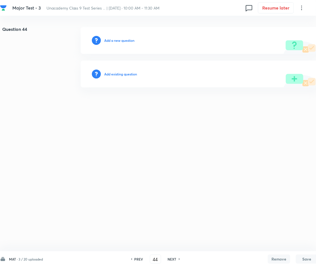
click at [116, 39] on h6 "Add a new question" at bounding box center [119, 40] width 30 height 5
click at [116, 40] on h6 "Choose a question type" at bounding box center [122, 40] width 36 height 5
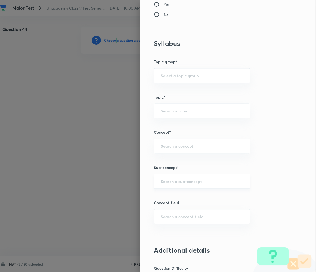
scroll to position [261, 0]
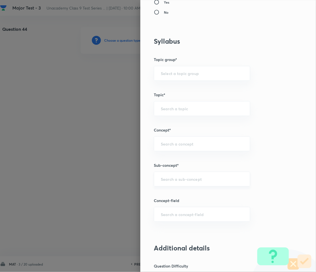
click at [177, 178] on input "text" at bounding box center [202, 179] width 82 height 5
paste input "Number System"
click at [181, 192] on li "Number System Class 9" at bounding box center [196, 195] width 96 height 10
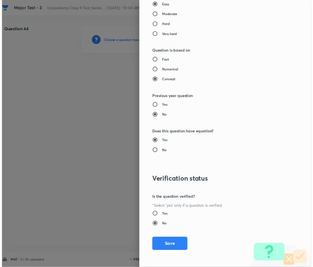
scroll to position [543, 0]
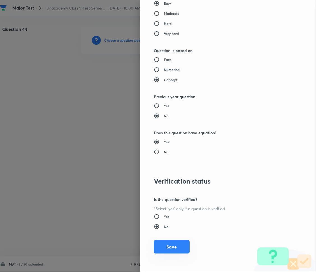
click at [168, 244] on button "Save" at bounding box center [172, 246] width 36 height 13
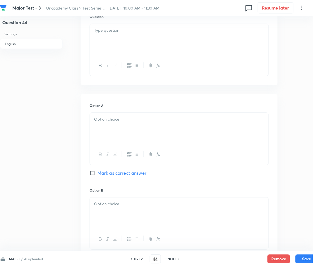
scroll to position [149, 0]
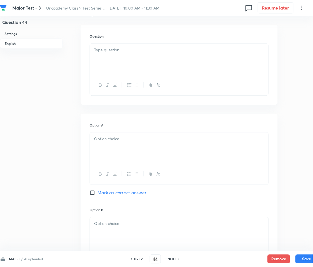
click at [136, 142] on p at bounding box center [179, 139] width 170 height 6
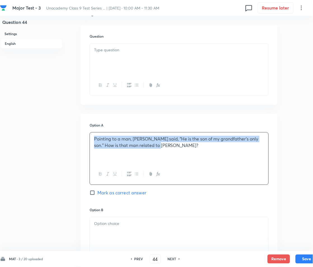
drag, startPoint x: 161, startPoint y: 145, endPoint x: 86, endPoint y: 134, distance: 76.1
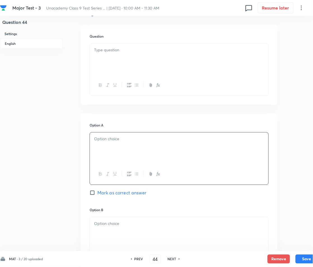
click at [116, 48] on p at bounding box center [179, 50] width 170 height 6
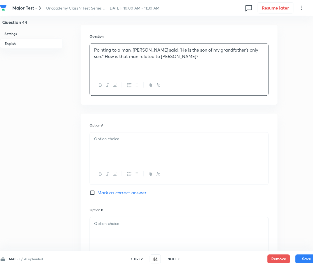
click at [122, 147] on div at bounding box center [179, 147] width 179 height 31
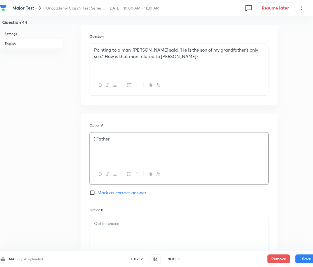
click at [99, 140] on p ") Father" at bounding box center [179, 139] width 170 height 6
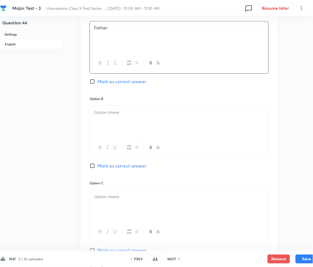
scroll to position [261, 0]
click at [120, 123] on div at bounding box center [179, 120] width 179 height 31
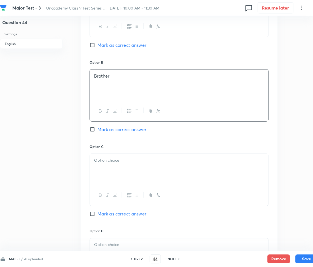
scroll to position [298, 0]
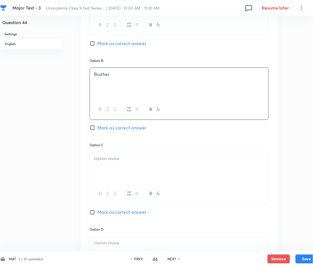
click at [109, 129] on span "Mark as correct answer" at bounding box center [121, 127] width 49 height 7
click at [97, 129] on input "Mark as correct answer" at bounding box center [94, 128] width 8 height 6
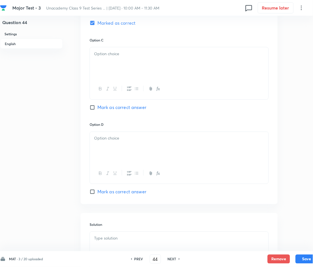
scroll to position [410, 0]
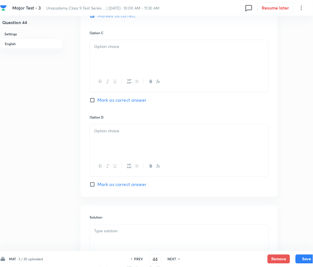
click at [113, 53] on div at bounding box center [179, 55] width 179 height 31
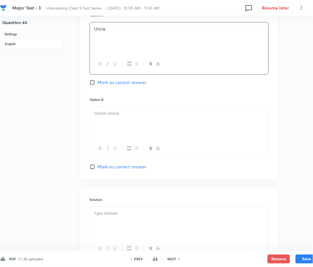
scroll to position [479, 0]
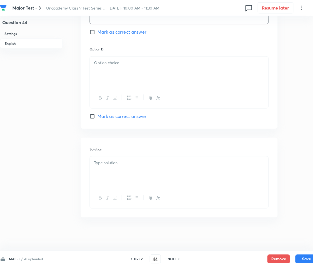
drag, startPoint x: 112, startPoint y: 54, endPoint x: 114, endPoint y: 66, distance: 11.9
click at [114, 60] on div "Option D [PERSON_NAME] as correct answer" at bounding box center [179, 83] width 179 height 73
click at [115, 67] on div at bounding box center [179, 72] width 179 height 31
click at [122, 60] on p at bounding box center [179, 63] width 170 height 6
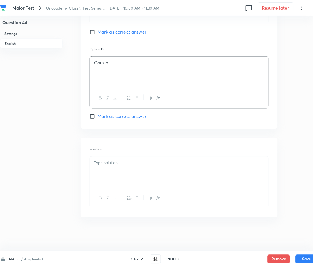
click at [133, 163] on p at bounding box center [179, 163] width 170 height 6
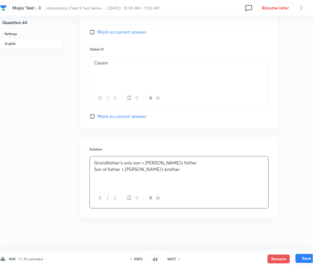
click at [307, 256] on button "Save" at bounding box center [307, 258] width 22 height 9
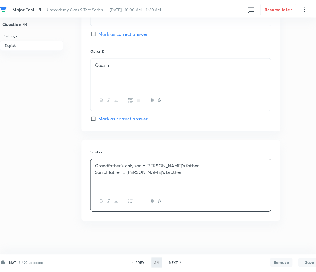
scroll to position [0, 0]
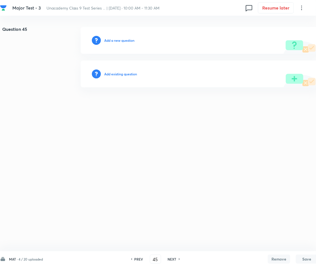
click at [124, 40] on h6 "Add a new question" at bounding box center [119, 40] width 30 height 5
click at [124, 40] on h6 "Choose a question type" at bounding box center [122, 40] width 36 height 5
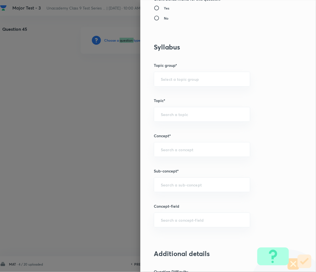
scroll to position [261, 0]
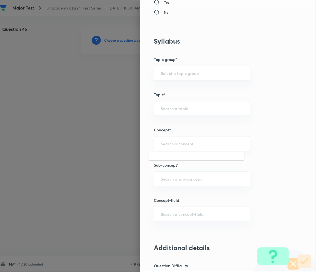
click at [174, 143] on input "text" at bounding box center [202, 143] width 82 height 5
paste input "Number System"
drag, startPoint x: 176, startPoint y: 148, endPoint x: 133, endPoint y: 151, distance: 42.7
click at [140, 149] on div "Question settings Question type* Multiple choice correct Number of options* 2 3…" at bounding box center [228, 136] width 176 height 272
click at [174, 176] on div "​" at bounding box center [202, 179] width 96 height 15
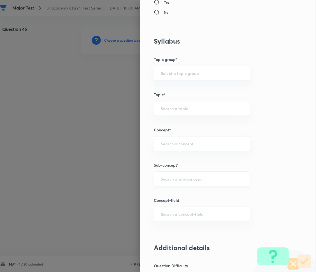
click at [172, 181] on input "text" at bounding box center [202, 179] width 82 height 5
paste input "Number System"
click at [185, 198] on li "Number System Class 9" at bounding box center [196, 195] width 96 height 10
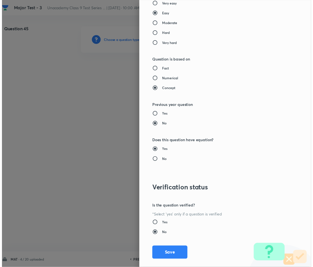
scroll to position [543, 0]
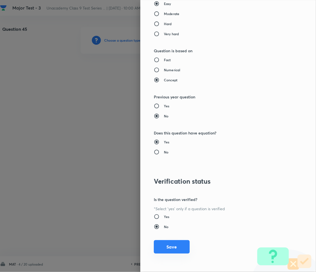
drag, startPoint x: 174, startPoint y: 246, endPoint x: 158, endPoint y: 250, distance: 17.0
click at [173, 246] on button "Save" at bounding box center [172, 247] width 36 height 13
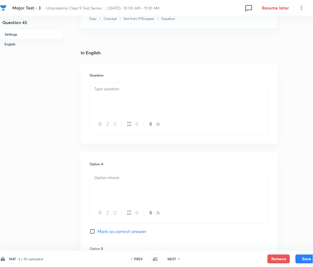
scroll to position [112, 0]
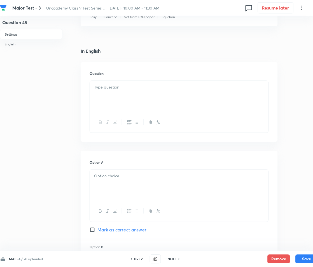
click at [131, 88] on p at bounding box center [179, 87] width 170 height 6
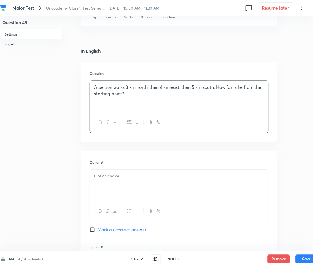
drag, startPoint x: 127, startPoint y: 181, endPoint x: 110, endPoint y: 180, distance: 17.4
click at [127, 181] on div at bounding box center [179, 185] width 179 height 31
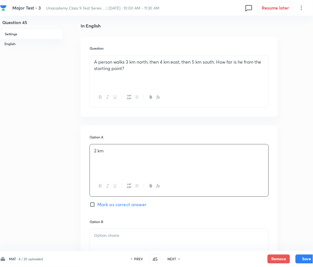
scroll to position [224, 0]
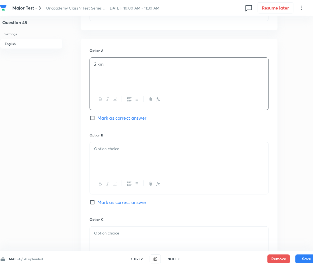
click at [104, 150] on p at bounding box center [179, 149] width 170 height 6
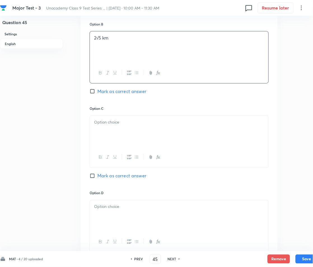
scroll to position [373, 0]
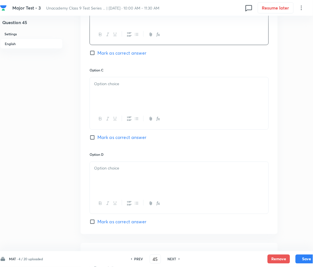
click at [111, 88] on div at bounding box center [179, 92] width 179 height 31
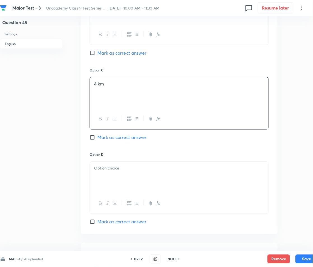
click at [116, 172] on div at bounding box center [179, 177] width 179 height 31
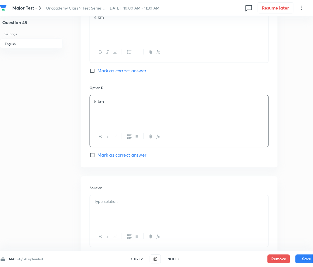
scroll to position [448, 0]
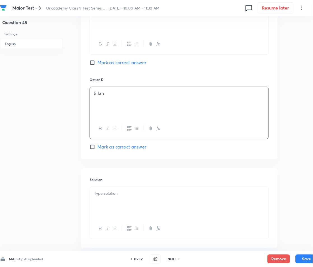
click at [129, 195] on p at bounding box center [179, 193] width 170 height 6
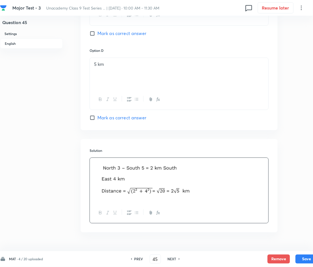
scroll to position [479, 0]
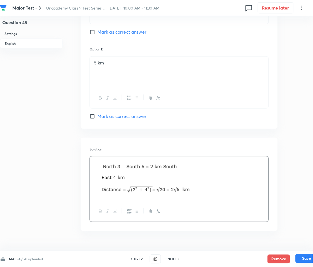
click at [303, 257] on button "Save" at bounding box center [307, 258] width 22 height 9
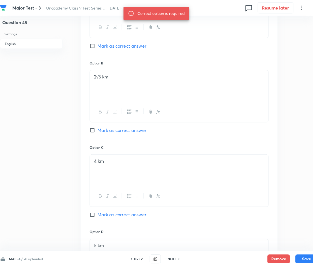
scroll to position [292, 0]
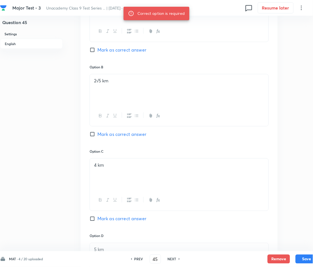
click at [100, 133] on span "Mark as correct answer" at bounding box center [121, 134] width 49 height 7
click at [97, 133] on input "Mark as correct answer" at bounding box center [94, 134] width 8 height 6
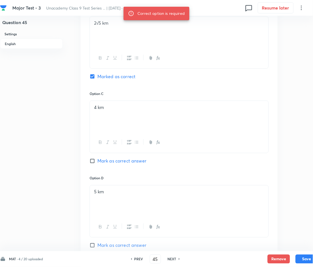
scroll to position [441, 0]
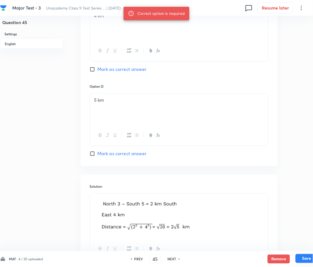
click at [303, 257] on button "Save" at bounding box center [307, 258] width 22 height 9
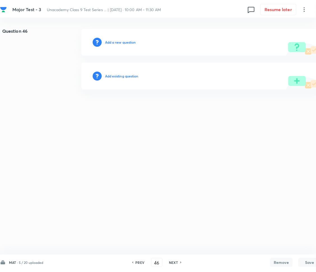
scroll to position [0, 0]
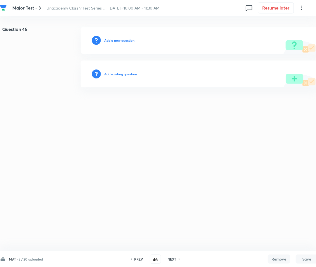
click at [121, 38] on h6 "Add a new question" at bounding box center [119, 40] width 30 height 5
click at [121, 38] on h6 "Choose a question type" at bounding box center [122, 40] width 36 height 5
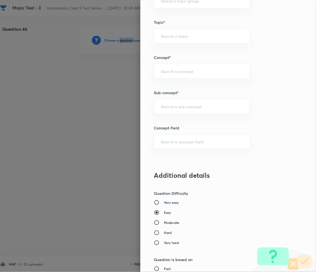
scroll to position [336, 0]
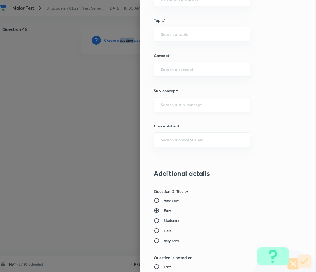
click at [165, 108] on div "​" at bounding box center [202, 104] width 96 height 15
click at [172, 101] on div "​" at bounding box center [202, 104] width 96 height 15
paste input "Number System"
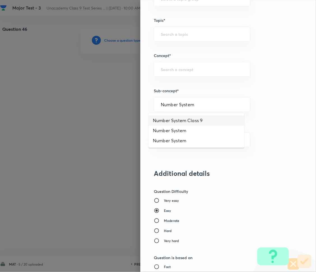
click at [187, 123] on li "Number System Class 9" at bounding box center [196, 121] width 96 height 10
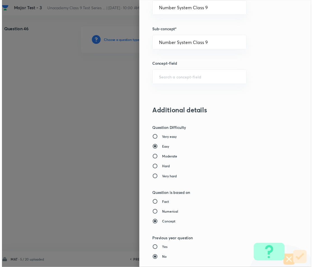
scroll to position [543, 0]
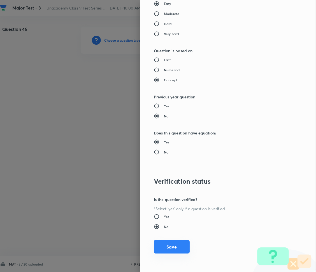
click at [167, 246] on button "Save" at bounding box center [172, 247] width 36 height 13
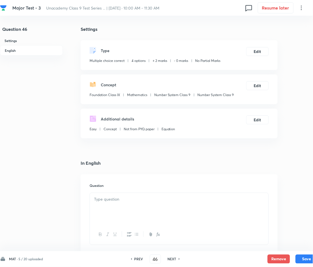
click at [129, 193] on div at bounding box center [179, 208] width 179 height 31
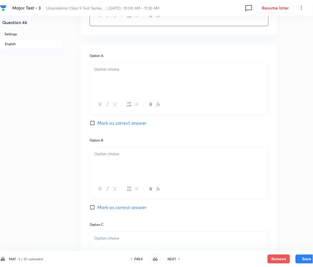
scroll to position [261, 0]
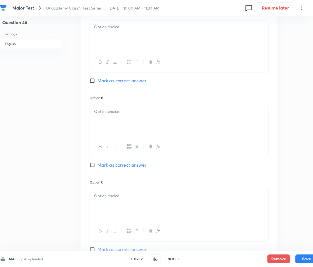
click at [113, 35] on div at bounding box center [179, 35] width 179 height 31
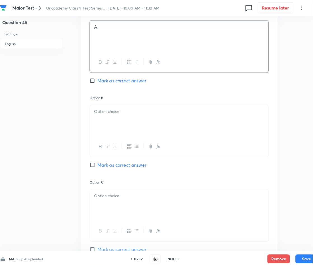
click at [123, 115] on div at bounding box center [179, 120] width 179 height 31
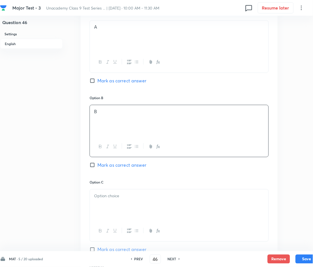
click at [127, 210] on div at bounding box center [179, 204] width 179 height 31
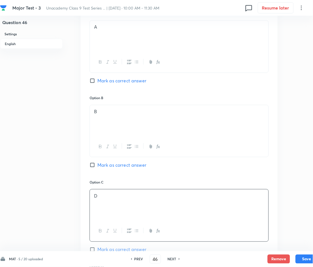
click at [1, 186] on div "Question 46 Settings English" at bounding box center [31, 112] width 63 height 692
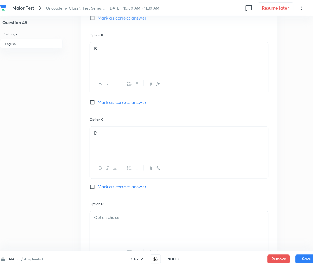
scroll to position [336, 0]
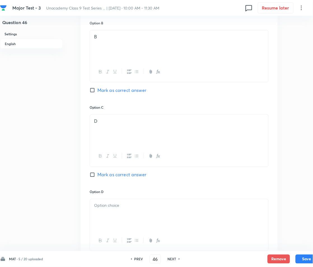
click at [118, 208] on p at bounding box center [179, 205] width 170 height 6
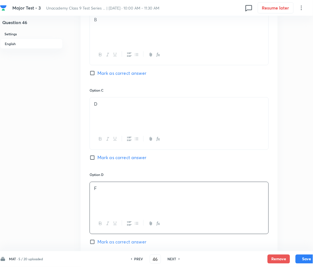
scroll to position [410, 0]
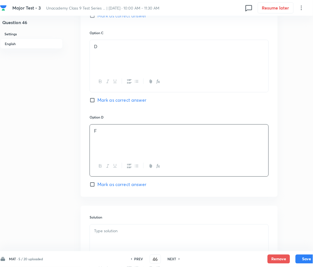
click at [101, 101] on span "Mark as correct answer" at bounding box center [121, 100] width 49 height 7
click at [97, 101] on input "Mark as correct answer" at bounding box center [94, 100] width 8 height 6
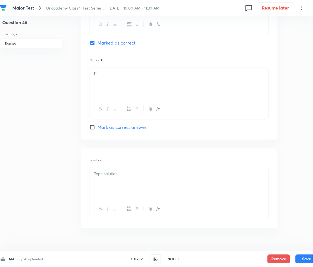
scroll to position [479, 0]
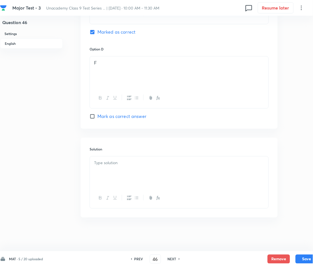
click at [137, 168] on div at bounding box center [179, 172] width 179 height 31
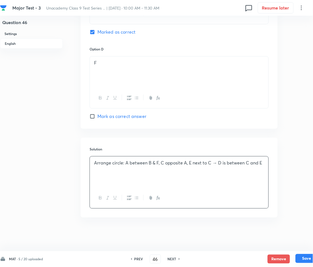
click at [305, 256] on button "Save" at bounding box center [307, 258] width 22 height 9
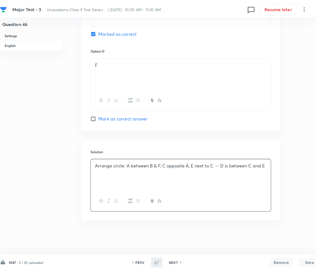
scroll to position [0, 0]
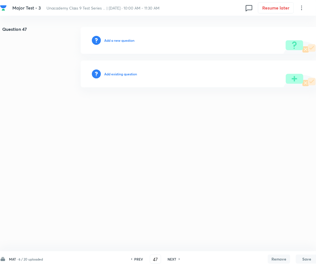
click at [116, 41] on h6 "Add a new question" at bounding box center [119, 40] width 30 height 5
click at [116, 41] on h6 "Choose a question type" at bounding box center [122, 40] width 36 height 5
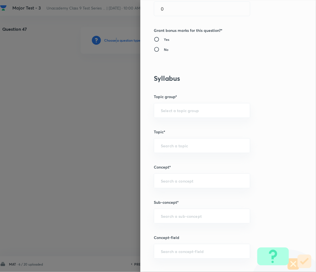
drag, startPoint x: 172, startPoint y: 223, endPoint x: 172, endPoint y: 228, distance: 4.8
click at [173, 223] on div "​" at bounding box center [202, 216] width 96 height 15
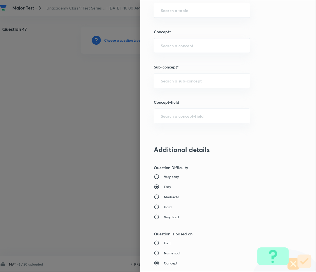
scroll to position [373, 0]
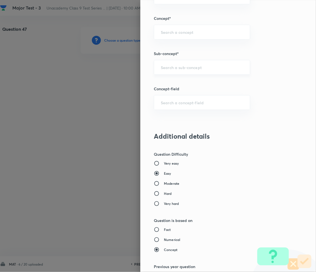
click at [168, 65] on input "text" at bounding box center [202, 67] width 82 height 5
paste input "Number System"
click at [182, 84] on li "Number System Class 9" at bounding box center [196, 83] width 96 height 10
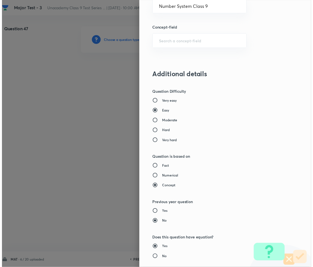
scroll to position [543, 0]
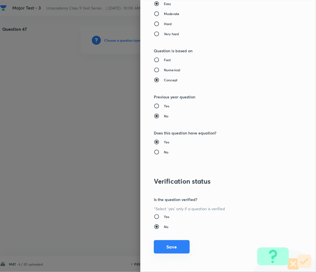
click at [163, 246] on button "Save" at bounding box center [172, 247] width 36 height 13
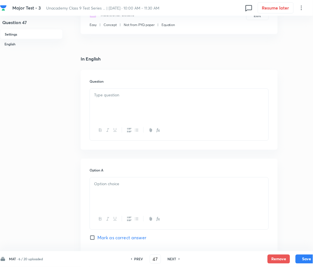
scroll to position [112, 0]
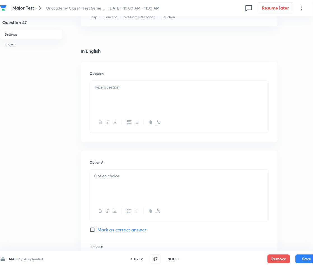
click at [121, 90] on p at bounding box center [179, 87] width 170 height 6
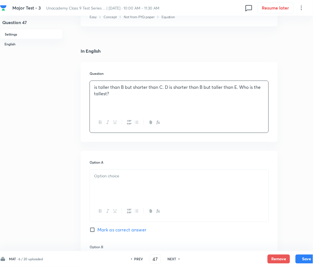
click at [94, 87] on p "is taller than B but shorter than C. D is shorter than B but taller than E. Who…" at bounding box center [179, 90] width 170 height 13
drag, startPoint x: 117, startPoint y: 178, endPoint x: 102, endPoint y: 180, distance: 14.8
click at [117, 178] on p at bounding box center [179, 176] width 170 height 6
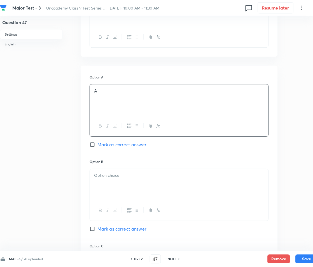
scroll to position [224, 0]
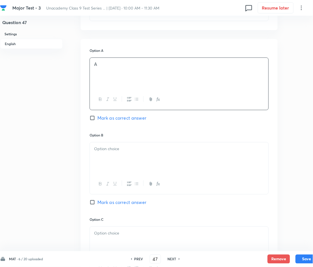
click at [120, 160] on div at bounding box center [179, 157] width 179 height 31
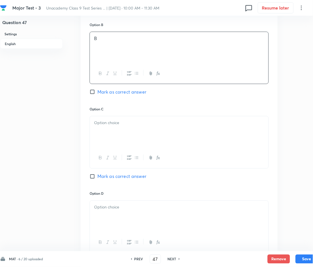
scroll to position [336, 0]
click at [118, 125] on div at bounding box center [179, 130] width 179 height 31
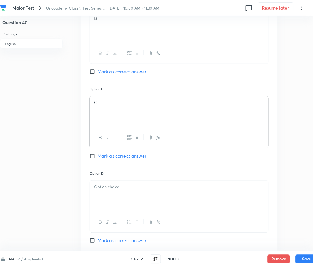
scroll to position [448, 0]
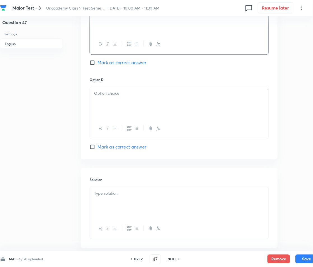
drag, startPoint x: 114, startPoint y: 107, endPoint x: 111, endPoint y: 107, distance: 3.1
click at [114, 107] on div at bounding box center [179, 102] width 179 height 31
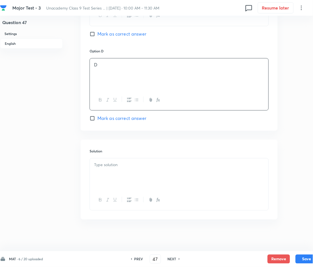
scroll to position [479, 0]
click at [126, 168] on div at bounding box center [179, 172] width 179 height 31
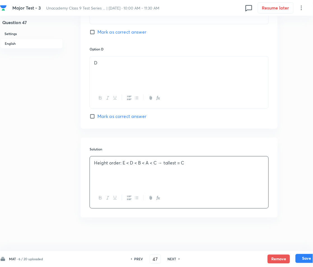
click at [304, 256] on button "Save" at bounding box center [307, 258] width 22 height 9
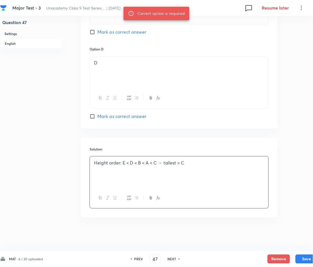
click at [99, 30] on span "Mark as correct answer" at bounding box center [121, 32] width 49 height 7
click at [97, 30] on input "Mark as correct answer" at bounding box center [94, 32] width 8 height 6
click at [312, 257] on button "Save" at bounding box center [307, 258] width 22 height 9
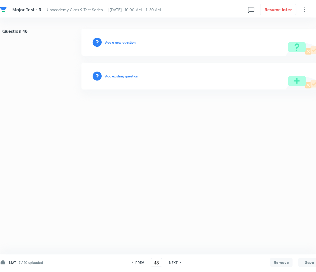
scroll to position [0, 0]
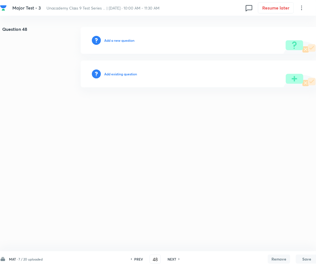
click at [120, 40] on h6 "Add a new question" at bounding box center [119, 40] width 30 height 5
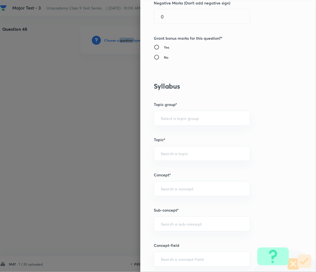
scroll to position [298, 0]
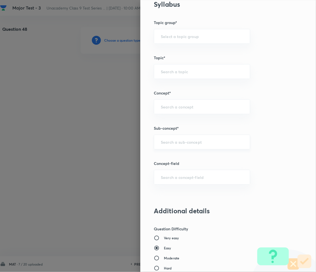
click at [181, 144] on input "text" at bounding box center [202, 141] width 82 height 5
paste input "Number System"
click at [173, 158] on li "Number System Class 9" at bounding box center [196, 158] width 96 height 10
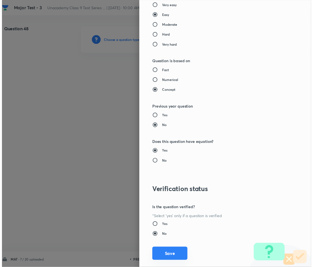
scroll to position [543, 0]
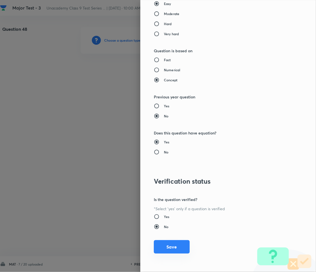
click at [161, 248] on button "Save" at bounding box center [172, 247] width 36 height 13
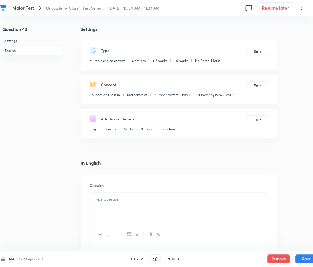
click at [112, 112] on div "Additional details Easy Concept Not from PYQ paper Equation Edit" at bounding box center [179, 124] width 197 height 30
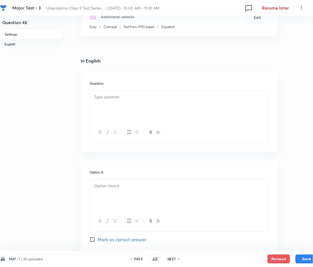
scroll to position [74, 0]
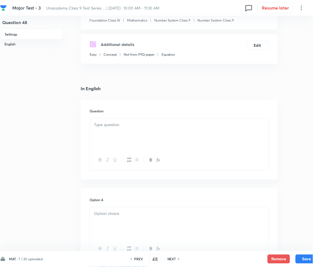
click at [122, 136] on div at bounding box center [179, 133] width 179 height 31
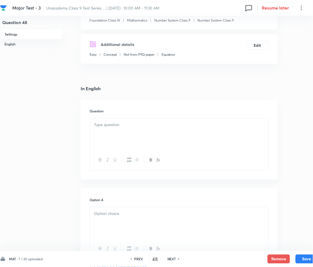
click at [122, 135] on div at bounding box center [179, 133] width 179 height 31
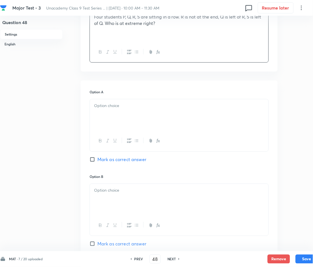
scroll to position [186, 0]
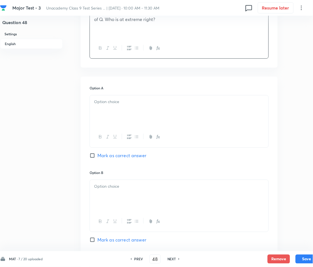
click at [111, 105] on p at bounding box center [179, 102] width 170 height 6
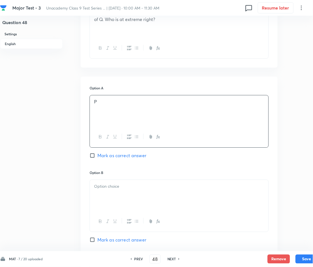
click at [123, 197] on div at bounding box center [179, 195] width 179 height 31
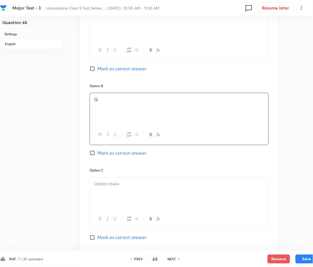
scroll to position [298, 0]
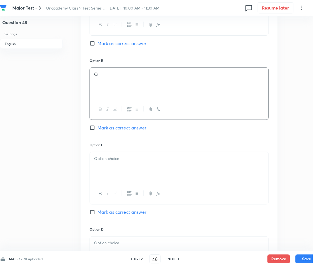
click at [103, 173] on div at bounding box center [179, 167] width 179 height 31
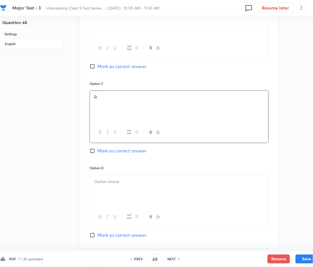
scroll to position [373, 0]
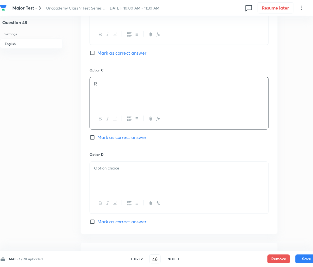
click at [121, 187] on div at bounding box center [179, 177] width 179 height 31
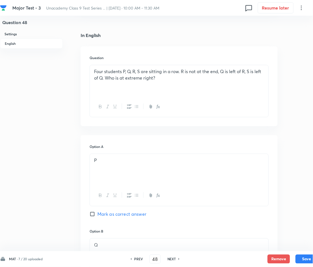
scroll to position [149, 0]
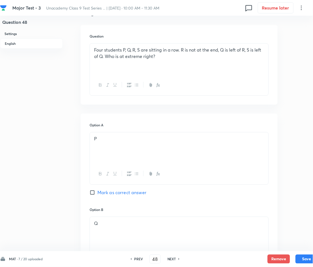
click at [98, 193] on span "Mark as correct answer" at bounding box center [121, 192] width 49 height 7
click at [97, 193] on input "Mark as correct answer" at bounding box center [94, 193] width 8 height 6
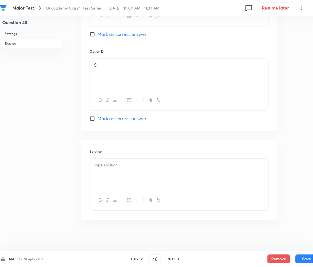
scroll to position [479, 0]
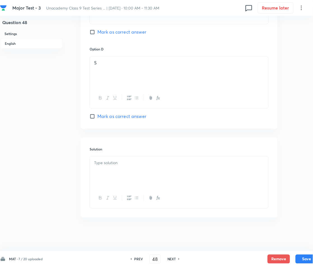
click at [103, 170] on div at bounding box center [179, 172] width 179 height 31
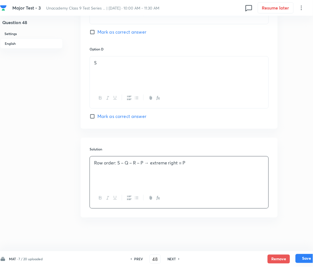
click at [304, 259] on button "Save" at bounding box center [307, 258] width 22 height 9
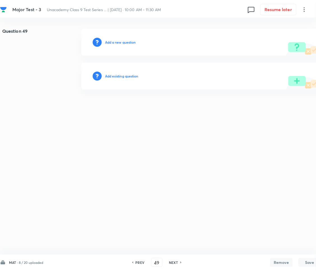
scroll to position [0, 0]
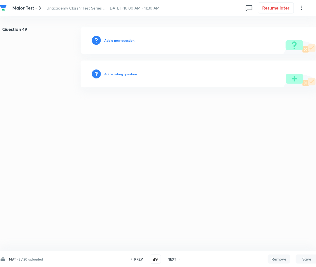
click at [117, 39] on h6 "Add a new question" at bounding box center [119, 40] width 30 height 5
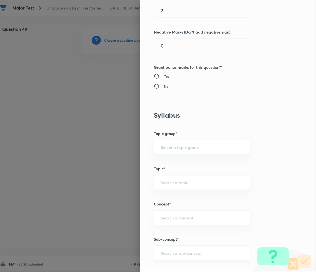
scroll to position [261, 0]
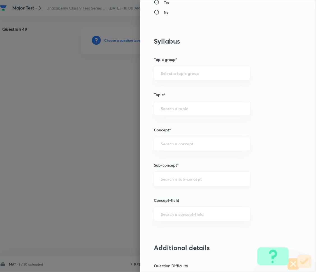
click at [172, 186] on div "​" at bounding box center [202, 179] width 96 height 15
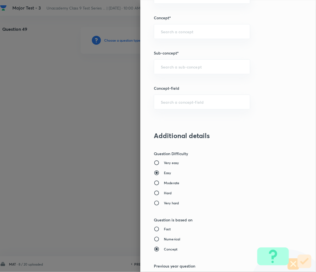
scroll to position [373, 0]
click at [162, 68] on input "text" at bounding box center [202, 67] width 82 height 5
paste input "Mathematical Operations"
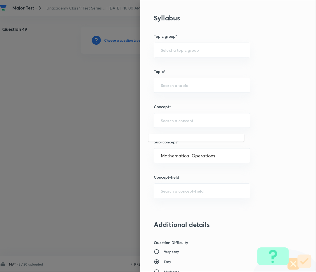
scroll to position [261, 0]
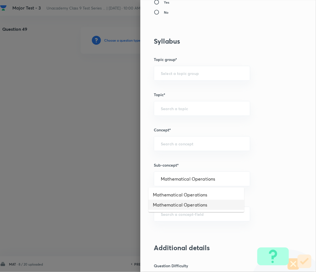
click at [181, 206] on li "Mathematical Operations" at bounding box center [196, 205] width 96 height 10
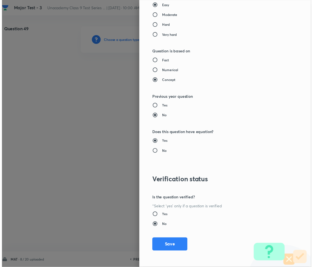
scroll to position [543, 0]
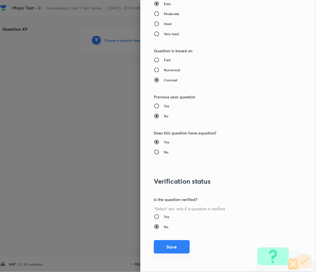
click at [164, 249] on button "Save" at bounding box center [172, 247] width 36 height 13
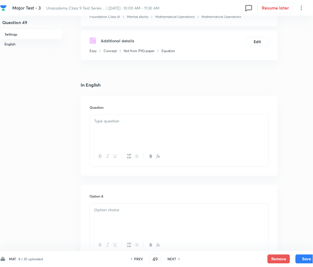
scroll to position [112, 0]
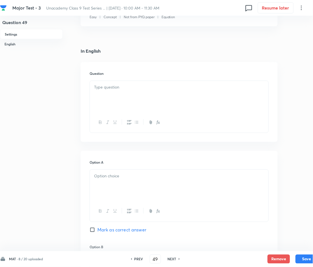
click at [108, 85] on p at bounding box center [179, 87] width 170 height 6
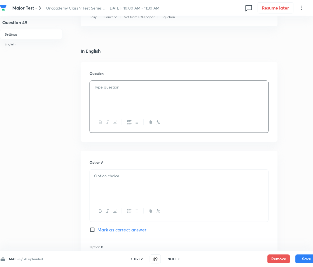
click at [120, 124] on div at bounding box center [179, 122] width 179 height 20
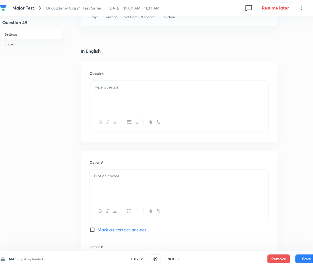
click at [121, 83] on div at bounding box center [179, 96] width 179 height 31
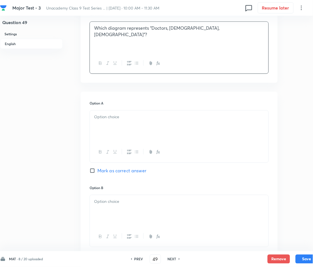
scroll to position [186, 0]
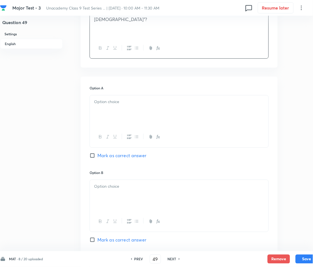
click at [131, 98] on div at bounding box center [179, 110] width 179 height 31
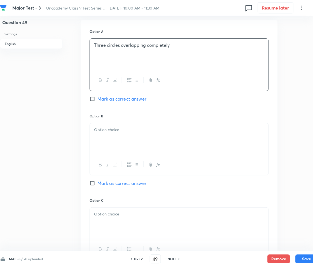
scroll to position [261, 0]
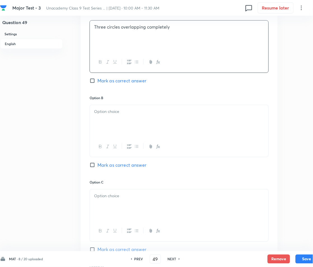
drag, startPoint x: 135, startPoint y: 106, endPoint x: 132, endPoint y: 116, distance: 10.3
click at [135, 109] on div at bounding box center [179, 120] width 179 height 31
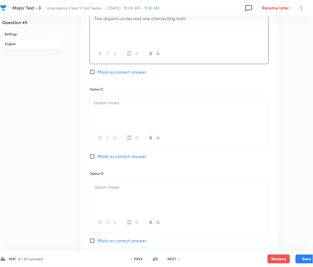
scroll to position [373, 0]
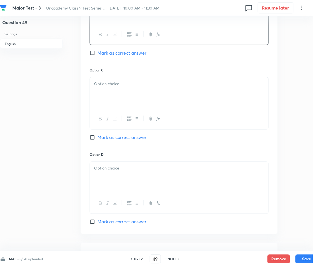
click at [134, 94] on div at bounding box center [179, 92] width 179 height 31
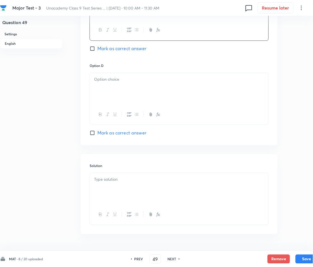
scroll to position [479, 0]
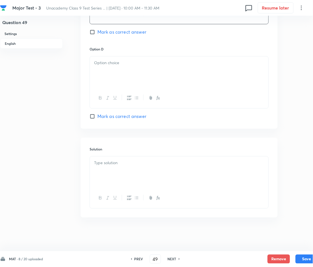
click at [133, 172] on div at bounding box center [179, 172] width 179 height 31
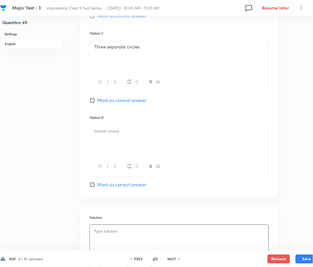
scroll to position [404, 0]
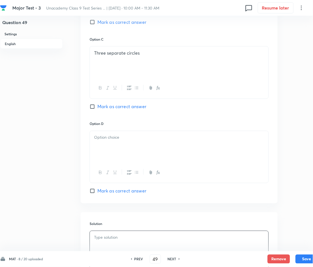
click at [122, 141] on div at bounding box center [179, 146] width 179 height 31
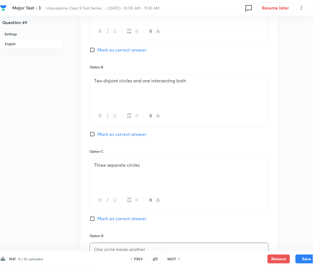
click at [99, 133] on span "Mark as correct answer" at bounding box center [121, 134] width 49 height 7
click at [97, 133] on input "Mark as correct answer" at bounding box center [94, 134] width 8 height 6
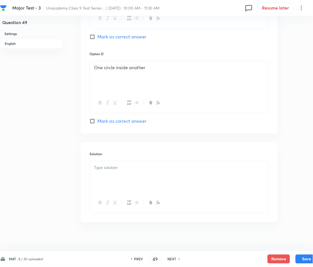
scroll to position [479, 0]
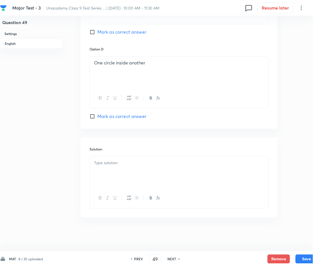
click at [129, 175] on div at bounding box center [179, 172] width 179 height 31
drag, startPoint x: 136, startPoint y: 175, endPoint x: 133, endPoint y: 174, distance: 3.8
click at [137, 175] on div at bounding box center [179, 172] width 179 height 31
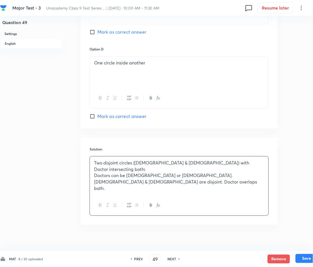
click at [307, 259] on button "Save" at bounding box center [307, 258] width 22 height 9
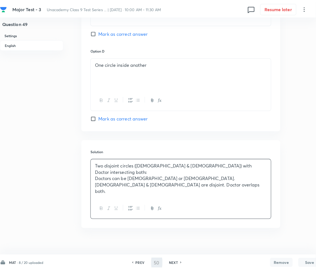
scroll to position [0, 0]
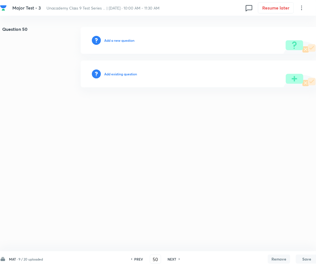
click at [114, 36] on div "Add a new question" at bounding box center [199, 40] width 237 height 27
click at [114, 43] on h6 "Add a new question" at bounding box center [119, 40] width 30 height 5
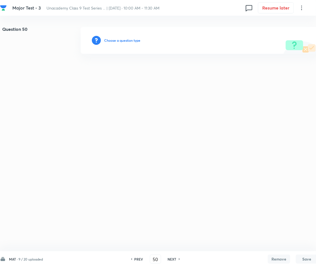
click at [114, 43] on h6 "Choose a question type" at bounding box center [122, 40] width 36 height 5
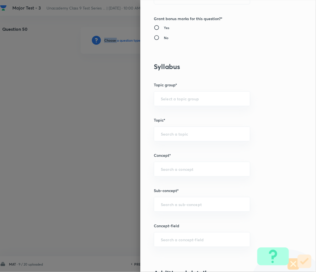
scroll to position [261, 0]
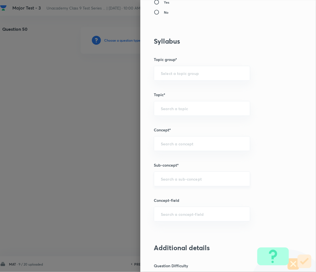
click at [173, 178] on input "text" at bounding box center [202, 179] width 82 height 5
paste input "Mathematical Operations"
click at [186, 198] on li "Mathematical Operations" at bounding box center [196, 195] width 96 height 10
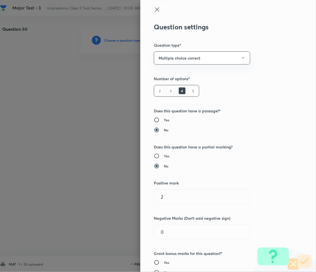
scroll to position [0, 0]
click at [155, 9] on icon at bounding box center [157, 10] width 4 height 4
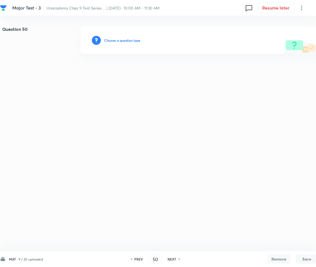
click at [123, 46] on div "Choose a question type" at bounding box center [199, 40] width 237 height 27
click at [120, 41] on h6 "Choose a question type" at bounding box center [122, 40] width 36 height 5
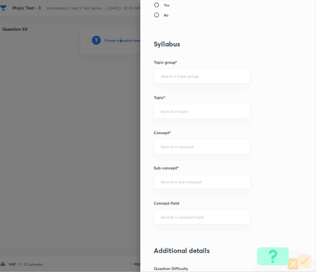
scroll to position [261, 0]
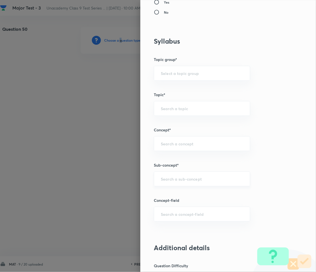
click at [169, 185] on div "​" at bounding box center [202, 179] width 96 height 15
paste input "Mathematical Operations"
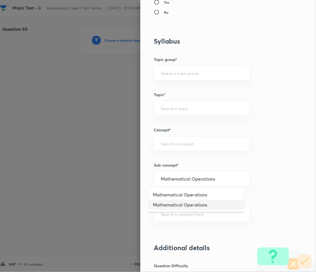
click at [176, 206] on li "Mathematical Operations" at bounding box center [196, 205] width 96 height 10
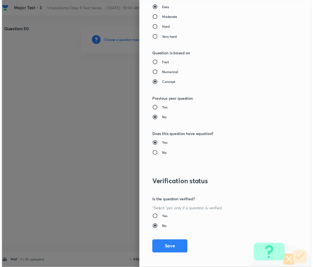
scroll to position [543, 0]
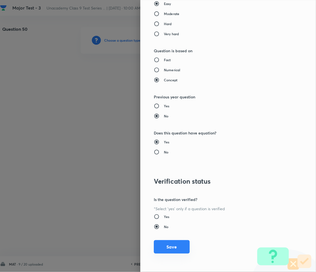
click at [168, 248] on button "Save" at bounding box center [172, 247] width 36 height 13
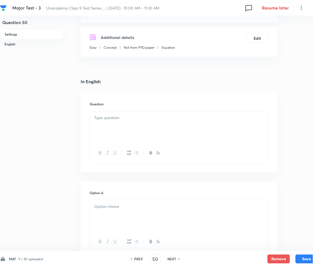
scroll to position [112, 0]
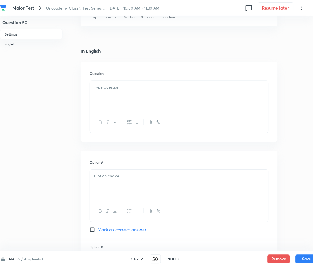
click at [114, 82] on div at bounding box center [179, 96] width 179 height 31
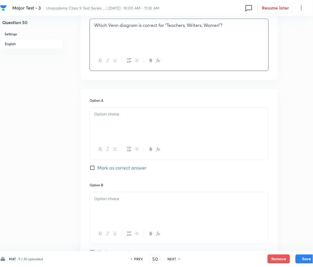
scroll to position [186, 0]
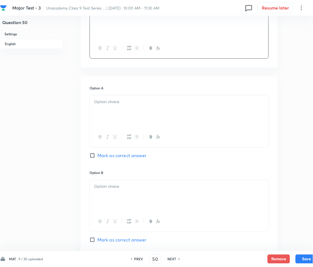
click at [110, 109] on div at bounding box center [179, 110] width 179 height 31
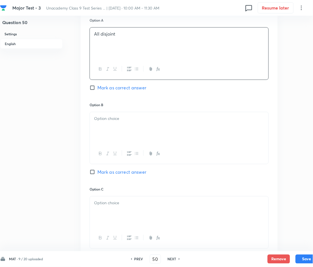
scroll to position [261, 0]
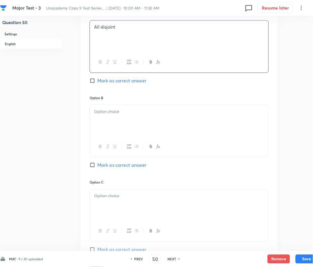
click at [125, 115] on div at bounding box center [179, 120] width 179 height 31
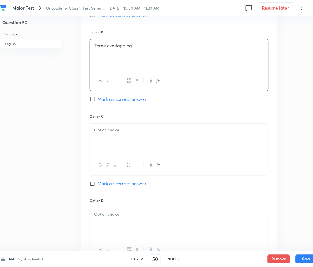
scroll to position [373, 0]
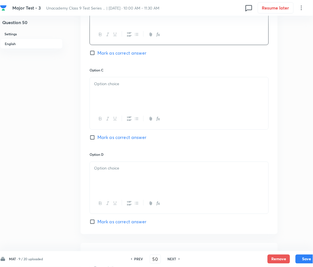
drag, startPoint x: 120, startPoint y: 88, endPoint x: 102, endPoint y: 94, distance: 19.5
click at [120, 89] on div at bounding box center [179, 92] width 179 height 31
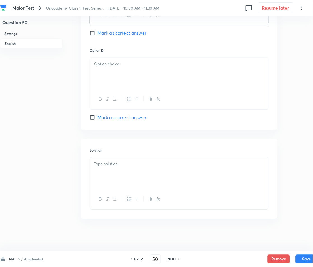
scroll to position [479, 0]
click at [115, 66] on p at bounding box center [179, 63] width 170 height 6
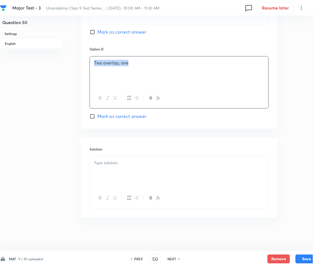
drag, startPoint x: 143, startPoint y: 64, endPoint x: 81, endPoint y: 68, distance: 62.0
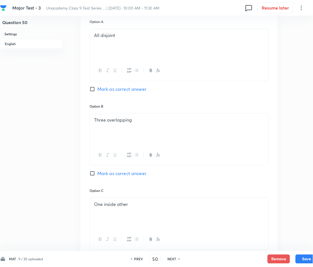
scroll to position [255, 0]
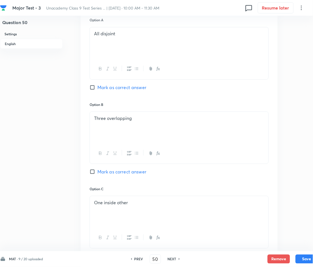
click at [105, 171] on span "Mark as correct answer" at bounding box center [121, 171] width 49 height 7
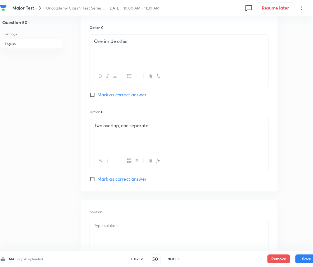
scroll to position [329, 0]
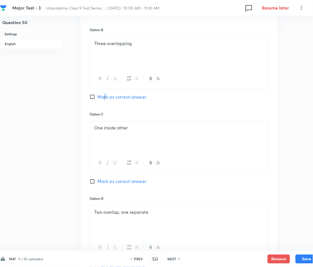
click at [92, 96] on input "Mark as correct answer" at bounding box center [94, 97] width 8 height 6
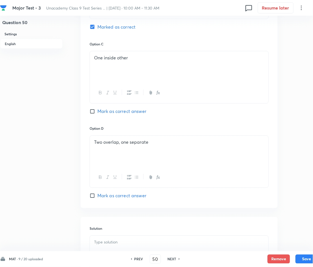
scroll to position [479, 0]
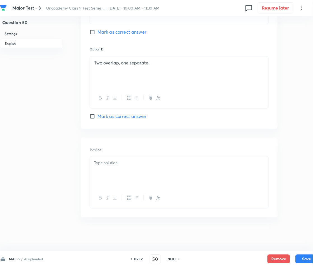
click at [118, 173] on div at bounding box center [179, 172] width 179 height 31
drag, startPoint x: 115, startPoint y: 177, endPoint x: 115, endPoint y: 173, distance: 4.2
click at [115, 177] on div at bounding box center [179, 172] width 179 height 31
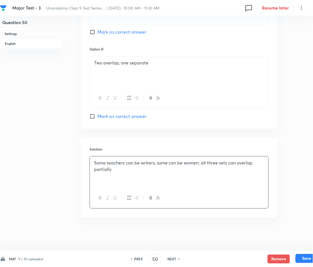
click at [299, 255] on button "Save" at bounding box center [307, 258] width 22 height 9
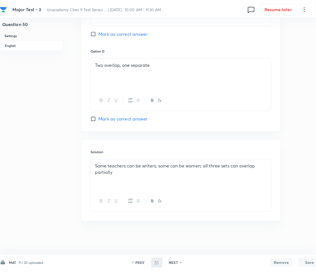
scroll to position [0, 0]
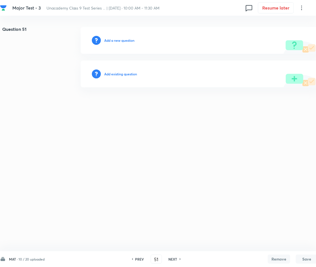
click at [113, 45] on div "Add a new question" at bounding box center [199, 40] width 237 height 27
drag, startPoint x: 113, startPoint y: 42, endPoint x: 112, endPoint y: 39, distance: 3.7
click at [112, 39] on h6 "Add a new question" at bounding box center [119, 40] width 30 height 5
click at [112, 38] on h6 "Choose a question type" at bounding box center [122, 40] width 36 height 5
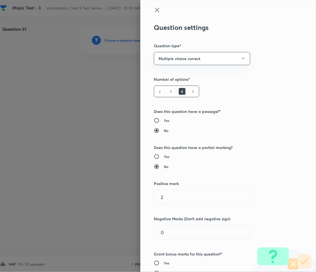
click at [112, 38] on div at bounding box center [158, 136] width 316 height 272
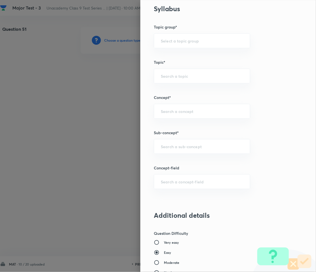
scroll to position [298, 0]
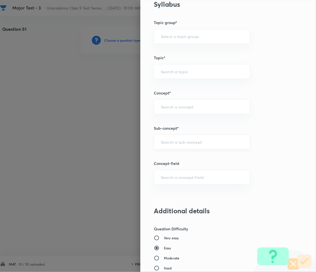
click at [174, 145] on div "​" at bounding box center [202, 142] width 96 height 15
paste input "Mathematical Operations"
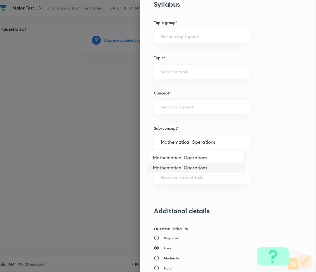
drag, startPoint x: 175, startPoint y: 166, endPoint x: 180, endPoint y: 175, distance: 10.3
click at [175, 167] on li "Mathematical Operations" at bounding box center [196, 168] width 96 height 10
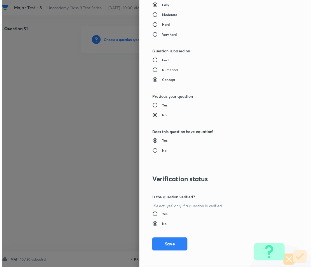
scroll to position [543, 0]
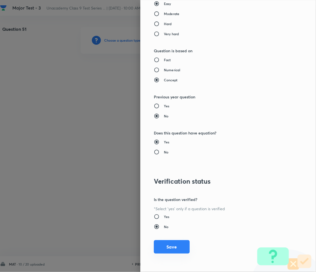
click at [166, 242] on button "Save" at bounding box center [172, 247] width 36 height 13
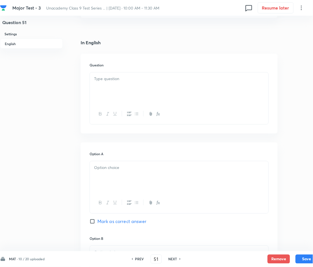
scroll to position [112, 0]
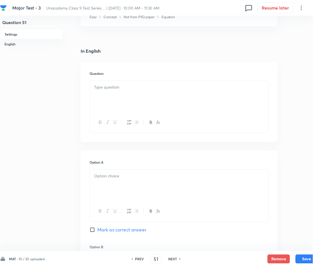
click at [111, 96] on div at bounding box center [179, 96] width 179 height 31
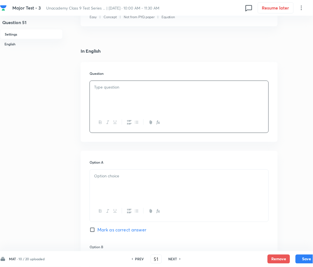
drag, startPoint x: 173, startPoint y: 105, endPoint x: 142, endPoint y: 106, distance: 30.8
click at [168, 106] on div at bounding box center [179, 96] width 179 height 31
click at [123, 110] on div "Statements: All cats are animals. Some animals are dogs. Conclusions:" at bounding box center [179, 96] width 179 height 31
click at [244, 88] on p "Statements: All cats are animals. Some animals are dogs. Conclusions:" at bounding box center [179, 87] width 170 height 6
click at [150, 97] on p "(i) Some dogs are cats." at bounding box center [179, 94] width 170 height 6
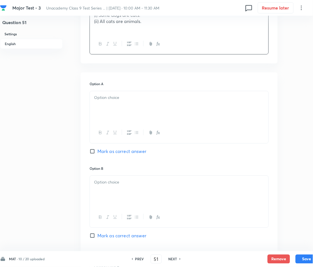
scroll to position [224, 0]
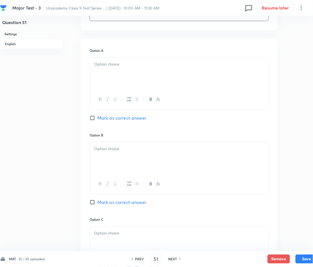
click at [128, 79] on div at bounding box center [179, 73] width 179 height 31
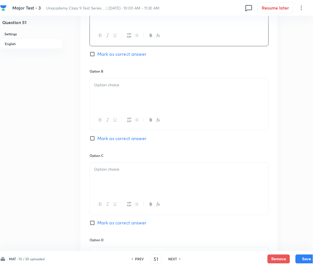
scroll to position [298, 0]
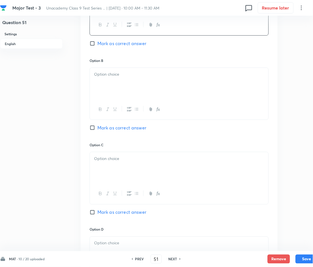
drag, startPoint x: 135, startPoint y: 100, endPoint x: 128, endPoint y: 86, distance: 15.9
click at [135, 99] on div at bounding box center [179, 93] width 179 height 52
click at [115, 78] on div at bounding box center [179, 83] width 179 height 31
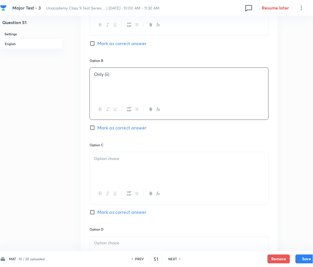
click at [111, 158] on p at bounding box center [179, 158] width 170 height 6
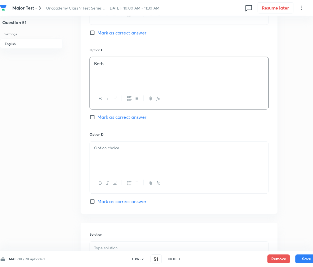
scroll to position [410, 0]
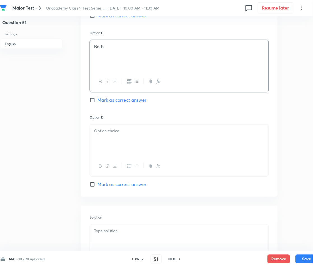
click at [117, 144] on div at bounding box center [179, 140] width 179 height 31
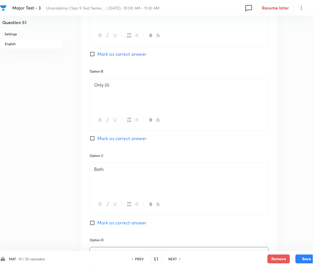
scroll to position [261, 0]
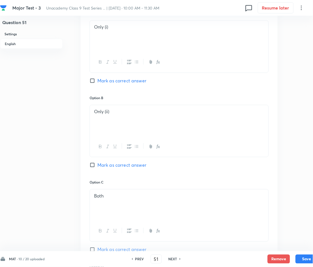
click at [108, 165] on span "Mark as correct answer" at bounding box center [121, 165] width 49 height 7
click at [97, 165] on input "Mark as correct answer" at bounding box center [94, 165] width 8 height 6
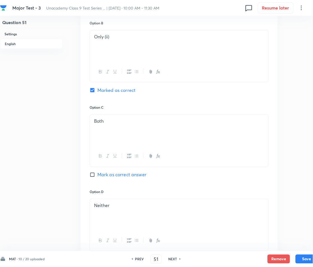
click at [131, 213] on div "Neither" at bounding box center [179, 214] width 179 height 31
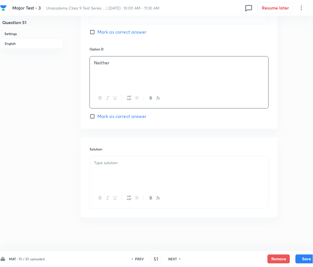
click at [117, 166] on p at bounding box center [179, 163] width 170 height 6
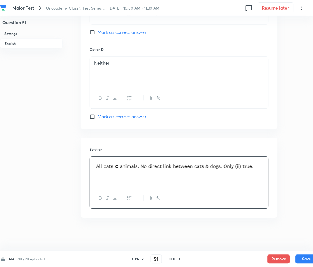
scroll to position [479, 0]
click at [299, 259] on button "Save" at bounding box center [307, 258] width 22 height 9
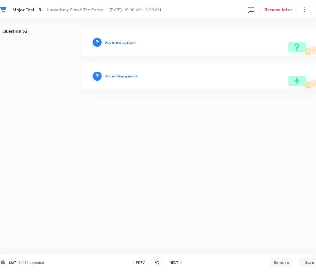
scroll to position [0, 0]
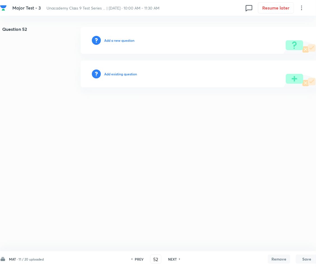
click at [118, 35] on div "Add a new question" at bounding box center [199, 40] width 237 height 27
click at [118, 38] on h6 "Add a new question" at bounding box center [119, 40] width 30 height 5
click at [118, 39] on h6 "Choose a question type" at bounding box center [122, 40] width 36 height 5
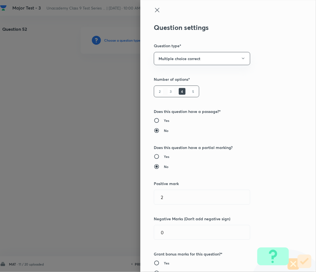
click at [118, 39] on div at bounding box center [158, 136] width 316 height 272
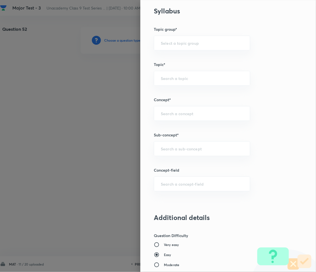
scroll to position [298, 0]
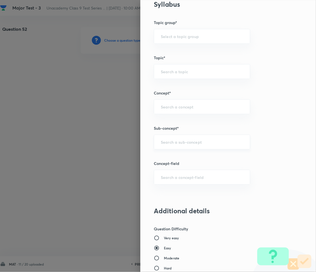
click at [176, 138] on div "​" at bounding box center [202, 142] width 96 height 15
paste input "Mathematical Operations"
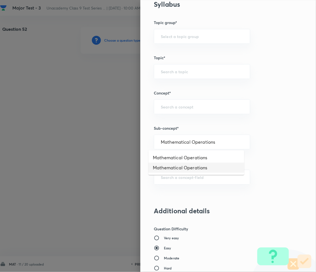
click at [174, 167] on li "Mathematical Operations" at bounding box center [196, 168] width 96 height 10
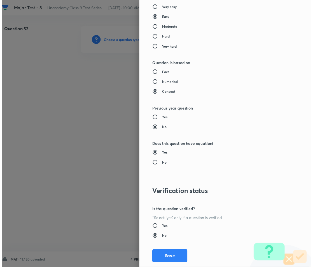
scroll to position [543, 0]
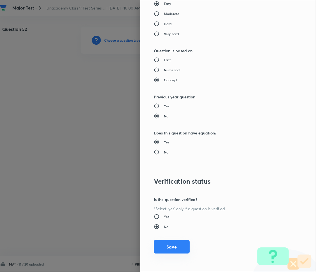
click at [158, 248] on button "Save" at bounding box center [172, 247] width 36 height 13
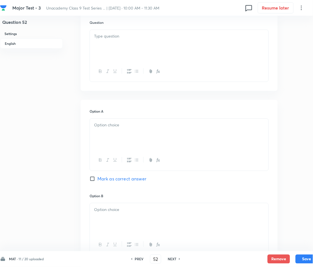
scroll to position [186, 0]
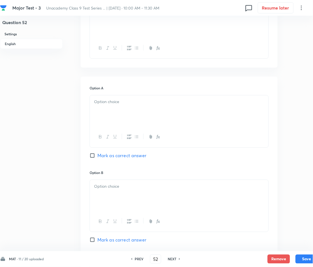
click at [128, 113] on div at bounding box center [179, 110] width 179 height 31
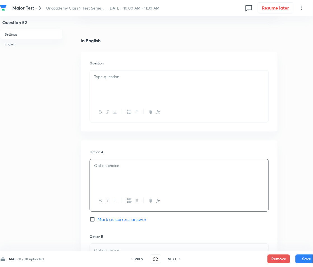
scroll to position [112, 0]
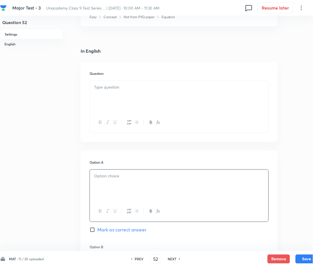
drag, startPoint x: 126, startPoint y: 100, endPoint x: 119, endPoint y: 99, distance: 7.1
click at [127, 100] on div at bounding box center [179, 96] width 179 height 31
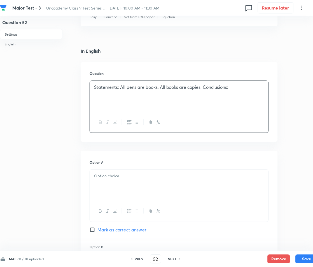
click at [121, 104] on div "Statements: All pens are books. All books are copies. Conclusions:" at bounding box center [179, 96] width 179 height 31
click at [243, 89] on p "Statements: All pens are books. All books are copies. Conclusions:" at bounding box center [179, 87] width 170 height 6
click at [142, 93] on p "(i) All pens are copies. (ii) Some copies are pens." at bounding box center [179, 94] width 170 height 6
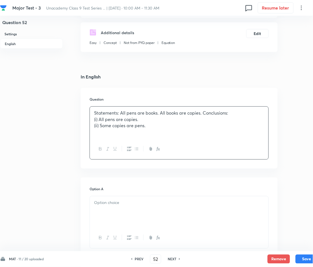
scroll to position [74, 0]
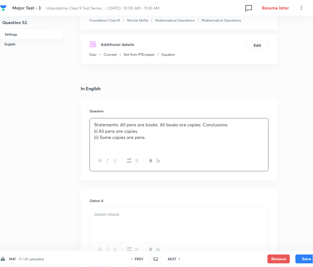
drag, startPoint x: 95, startPoint y: 131, endPoint x: 117, endPoint y: 136, distance: 22.6
click at [95, 131] on p "(i) All pens are copies." at bounding box center [179, 131] width 170 height 6
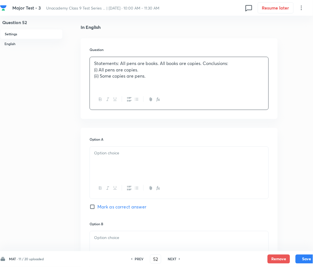
scroll to position [224, 0]
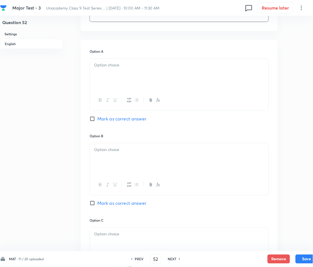
click at [133, 64] on p at bounding box center [179, 65] width 170 height 6
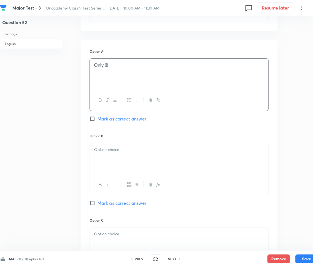
click at [134, 151] on p at bounding box center [179, 149] width 170 height 6
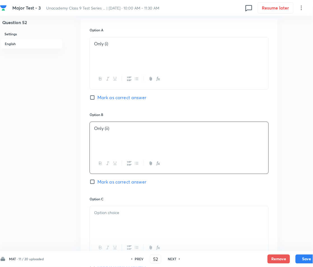
scroll to position [336, 0]
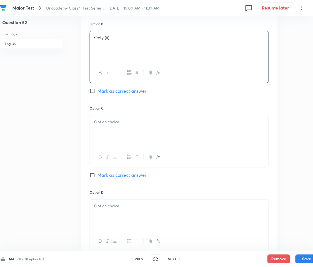
click at [128, 132] on div at bounding box center [179, 130] width 179 height 31
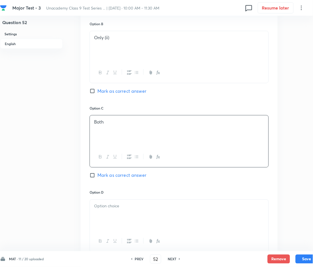
click at [120, 176] on span "Mark as correct answer" at bounding box center [121, 175] width 49 height 7
click at [97, 176] on input "Mark as correct answer" at bounding box center [94, 175] width 8 height 6
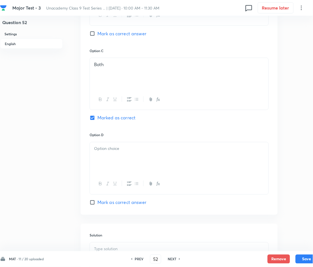
scroll to position [410, 0]
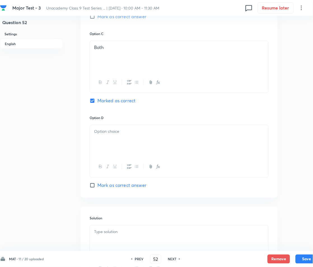
click at [111, 142] on div at bounding box center [179, 140] width 179 height 31
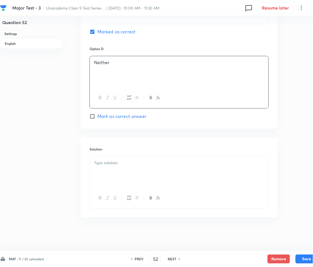
click at [125, 171] on div at bounding box center [179, 172] width 179 height 31
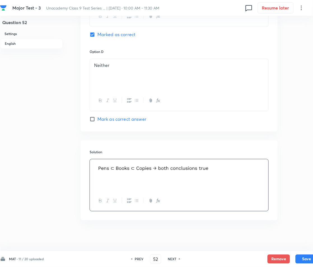
scroll to position [480, 0]
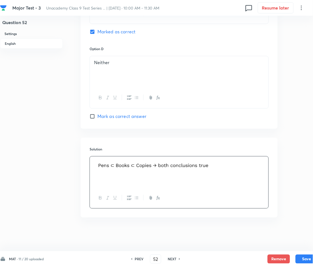
click at [302, 254] on div "MAT · 11 / 20 uploaded PREV 52 ​ NEXT Remove Save" at bounding box center [159, 259] width 318 height 16
click at [304, 255] on button "Save" at bounding box center [307, 258] width 22 height 9
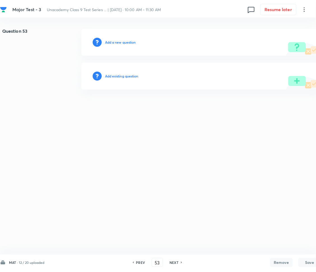
scroll to position [0, 0]
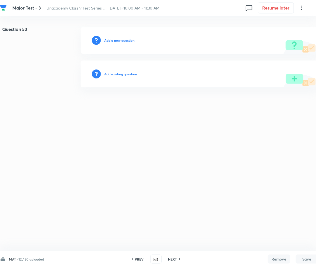
click at [125, 38] on div "Add a new question" at bounding box center [199, 40] width 237 height 27
click at [123, 43] on div "Add a new question" at bounding box center [199, 40] width 237 height 27
click at [122, 39] on h6 "Add a new question" at bounding box center [119, 40] width 30 height 5
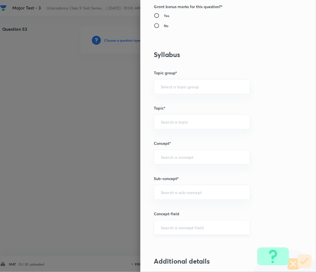
scroll to position [261, 0]
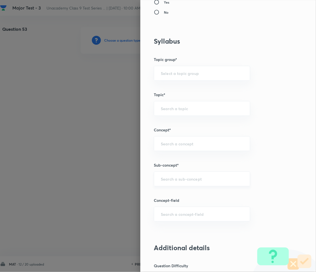
click at [169, 181] on input "text" at bounding box center [202, 179] width 82 height 5
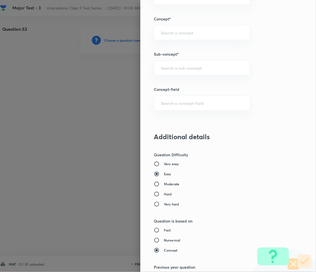
scroll to position [373, 0]
click at [173, 63] on div "​" at bounding box center [202, 67] width 96 height 15
paste input "Mathematical Operations"
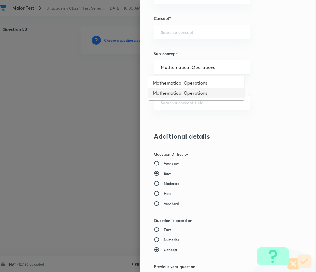
click at [174, 95] on li "Mathematical Operations" at bounding box center [196, 93] width 96 height 10
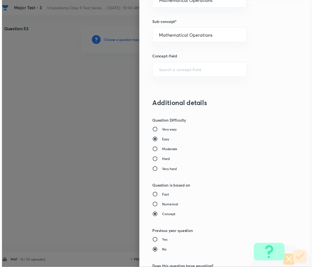
scroll to position [543, 0]
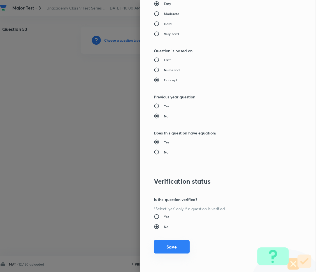
drag, startPoint x: 167, startPoint y: 250, endPoint x: 160, endPoint y: 251, distance: 7.4
click at [167, 249] on button "Save" at bounding box center [172, 247] width 36 height 13
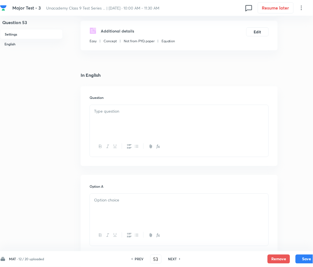
scroll to position [112, 0]
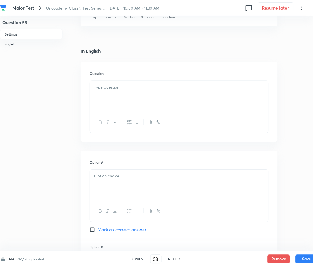
drag, startPoint x: 127, startPoint y: 90, endPoint x: 95, endPoint y: 186, distance: 101.1
click at [127, 90] on p at bounding box center [179, 87] width 170 height 6
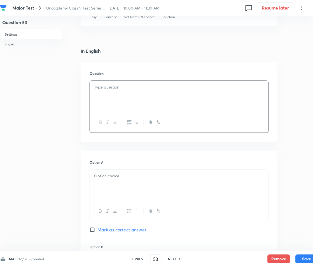
click at [112, 80] on div "Question" at bounding box center [179, 102] width 197 height 80
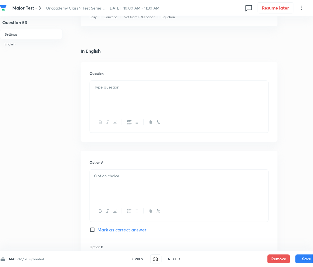
click at [113, 85] on p at bounding box center [179, 87] width 170 height 6
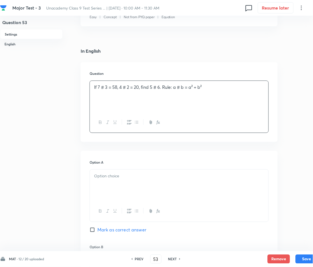
drag, startPoint x: 111, startPoint y: 108, endPoint x: 55, endPoint y: 104, distance: 57.0
click at [91, 108] on div "If 7 # 3 = 58, 4 # 2 = 20, find 5 # 6. Rule: a # b = a² + b²" at bounding box center [179, 96] width 179 height 31
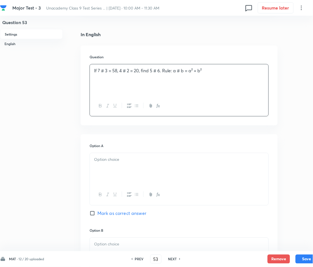
scroll to position [224, 0]
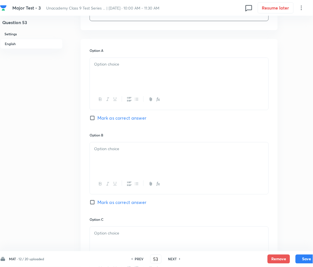
click at [133, 73] on div at bounding box center [179, 73] width 179 height 31
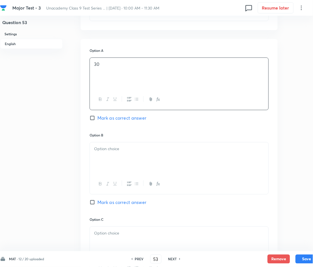
drag, startPoint x: 108, startPoint y: 167, endPoint x: 102, endPoint y: 166, distance: 6.5
click at [108, 167] on div at bounding box center [179, 157] width 179 height 31
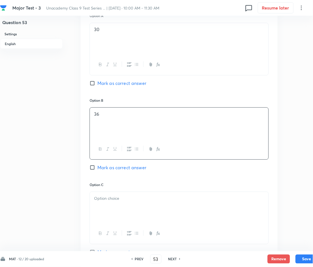
scroll to position [261, 0]
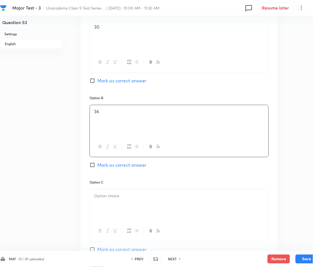
click at [125, 204] on div at bounding box center [179, 204] width 179 height 31
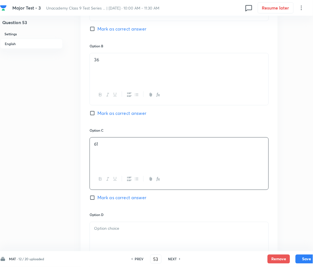
scroll to position [373, 0]
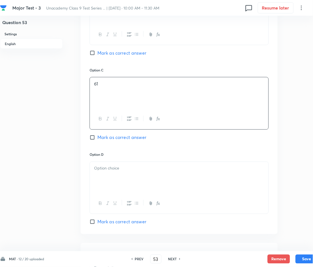
click at [109, 161] on div "Option D [PERSON_NAME] as correct answer" at bounding box center [179, 188] width 179 height 73
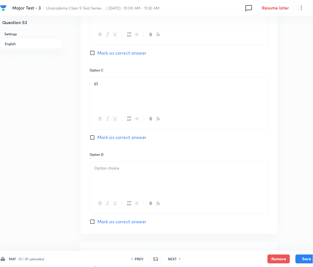
click at [109, 171] on p at bounding box center [179, 168] width 170 height 6
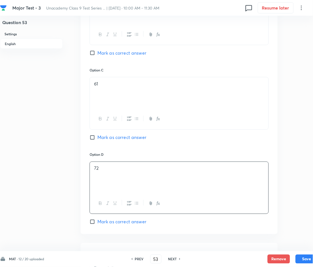
click at [101, 139] on span "Mark as correct answer" at bounding box center [121, 137] width 49 height 7
click at [97, 139] on input "Mark as correct answer" at bounding box center [94, 138] width 8 height 6
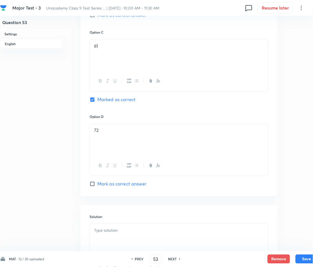
scroll to position [479, 0]
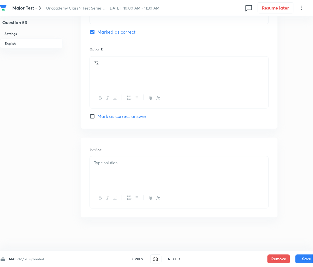
click at [122, 164] on p at bounding box center [179, 163] width 170 height 6
click at [109, 171] on div at bounding box center [179, 172] width 179 height 31
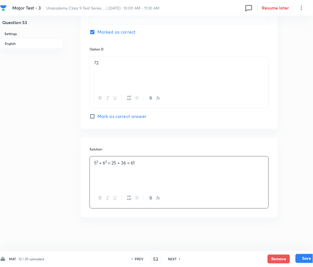
click at [305, 259] on button "Save" at bounding box center [307, 258] width 22 height 9
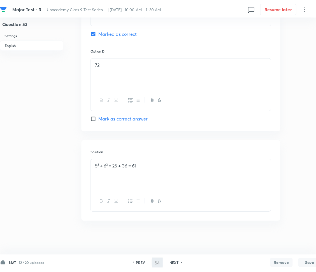
scroll to position [0, 0]
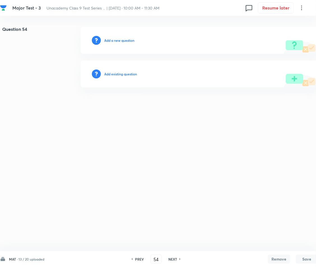
click at [113, 42] on h6 "Add a new question" at bounding box center [119, 40] width 30 height 5
click at [113, 42] on h6 "Choose a question type" at bounding box center [122, 40] width 36 height 5
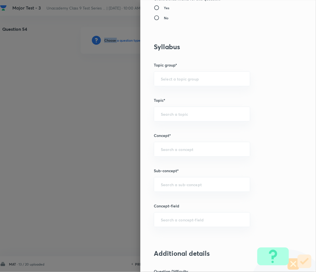
scroll to position [261, 0]
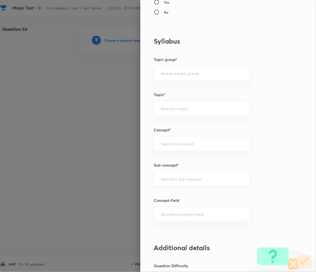
click at [169, 180] on input "text" at bounding box center [202, 179] width 82 height 5
click at [187, 179] on input "text" at bounding box center [202, 179] width 82 height 5
paste input "Mathematical Operations"
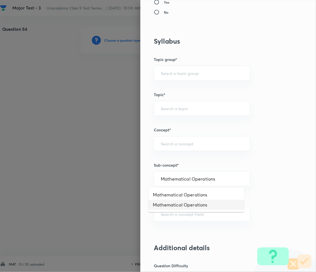
click at [177, 205] on li "Mathematical Operations" at bounding box center [196, 205] width 96 height 10
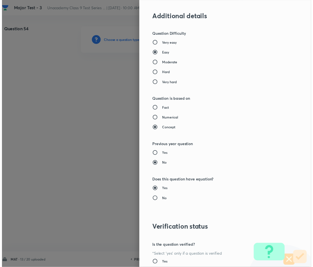
scroll to position [543, 0]
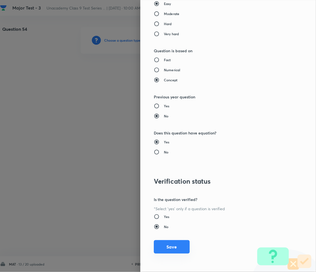
click at [177, 251] on button "Save" at bounding box center [172, 247] width 36 height 13
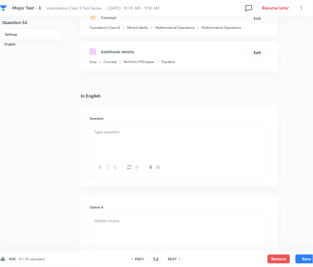
scroll to position [74, 0]
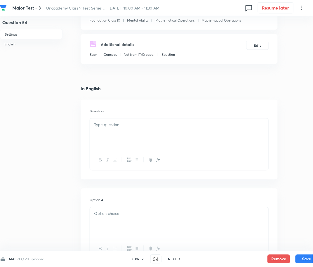
click at [117, 137] on div at bounding box center [179, 133] width 179 height 31
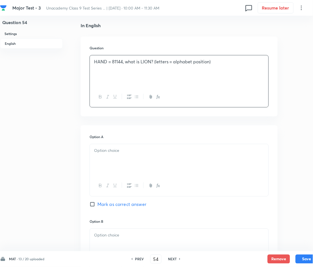
scroll to position [149, 0]
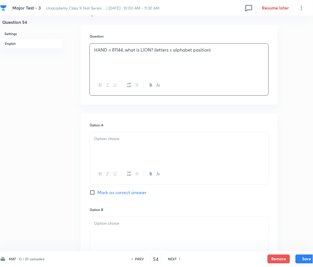
click at [111, 140] on p at bounding box center [179, 139] width 170 height 6
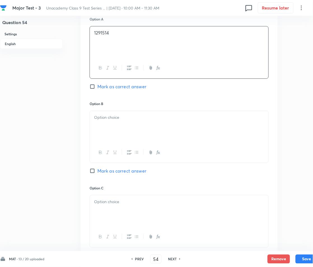
scroll to position [261, 0]
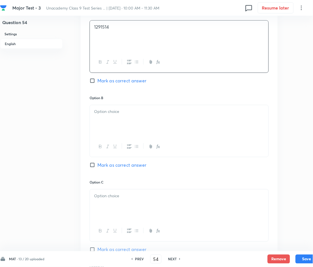
click at [113, 120] on div at bounding box center [179, 120] width 179 height 31
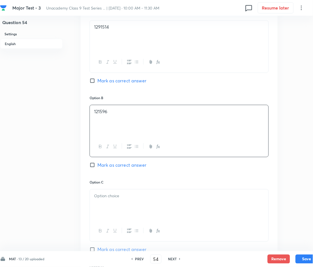
click at [107, 199] on p at bounding box center [179, 196] width 170 height 6
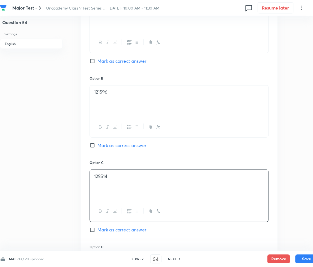
scroll to position [410, 0]
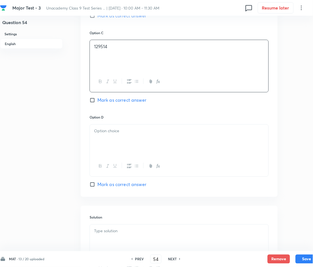
click at [113, 139] on div at bounding box center [179, 140] width 179 height 31
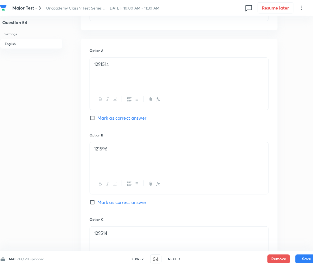
drag, startPoint x: 94, startPoint y: 118, endPoint x: 104, endPoint y: 128, distance: 14.1
click at [94, 118] on input "Mark as correct answer" at bounding box center [94, 118] width 8 height 6
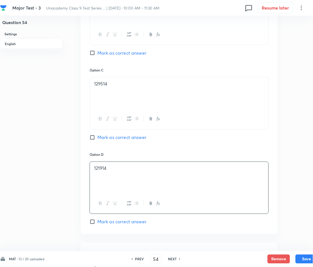
scroll to position [479, 0]
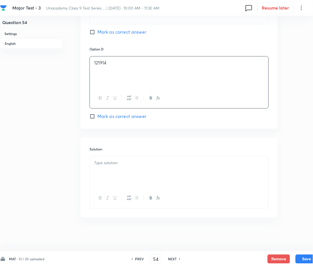
drag, startPoint x: 113, startPoint y: 163, endPoint x: 17, endPoint y: 160, distance: 96.1
click at [113, 164] on p at bounding box center [179, 163] width 170 height 6
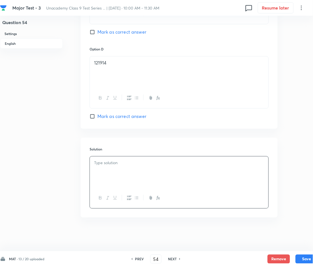
click at [101, 163] on p at bounding box center [179, 163] width 170 height 6
click at [95, 162] on p "L(12), I(9), O(15), N(14) → 1291514" at bounding box center [179, 163] width 170 height 6
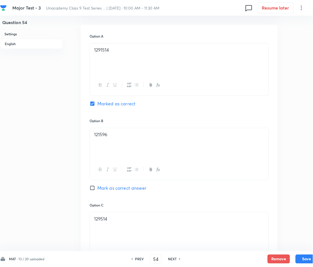
scroll to position [217, 0]
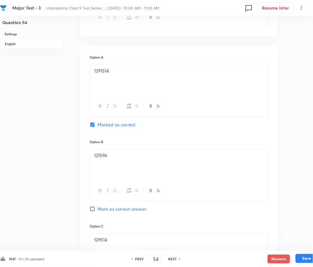
click at [304, 255] on button "Save" at bounding box center [307, 258] width 22 height 9
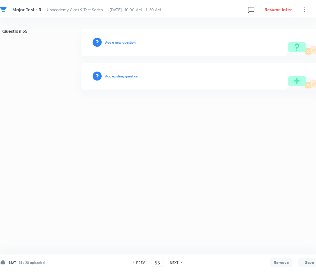
scroll to position [0, 0]
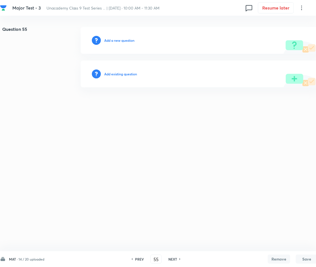
click at [117, 43] on div "Add a new question" at bounding box center [199, 40] width 237 height 27
click at [117, 41] on h6 "Add a new question" at bounding box center [119, 40] width 30 height 5
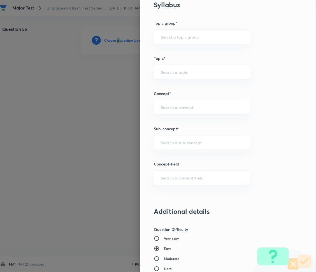
scroll to position [298, 0]
click at [176, 137] on div "​" at bounding box center [202, 142] width 96 height 15
paste input "Mathematical Operations"
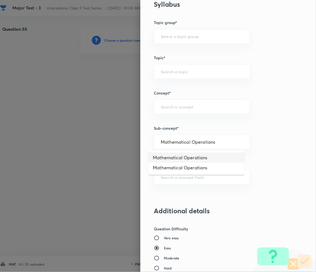
click at [182, 158] on li "Mathematical Operations" at bounding box center [196, 158] width 96 height 10
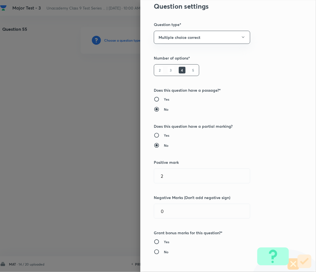
scroll to position [0, 0]
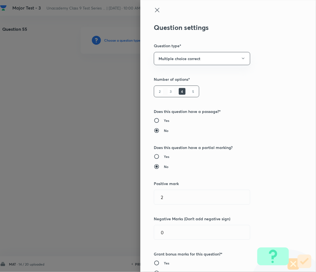
click at [154, 11] on icon at bounding box center [157, 10] width 7 height 7
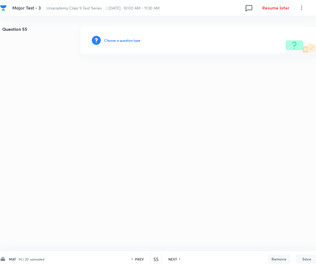
click at [122, 39] on h6 "Choose a question type" at bounding box center [122, 40] width 36 height 5
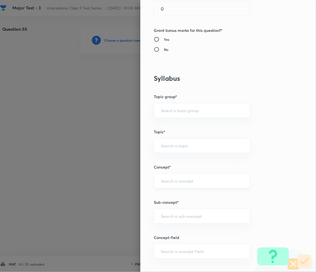
click at [182, 186] on div "​" at bounding box center [202, 181] width 96 height 15
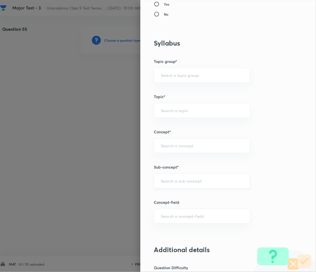
scroll to position [261, 0]
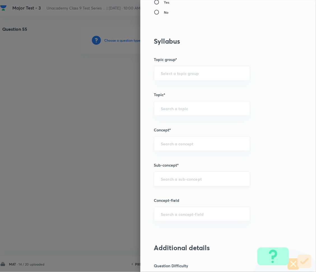
click at [171, 183] on div "​" at bounding box center [202, 179] width 96 height 15
paste input "Mathematical Operations"
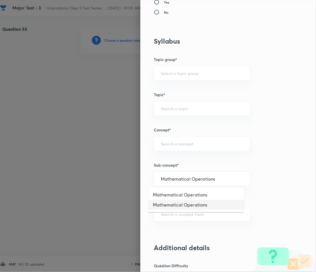
click at [178, 206] on li "Mathematical Operations" at bounding box center [196, 205] width 96 height 10
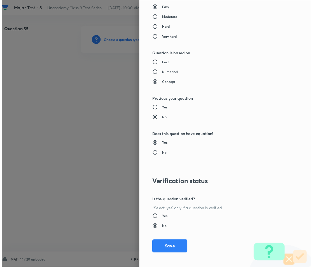
scroll to position [543, 0]
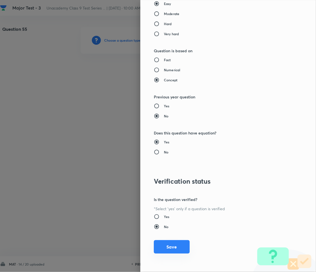
click at [157, 246] on button "Save" at bounding box center [172, 247] width 36 height 13
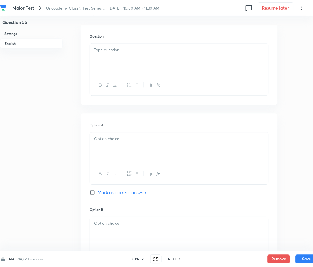
drag, startPoint x: 117, startPoint y: 109, endPoint x: 118, endPoint y: 116, distance: 7.0
click at [121, 137] on p at bounding box center [179, 139] width 170 height 6
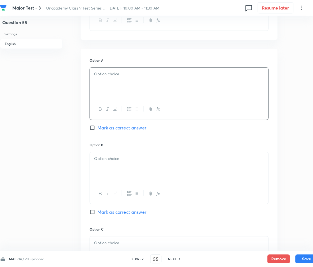
scroll to position [186, 0]
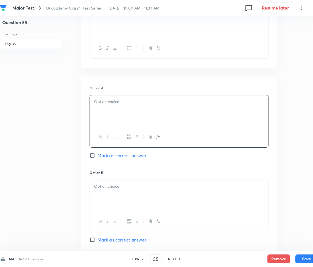
click at [104, 99] on p at bounding box center [179, 102] width 170 height 6
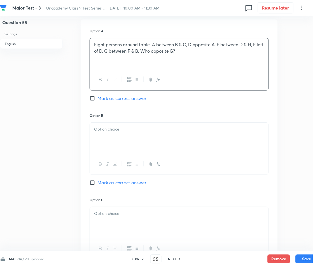
scroll to position [261, 0]
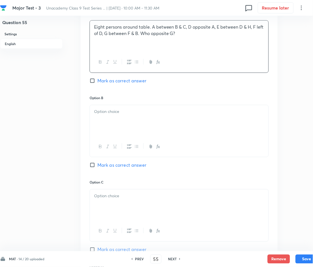
click at [126, 117] on div at bounding box center [179, 120] width 179 height 31
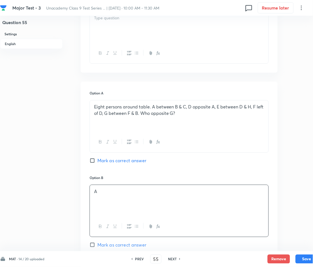
scroll to position [149, 0]
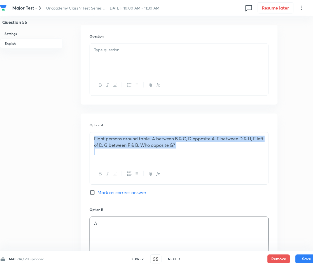
drag, startPoint x: 196, startPoint y: 151, endPoint x: 85, endPoint y: 140, distance: 112.0
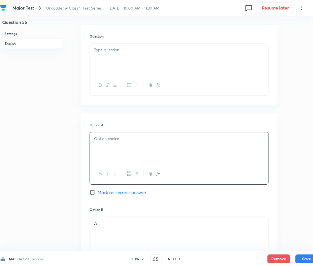
click at [131, 50] on p at bounding box center [179, 50] width 170 height 6
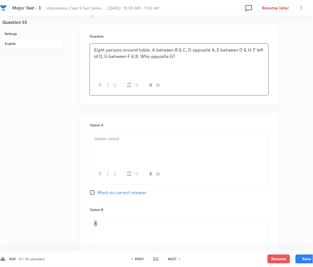
drag, startPoint x: 115, startPoint y: 221, endPoint x: 89, endPoint y: 224, distance: 25.9
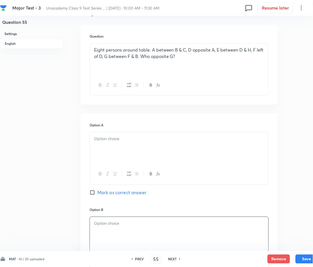
click at [120, 141] on p at bounding box center [179, 139] width 170 height 6
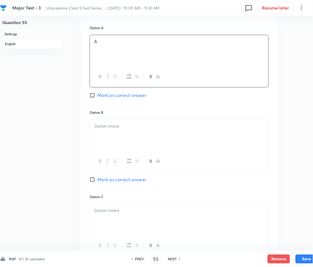
scroll to position [261, 0]
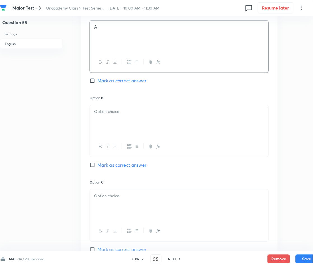
click at [130, 112] on p at bounding box center [179, 111] width 170 height 6
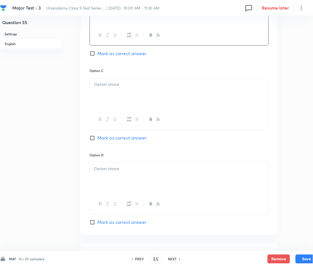
scroll to position [373, 0]
click at [131, 87] on div at bounding box center [179, 92] width 179 height 31
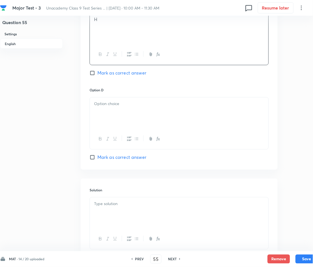
scroll to position [448, 0]
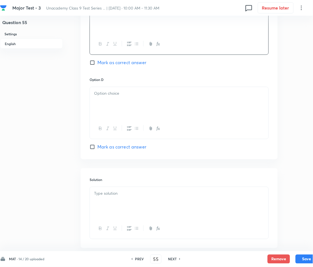
click at [124, 106] on div at bounding box center [179, 102] width 179 height 31
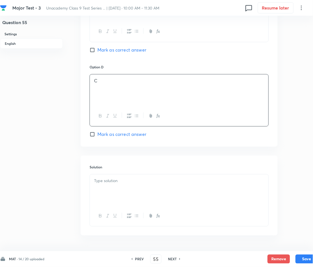
scroll to position [479, 0]
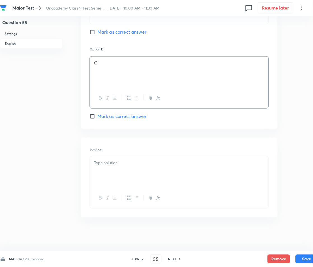
click at [136, 165] on p at bounding box center [179, 163] width 170 height 6
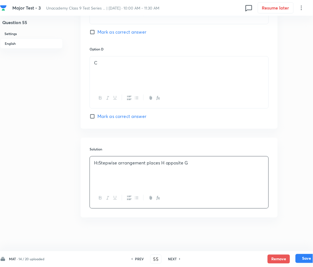
click at [305, 258] on button "Save" at bounding box center [307, 258] width 22 height 9
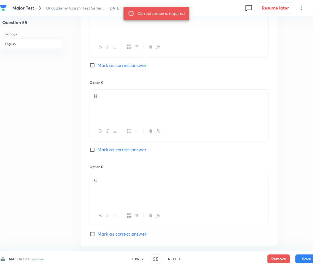
scroll to position [329, 0]
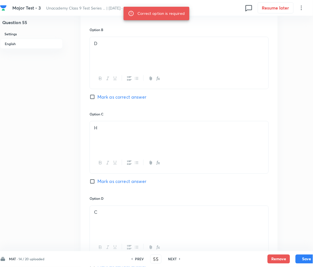
click at [109, 181] on span "Mark as correct answer" at bounding box center [121, 181] width 49 height 7
click at [97, 181] on input "Mark as correct answer" at bounding box center [94, 182] width 8 height 6
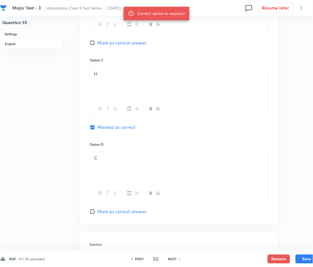
scroll to position [479, 0]
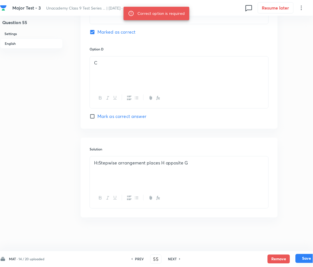
click at [306, 259] on button "Save" at bounding box center [307, 258] width 22 height 9
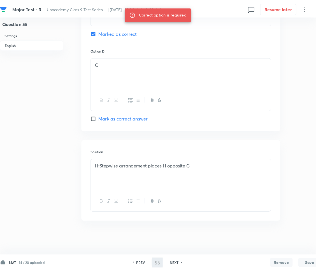
scroll to position [0, 0]
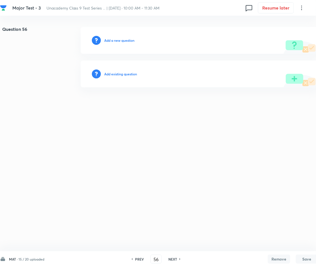
click at [106, 41] on h6 "Add a new question" at bounding box center [119, 40] width 30 height 5
click at [106, 41] on h6 "Choose a question type" at bounding box center [122, 40] width 36 height 5
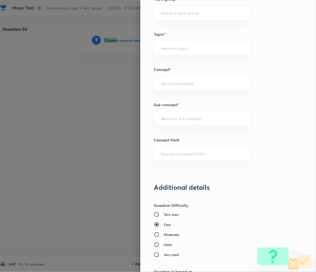
scroll to position [336, 0]
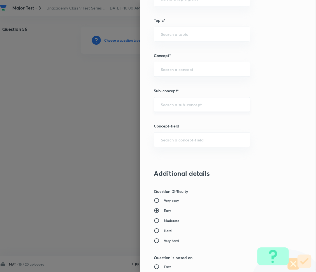
click at [181, 106] on input "text" at bounding box center [202, 104] width 82 height 5
paste input "Mathematical Operations"
click at [193, 130] on li "Mathematical Operations" at bounding box center [196, 131] width 96 height 10
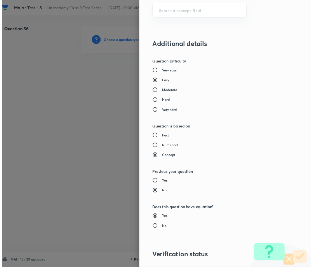
scroll to position [543, 0]
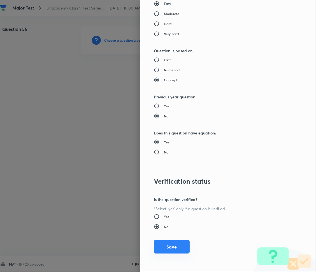
click at [163, 250] on button "Save" at bounding box center [172, 247] width 36 height 13
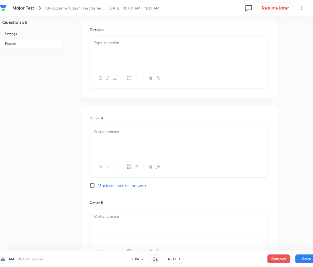
scroll to position [149, 0]
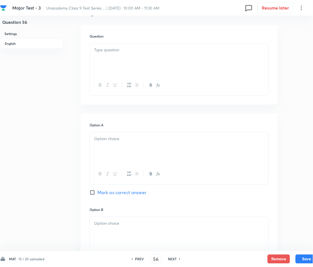
click at [107, 41] on div "Question" at bounding box center [179, 65] width 197 height 80
click at [116, 52] on p at bounding box center [179, 50] width 170 height 6
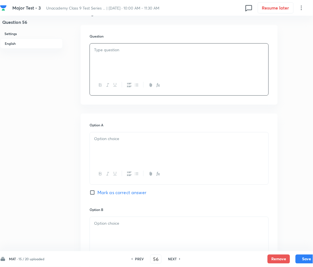
click at [119, 56] on div at bounding box center [179, 59] width 179 height 31
drag, startPoint x: 105, startPoint y: 64, endPoint x: 109, endPoint y: 60, distance: 6.3
click at [104, 62] on div "Some books are pens. All pens are papers. All papers are copies. Conclusions:" at bounding box center [179, 59] width 179 height 31
click at [151, 57] on p "(i) Some books are papers. (ii) All books are copies." at bounding box center [179, 56] width 170 height 6
click at [126, 153] on div at bounding box center [179, 147] width 179 height 31
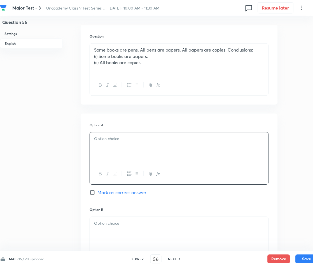
click at [117, 135] on div at bounding box center [179, 147] width 179 height 31
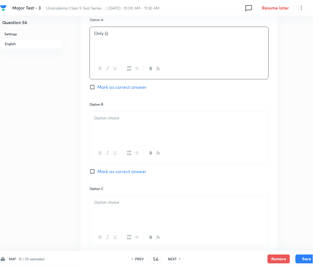
scroll to position [298, 0]
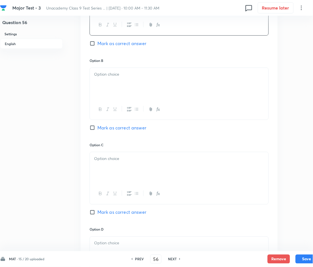
click at [118, 82] on div at bounding box center [179, 83] width 179 height 31
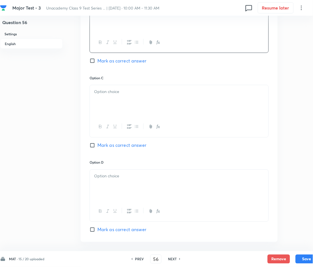
scroll to position [373, 0]
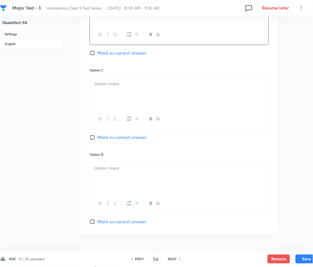
click at [120, 90] on div at bounding box center [179, 92] width 179 height 31
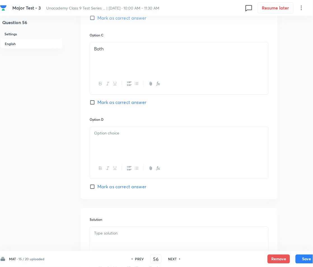
scroll to position [410, 0]
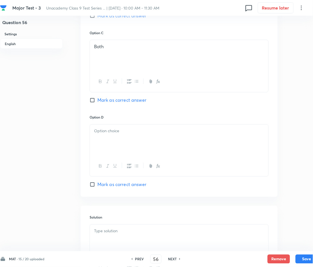
click at [118, 147] on div at bounding box center [179, 140] width 179 height 31
click at [124, 151] on div "Neither" at bounding box center [179, 140] width 179 height 31
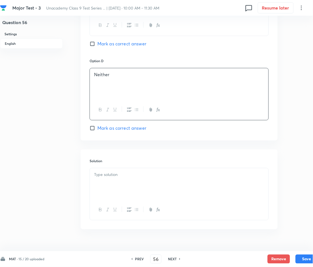
scroll to position [479, 0]
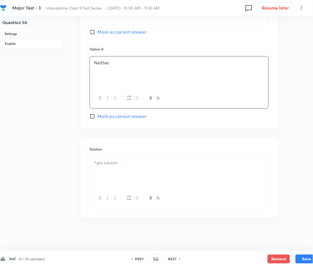
click at [108, 168] on div at bounding box center [179, 172] width 179 height 31
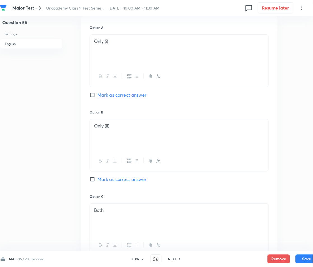
scroll to position [143, 0]
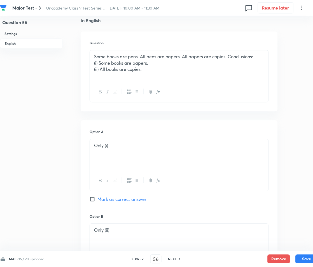
click at [100, 198] on span "Mark as correct answer" at bounding box center [121, 199] width 49 height 7
click at [97, 198] on input "Mark as correct answer" at bounding box center [94, 200] width 8 height 6
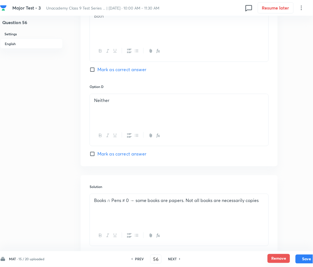
scroll to position [441, 0]
click at [302, 256] on button "Save" at bounding box center [307, 258] width 22 height 9
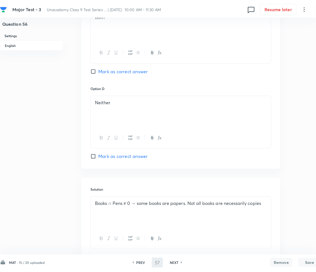
scroll to position [0, 0]
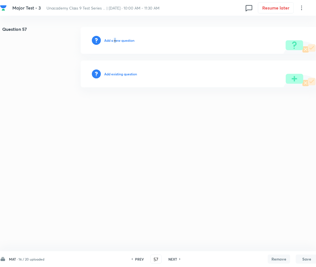
click at [115, 39] on h6 "Add a new question" at bounding box center [119, 40] width 30 height 5
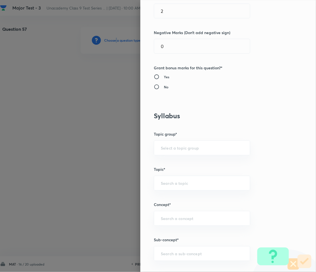
scroll to position [298, 0]
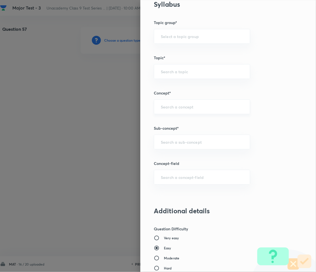
click at [168, 106] on input "text" at bounding box center [202, 106] width 82 height 5
click at [169, 140] on input "text" at bounding box center [202, 141] width 82 height 5
click at [170, 141] on input "text" at bounding box center [202, 141] width 82 height 5
paste input "Mathematical Operations"
click at [188, 170] on li "Mathematical Operations" at bounding box center [196, 168] width 96 height 10
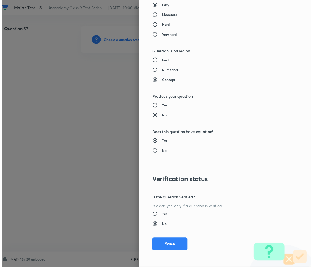
scroll to position [543, 0]
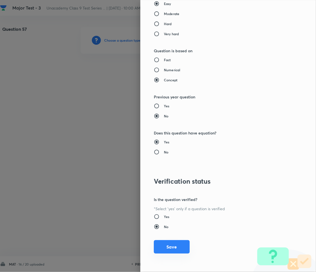
click at [168, 248] on button "Save" at bounding box center [172, 247] width 36 height 13
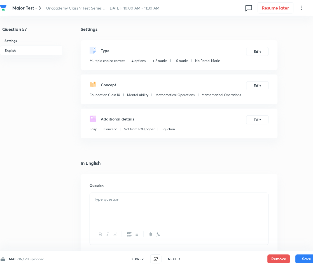
click at [125, 206] on div at bounding box center [179, 208] width 179 height 31
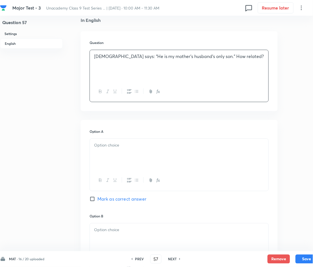
scroll to position [149, 0]
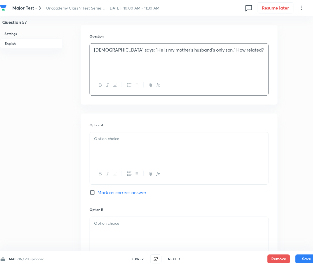
click at [127, 145] on div at bounding box center [179, 147] width 179 height 31
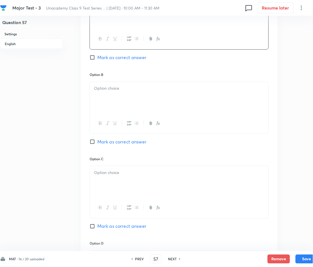
scroll to position [298, 0]
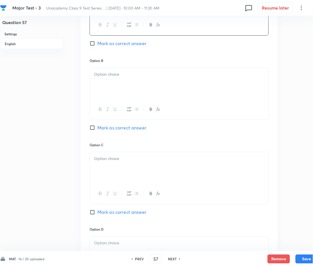
drag, startPoint x: 122, startPoint y: 96, endPoint x: 110, endPoint y: 84, distance: 16.8
click at [120, 93] on div at bounding box center [179, 83] width 179 height 31
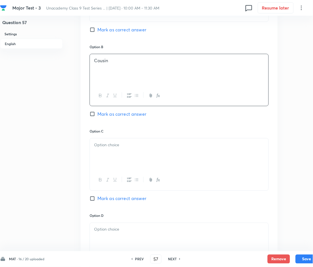
scroll to position [336, 0]
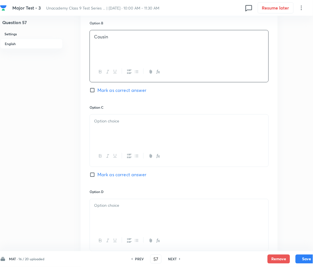
click at [116, 128] on div at bounding box center [179, 130] width 179 height 31
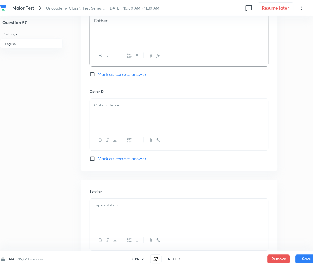
scroll to position [448, 0]
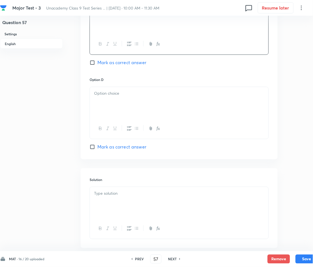
click at [111, 105] on div at bounding box center [179, 102] width 179 height 31
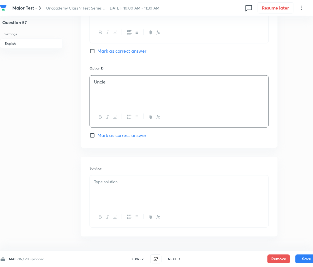
scroll to position [479, 0]
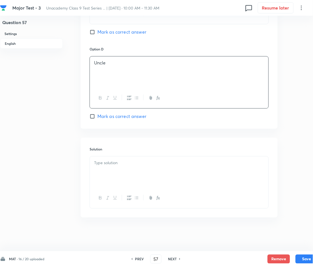
click at [113, 170] on div at bounding box center [179, 172] width 179 height 31
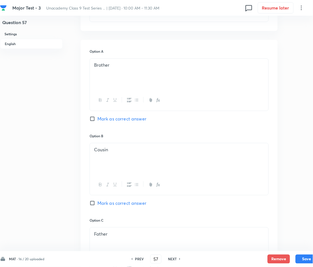
scroll to position [180, 0]
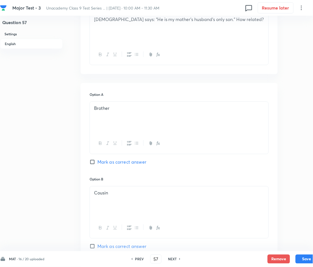
click at [109, 161] on span "Mark as correct answer" at bounding box center [121, 161] width 49 height 7
click at [97, 161] on input "Mark as correct answer" at bounding box center [94, 162] width 8 height 6
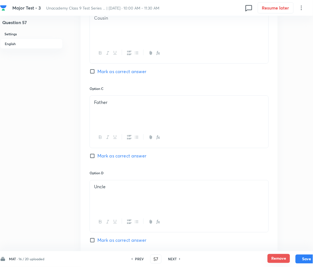
scroll to position [367, 0]
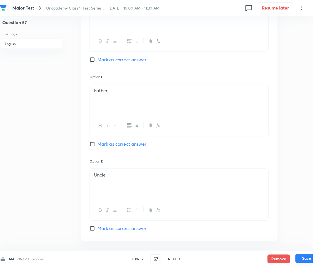
drag, startPoint x: 297, startPoint y: 258, endPoint x: 300, endPoint y: 259, distance: 3.5
click at [297, 258] on button "Save" at bounding box center [307, 258] width 22 height 9
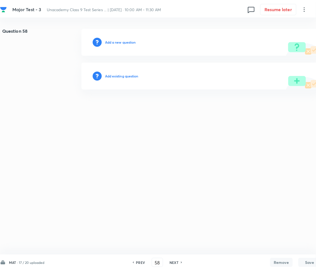
scroll to position [0, 0]
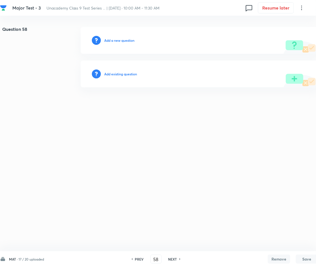
click at [111, 41] on h6 "Add a new question" at bounding box center [119, 40] width 30 height 5
click at [111, 42] on h6 "Choose a question type" at bounding box center [122, 40] width 36 height 5
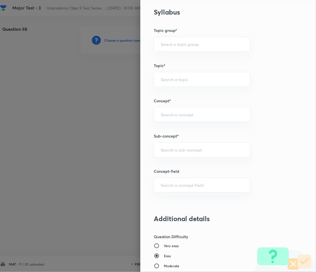
scroll to position [298, 0]
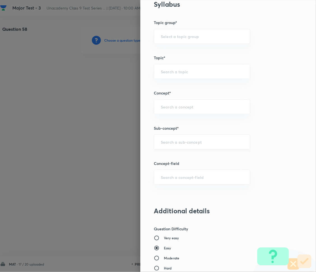
click at [168, 144] on input "text" at bounding box center [202, 141] width 82 height 5
paste input "Mathematical Operations"
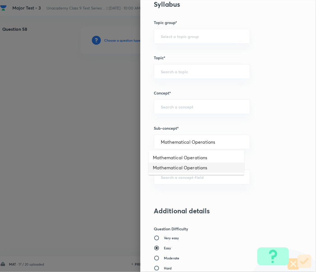
click at [184, 165] on li "Mathematical Operations" at bounding box center [196, 168] width 96 height 10
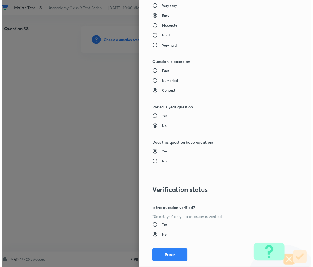
scroll to position [543, 0]
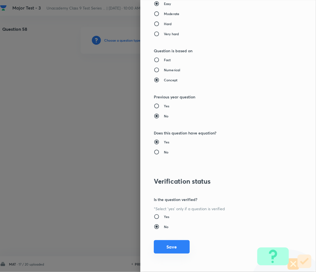
click at [164, 248] on button "Save" at bounding box center [172, 247] width 36 height 13
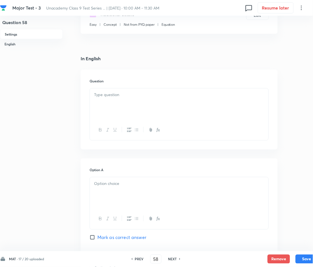
scroll to position [112, 0]
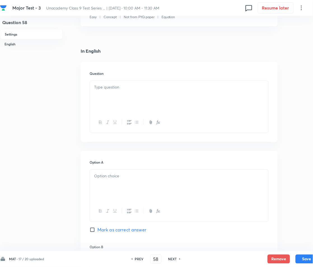
click at [122, 89] on p at bounding box center [179, 87] width 170 height 6
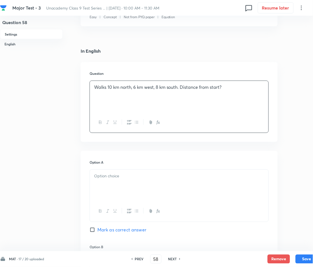
click at [121, 180] on div at bounding box center [179, 185] width 179 height 31
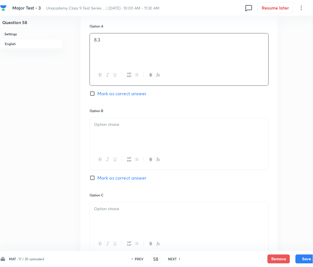
scroll to position [261, 0]
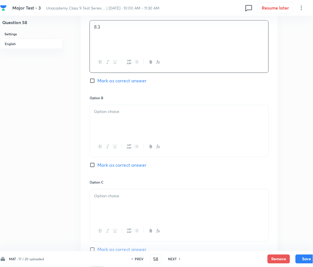
click at [118, 113] on p at bounding box center [179, 111] width 170 height 6
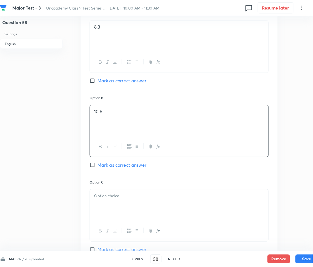
drag, startPoint x: 111, startPoint y: 191, endPoint x: 108, endPoint y: 193, distance: 4.4
click at [111, 192] on div at bounding box center [179, 204] width 179 height 31
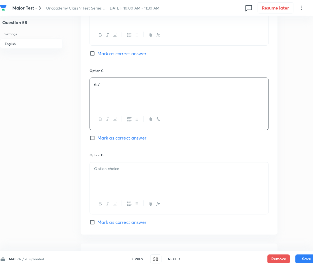
scroll to position [373, 0]
click at [113, 176] on div at bounding box center [179, 177] width 179 height 31
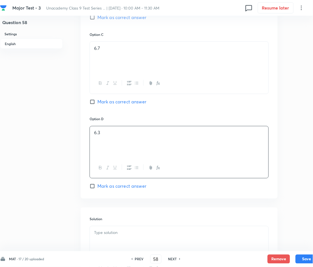
scroll to position [410, 0]
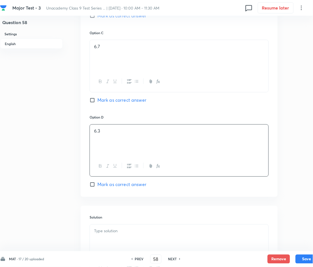
click at [110, 185] on span "Mark as correct answer" at bounding box center [121, 184] width 49 height 7
click at [97, 185] on input "Mark as correct answer" at bounding box center [94, 185] width 8 height 6
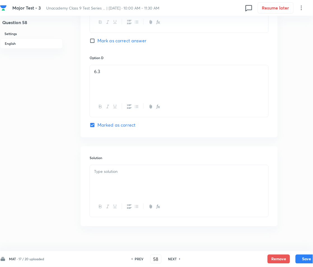
scroll to position [479, 0]
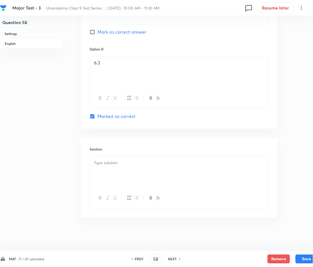
click at [132, 169] on div at bounding box center [179, 172] width 179 height 31
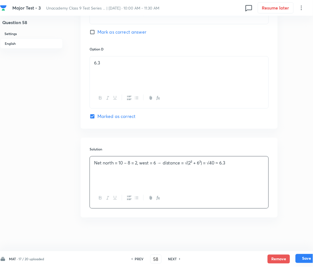
click at [304, 258] on button "Save" at bounding box center [307, 258] width 22 height 9
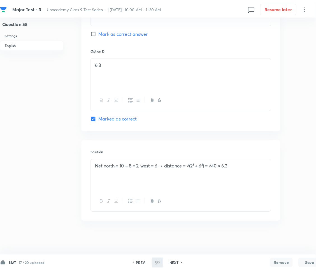
scroll to position [0, 0]
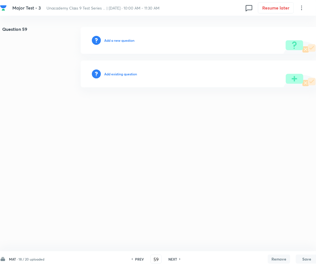
click at [123, 38] on h6 "Add a new question" at bounding box center [119, 40] width 30 height 5
click at [123, 38] on h6 "Choose a question type" at bounding box center [122, 40] width 36 height 5
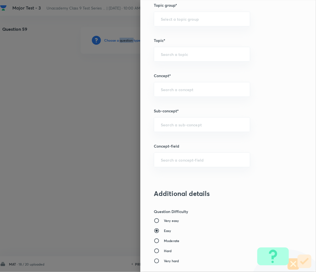
scroll to position [373, 0]
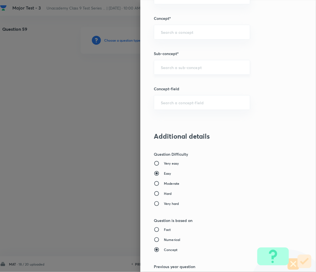
click at [179, 67] on input "text" at bounding box center [202, 67] width 82 height 5
paste input "Mathematical Operations"
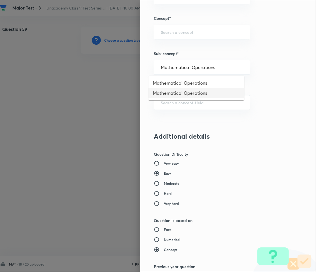
click at [194, 92] on li "Mathematical Operations" at bounding box center [196, 93] width 96 height 10
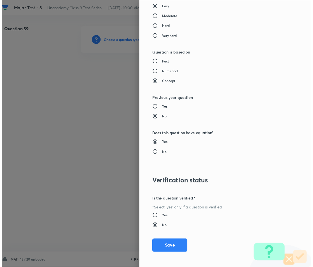
scroll to position [543, 0]
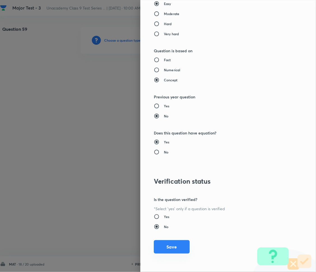
click at [162, 246] on button "Save" at bounding box center [172, 247] width 36 height 13
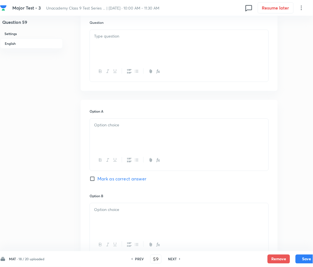
scroll to position [186, 0]
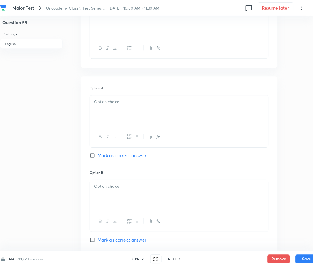
drag, startPoint x: 116, startPoint y: 112, endPoint x: 102, endPoint y: 111, distance: 14.0
click at [115, 112] on div at bounding box center [179, 110] width 179 height 31
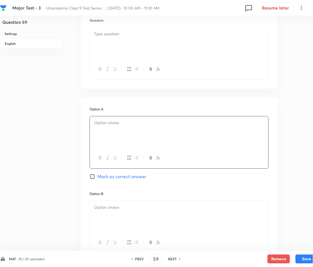
scroll to position [74, 0]
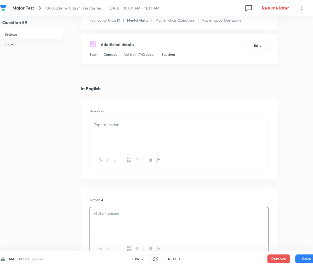
click at [123, 115] on div "Question" at bounding box center [179, 140] width 197 height 80
drag, startPoint x: 118, startPoint y: 129, endPoint x: 114, endPoint y: 127, distance: 4.7
click at [119, 129] on div at bounding box center [179, 133] width 179 height 31
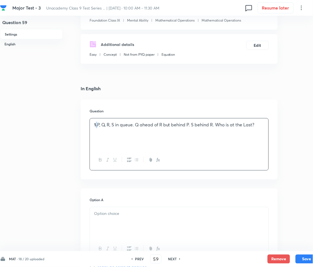
drag, startPoint x: 96, startPoint y: 122, endPoint x: 103, endPoint y: 127, distance: 8.4
click at [97, 123] on div "1. P, Q, R, S in queue. Q ahead of R but behind P. S behind R. Who is at the La…" at bounding box center [179, 133] width 179 height 31
click at [122, 212] on p at bounding box center [179, 214] width 170 height 6
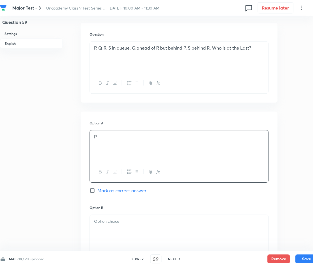
scroll to position [186, 0]
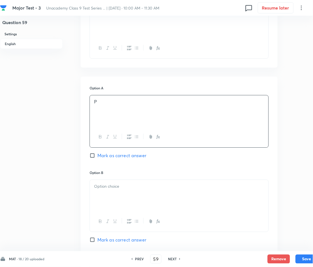
click at [115, 183] on p at bounding box center [179, 186] width 170 height 6
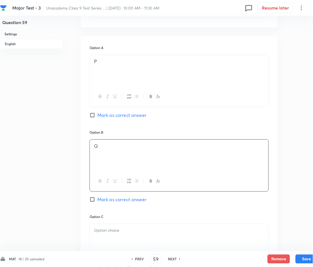
scroll to position [336, 0]
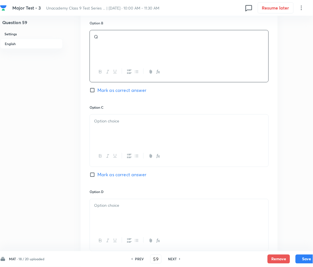
click at [120, 120] on p at bounding box center [179, 121] width 170 height 6
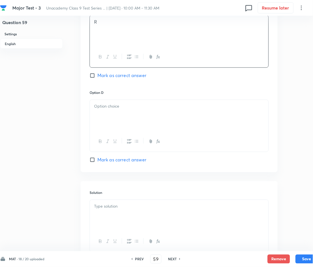
scroll to position [448, 0]
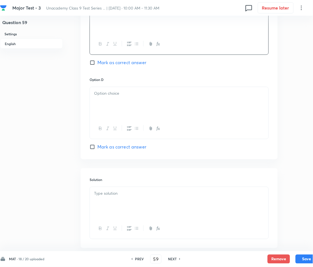
click at [117, 108] on div at bounding box center [179, 102] width 179 height 31
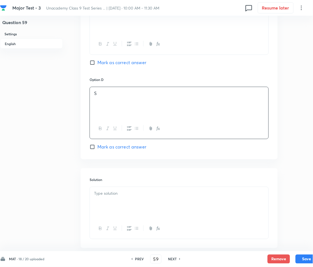
click at [110, 147] on span "Mark as correct answer" at bounding box center [121, 147] width 49 height 7
click at [97, 147] on input "Mark as correct answer" at bounding box center [94, 147] width 8 height 6
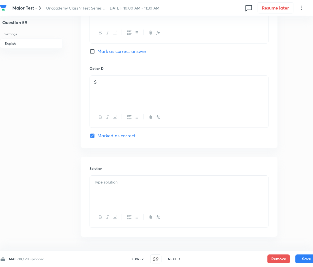
scroll to position [479, 0]
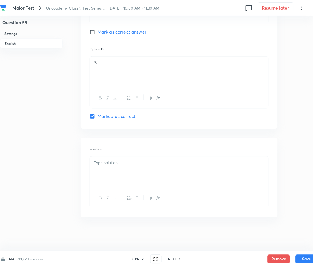
click at [120, 168] on div at bounding box center [179, 172] width 179 height 31
click at [162, 171] on div "Order: P – Q – R – S → last =" at bounding box center [179, 172] width 179 height 31
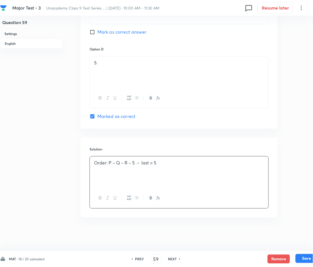
click at [303, 257] on button "Save" at bounding box center [307, 258] width 22 height 9
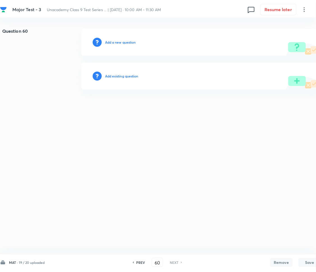
scroll to position [0, 0]
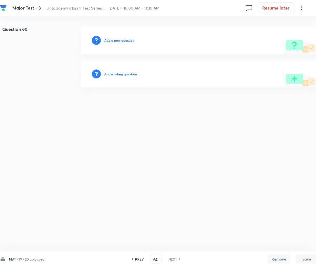
click at [115, 40] on h6 "Add a new question" at bounding box center [119, 40] width 30 height 5
click at [115, 40] on h6 "Choose a question type" at bounding box center [122, 40] width 36 height 5
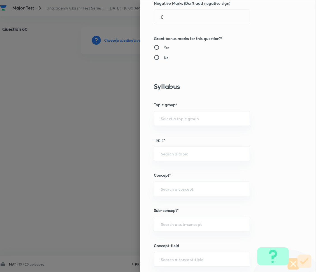
scroll to position [298, 0]
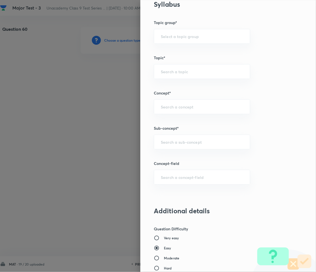
drag, startPoint x: 175, startPoint y: 140, endPoint x: 130, endPoint y: 189, distance: 66.6
click at [174, 141] on input "text" at bounding box center [202, 141] width 82 height 5
click at [178, 141] on input "text" at bounding box center [202, 141] width 82 height 5
paste input "Mathematical Operations"
click at [180, 165] on li "Mathematical Operations" at bounding box center [196, 168] width 96 height 10
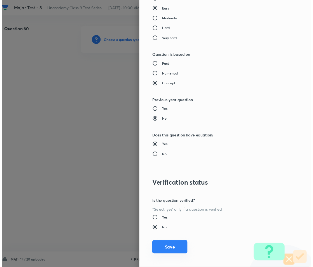
scroll to position [543, 0]
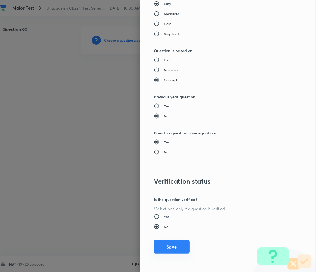
click at [171, 246] on button "Save" at bounding box center [172, 247] width 36 height 13
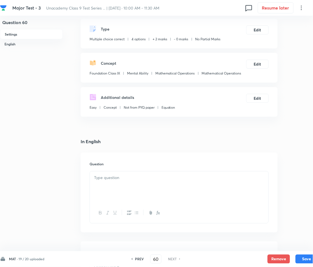
scroll to position [149, 0]
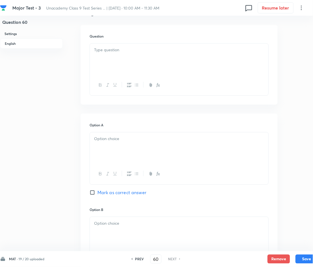
click at [131, 145] on div at bounding box center [179, 147] width 179 height 31
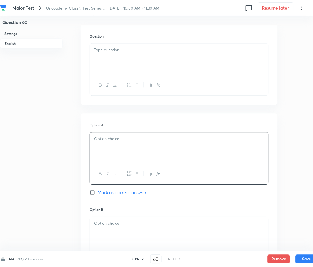
click at [128, 60] on div at bounding box center [179, 59] width 179 height 31
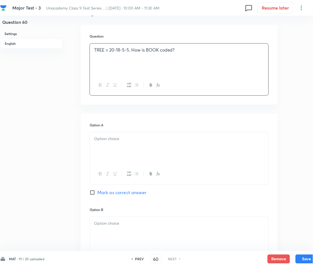
click at [120, 144] on div at bounding box center [179, 147] width 179 height 31
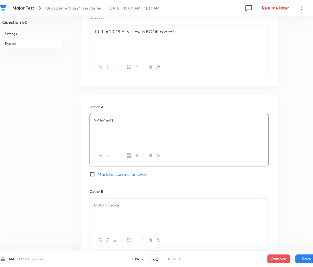
scroll to position [261, 0]
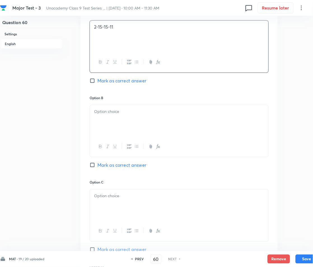
click at [111, 119] on div at bounding box center [179, 120] width 179 height 31
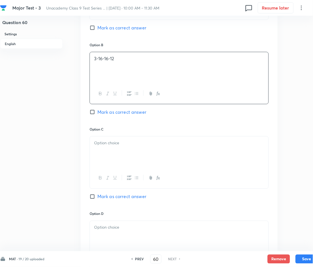
scroll to position [336, 0]
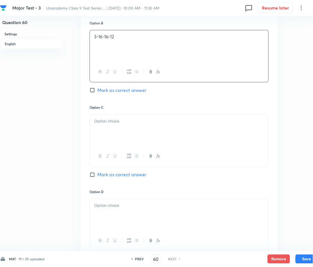
drag, startPoint x: 107, startPoint y: 126, endPoint x: 97, endPoint y: 129, distance: 9.7
click at [107, 126] on div at bounding box center [179, 130] width 179 height 31
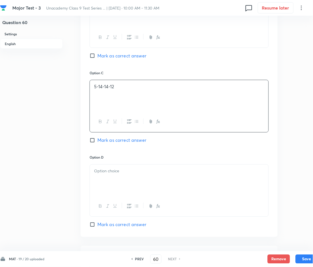
scroll to position [448, 0]
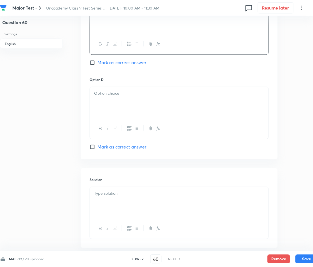
click at [132, 102] on div at bounding box center [179, 102] width 179 height 31
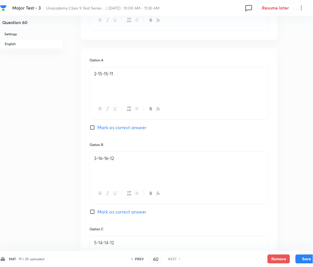
scroll to position [180, 0]
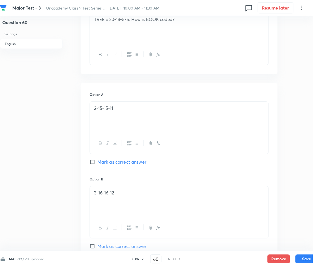
click at [101, 161] on span "Mark as correct answer" at bounding box center [121, 161] width 49 height 7
click at [97, 161] on input "Mark as correct answer" at bounding box center [94, 162] width 8 height 6
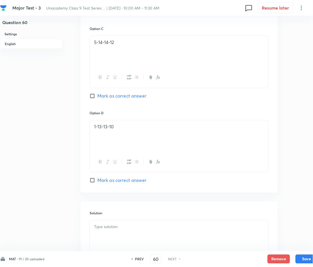
scroll to position [479, 0]
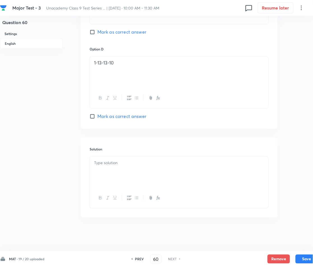
click at [112, 167] on div at bounding box center [179, 172] width 179 height 31
drag, startPoint x: 155, startPoint y: 176, endPoint x: 148, endPoint y: 175, distance: 7.3
click at [155, 176] on div "2-15-15-11 :" at bounding box center [179, 172] width 179 height 31
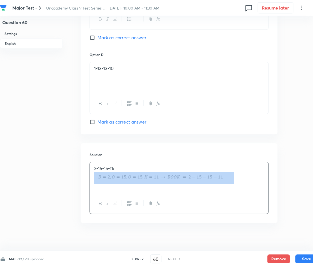
drag, startPoint x: 126, startPoint y: 171, endPoint x: 97, endPoint y: 176, distance: 29.3
click at [97, 176] on div "2-15-15-11 :" at bounding box center [179, 177] width 179 height 31
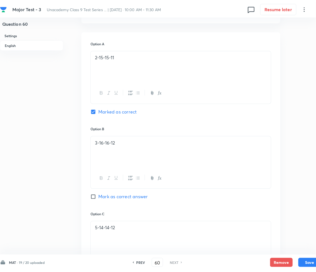
scroll to position [137, 0]
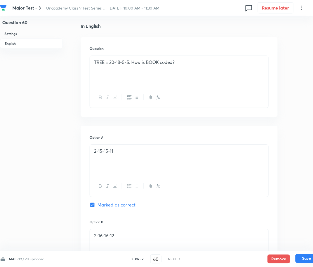
click at [303, 256] on button "Save" at bounding box center [307, 258] width 22 height 9
click at [307, 257] on button "Save" at bounding box center [307, 258] width 22 height 9
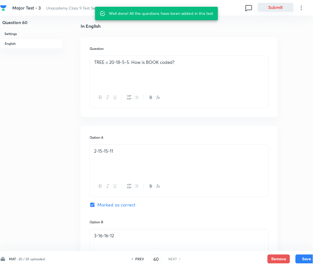
click at [284, 7] on button "Submit" at bounding box center [276, 7] width 36 height 9
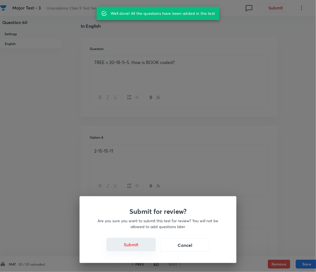
click at [126, 248] on button "Submit" at bounding box center [130, 244] width 49 height 13
